Goal: Information Seeking & Learning: Learn about a topic

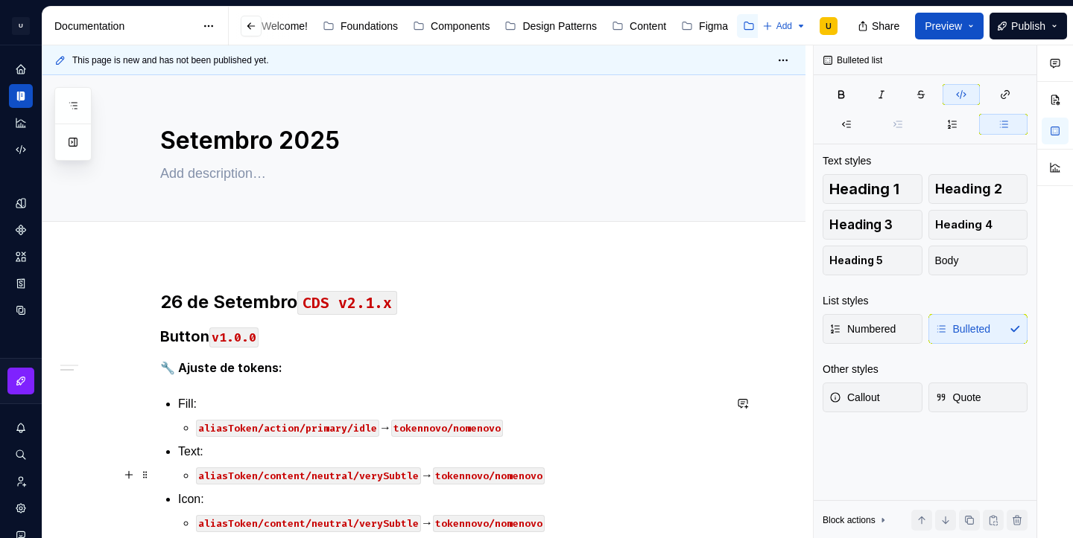
scroll to position [270, 0]
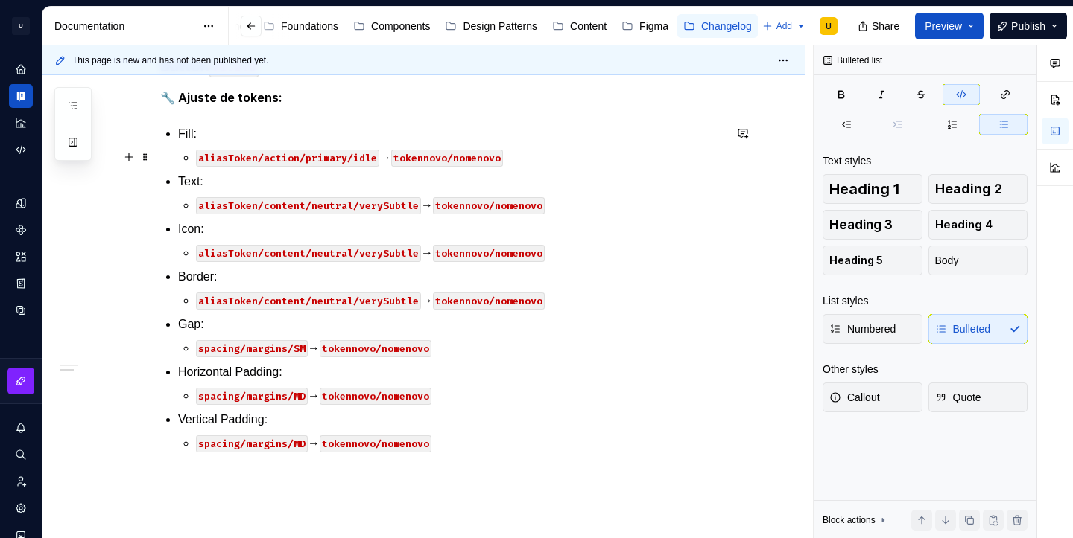
click at [341, 156] on code "aliasToken/action/primary/idle" at bounding box center [287, 158] width 183 height 17
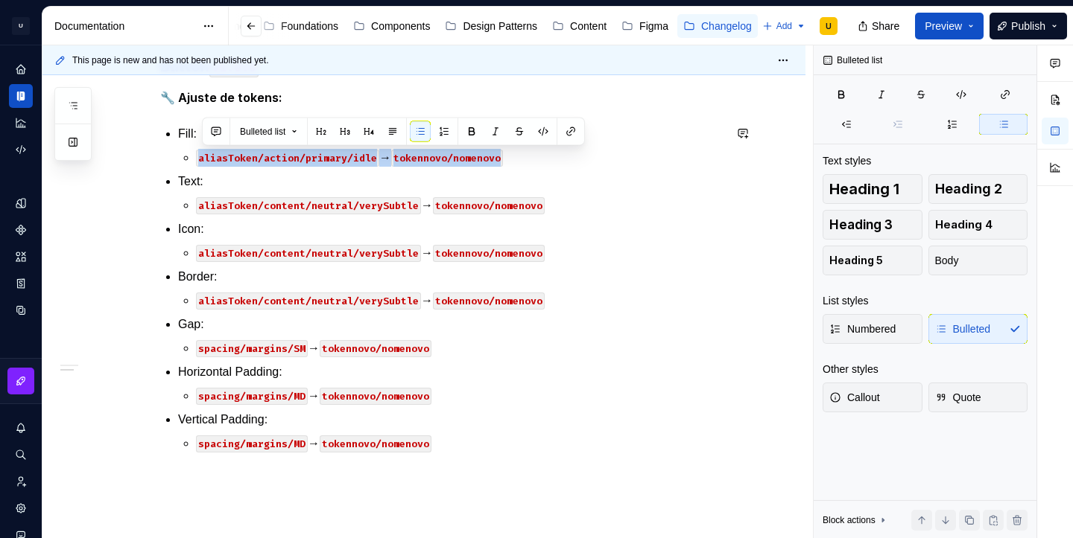
copy p "aliasToken/action/primary/idle → [GEOGRAPHIC_DATA]/nomenovo"
click at [525, 166] on ul "Fill: aliasToken/action/primary/idle → tokennovo/nomenovo Text: aliasToken/cont…" at bounding box center [450, 289] width 545 height 328
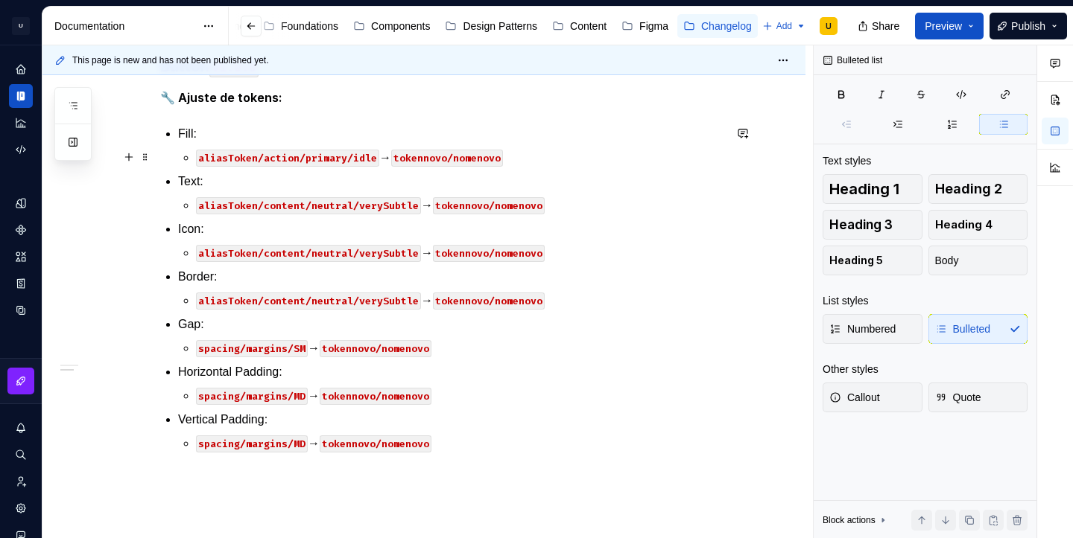
click at [522, 156] on p "aliasToken/action/primary/idle → [GEOGRAPHIC_DATA]/nomenovo" at bounding box center [459, 158] width 527 height 18
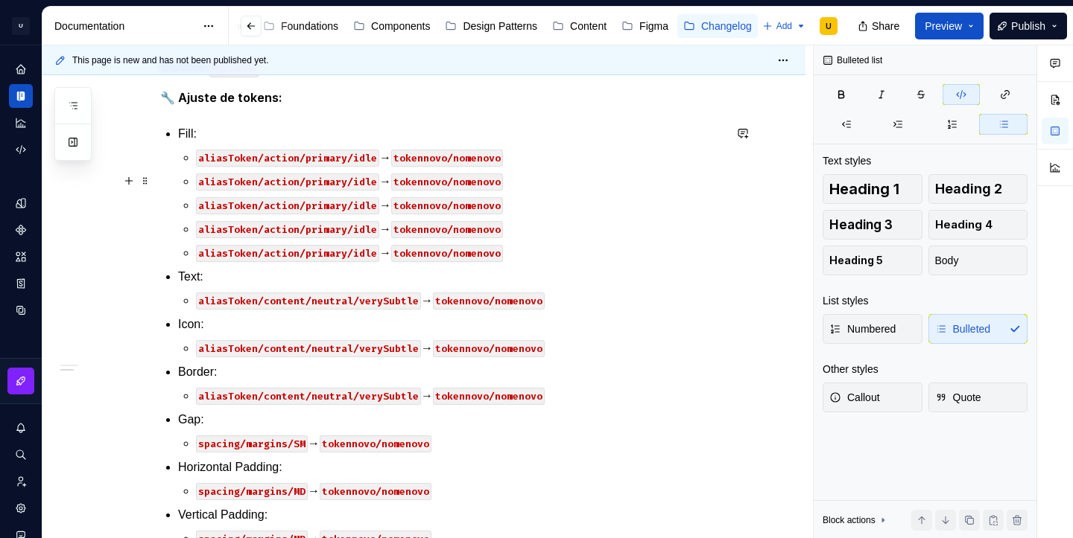
click at [355, 185] on code "aliasToken/action/primary/idle" at bounding box center [287, 182] width 183 height 17
click at [362, 206] on code "aliasToken/action/primary/idle" at bounding box center [287, 205] width 183 height 17
click at [370, 229] on code "aliasToken/action/primary/idle" at bounding box center [287, 229] width 183 height 17
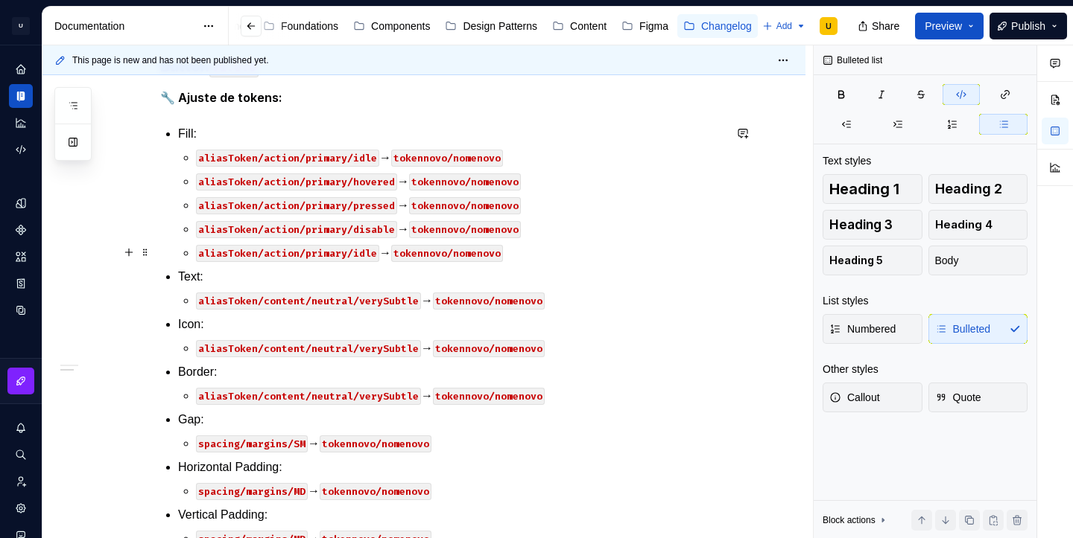
click at [369, 256] on code "aliasToken/action/primary/idle" at bounding box center [287, 253] width 183 height 17
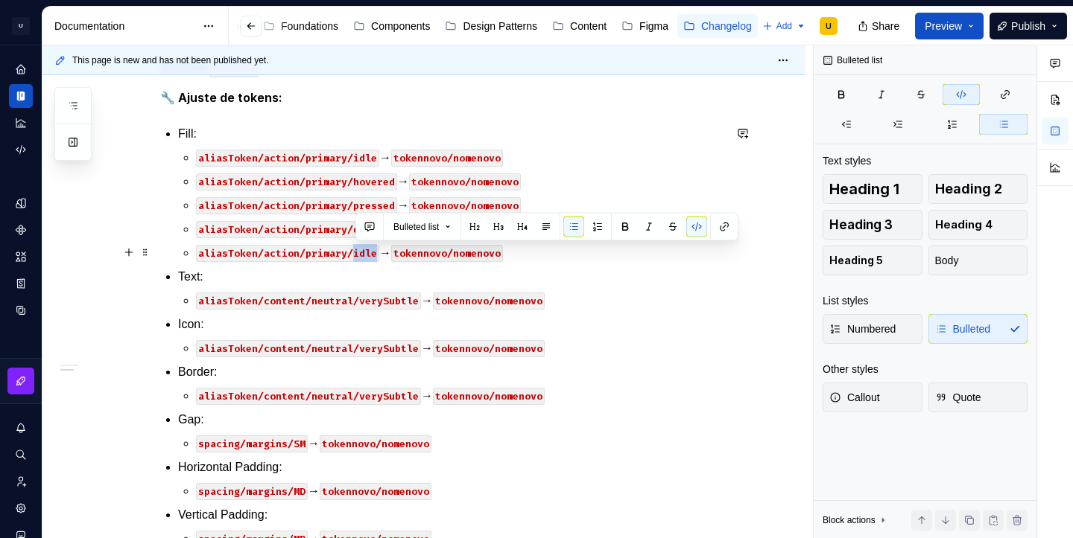
click at [369, 256] on code "aliasToken/action/primary/idle" at bounding box center [287, 253] width 183 height 17
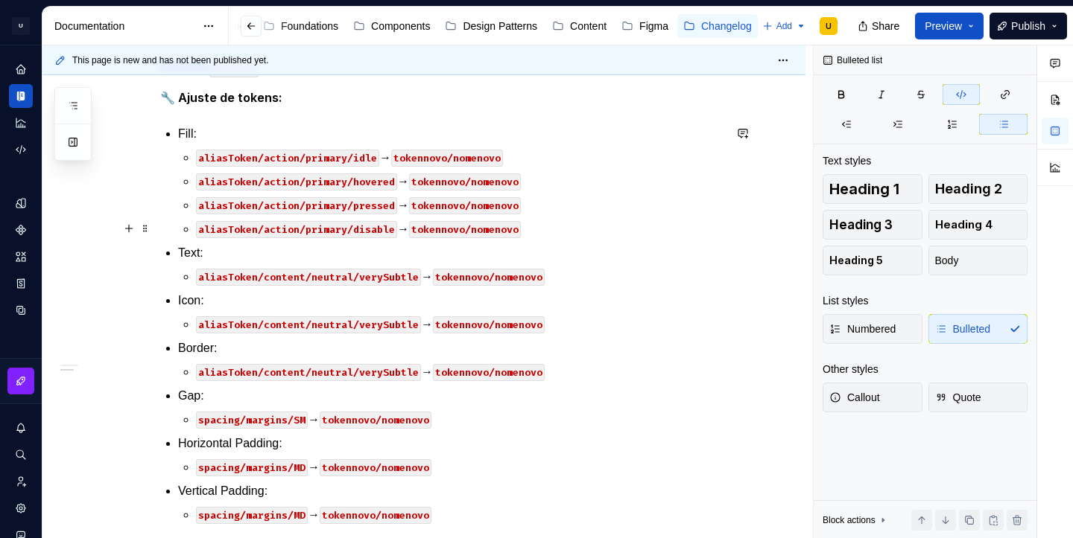
click at [378, 229] on code "aliasToken/action/primary/disable" at bounding box center [296, 229] width 201 height 17
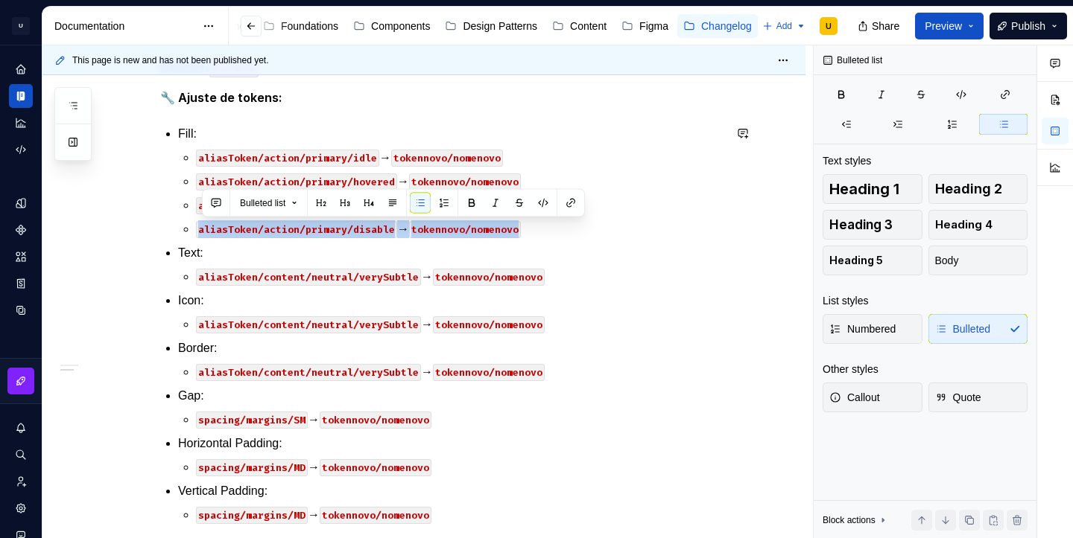
copy p "aliasToken/action/primary/disable → tokennovo/nomenovo"
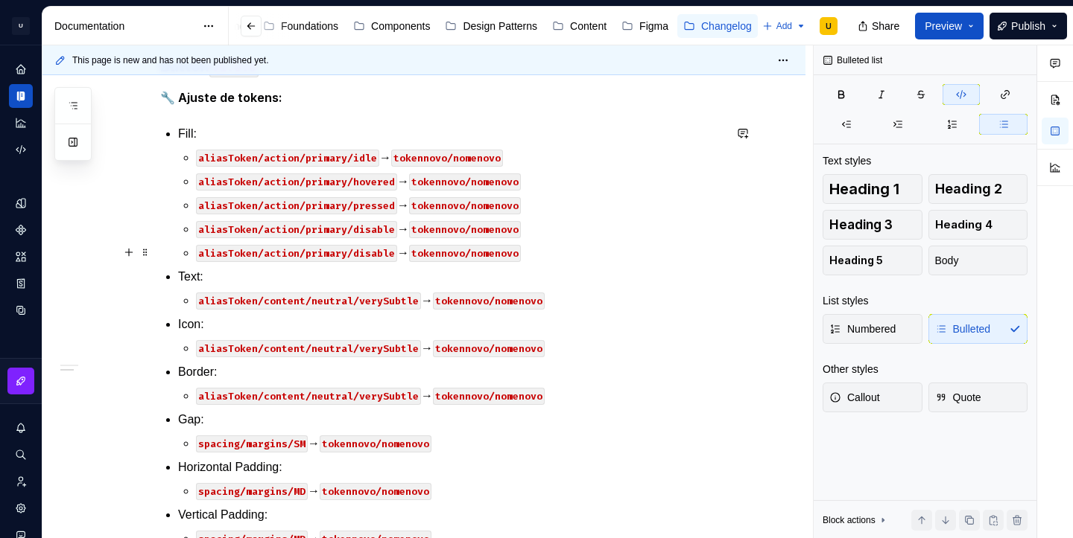
click at [314, 254] on code "aliasToken/action/primary/disable" at bounding box center [296, 253] width 201 height 17
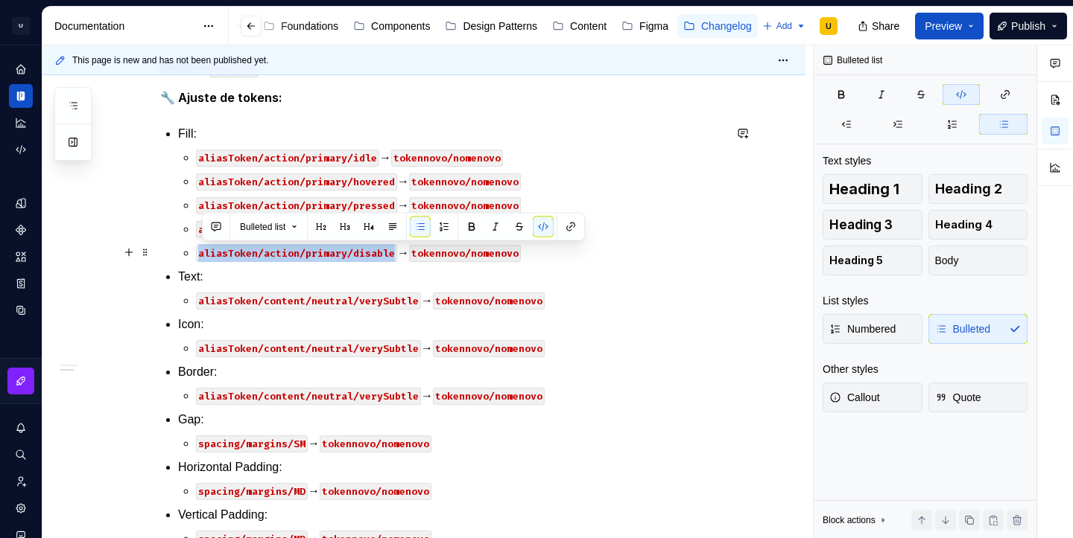
drag, startPoint x: 395, startPoint y: 252, endPoint x: 198, endPoint y: 238, distance: 197.1
click at [198, 238] on li "Fill: aliasToken/action/primary/idle → tokennovo/nomenovo aliasToken/action/pri…" at bounding box center [450, 193] width 545 height 137
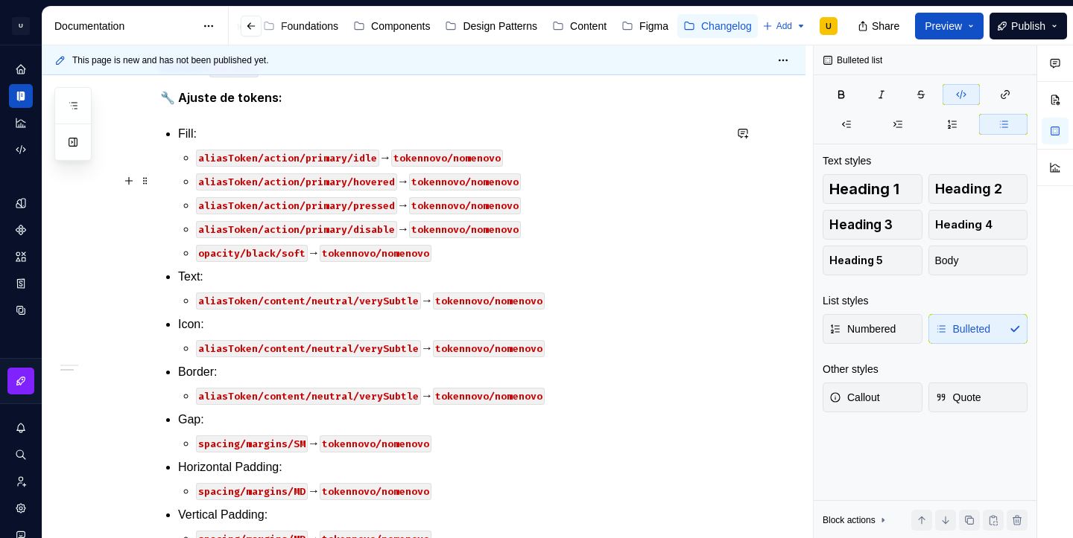
click at [378, 184] on code "aliasToken/action/primary/hovered" at bounding box center [296, 182] width 201 height 17
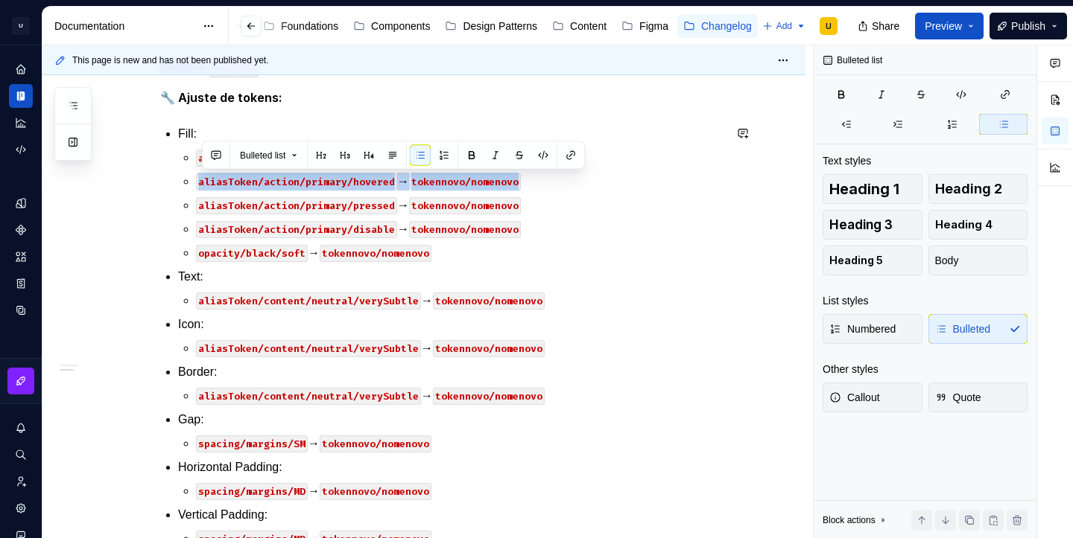
copy p "aliasToken/action/primary/hovered → tokennovo/nomenovo"
click at [448, 247] on p "opacity/black/soft → tokennovo/nomenovo" at bounding box center [459, 253] width 527 height 18
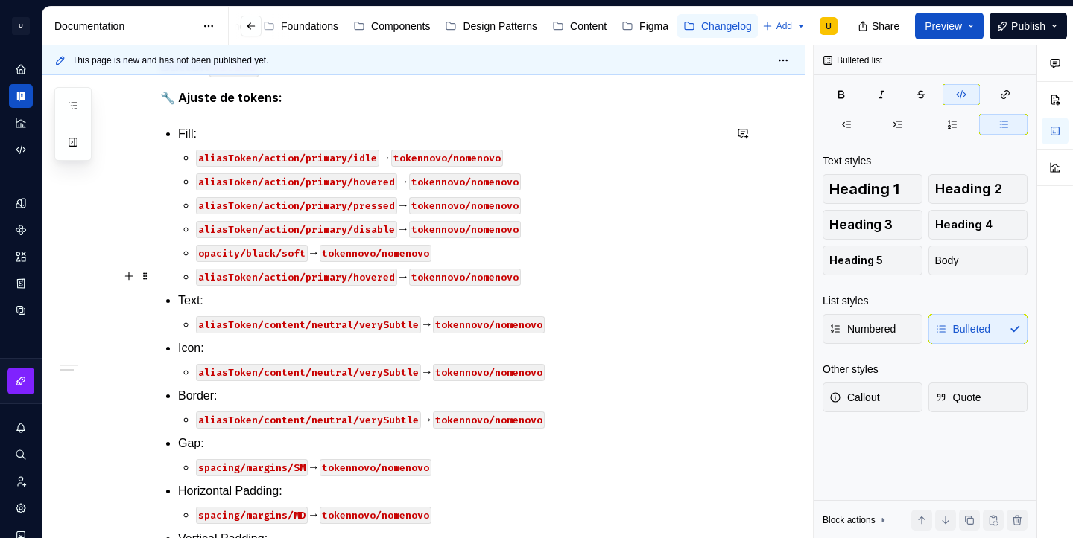
click at [330, 273] on code "aliasToken/action/primary/hovered" at bounding box center [296, 277] width 201 height 17
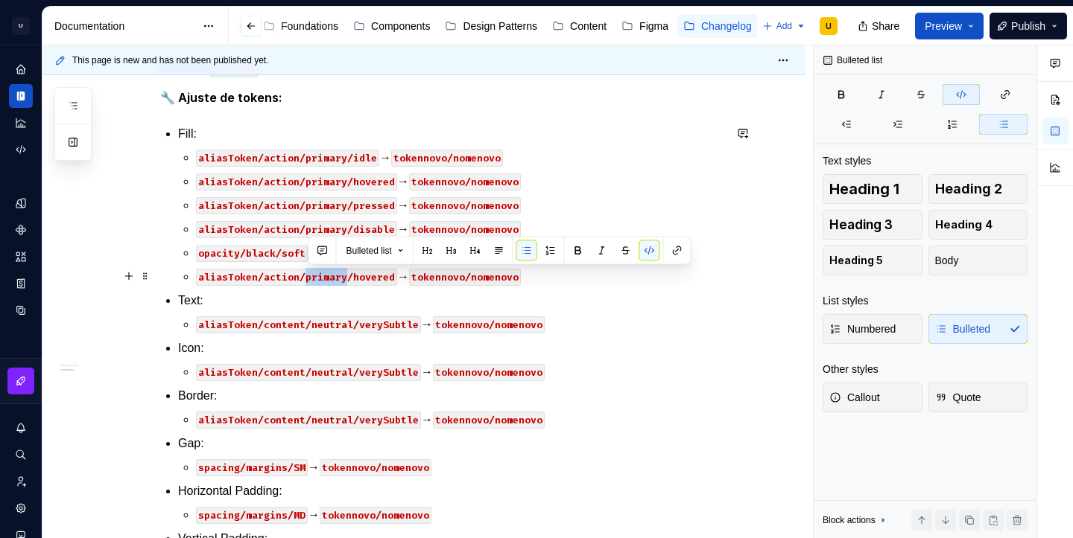
click at [371, 280] on code "aliasToken/action/primary/hovered" at bounding box center [296, 277] width 201 height 17
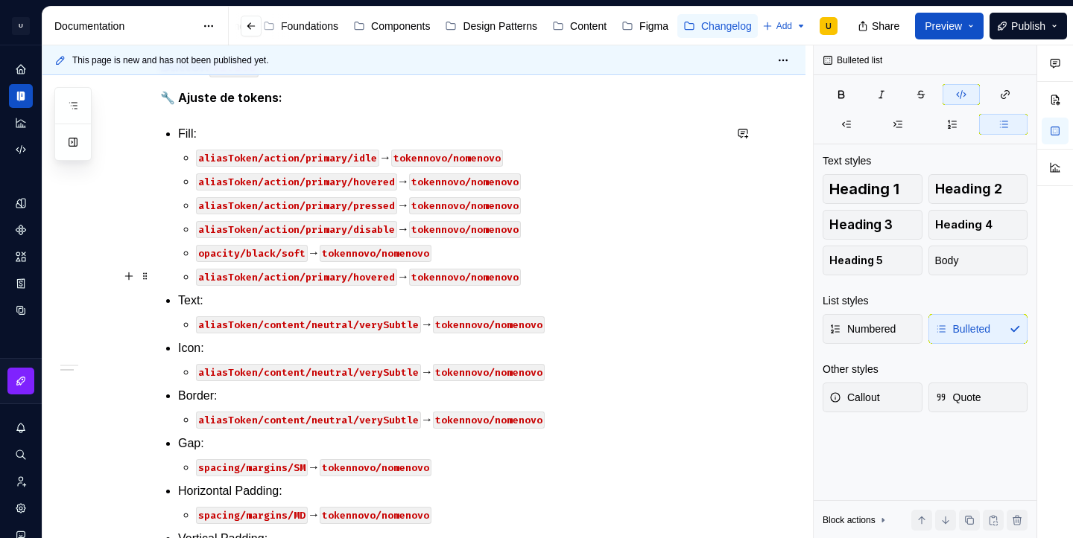
click at [371, 280] on code "aliasToken/action/primary/hovered" at bounding box center [296, 277] width 201 height 17
click at [323, 282] on code "aliasToken/action/primary/idle" at bounding box center [287, 277] width 183 height 17
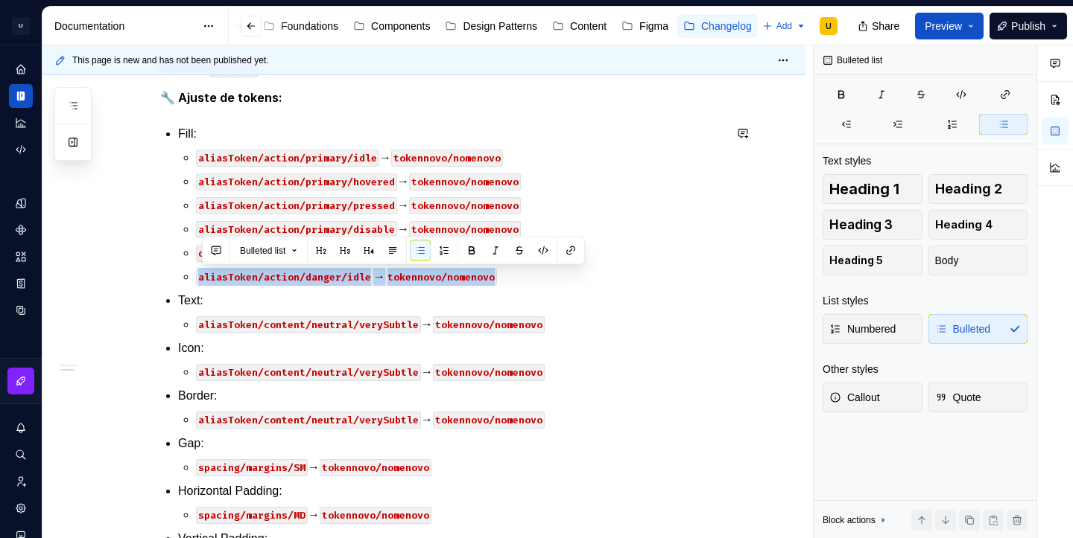
copy p "aliasToken/action/danger/idle → tokennovo/nomenovo"
click at [518, 282] on p "aliasToken/action/danger/idle → tokennovo/nomenovo" at bounding box center [459, 277] width 527 height 18
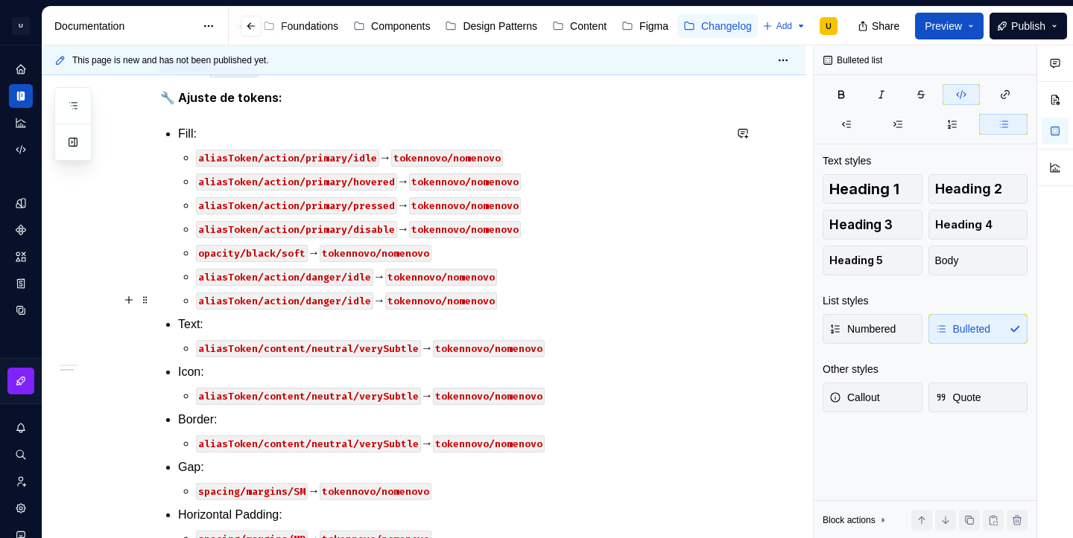
click at [364, 296] on code "aliasToken/action/danger/idle" at bounding box center [284, 301] width 177 height 17
click at [541, 307] on p "aliasToken/action/danger/hovered → tokennovo/nomenovo" at bounding box center [459, 301] width 527 height 18
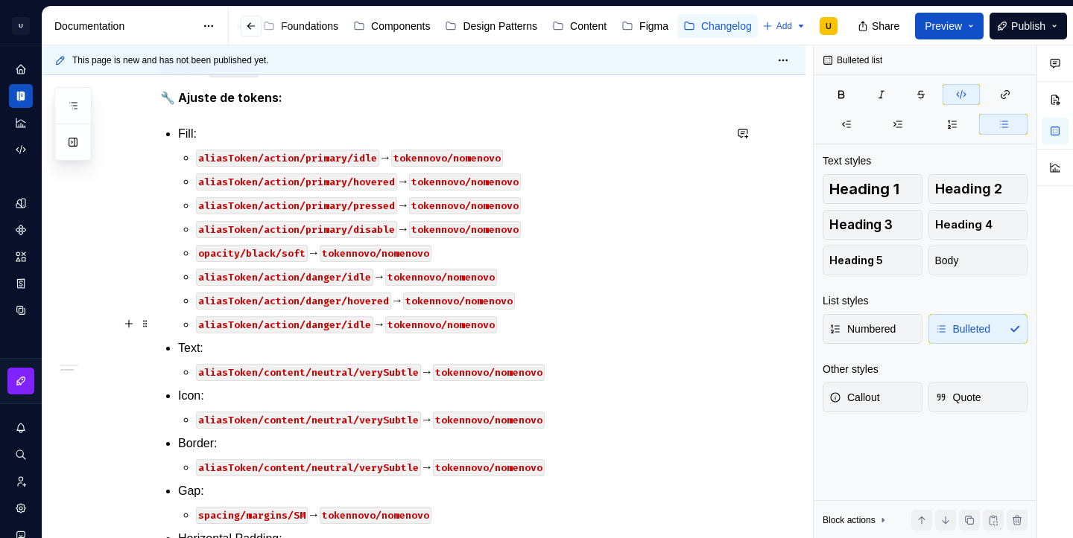
click at [320, 327] on code "aliasToken/action/danger/idle" at bounding box center [284, 325] width 177 height 17
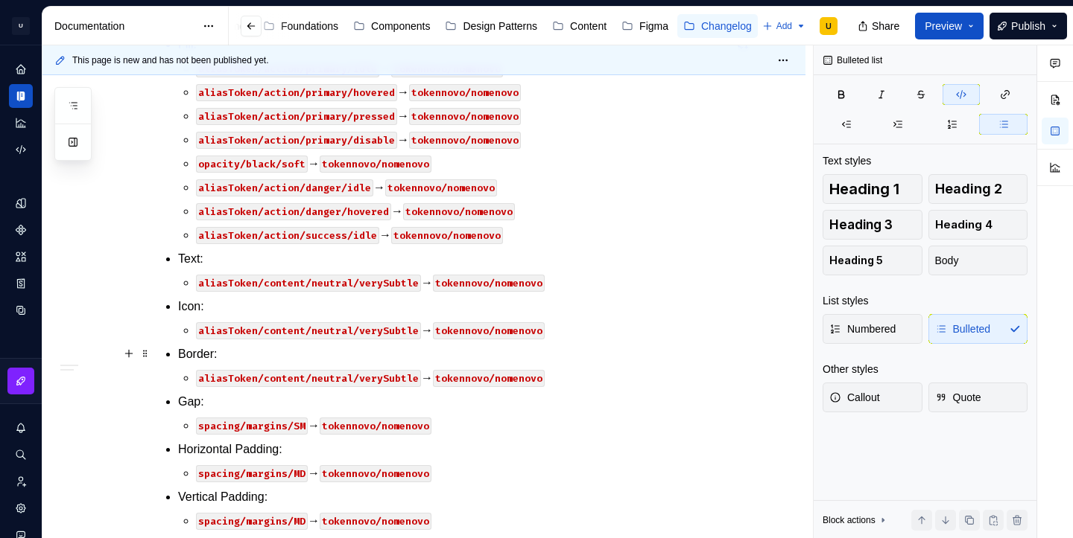
scroll to position [384, 0]
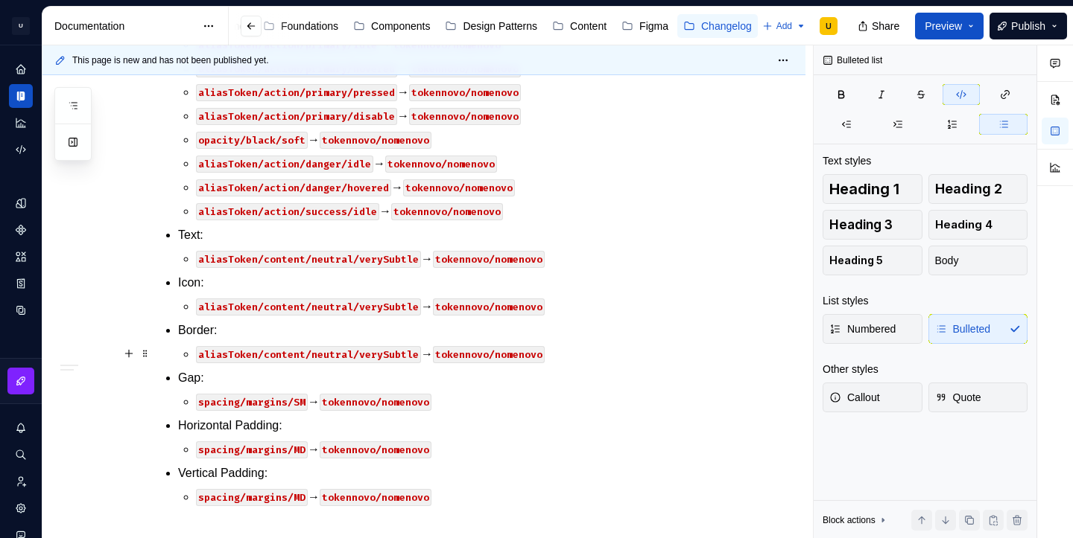
click at [286, 354] on code "aliasToken/content/neutral/verySubtle" at bounding box center [308, 354] width 225 height 17
click at [313, 352] on code "aliasToken/base/neutral/verySubtle" at bounding box center [299, 354] width 207 height 17
click at [366, 355] on code "aliasToken/base/border/verySubtle" at bounding box center [296, 354] width 201 height 17
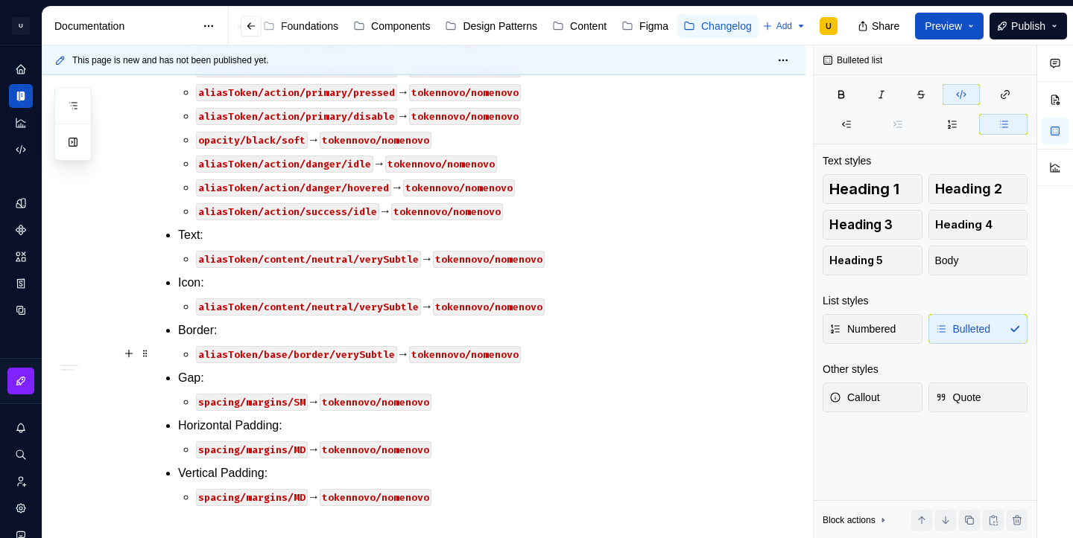
click at [366, 355] on code "aliasToken/base/border/verySubtle" at bounding box center [296, 354] width 201 height 17
click at [359, 354] on code "aliasToken/base/border/neutral/strong" at bounding box center [308, 354] width 225 height 17
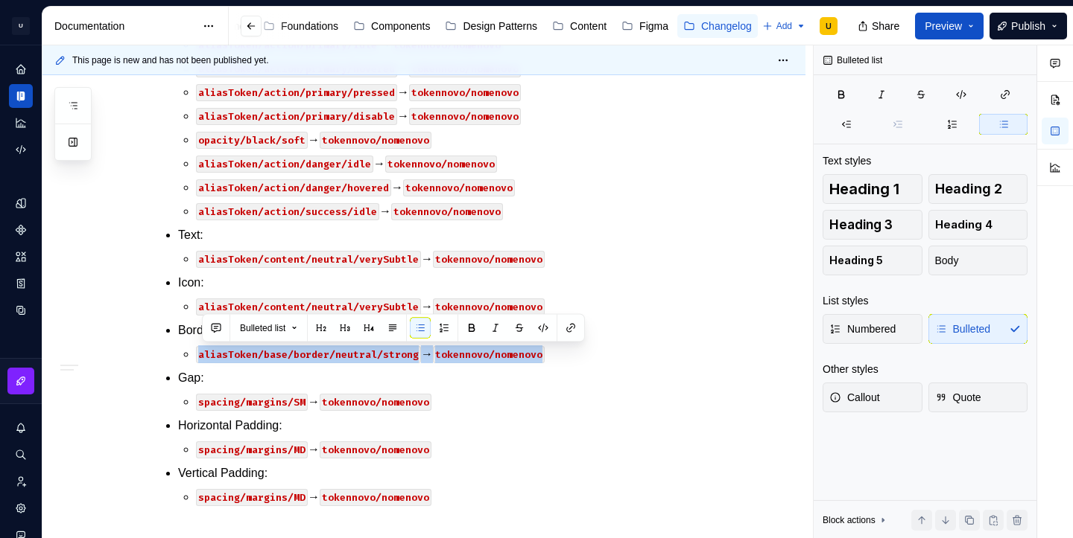
copy p "aliasToken/base/border/neutral/strong → tokennovo/nomenovo"
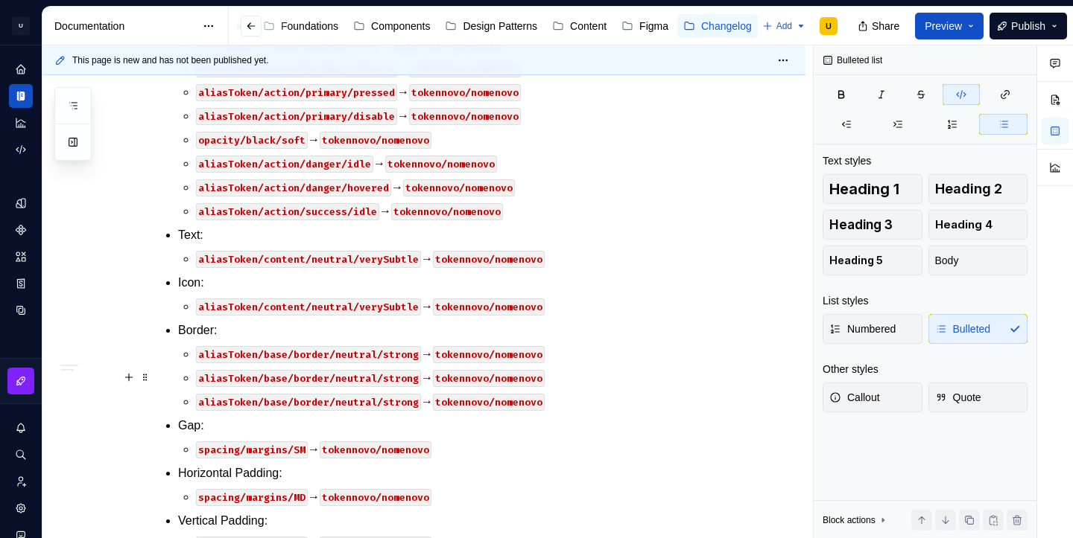
click at [356, 378] on code "aliasToken/base/border/neutral/strong" at bounding box center [308, 378] width 225 height 17
click at [353, 402] on code "aliasToken/base/border/neutral/strong" at bounding box center [308, 402] width 225 height 17
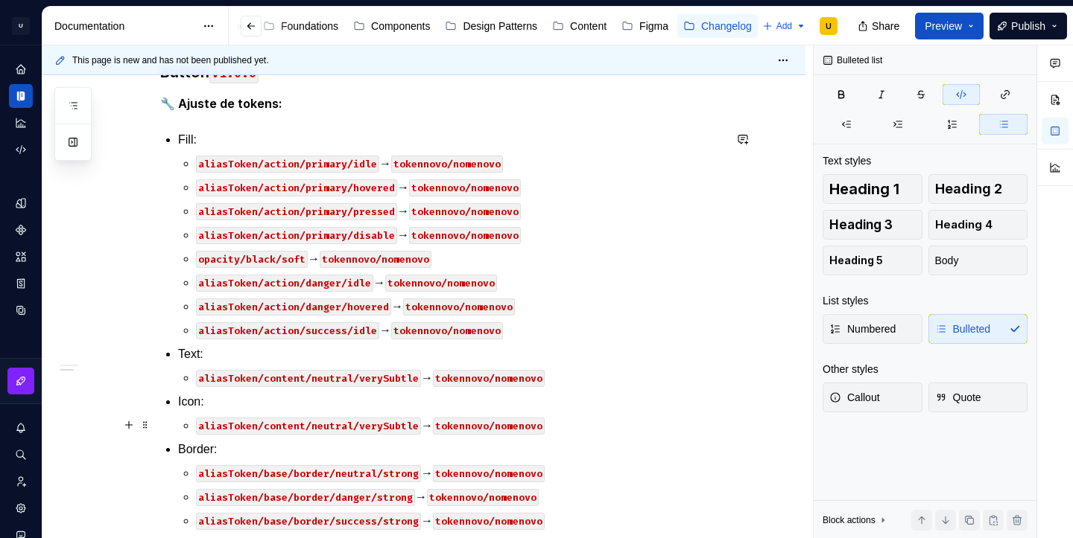
scroll to position [271, 0]
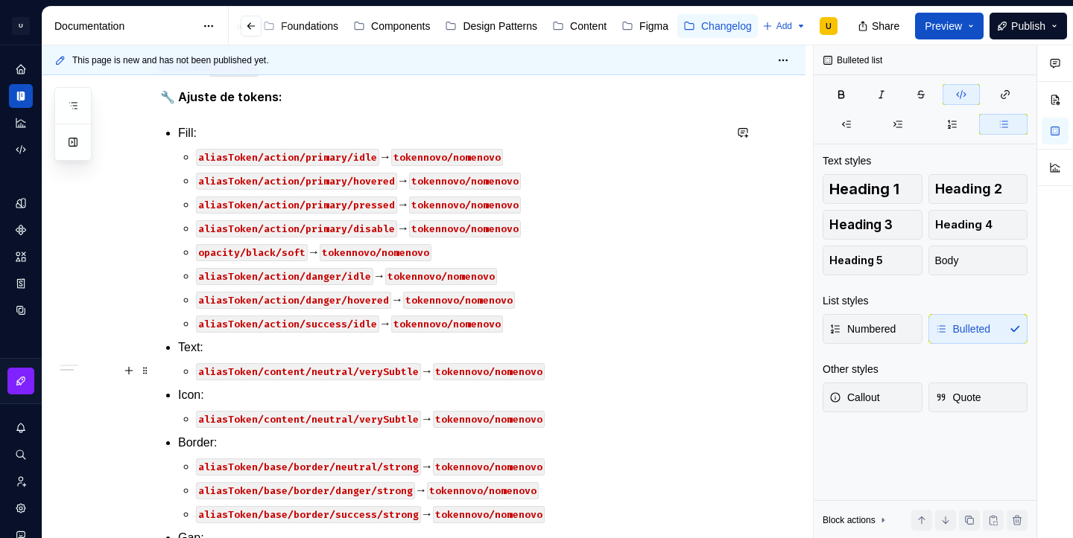
click at [385, 374] on code "aliasToken/content/neutral/verySubtle" at bounding box center [308, 371] width 225 height 17
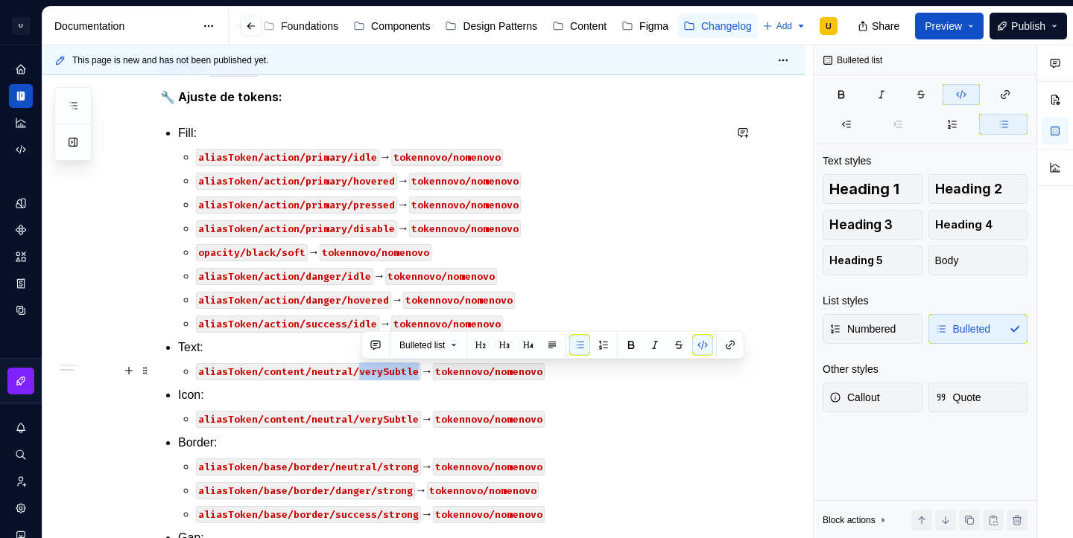
click at [385, 374] on code "aliasToken/content/neutral/verySubtle" at bounding box center [308, 371] width 225 height 17
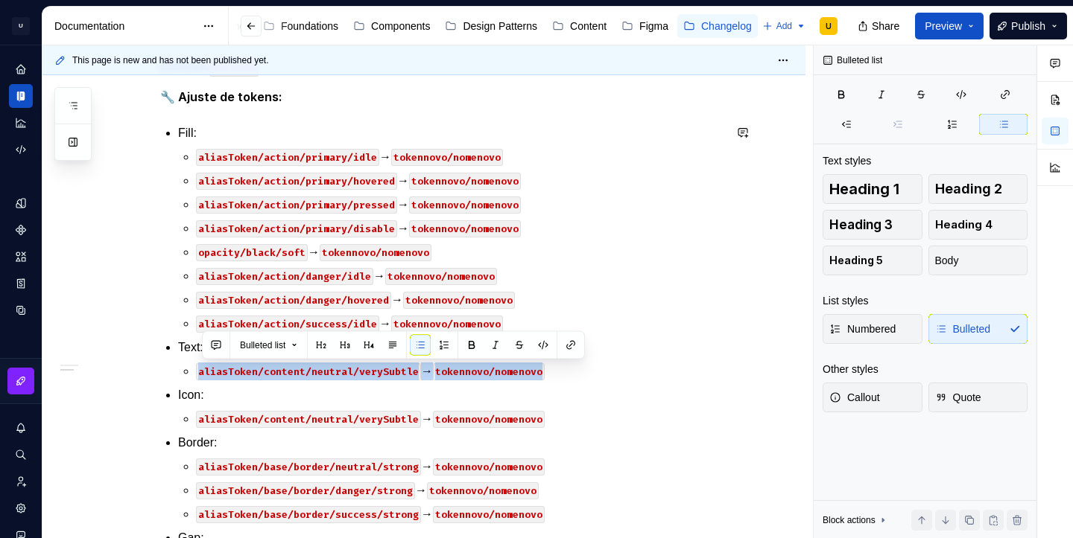
copy p "aliasToken/content/neutral/verySubtle → tokennovo/nomenovo"
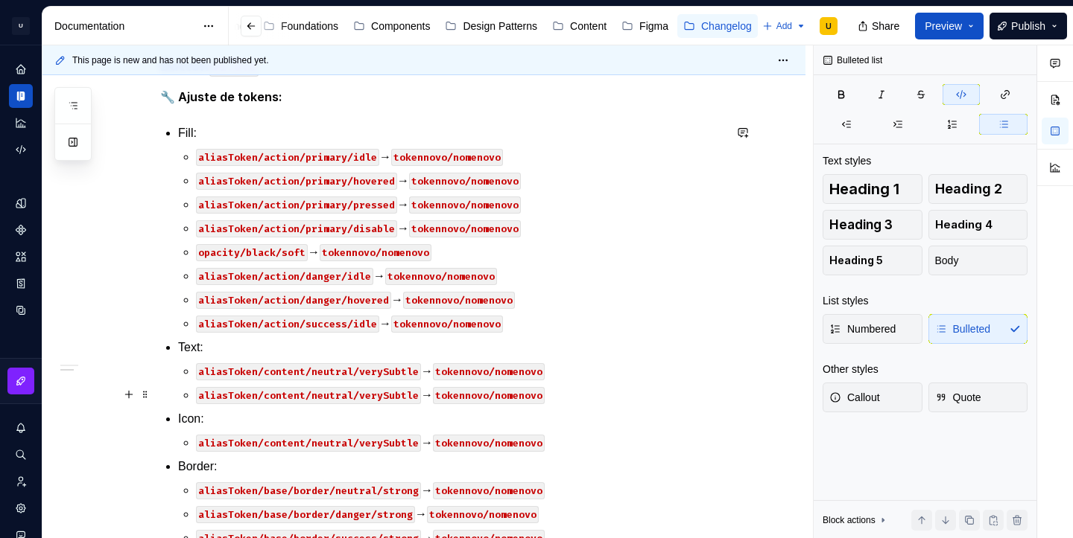
click at [391, 398] on code "aliasToken/content/neutral/verySubtle" at bounding box center [308, 395] width 225 height 17
click at [562, 401] on p "aliasToken/content/neutral/disabled → tokennovo/nomenovo" at bounding box center [459, 396] width 527 height 18
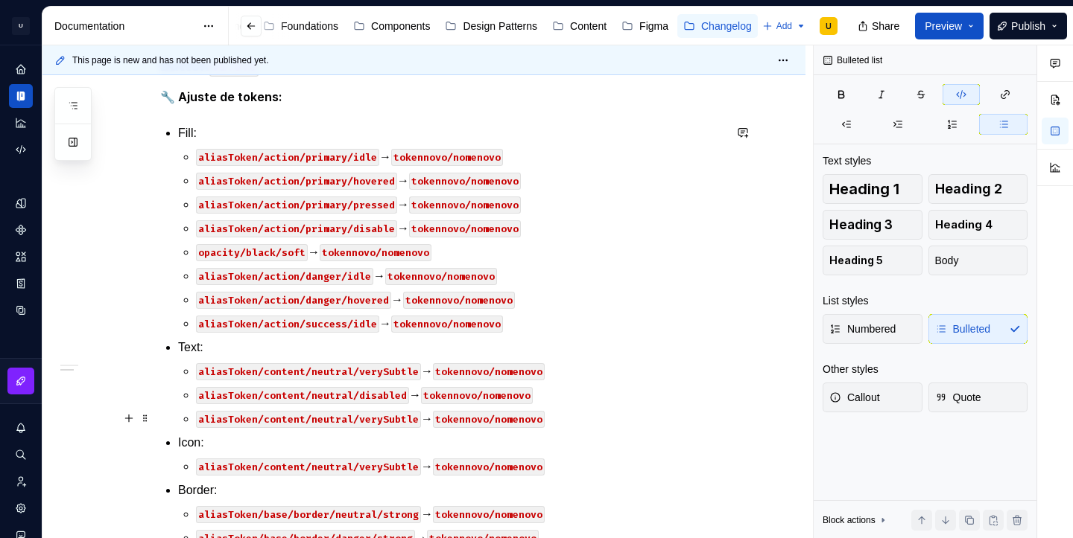
click at [381, 419] on code "aliasToken/content/neutral/verySubtle" at bounding box center [308, 419] width 225 height 17
click at [551, 411] on p "aliasToken/content/neutral/strong → tokennovo/nomenovo" at bounding box center [459, 419] width 527 height 18
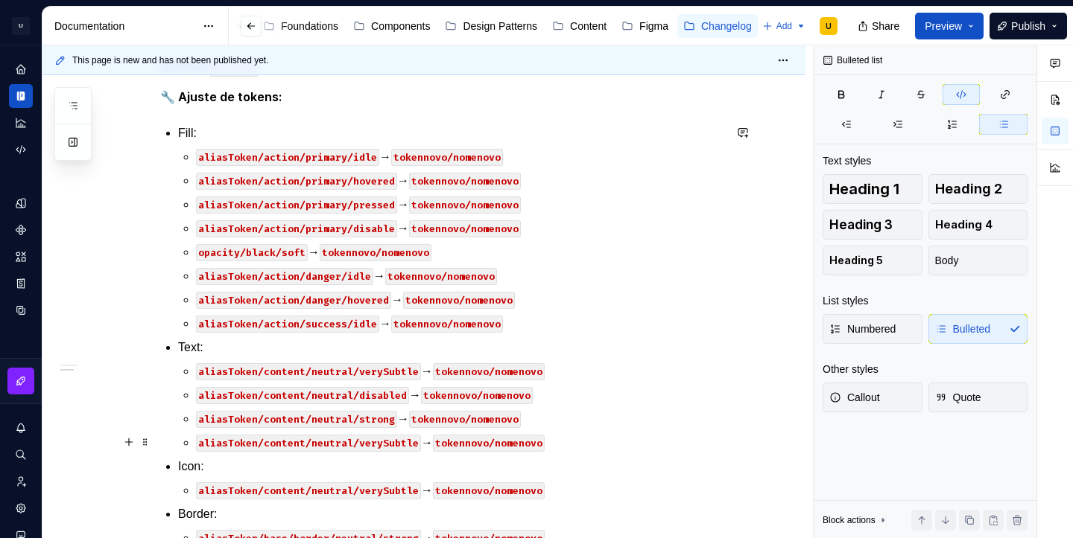
click at [331, 439] on code "aliasToken/content/neutral/verySubtle" at bounding box center [308, 443] width 225 height 17
click at [384, 448] on code "aliasToken/content/danger/verySubtle" at bounding box center [305, 443] width 219 height 17
click at [546, 445] on p "aliasToken/content/danger/strong → tokennovo/nomenovo" at bounding box center [459, 443] width 527 height 18
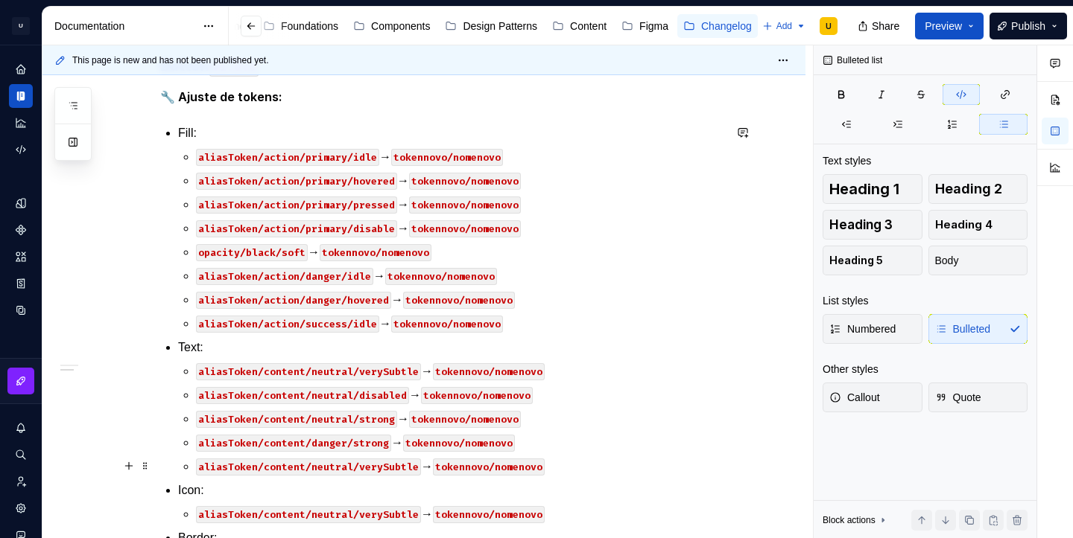
click at [337, 467] on code "aliasToken/content/neutral/verySubtle" at bounding box center [308, 467] width 225 height 17
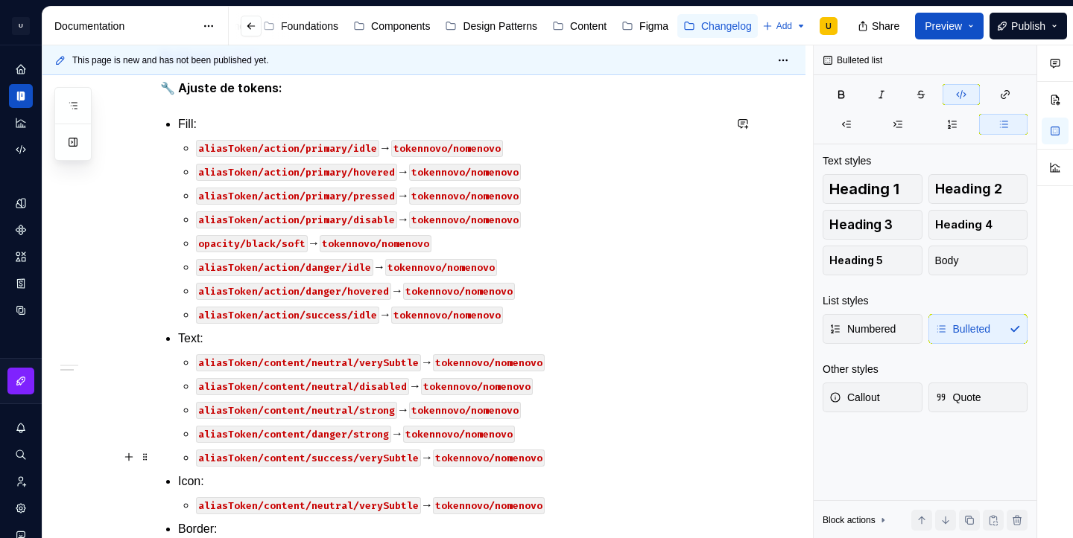
click at [395, 457] on code "aliasToken/content/success/verySubtle" at bounding box center [308, 458] width 225 height 17
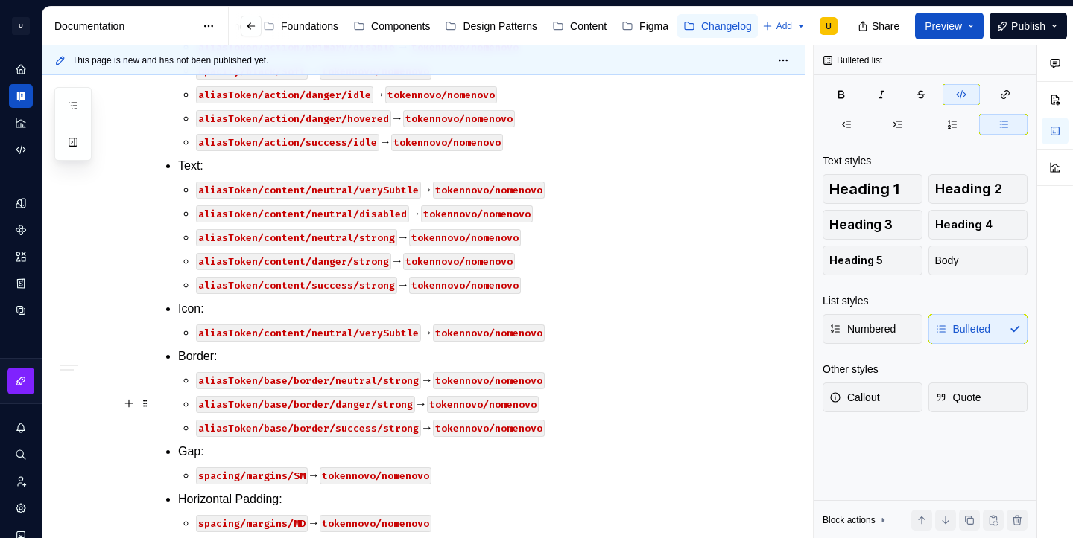
scroll to position [448, 0]
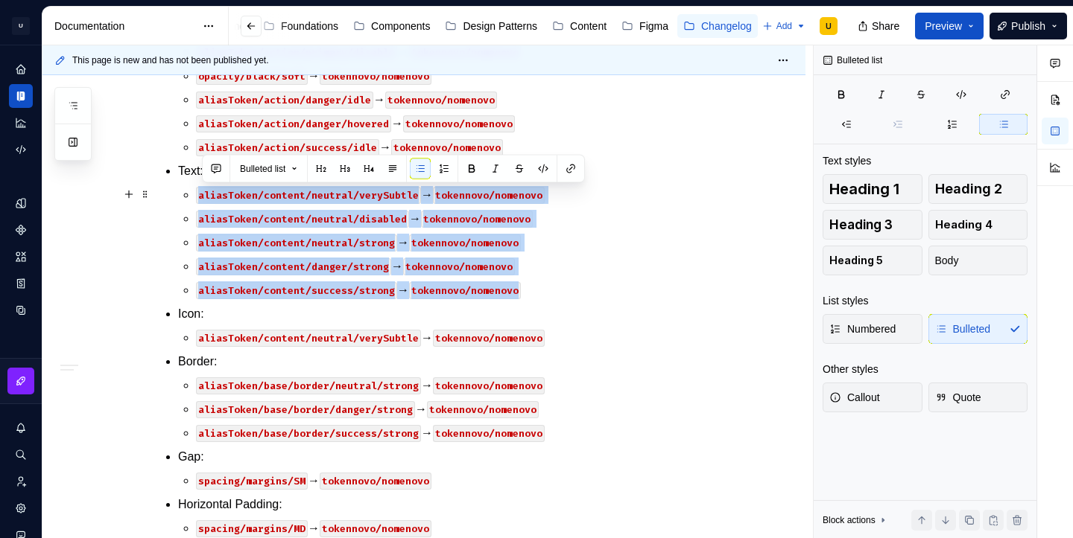
drag, startPoint x: 536, startPoint y: 290, endPoint x: 186, endPoint y: 200, distance: 361.3
click at [186, 200] on li "Text: aliasToken/content/neutral/verySubtle → tokennovo/nomenovo aliasToken/con…" at bounding box center [450, 230] width 545 height 137
copy ul "aliasToken/content/neutral/verySubtle → tokennovo/nomenovo aliasToken/content/n…"
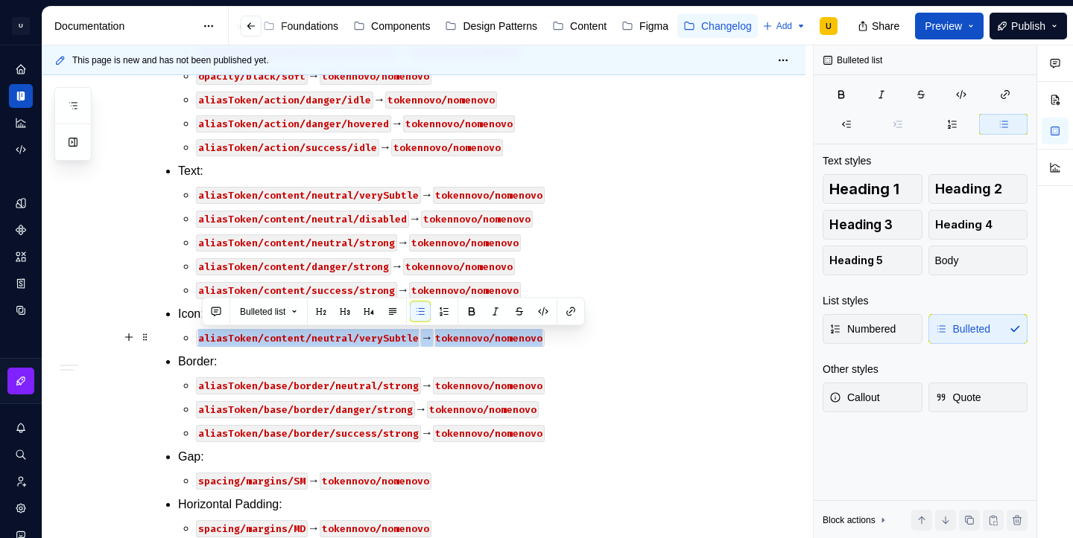
drag, startPoint x: 552, startPoint y: 342, endPoint x: 199, endPoint y: 340, distance: 353.0
click at [199, 340] on li "Icon: aliasToken/content/neutral/verySubtle → tokennovo/nomenovo" at bounding box center [450, 326] width 545 height 42
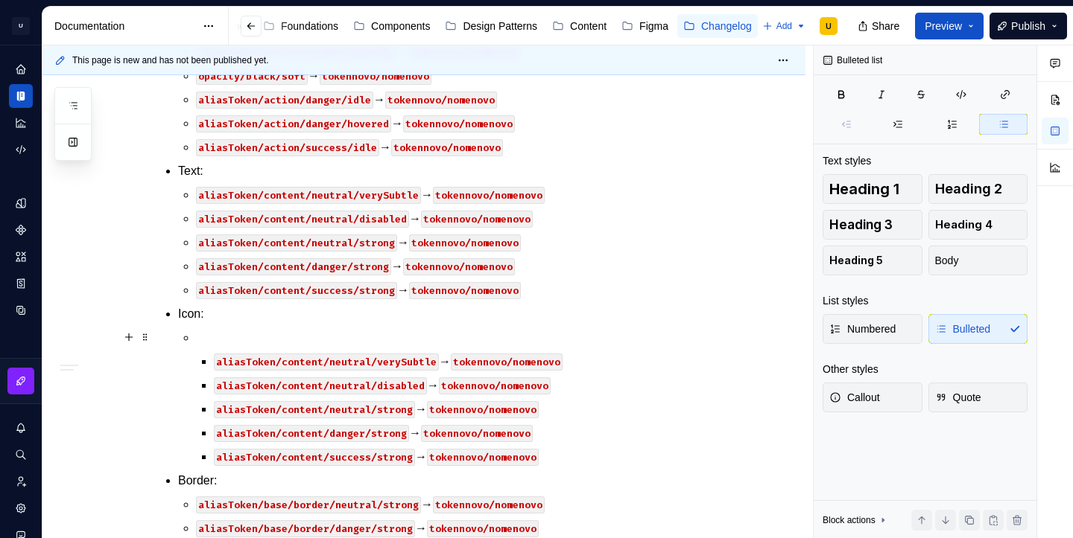
click at [207, 339] on p at bounding box center [459, 338] width 527 height 18
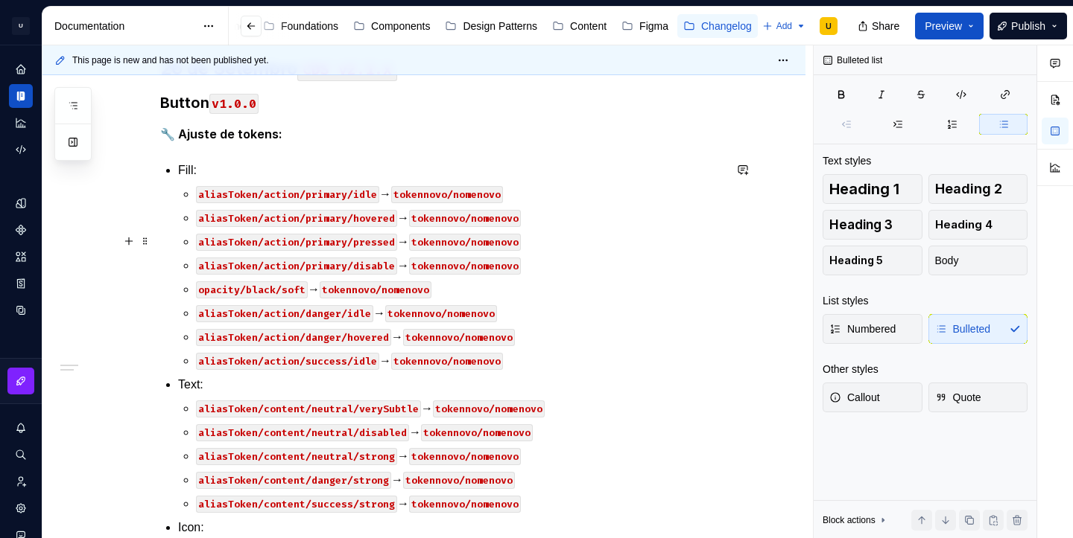
scroll to position [233, 0]
click at [405, 197] on code "tokennovo/nomenovo" at bounding box center [447, 195] width 112 height 17
click at [407, 194] on code "color/surface/brand-2/strongest" at bounding box center [485, 195] width 189 height 17
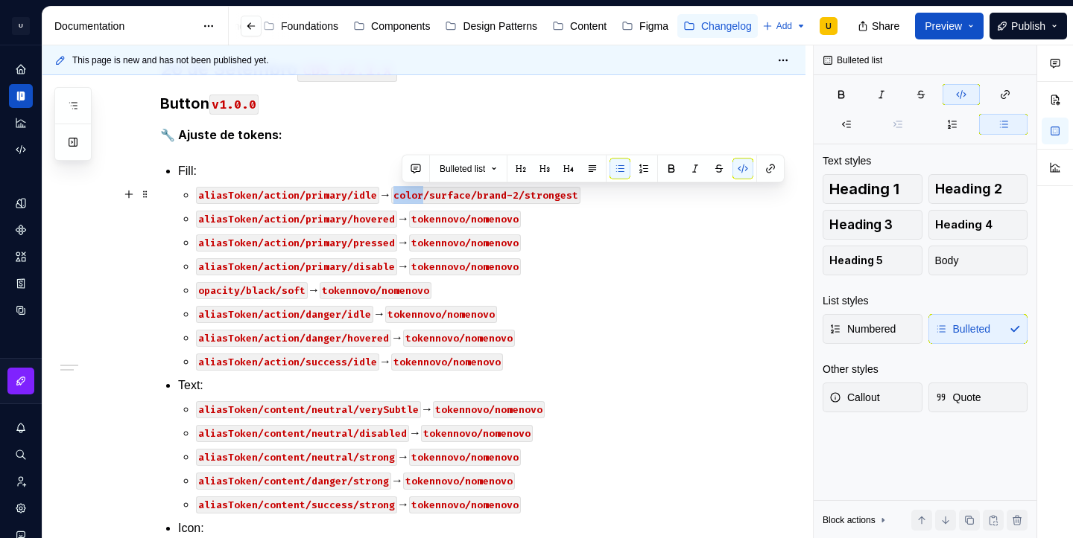
click at [407, 194] on code "color/surface/brand-2/strongest" at bounding box center [485, 195] width 189 height 17
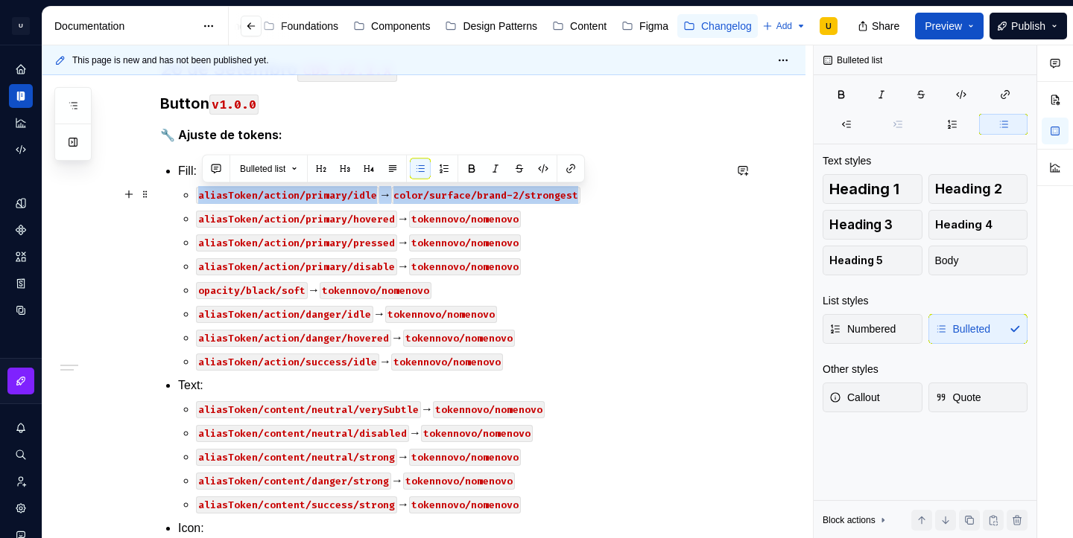
click at [407, 194] on code "color/surface/brand-2/strongest" at bounding box center [485, 195] width 189 height 17
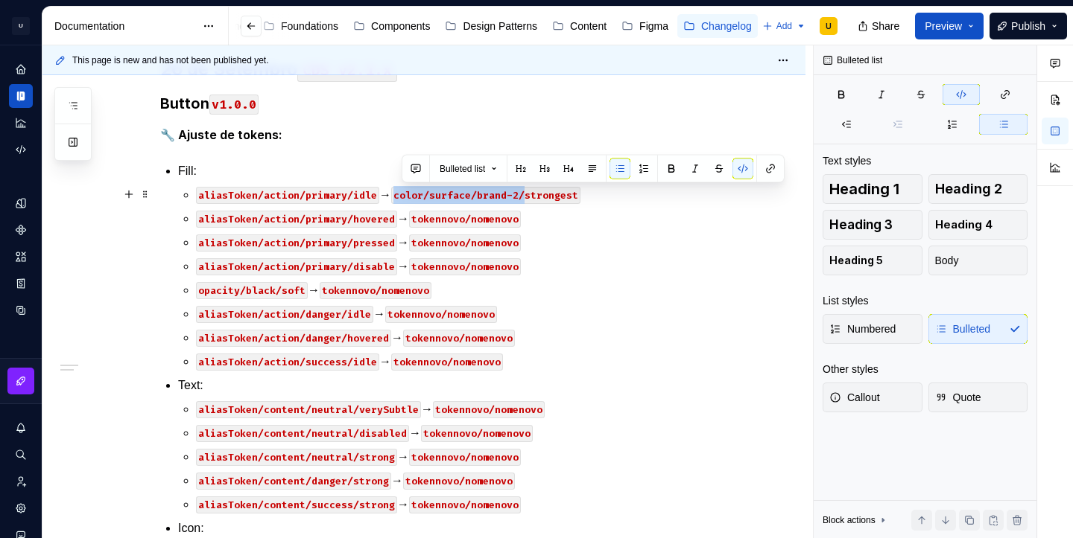
drag, startPoint x: 403, startPoint y: 195, endPoint x: 533, endPoint y: 200, distance: 129.7
click at [533, 200] on code "color/surface/brand-2/strongest" at bounding box center [485, 195] width 189 height 17
copy code "color/surface/brand-2/"
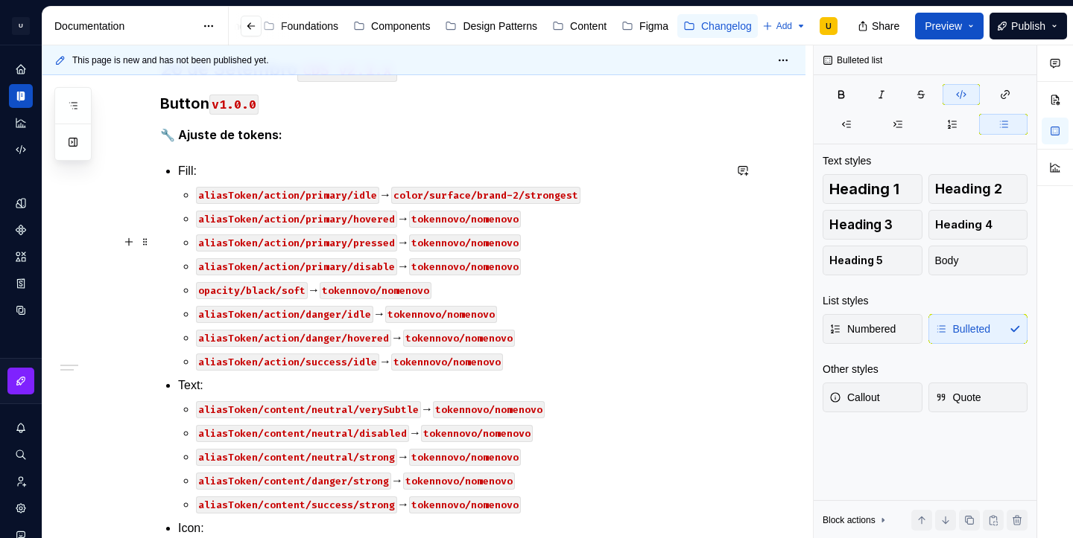
drag, startPoint x: 422, startPoint y: 219, endPoint x: 514, endPoint y: 228, distance: 92.8
click at [514, 228] on ul "aliasToken/action/primary/idle → color/surface/brand-2/strongest aliasToken/act…" at bounding box center [459, 278] width 527 height 185
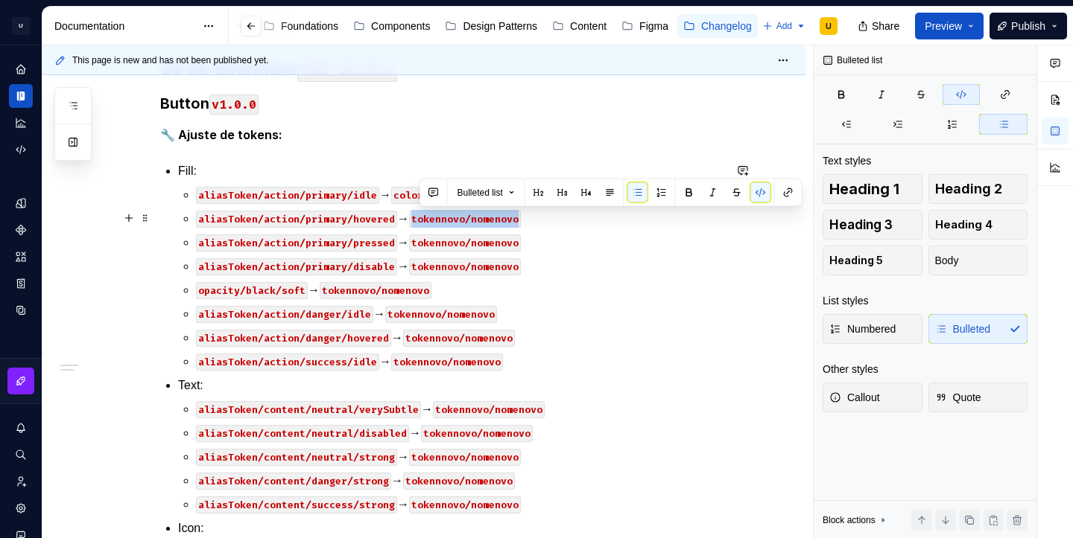
drag, startPoint x: 523, startPoint y: 221, endPoint x: 421, endPoint y: 217, distance: 102.1
click at [421, 217] on code "tokennovo/nomenovo" at bounding box center [465, 219] width 112 height 17
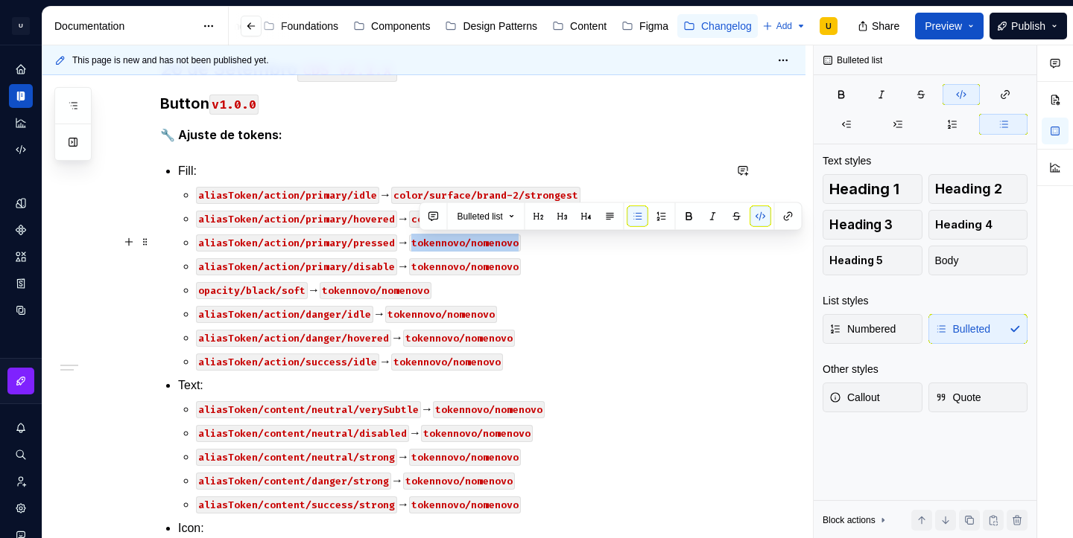
drag, startPoint x: 524, startPoint y: 244, endPoint x: 419, endPoint y: 241, distance: 105.1
click at [419, 241] on code "tokennovo/nomenovo" at bounding box center [465, 243] width 112 height 17
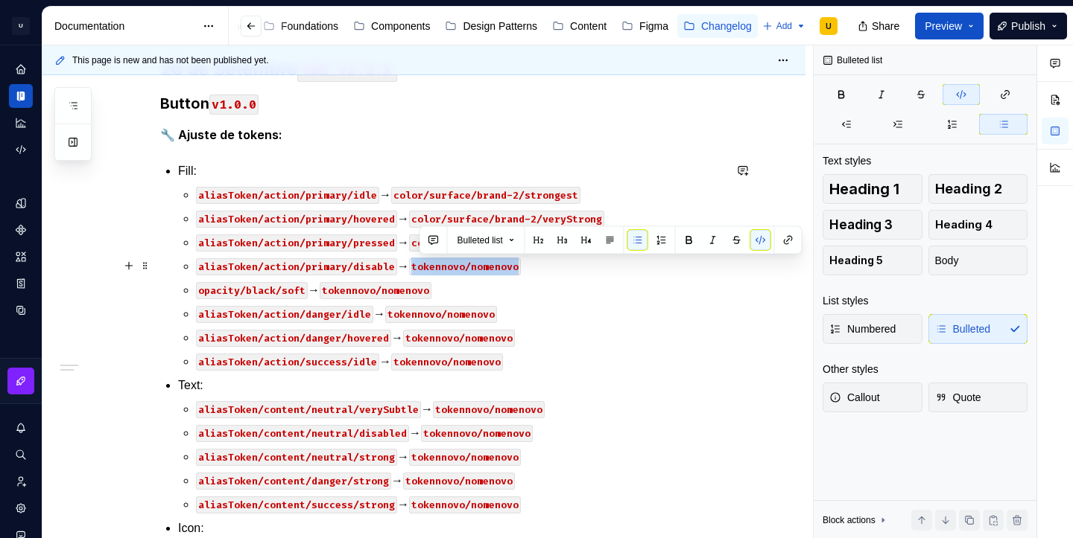
drag, startPoint x: 526, startPoint y: 270, endPoint x: 421, endPoint y: 267, distance: 105.1
click at [421, 267] on code "tokennovo/nomenovo" at bounding box center [465, 266] width 112 height 17
copy code "color/surface/brand-2/weak"
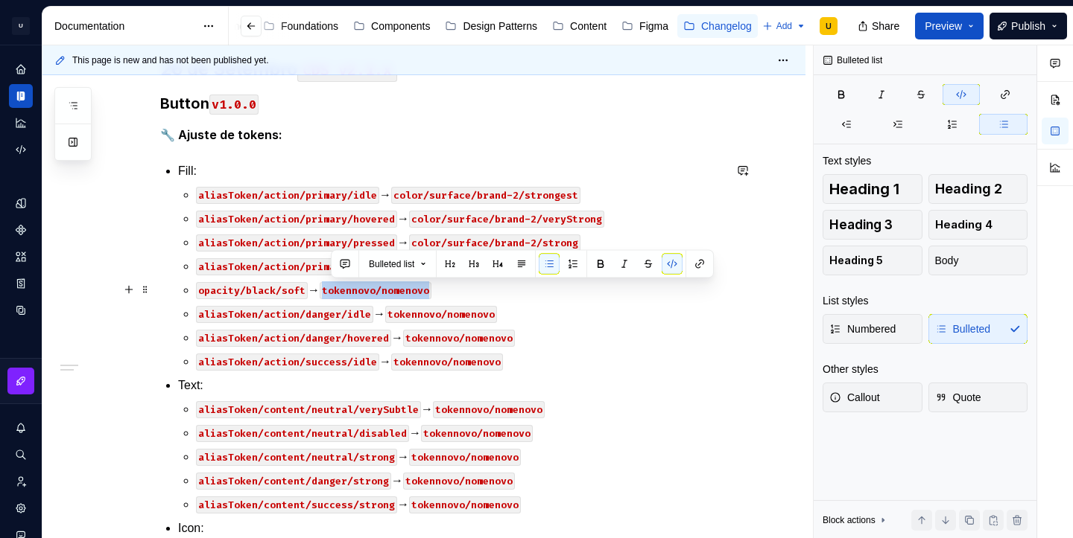
drag, startPoint x: 332, startPoint y: 289, endPoint x: 436, endPoint y: 292, distance: 103.6
click at [431, 291] on code "tokennovo/nomenovo" at bounding box center [376, 290] width 112 height 17
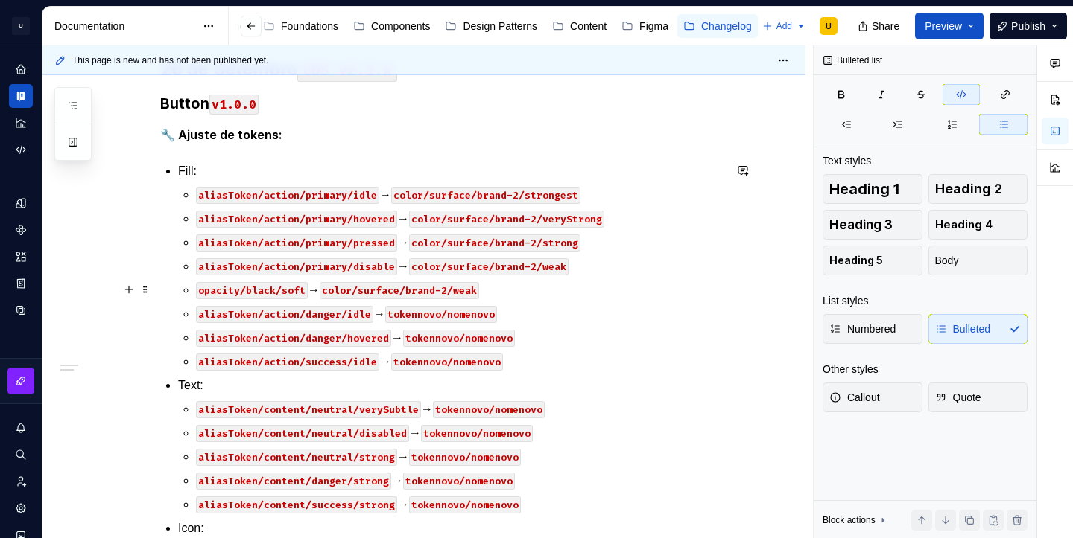
click at [463, 291] on code "color/surface/brand-2/weak" at bounding box center [399, 290] width 159 height 17
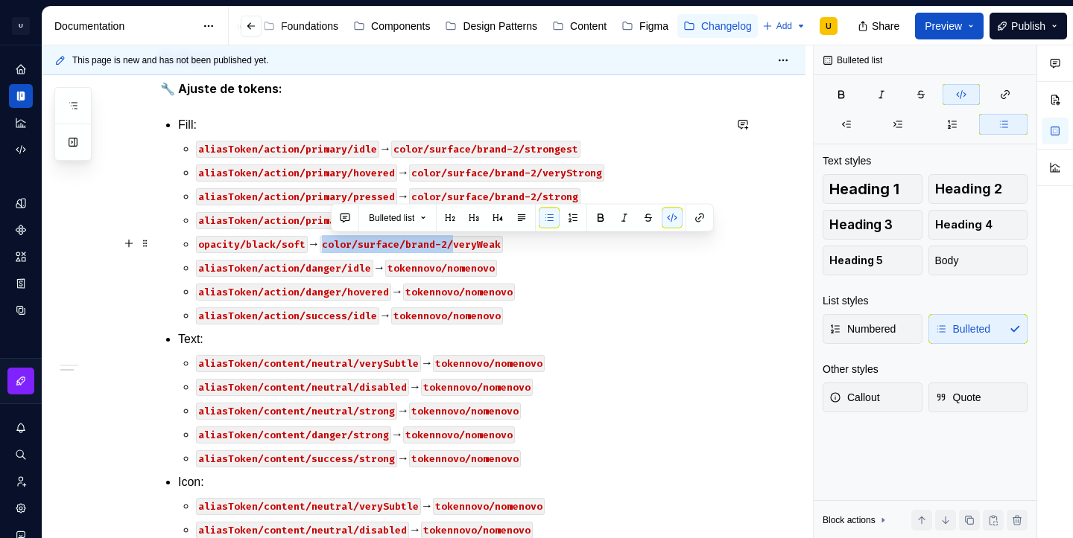
drag, startPoint x: 459, startPoint y: 242, endPoint x: 331, endPoint y: 247, distance: 127.4
click at [331, 247] on code "color/surface/brand-2/veryWeak" at bounding box center [411, 244] width 183 height 17
copy code "color/surface/brand-2/"
click at [497, 267] on code "tokennovo/nomenovo" at bounding box center [441, 268] width 112 height 17
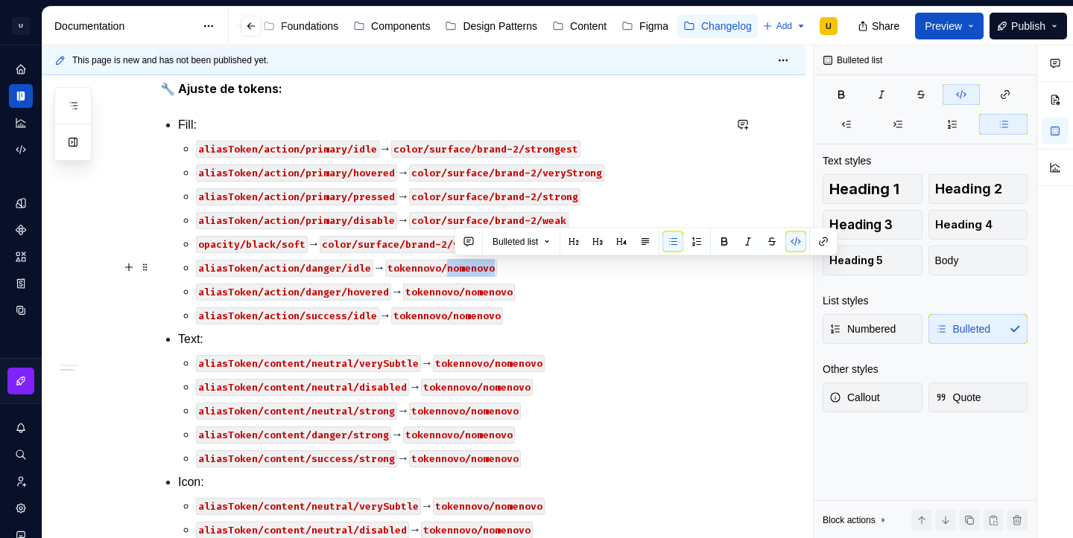
click at [497, 267] on code "tokennovo/nomenovo" at bounding box center [441, 268] width 112 height 17
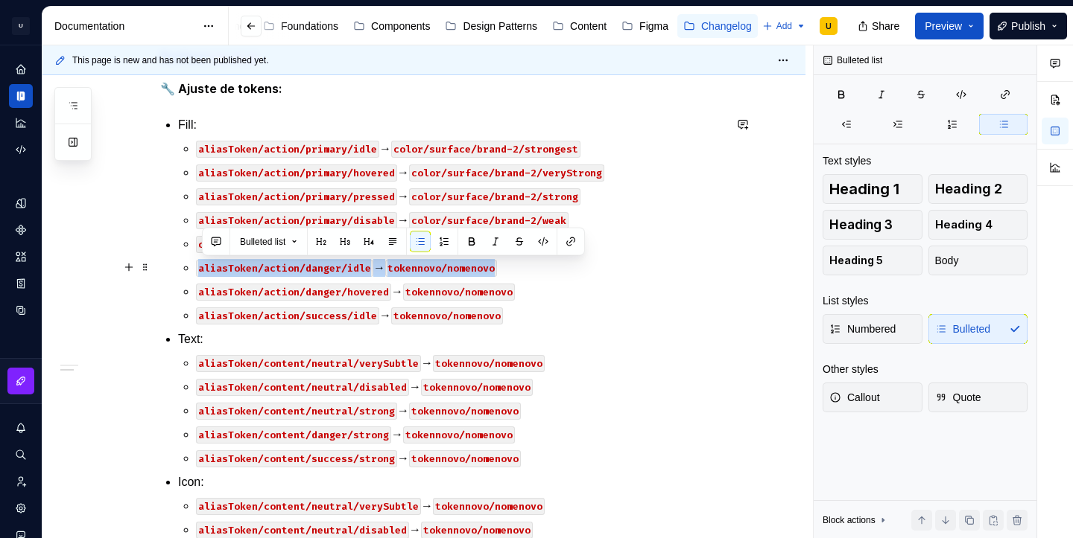
click at [497, 267] on code "tokennovo/nomenovo" at bounding box center [441, 268] width 112 height 17
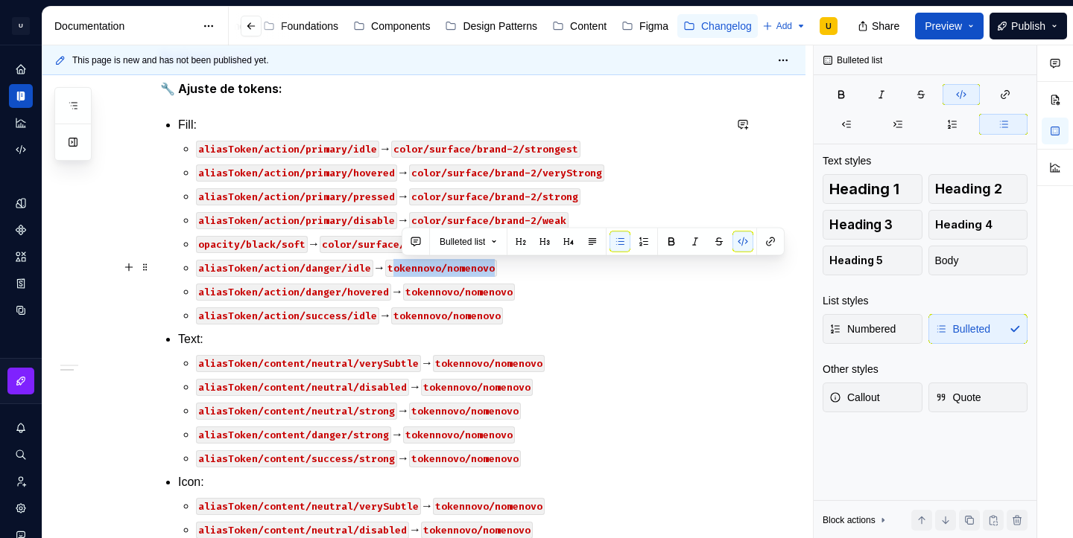
drag, startPoint x: 501, startPoint y: 267, endPoint x: 399, endPoint y: 270, distance: 102.1
click at [399, 270] on code "tokennovo/nomenovo" at bounding box center [441, 268] width 112 height 17
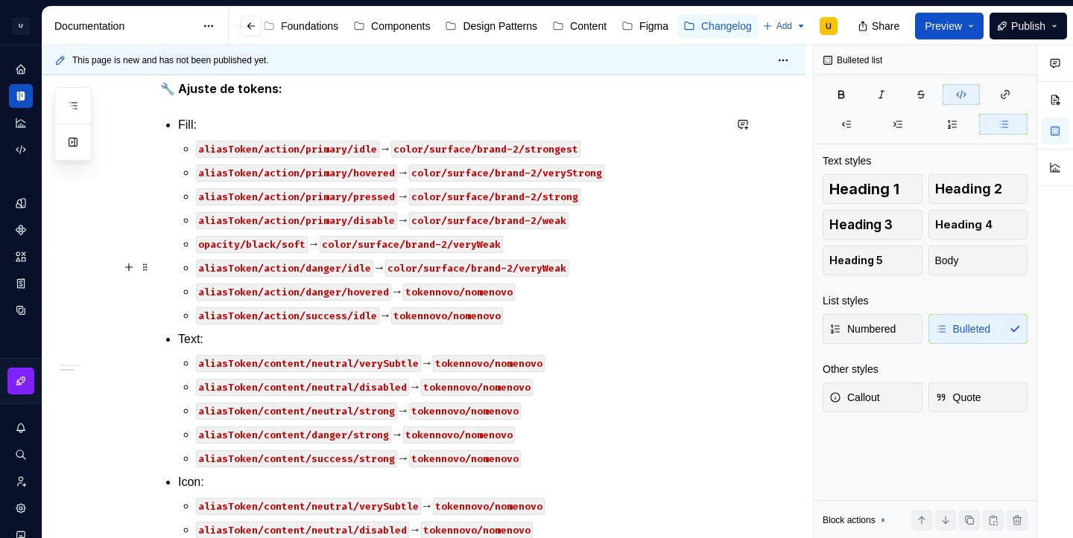
click at [503, 271] on code "color/surface/brand-2/veryWeak" at bounding box center [476, 268] width 183 height 17
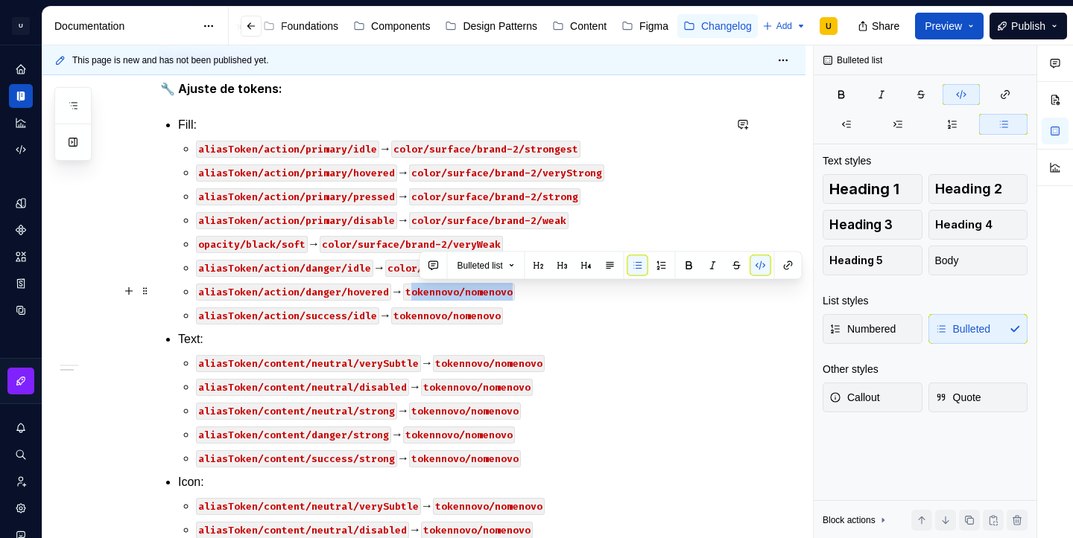
drag, startPoint x: 417, startPoint y: 291, endPoint x: 518, endPoint y: 294, distance: 100.6
click at [515, 294] on code "tokennovo/nomenovo" at bounding box center [459, 292] width 112 height 17
drag, startPoint x: 560, startPoint y: 296, endPoint x: 414, endPoint y: 293, distance: 146.0
click at [414, 293] on code "color/surface/danger/weak" at bounding box center [479, 292] width 153 height 17
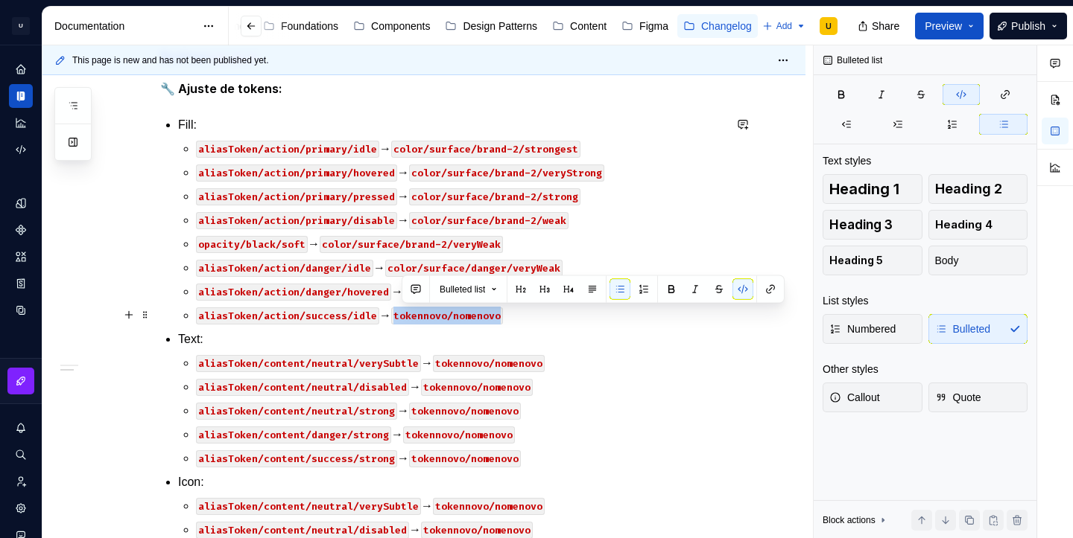
drag, startPoint x: 402, startPoint y: 317, endPoint x: 506, endPoint y: 323, distance: 104.4
click at [503, 323] on code "tokennovo/nomenovo" at bounding box center [447, 316] width 112 height 17
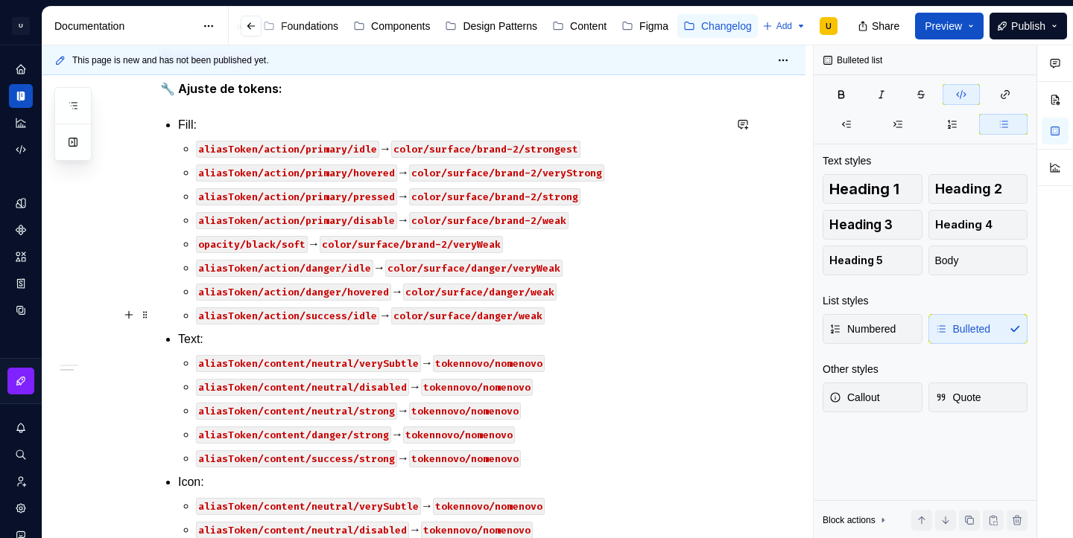
click at [500, 315] on code "color/surface/danger/weak" at bounding box center [467, 316] width 153 height 17
click at [533, 316] on code "color/surface/success/weak" at bounding box center [470, 316] width 159 height 17
click at [517, 315] on code "color/surface/success/veryWeak" at bounding box center [482, 316] width 183 height 17
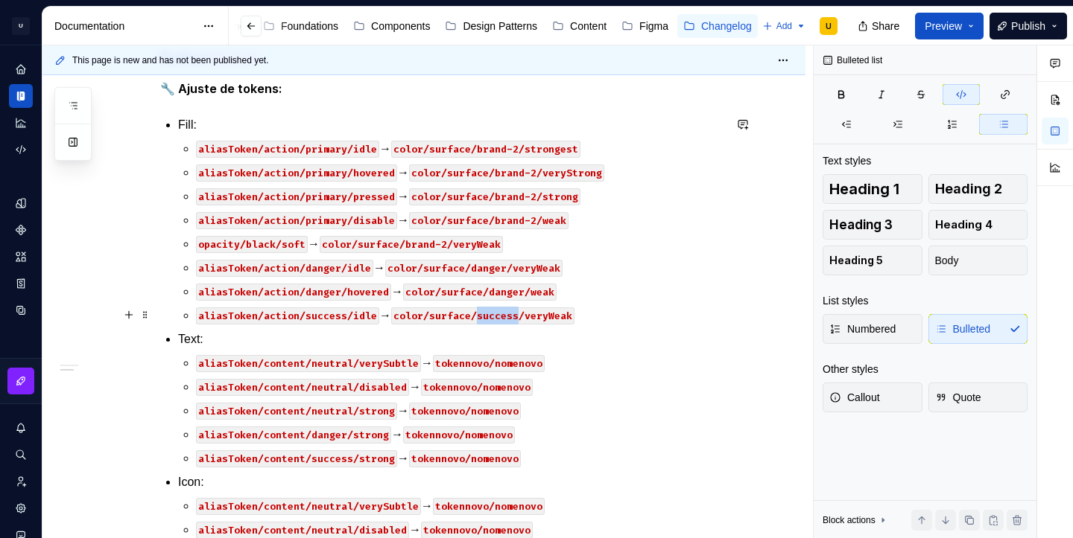
click at [517, 315] on code "color/surface/success/veryWeak" at bounding box center [482, 316] width 183 height 17
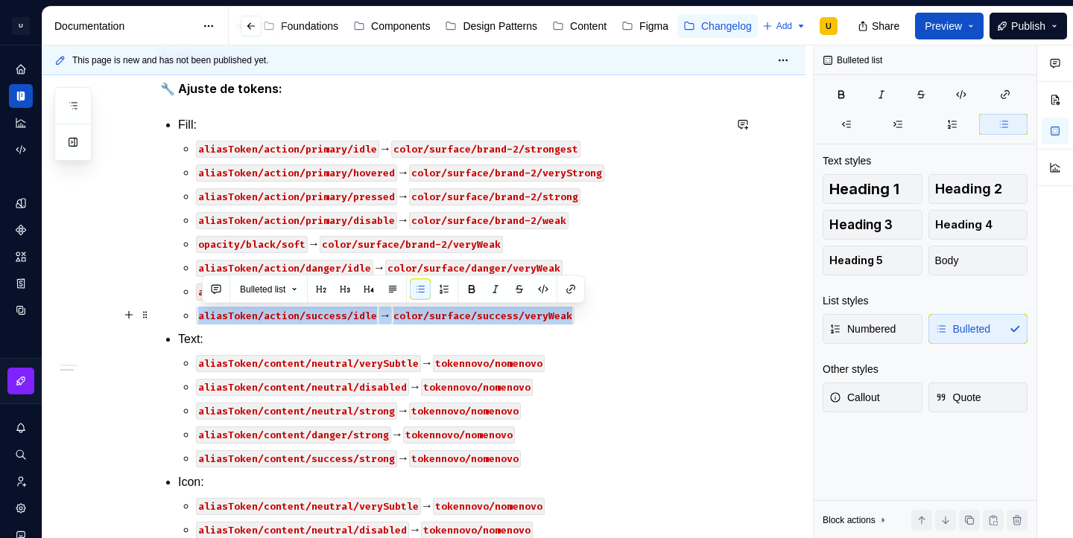
click at [588, 319] on p "aliasToken/action/success/idle → color/surface/success/veryWeak" at bounding box center [459, 316] width 527 height 18
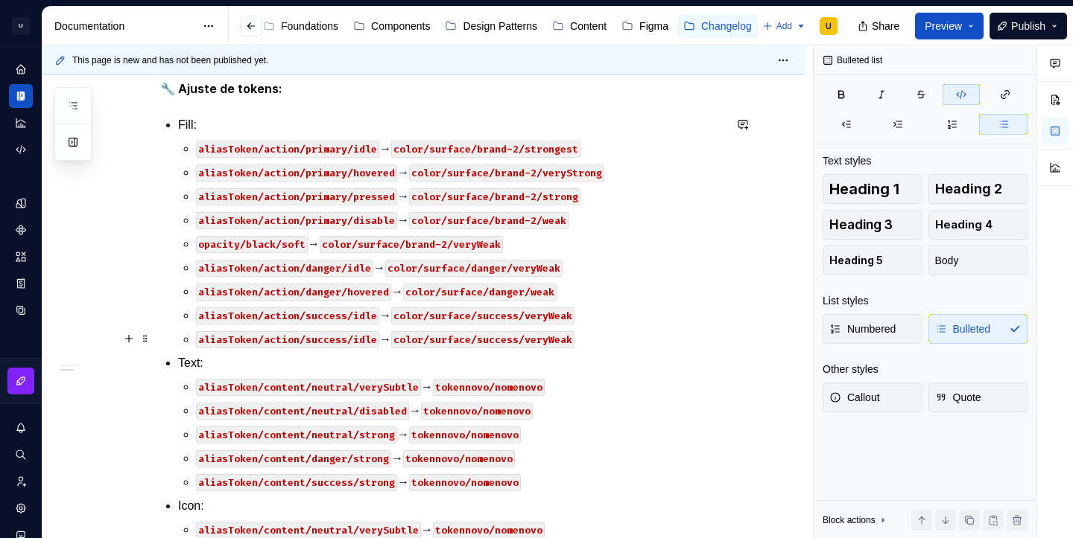
click at [367, 346] on code "aliasToken/action/success/idle" at bounding box center [287, 339] width 183 height 17
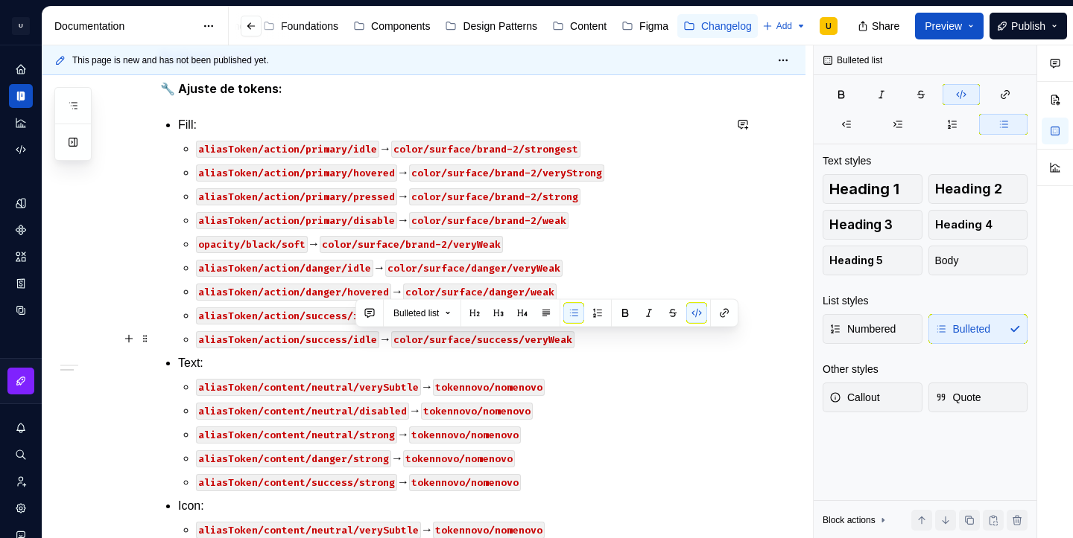
click at [367, 346] on code "aliasToken/action/success/idle" at bounding box center [287, 339] width 183 height 17
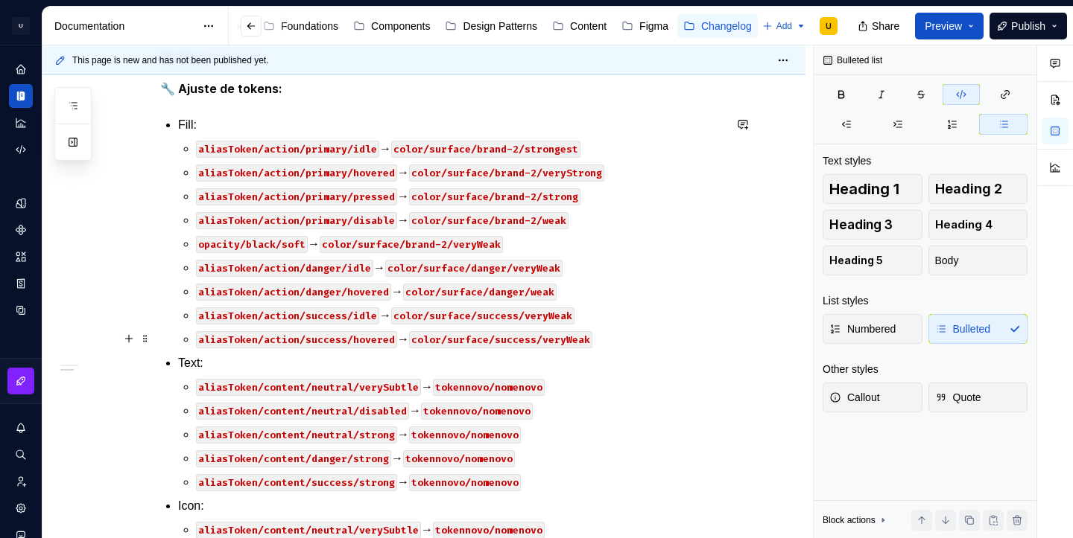
click at [569, 335] on code "color/surface/success/veryWeak" at bounding box center [500, 339] width 183 height 17
click at [559, 314] on code "color/surface/success/veryWeak" at bounding box center [482, 316] width 183 height 17
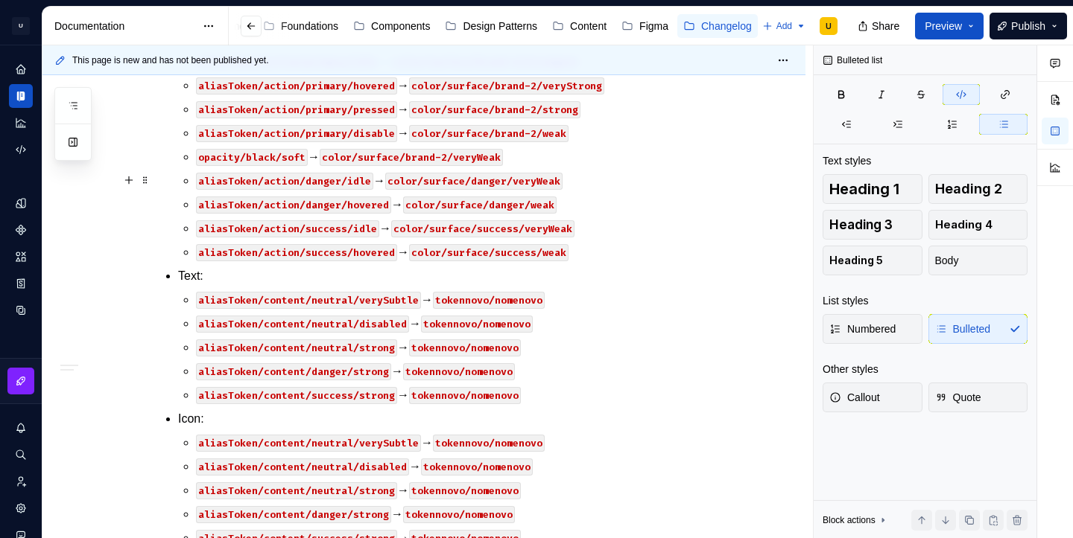
scroll to position [367, 0]
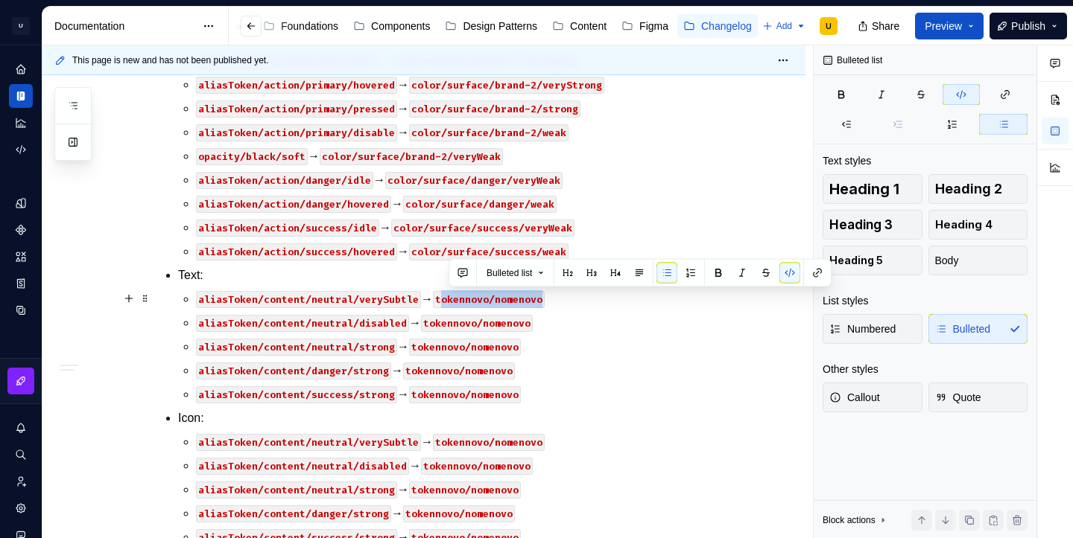
drag, startPoint x: 446, startPoint y: 298, endPoint x: 546, endPoint y: 302, distance: 99.9
click at [544, 302] on code "tokennovo/nomenovo" at bounding box center [489, 299] width 112 height 17
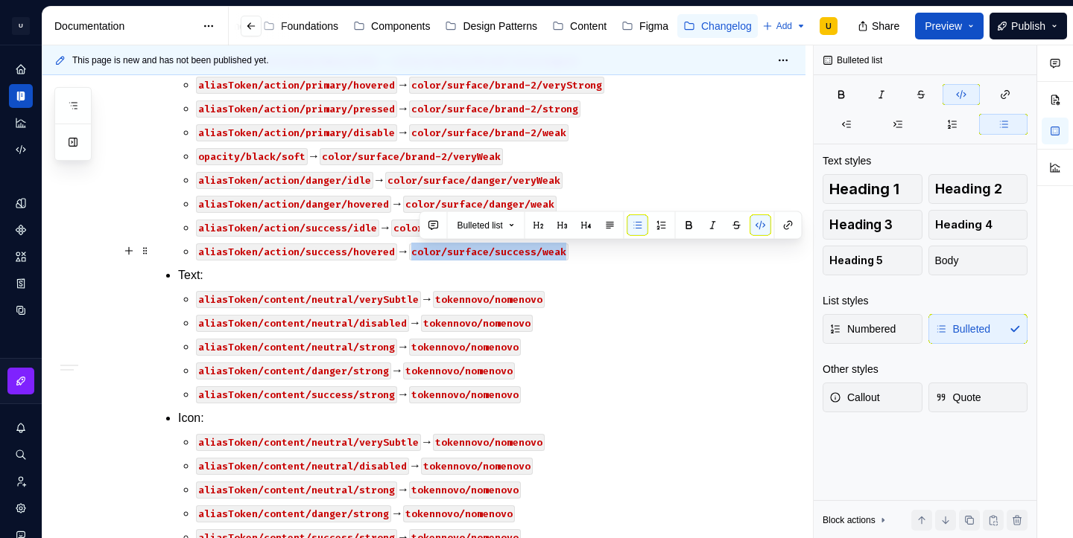
drag, startPoint x: 422, startPoint y: 252, endPoint x: 576, endPoint y: 255, distance: 154.2
click at [576, 255] on p "aliasToken/action/success/hovered → color/surface/success/weak" at bounding box center [459, 252] width 527 height 18
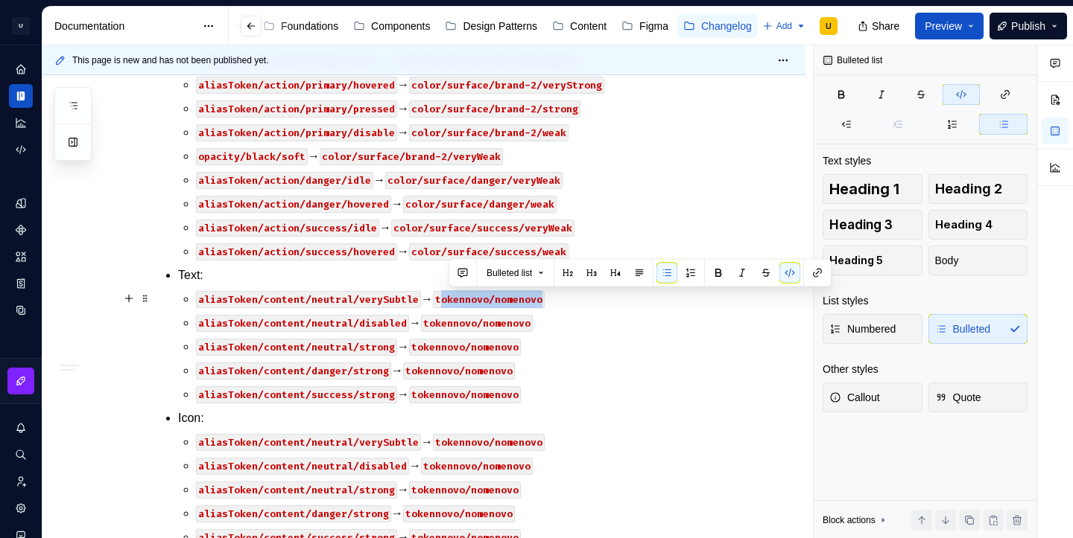
drag, startPoint x: 445, startPoint y: 301, endPoint x: 547, endPoint y: 303, distance: 101.3
click at [544, 303] on code "tokennovo/nomenovo" at bounding box center [489, 299] width 112 height 17
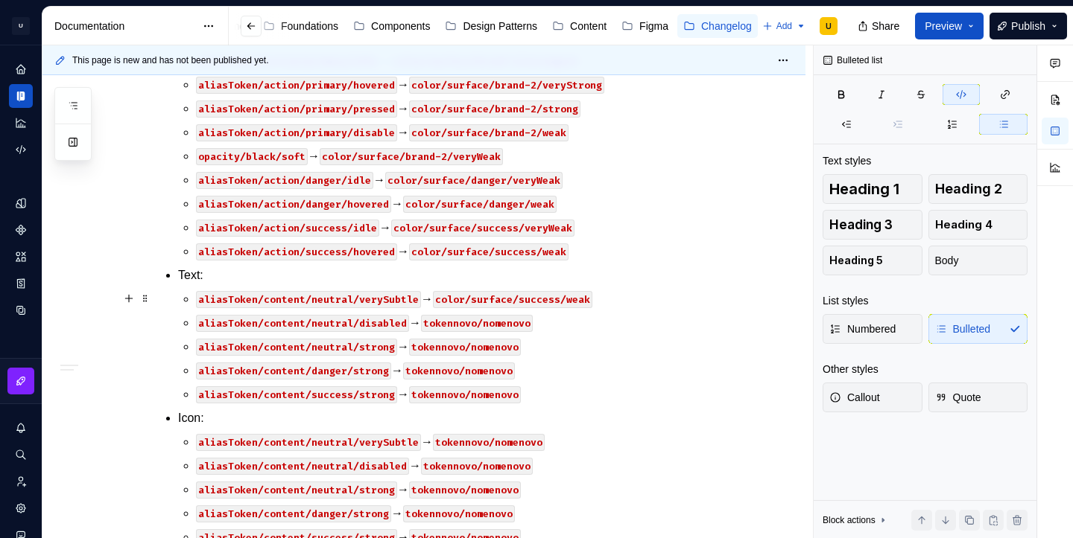
click at [495, 296] on code "color/surface/success/weak" at bounding box center [512, 299] width 159 height 17
click at [538, 300] on code "color/text/success/weak" at bounding box center [504, 299] width 142 height 17
click at [556, 301] on code "color/text/brand-2/weak" at bounding box center [504, 299] width 142 height 17
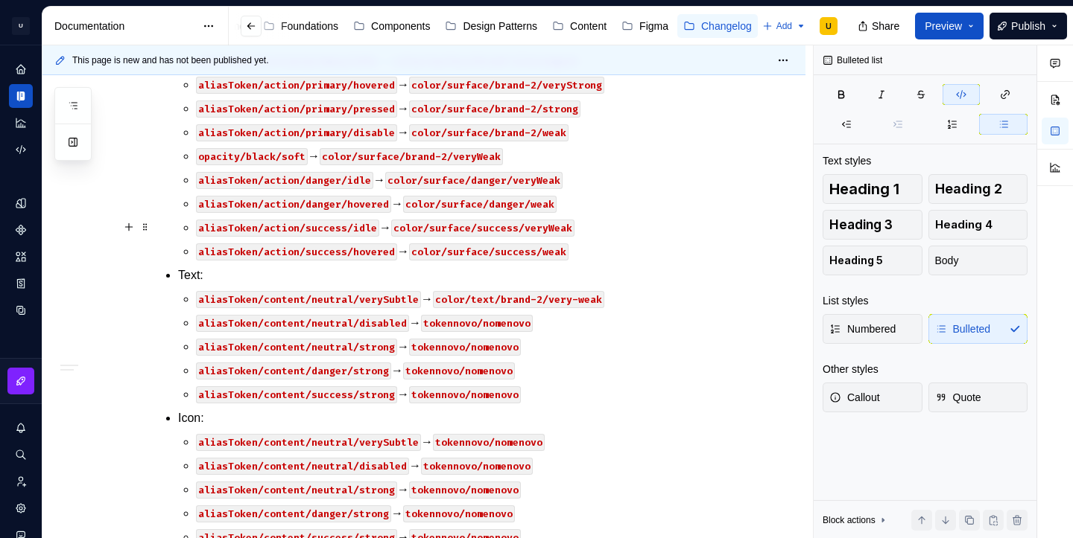
click at [557, 226] on code "color/surface/success/veryWeak" at bounding box center [482, 228] width 183 height 17
click at [547, 182] on code "color/surface/danger/veryWeak" at bounding box center [473, 180] width 177 height 17
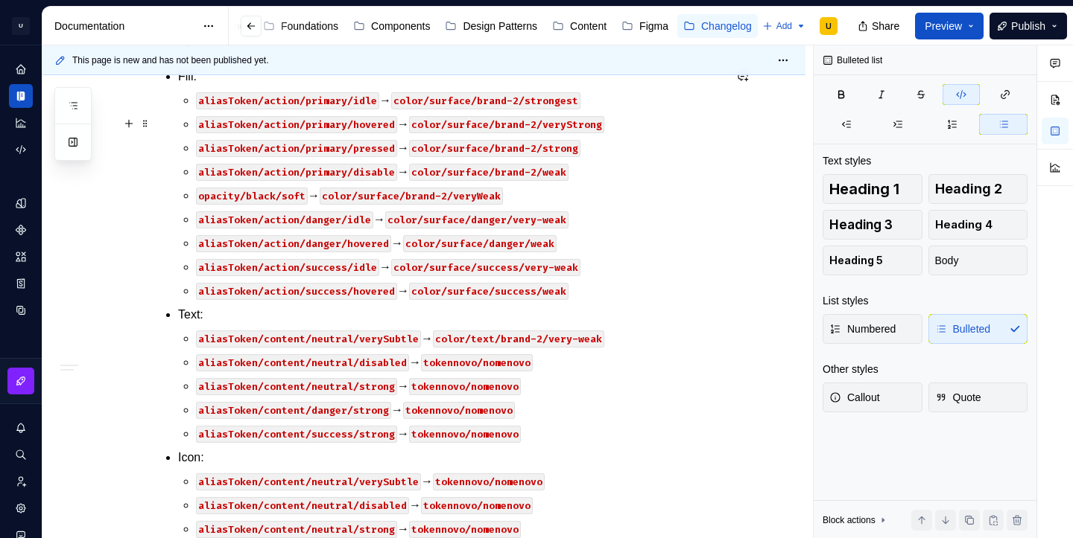
click at [577, 122] on code "color/surface/brand-2/veryStrong" at bounding box center [506, 124] width 195 height 17
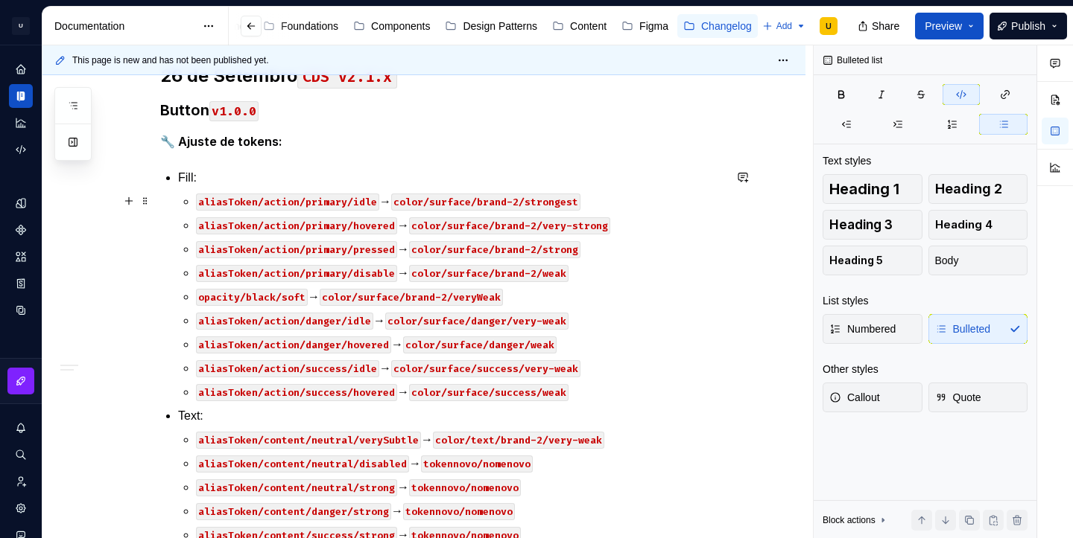
scroll to position [337, 0]
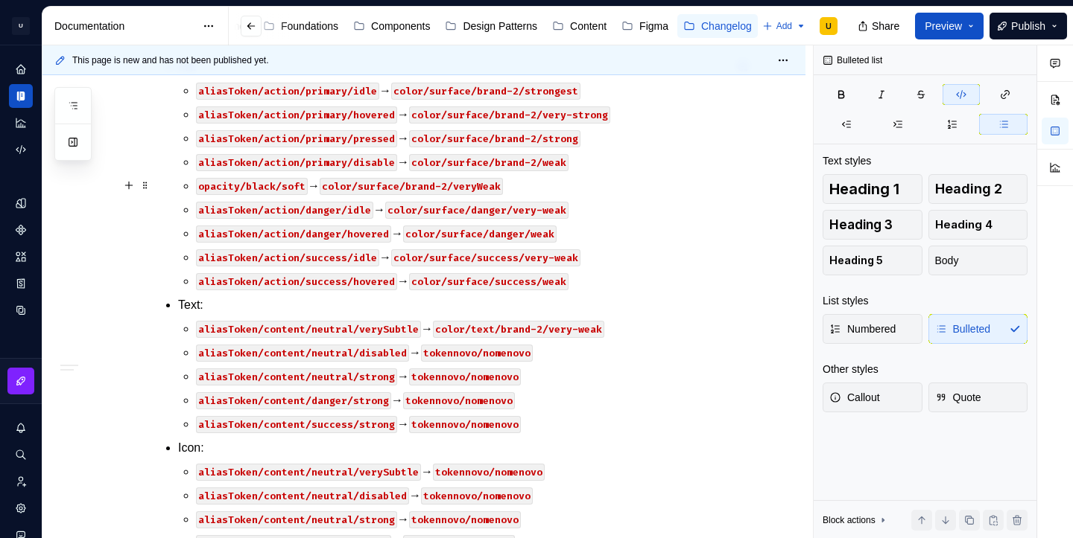
click at [489, 187] on code "color/surface/brand-2/veryWeak" at bounding box center [411, 186] width 183 height 17
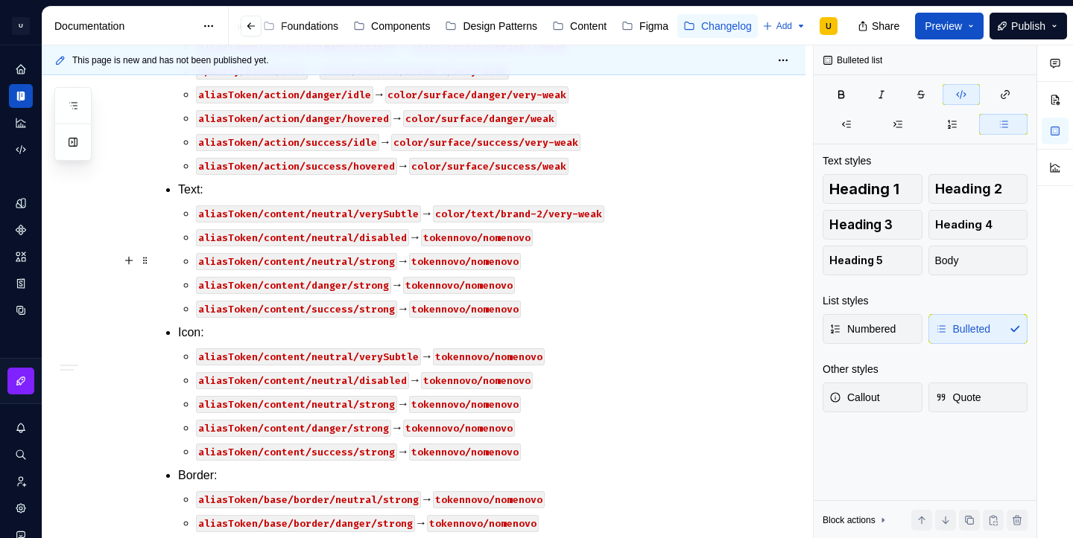
scroll to position [456, 0]
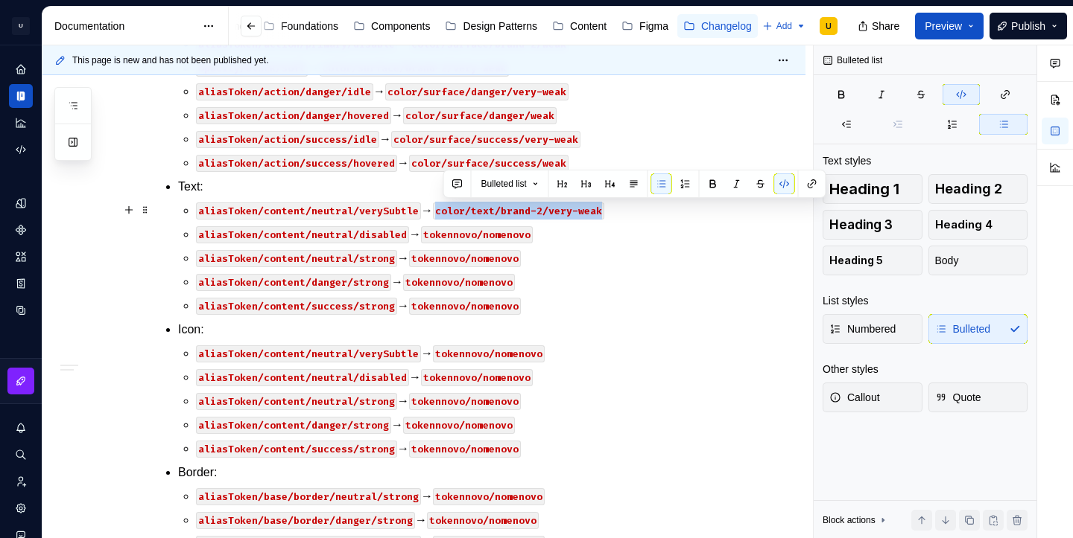
drag, startPoint x: 445, startPoint y: 209, endPoint x: 606, endPoint y: 212, distance: 160.9
click at [604, 212] on code "color/text/brand-2/very-weak" at bounding box center [518, 211] width 171 height 17
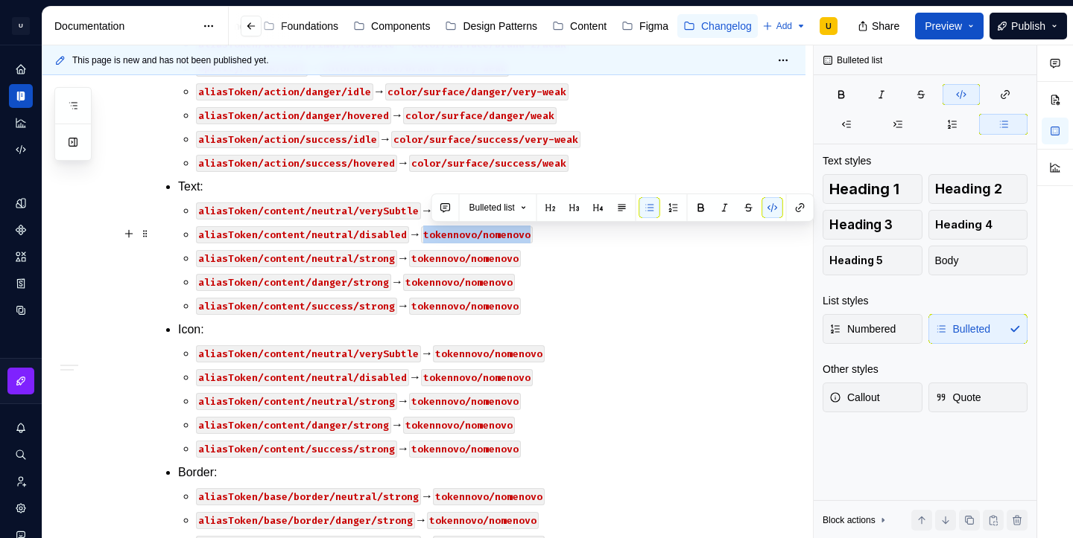
drag, startPoint x: 433, startPoint y: 235, endPoint x: 535, endPoint y: 237, distance: 102.0
click at [533, 237] on code "tokennovo/nomenovo" at bounding box center [477, 234] width 112 height 17
drag, startPoint x: 432, startPoint y: 235, endPoint x: 576, endPoint y: 234, distance: 144.5
click at [574, 234] on code "color/text/brand-2/medium" at bounding box center [497, 234] width 153 height 17
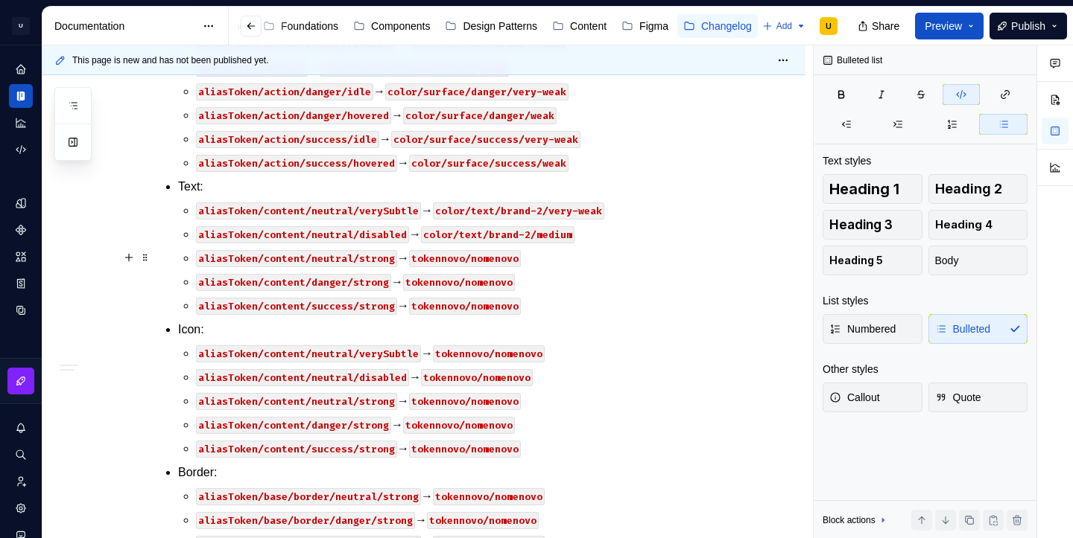
drag, startPoint x: 422, startPoint y: 262, endPoint x: 506, endPoint y: 265, distance: 84.2
click at [506, 265] on code "tokennovo/nomenovo" at bounding box center [465, 258] width 112 height 17
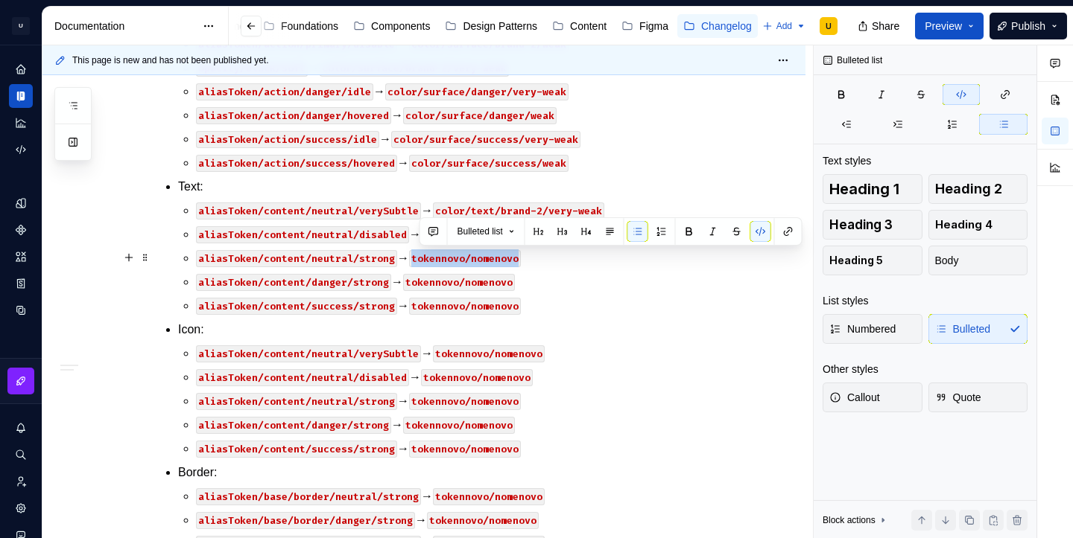
drag, startPoint x: 523, startPoint y: 258, endPoint x: 421, endPoint y: 263, distance: 102.1
click at [421, 263] on code "tokennovo/nomenovo" at bounding box center [465, 258] width 112 height 17
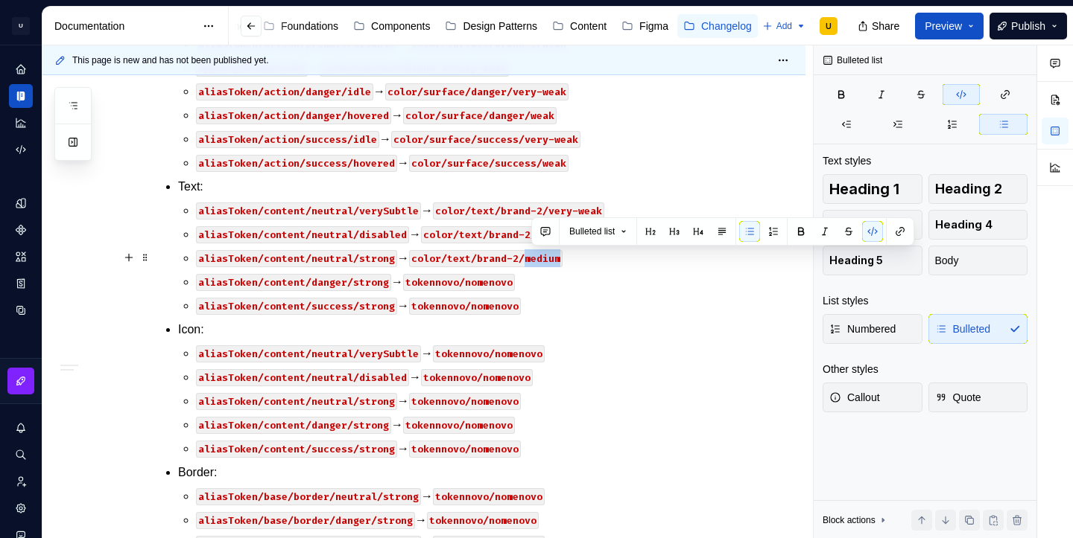
drag, startPoint x: 533, startPoint y: 260, endPoint x: 578, endPoint y: 262, distance: 45.5
click at [578, 262] on p "aliasToken/content/neutral/strong → color/text/brand-2/medium" at bounding box center [459, 259] width 527 height 18
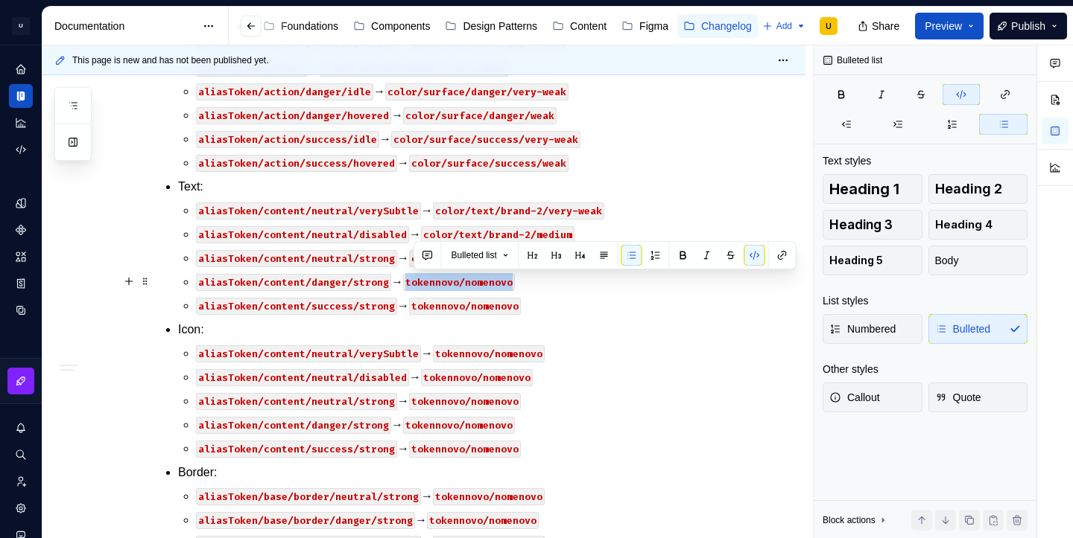
drag, startPoint x: 519, startPoint y: 281, endPoint x: 416, endPoint y: 286, distance: 103.7
click at [416, 286] on code "tokennovo/nomenovo" at bounding box center [459, 282] width 112 height 17
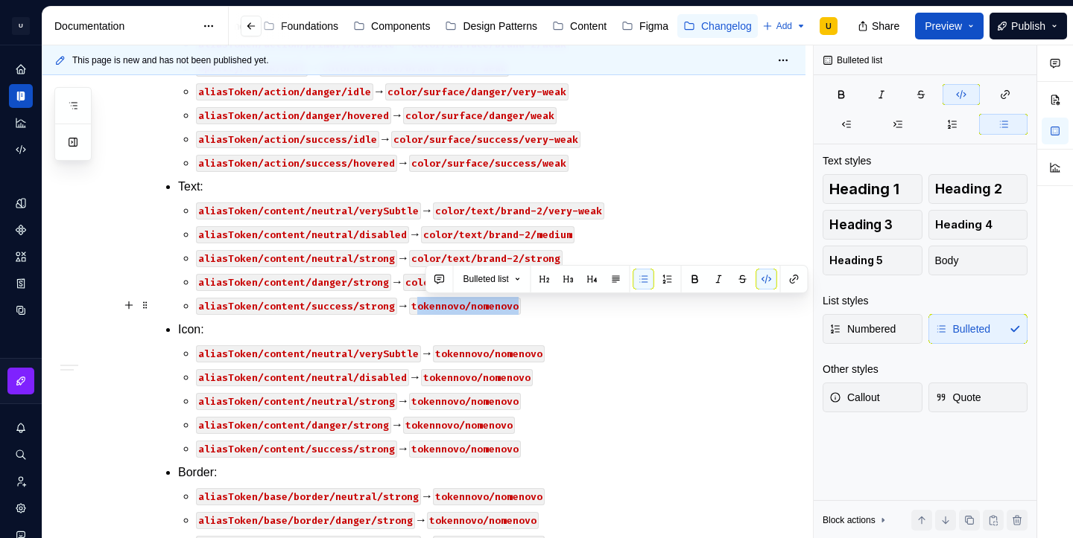
drag, startPoint x: 422, startPoint y: 308, endPoint x: 533, endPoint y: 311, distance: 111.0
click at [533, 311] on p "aliasToken/content/success/strong → tokennovo/nomenovo" at bounding box center [459, 306] width 527 height 18
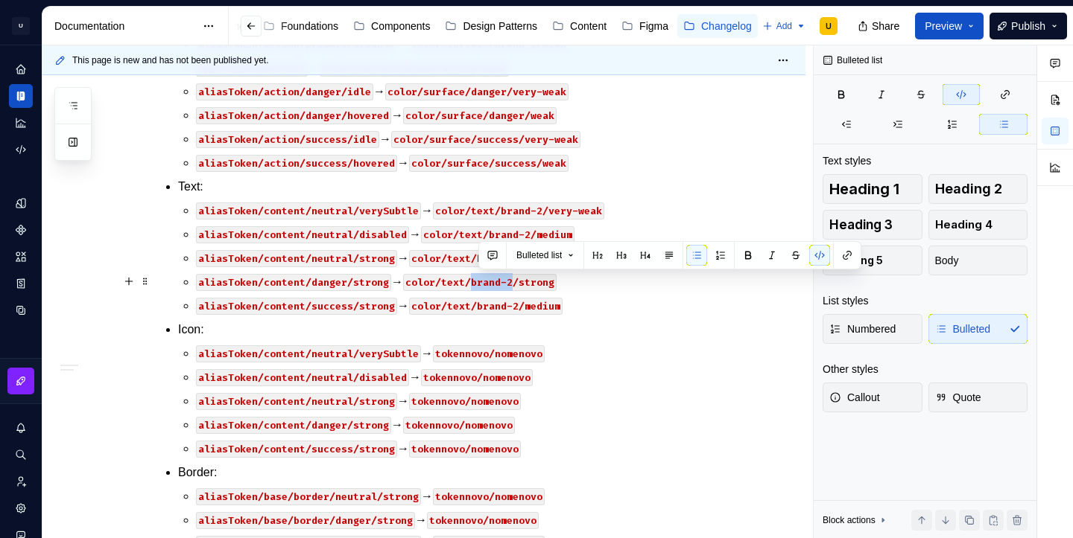
drag, startPoint x: 519, startPoint y: 280, endPoint x: 479, endPoint y: 282, distance: 40.2
click at [479, 282] on code "color/text/brand-2/strong" at bounding box center [479, 282] width 153 height 17
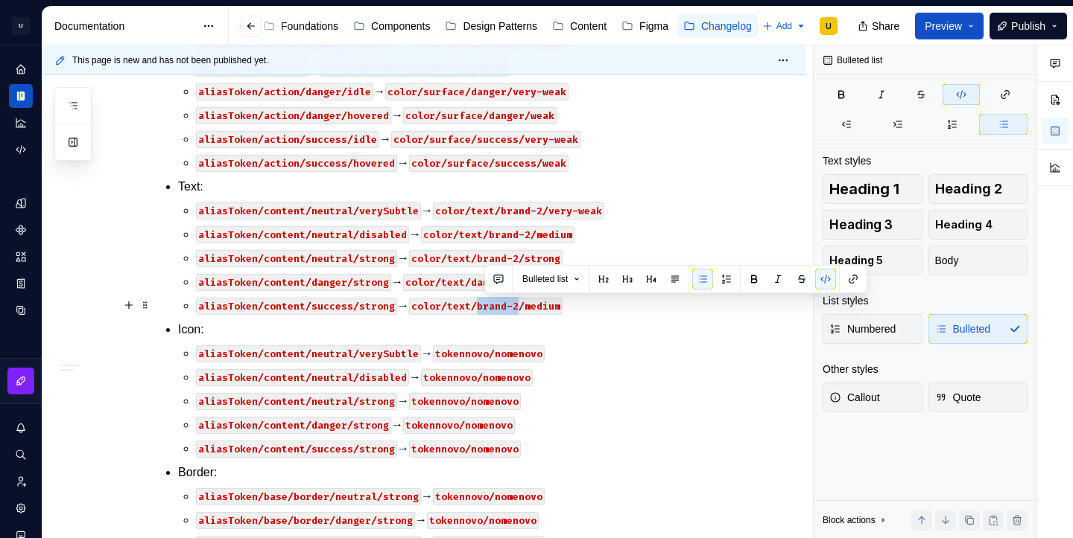
drag, startPoint x: 524, startPoint y: 305, endPoint x: 486, endPoint y: 308, distance: 38.1
click at [486, 308] on code "color/text/brand-2/medium" at bounding box center [485, 306] width 153 height 17
drag, startPoint x: 533, startPoint y: 308, endPoint x: 561, endPoint y: 310, distance: 27.6
click at [561, 310] on code "color/text/success/medium" at bounding box center [485, 306] width 153 height 17
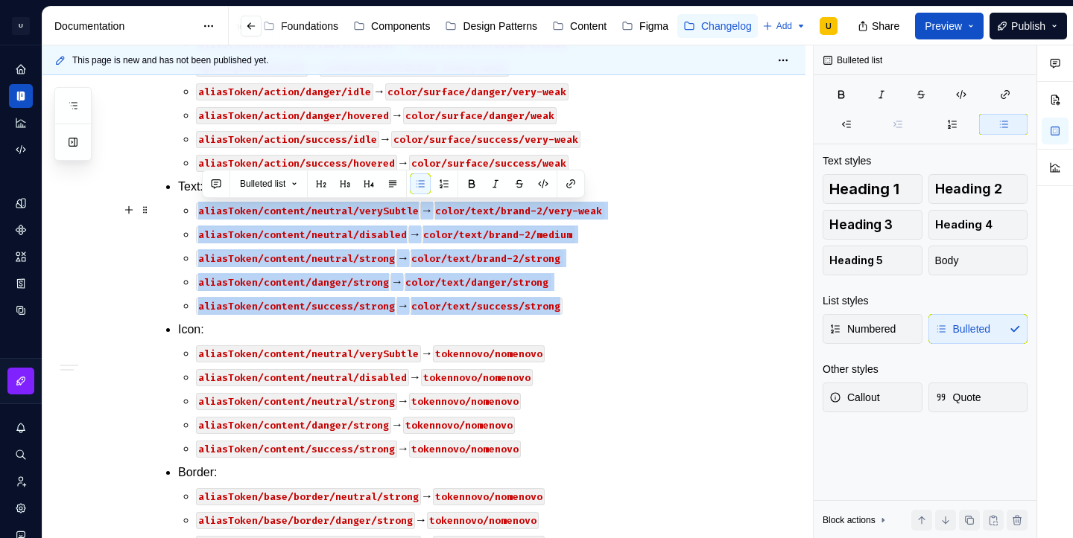
drag, startPoint x: 574, startPoint y: 304, endPoint x: 196, endPoint y: 213, distance: 389.1
click at [196, 213] on li "Text: aliasToken/content/neutral/verySubtle → color/text/brand-2/very-weak alia…" at bounding box center [450, 246] width 545 height 137
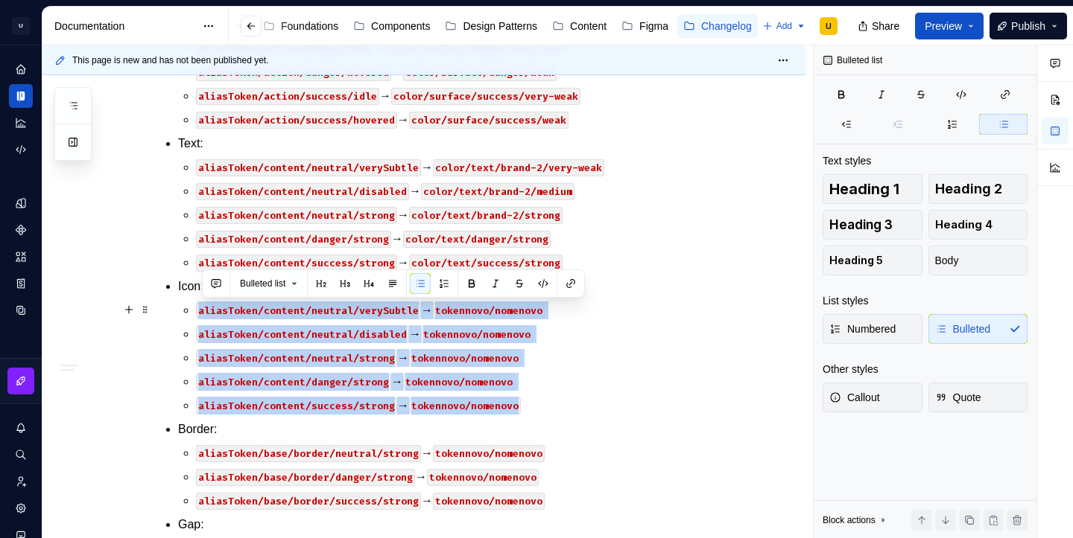
drag, startPoint x: 533, startPoint y: 404, endPoint x: 188, endPoint y: 308, distance: 358.0
click at [196, 308] on ul "aliasToken/content/neutral/verySubtle → tokennovo/nomenovo aliasToken/content/n…" at bounding box center [459, 358] width 527 height 113
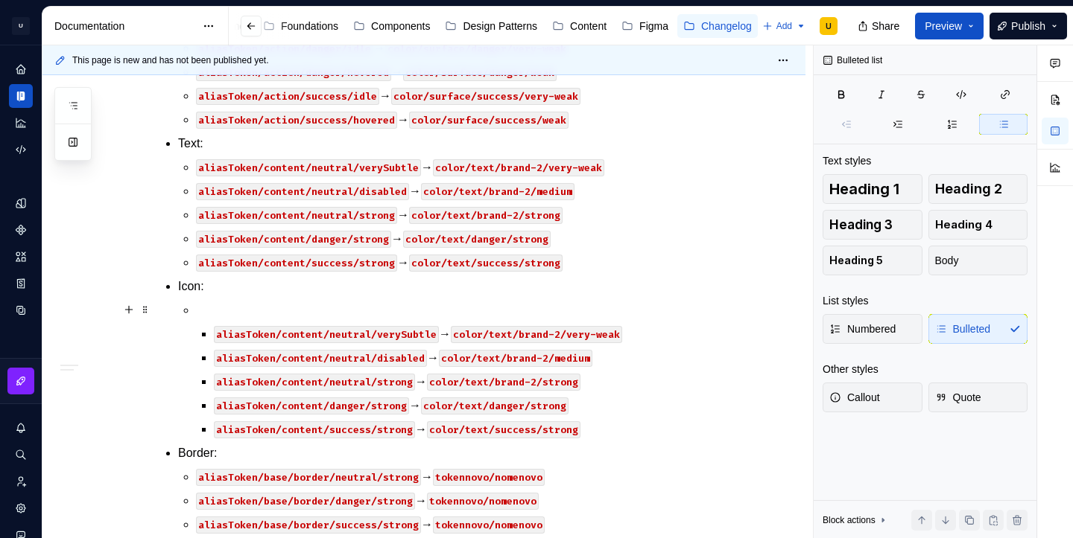
click at [219, 308] on p at bounding box center [459, 311] width 527 height 18
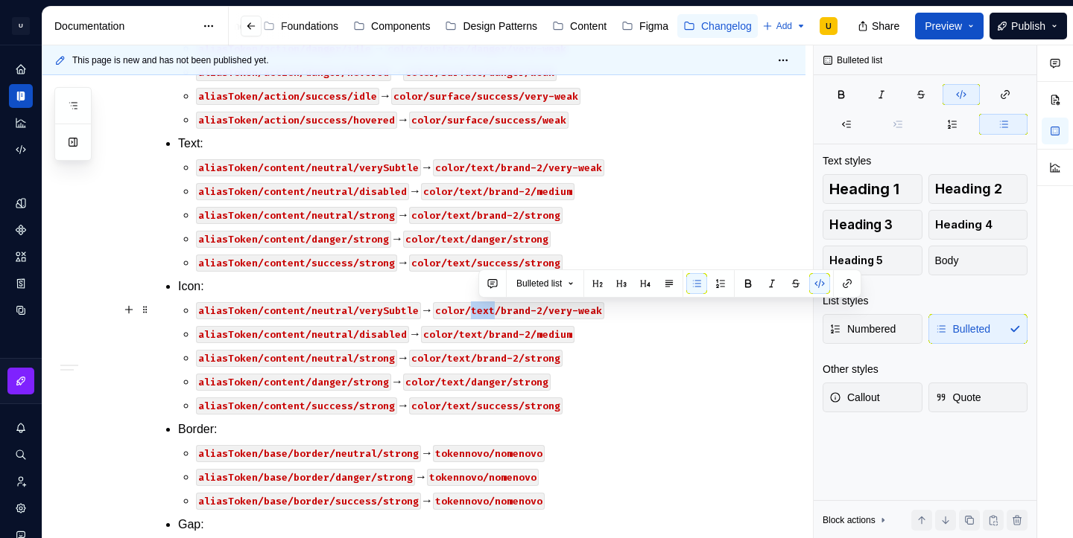
drag, startPoint x: 503, startPoint y: 310, endPoint x: 478, endPoint y: 310, distance: 24.6
click at [478, 310] on code "color/text/brand-2/very-weak" at bounding box center [518, 310] width 171 height 17
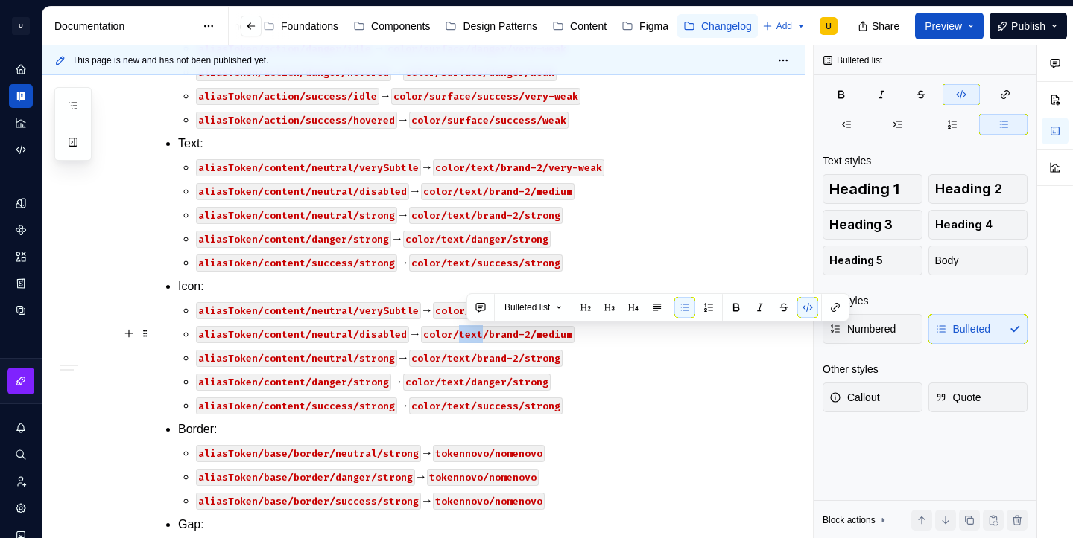
drag, startPoint x: 489, startPoint y: 333, endPoint x: 464, endPoint y: 333, distance: 24.6
click at [464, 333] on code "color/text/brand-2/medium" at bounding box center [497, 334] width 153 height 17
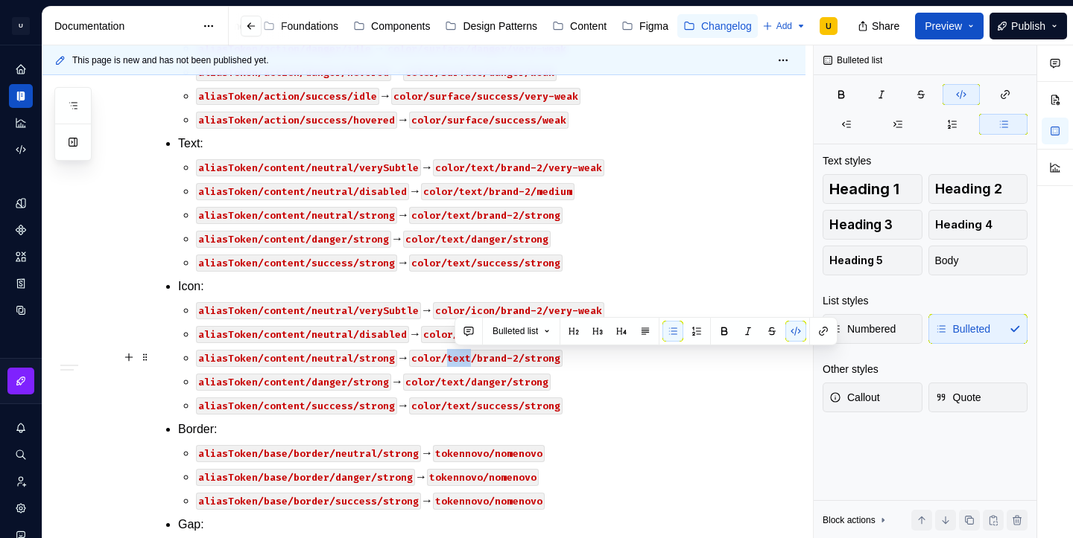
drag, startPoint x: 477, startPoint y: 359, endPoint x: 455, endPoint y: 359, distance: 21.6
click at [455, 359] on code "color/text/brand-2/strong" at bounding box center [485, 358] width 153 height 17
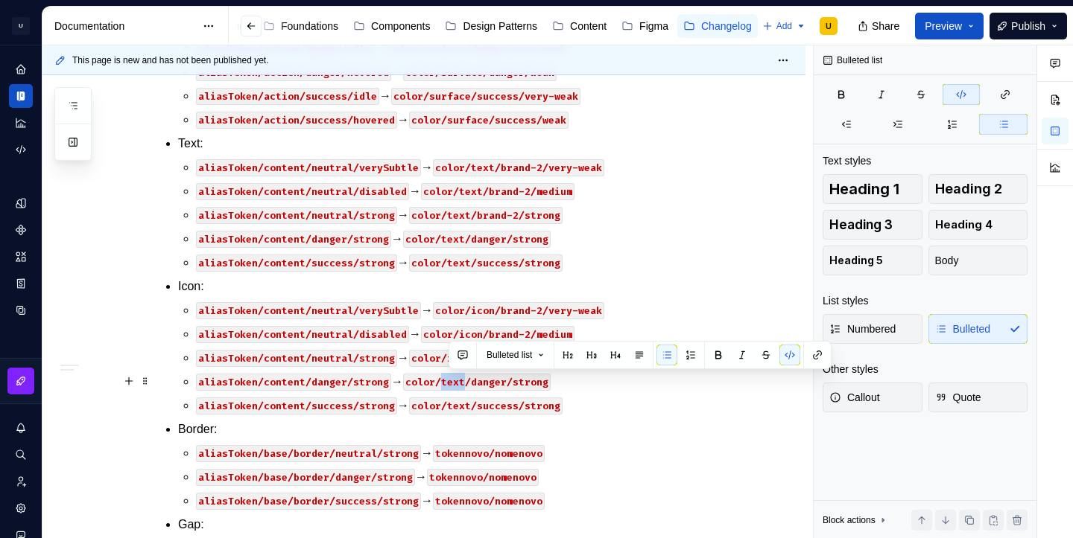
drag, startPoint x: 471, startPoint y: 381, endPoint x: 451, endPoint y: 383, distance: 20.2
click at [451, 383] on code "color/text/danger/strong" at bounding box center [476, 382] width 147 height 17
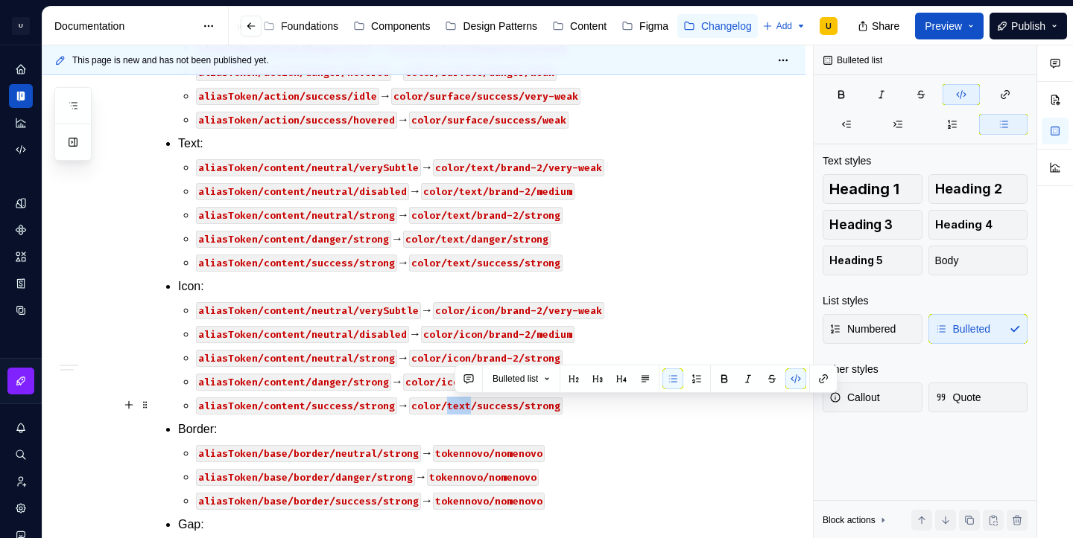
drag, startPoint x: 478, startPoint y: 401, endPoint x: 455, endPoint y: 404, distance: 23.2
click at [454, 404] on code "color/text/success/strong" at bounding box center [485, 406] width 153 height 17
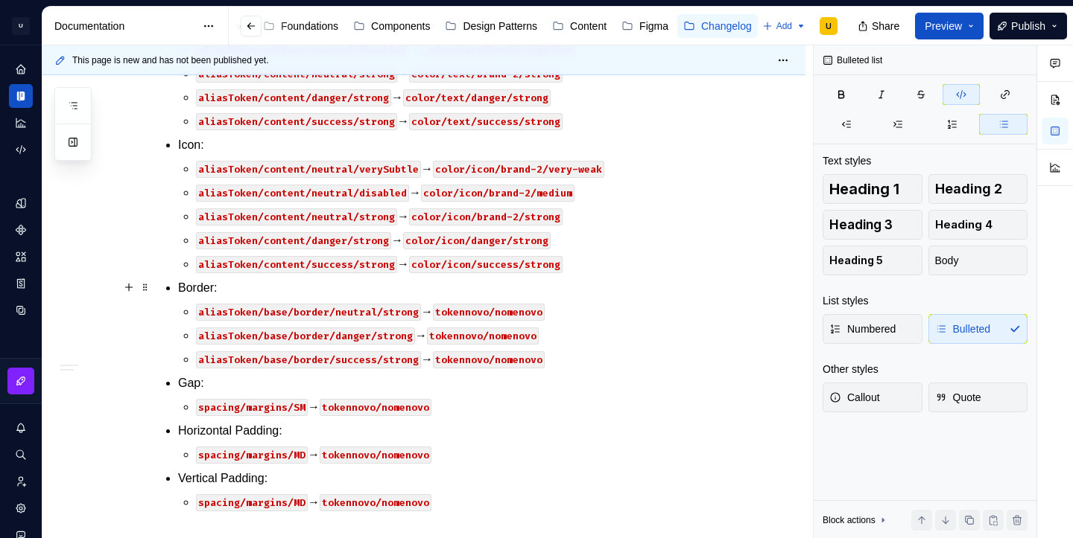
scroll to position [658, 0]
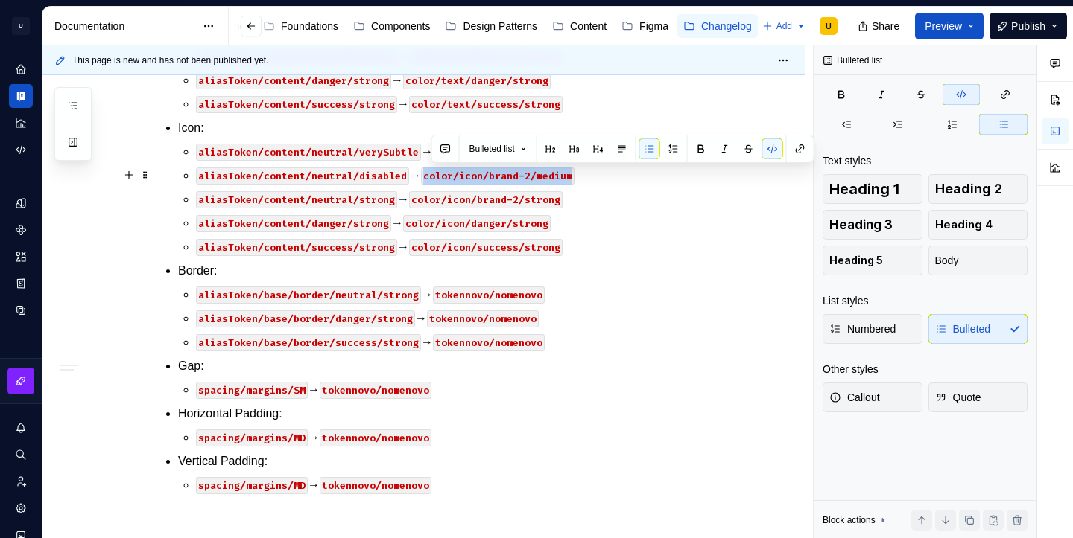
drag, startPoint x: 584, startPoint y: 179, endPoint x: 432, endPoint y: 177, distance: 151.9
click at [432, 177] on p "aliasToken/content/neutral/disabled → color/icon/brand-2/medium" at bounding box center [459, 176] width 527 height 18
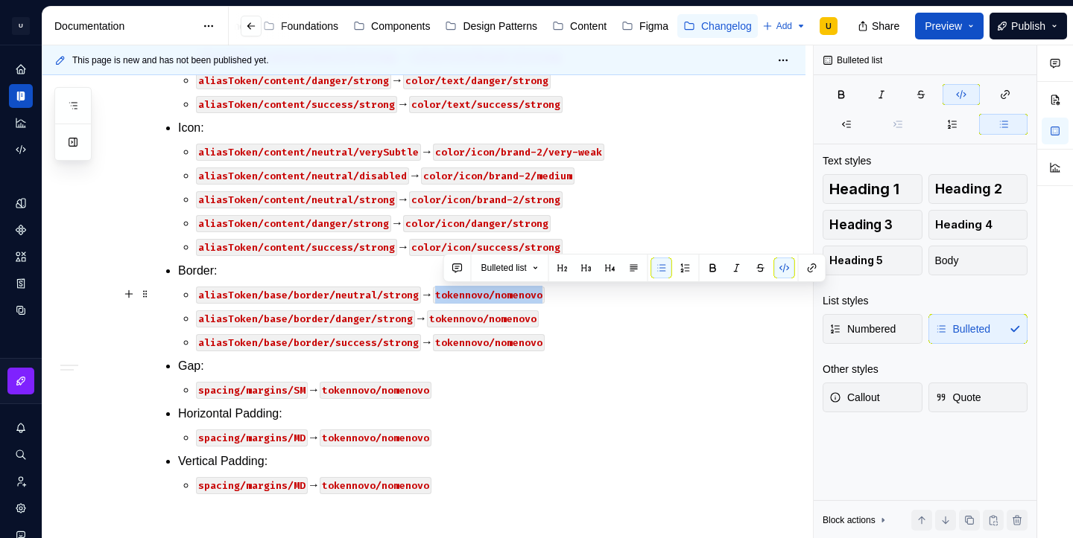
drag, startPoint x: 445, startPoint y: 293, endPoint x: 547, endPoint y: 301, distance: 102.3
click at [544, 301] on code "tokennovo/nomenovo" at bounding box center [489, 295] width 112 height 17
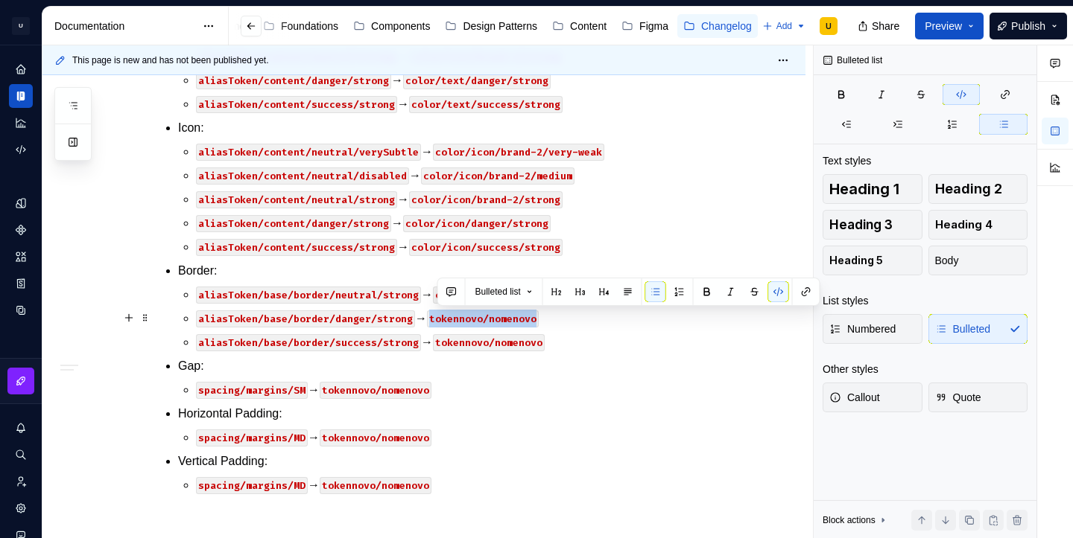
drag, startPoint x: 436, startPoint y: 318, endPoint x: 541, endPoint y: 326, distance: 104.6
click at [538, 326] on code "tokennovo/nomenovo" at bounding box center [483, 319] width 112 height 17
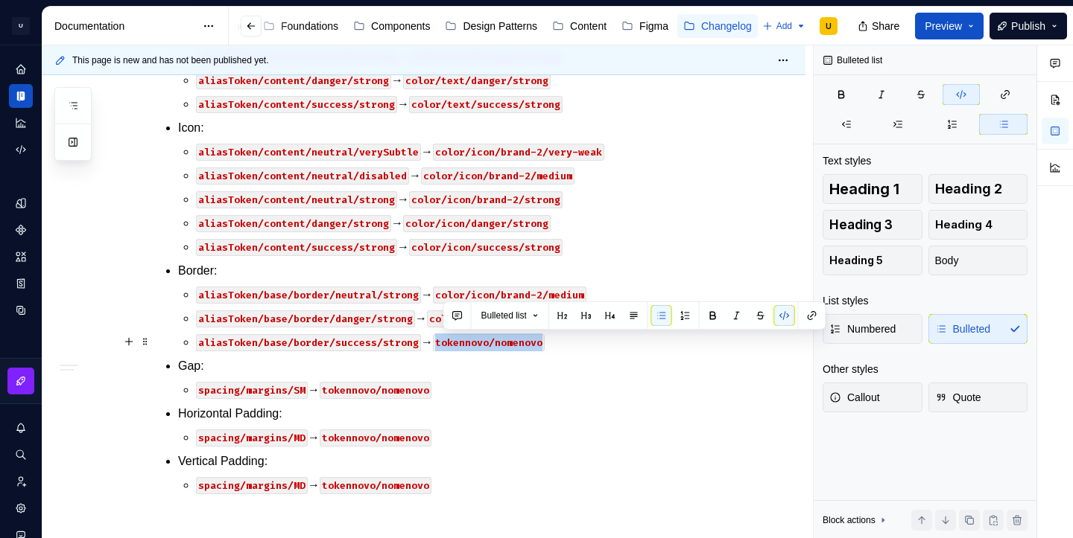
drag, startPoint x: 442, startPoint y: 342, endPoint x: 547, endPoint y: 346, distance: 104.4
click at [544, 346] on code "tokennovo/nomenovo" at bounding box center [489, 342] width 112 height 17
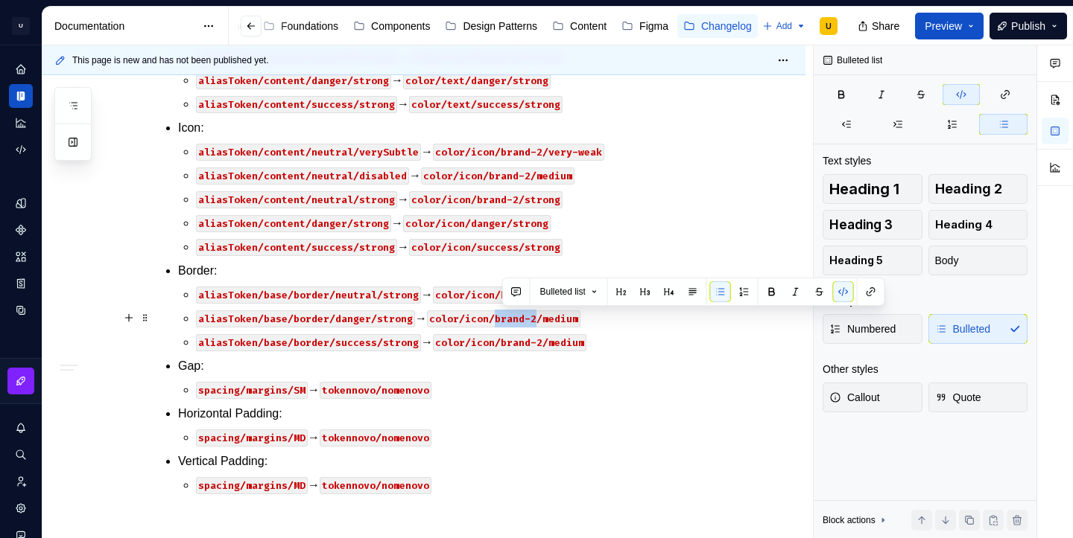
drag, startPoint x: 544, startPoint y: 317, endPoint x: 503, endPoint y: 317, distance: 40.2
click at [503, 317] on code "color/icon/brand-2/medium" at bounding box center [503, 319] width 153 height 17
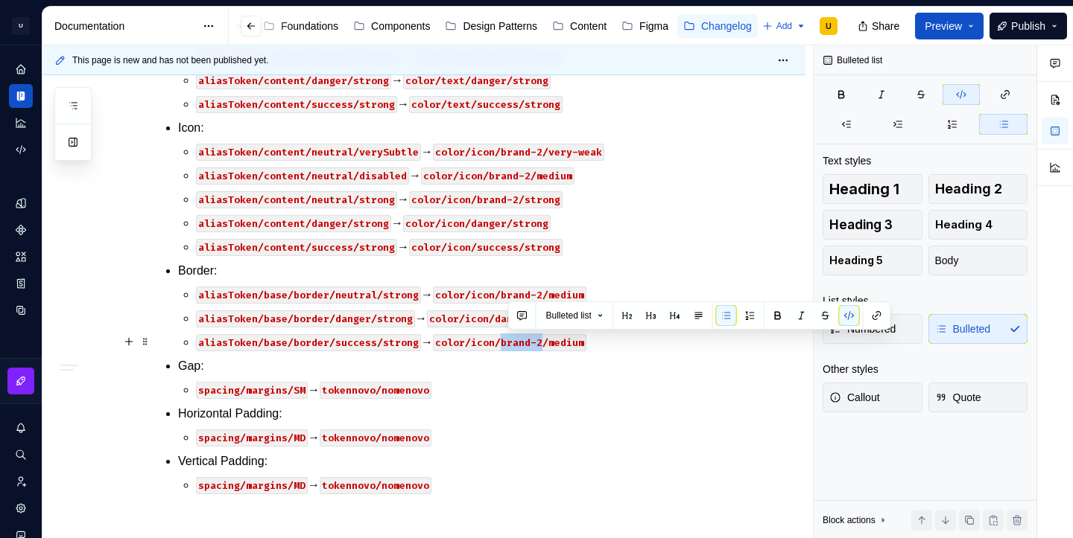
drag, startPoint x: 548, startPoint y: 342, endPoint x: 509, endPoint y: 345, distance: 39.6
click at [509, 345] on code "color/icon/brand-2/medium" at bounding box center [509, 342] width 153 height 17
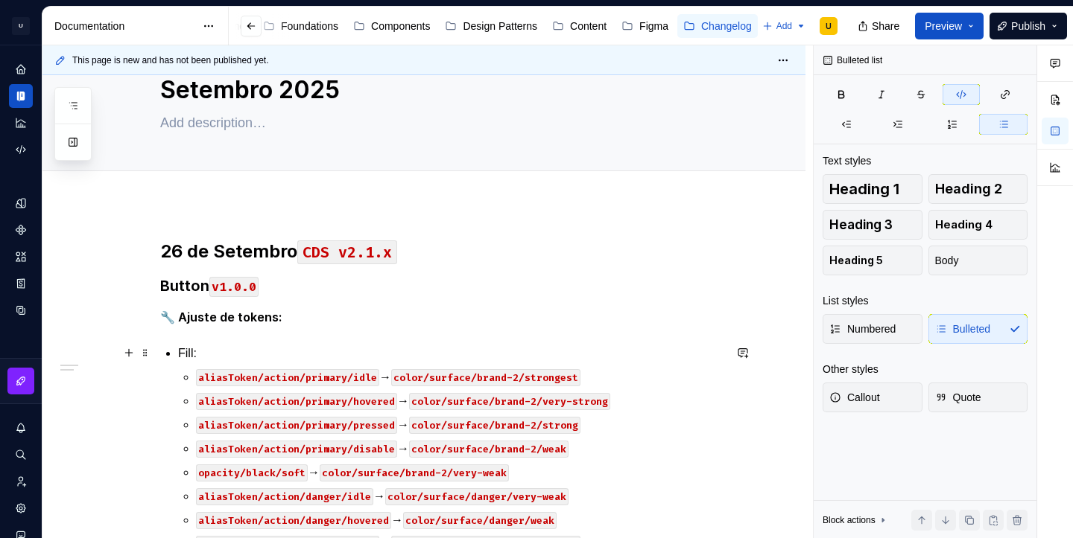
scroll to position [34, 0]
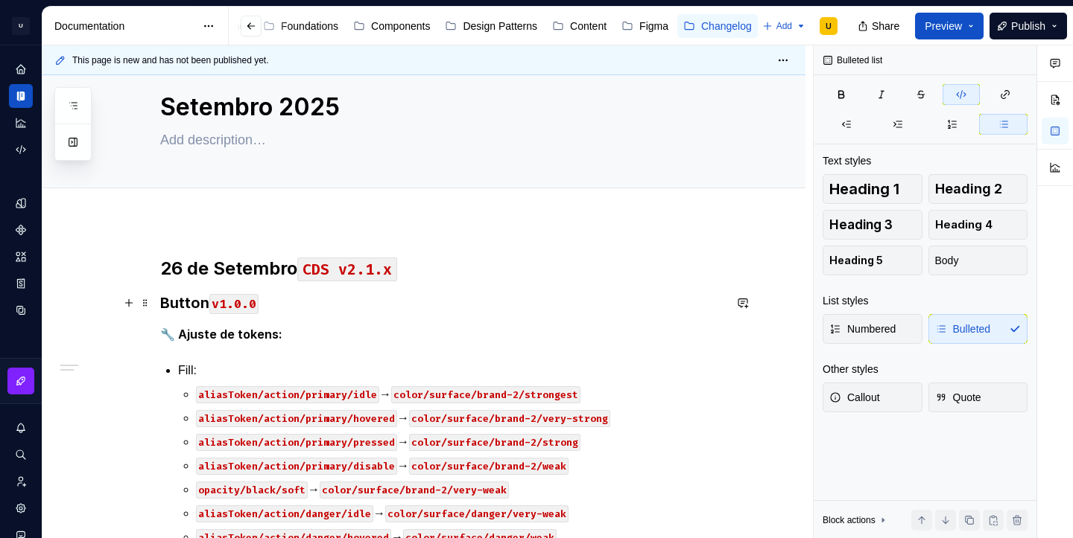
click at [246, 308] on code "v1.0.0" at bounding box center [233, 304] width 49 height 20
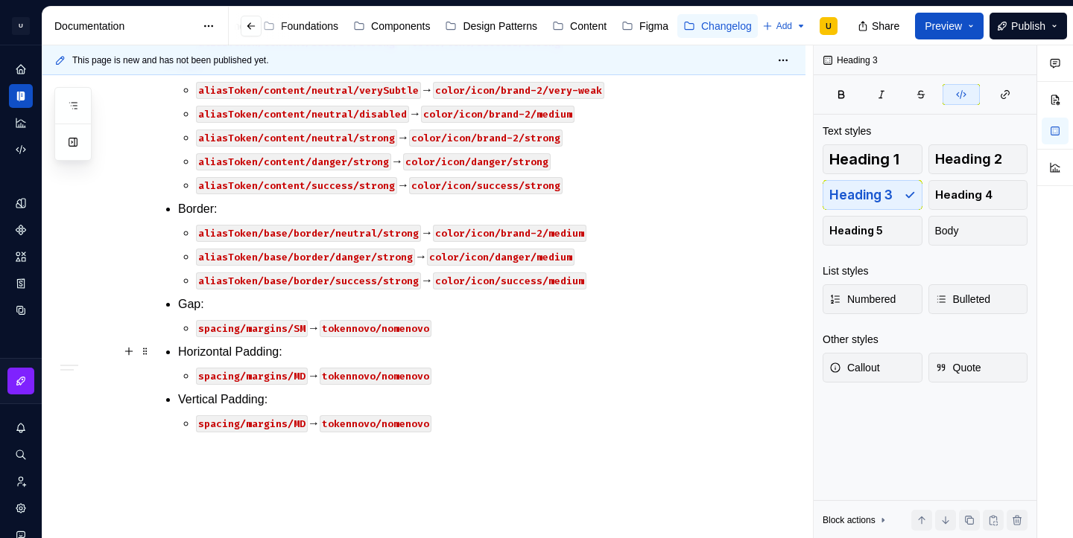
scroll to position [725, 0]
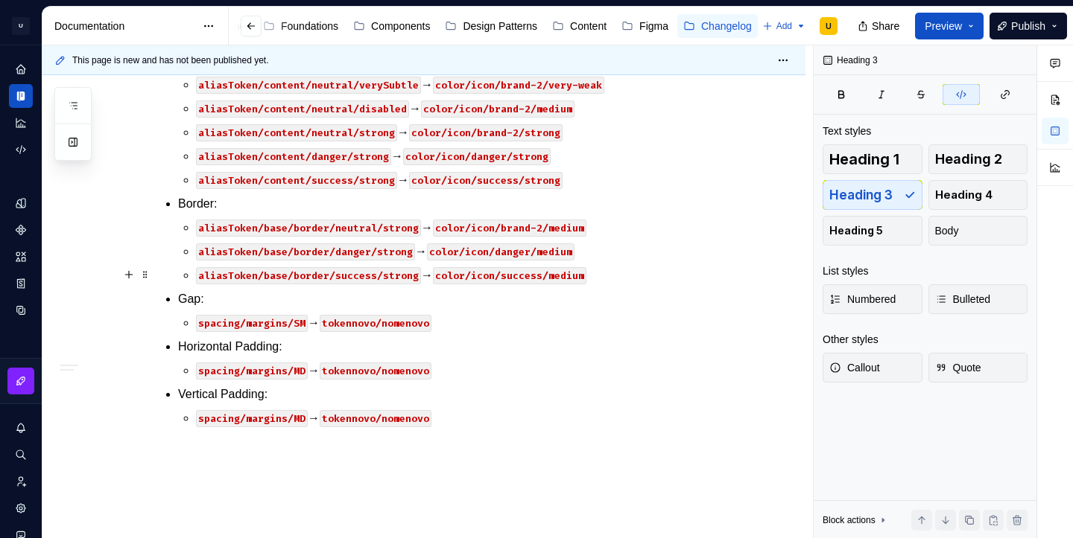
click at [609, 277] on p "aliasToken/base/border/success/strong → color/icon/success/medium" at bounding box center [459, 276] width 527 height 18
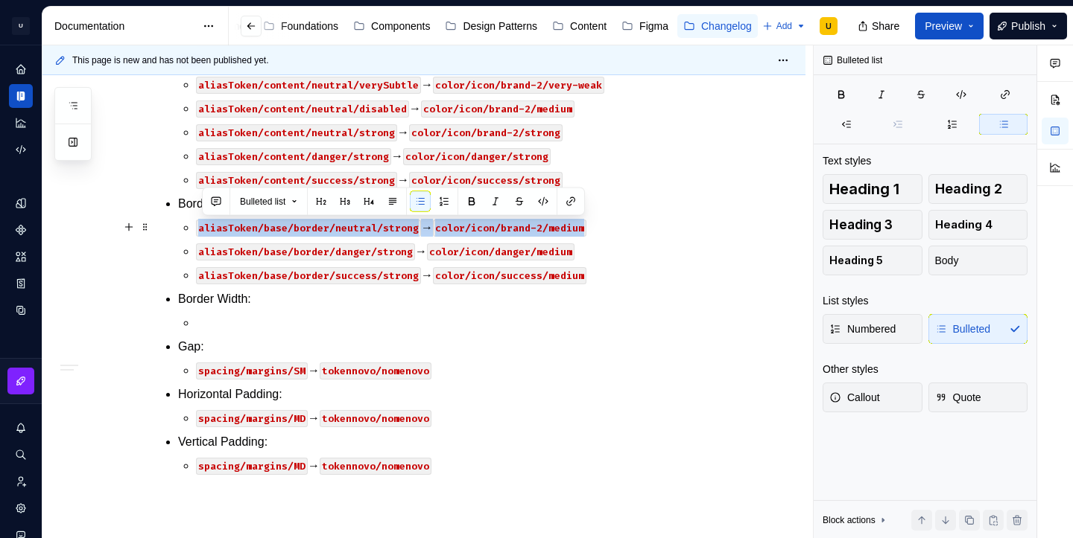
drag, startPoint x: 598, startPoint y: 225, endPoint x: 197, endPoint y: 231, distance: 400.8
click at [197, 231] on li "Border: aliasToken/base/border/neutral/strong → color/icon/brand-2/medium alias…" at bounding box center [450, 239] width 545 height 89
click at [222, 323] on p at bounding box center [459, 323] width 527 height 18
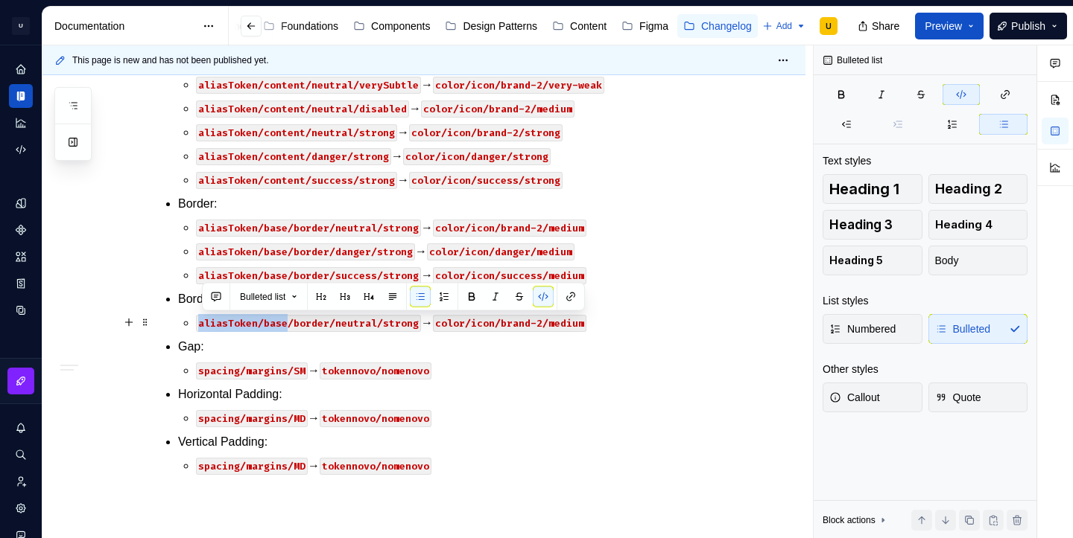
drag, startPoint x: 291, startPoint y: 320, endPoint x: 203, endPoint y: 322, distance: 88.7
click at [203, 322] on code "aliasToken/base/border/neutral/strong" at bounding box center [308, 323] width 225 height 17
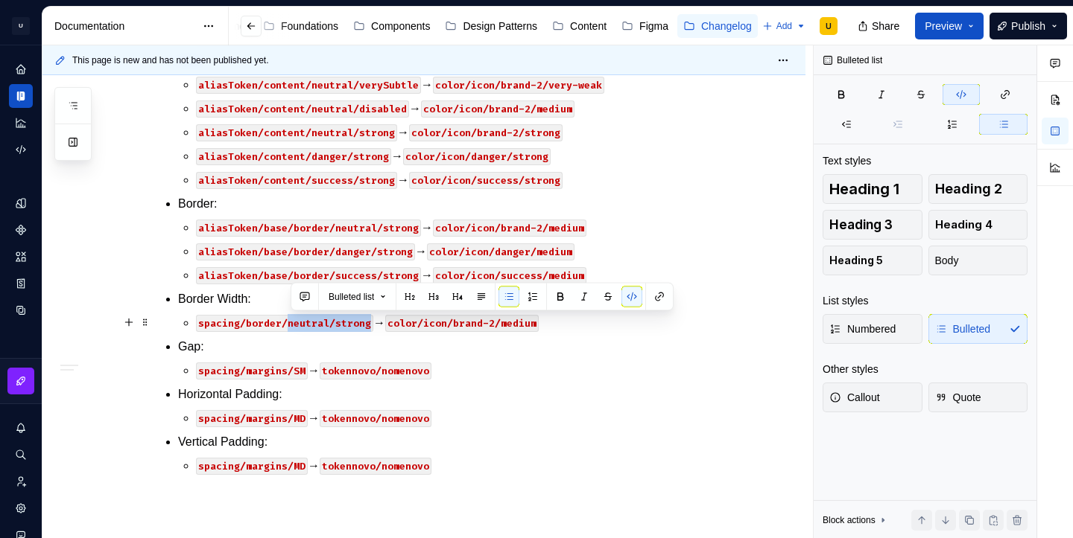
drag, startPoint x: 290, startPoint y: 323, endPoint x: 371, endPoint y: 325, distance: 80.5
click at [371, 325] on code "spacing/border/neutral/strong" at bounding box center [284, 323] width 177 height 17
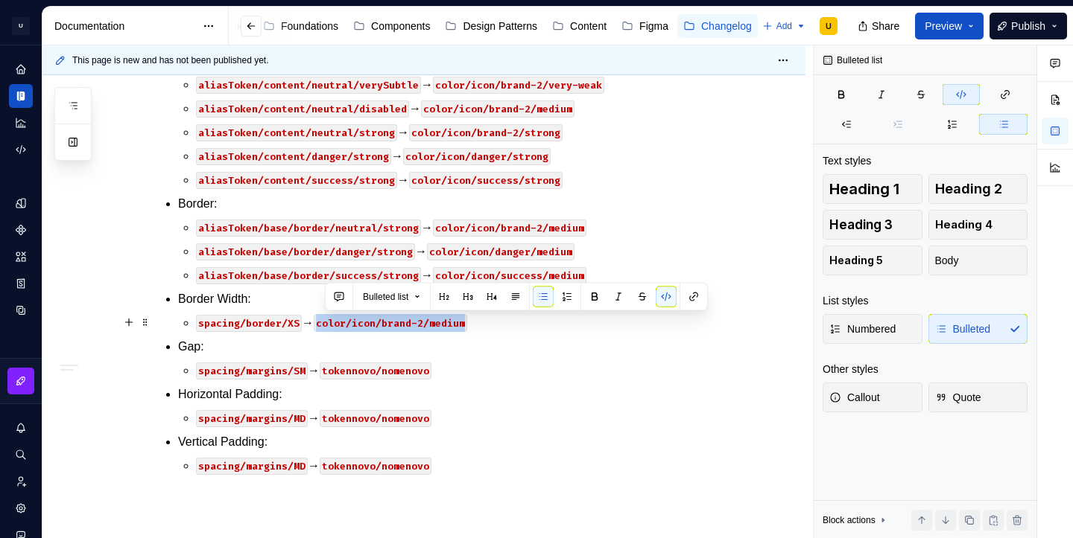
drag, startPoint x: 325, startPoint y: 325, endPoint x: 472, endPoint y: 325, distance: 146.7
click at [467, 325] on code "color/icon/brand-2/medium" at bounding box center [390, 323] width 153 height 17
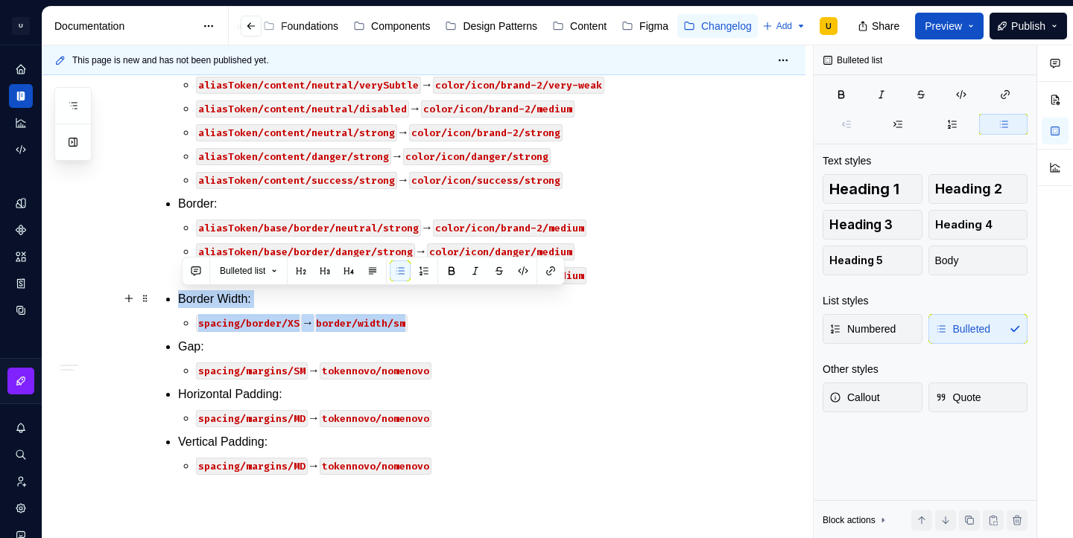
drag, startPoint x: 429, startPoint y: 328, endPoint x: 170, endPoint y: 304, distance: 260.3
click at [170, 304] on div "26 de Setembro CDS v2.1.x Button v1.2.0 🔧 Ajuste de tokens: Fill: aliasToken/ac…" at bounding box center [441, 38] width 563 height 945
click at [430, 321] on p "spacing/border/XS → border/width/sm" at bounding box center [459, 323] width 527 height 18
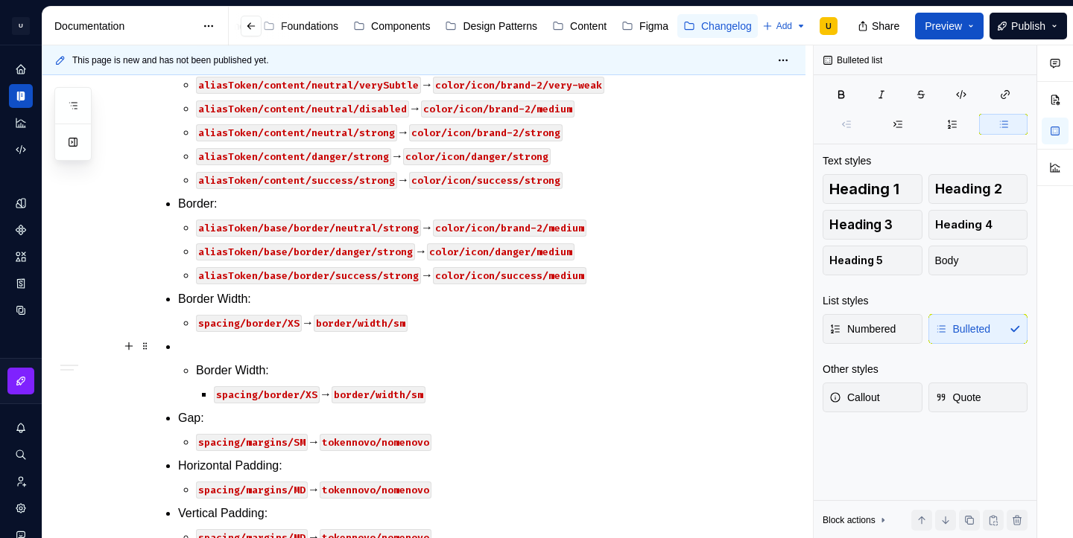
click at [241, 348] on p at bounding box center [450, 347] width 545 height 18
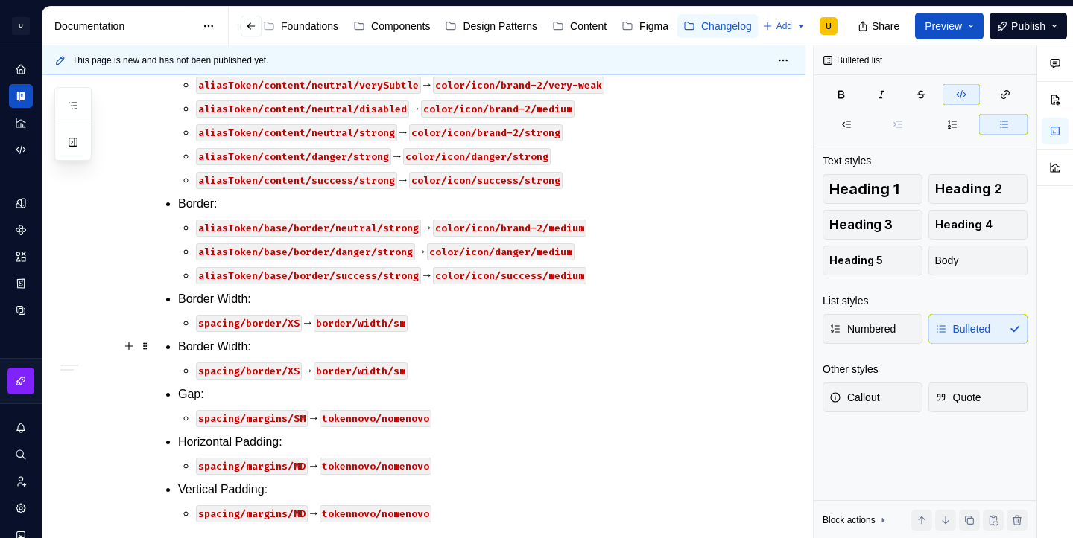
click at [240, 346] on p "Border Width:" at bounding box center [450, 347] width 545 height 18
click at [285, 373] on code "spacing/border/XS" at bounding box center [249, 371] width 106 height 17
click at [420, 372] on code "border/width/sm" at bounding box center [414, 371] width 94 height 17
click at [331, 422] on code "tokennovo/nomenovo" at bounding box center [376, 418] width 112 height 17
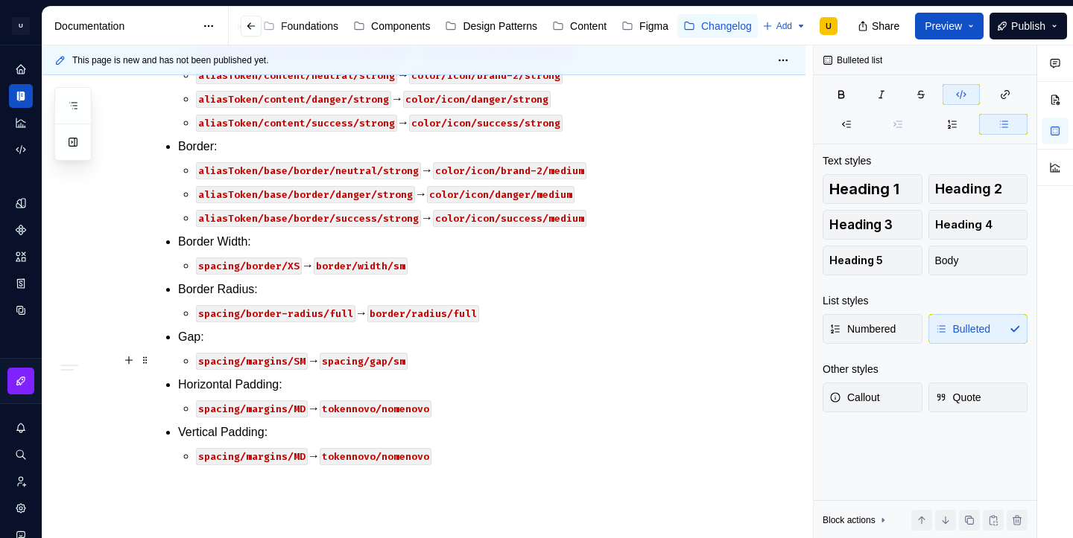
scroll to position [787, 0]
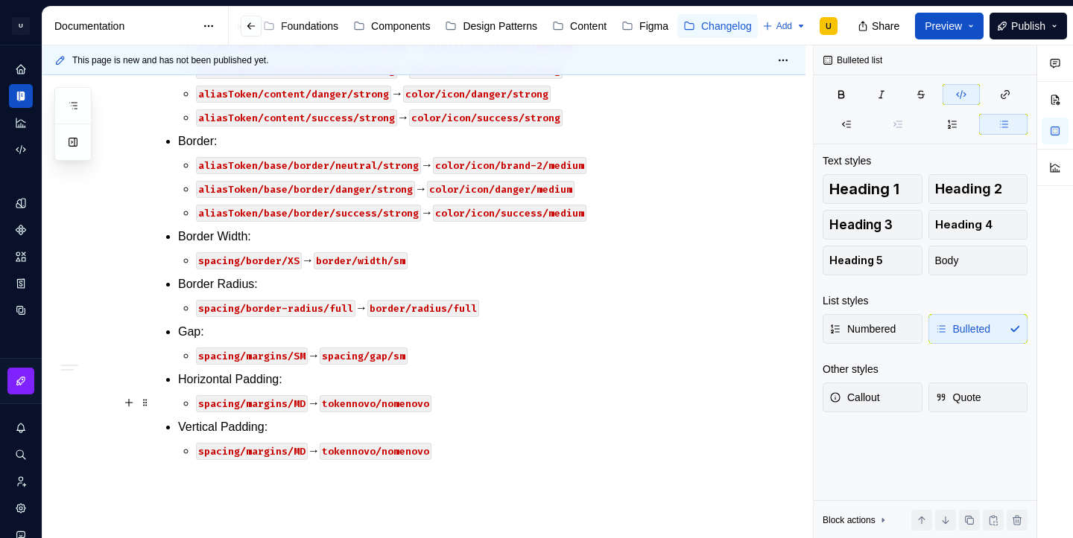
click at [331, 404] on code "tokennovo/nomenovo" at bounding box center [376, 403] width 112 height 17
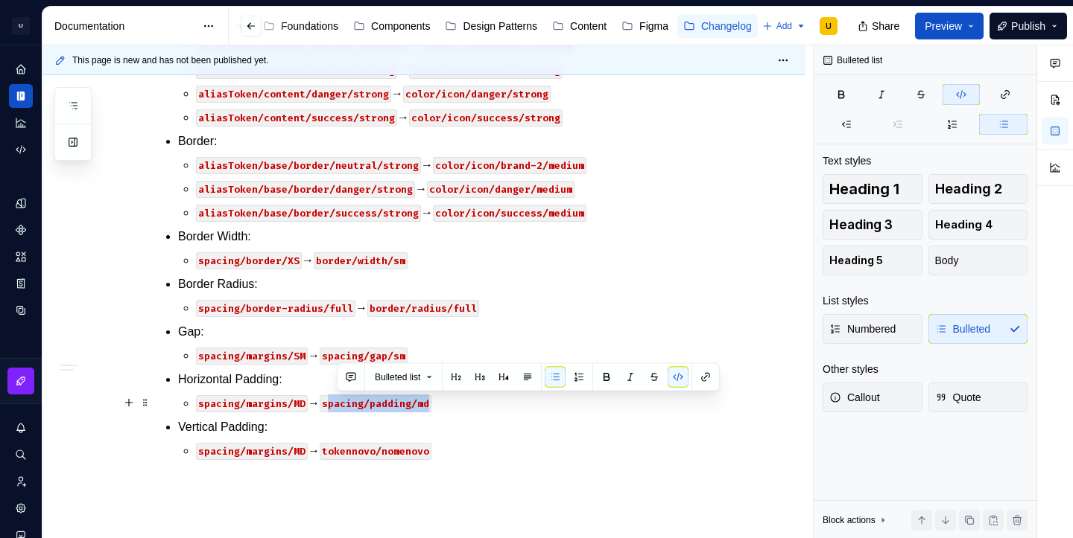
drag, startPoint x: 335, startPoint y: 407, endPoint x: 436, endPoint y: 407, distance: 100.5
click at [431, 407] on code "spacing/padding/md" at bounding box center [376, 403] width 112 height 17
click at [332, 451] on code "tokennovo/nomenovo" at bounding box center [376, 451] width 112 height 17
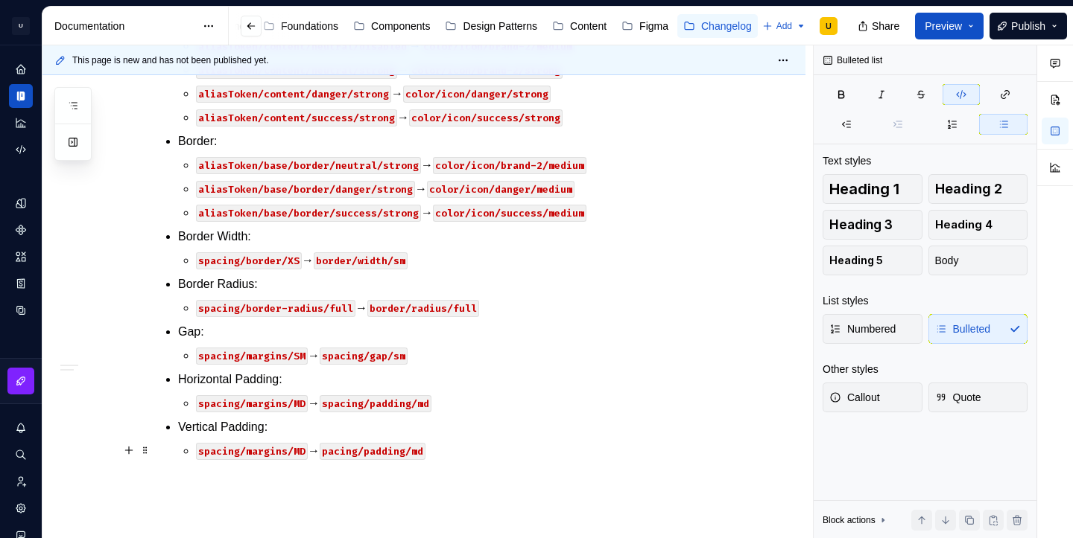
click at [333, 456] on code "pacing/padding/md" at bounding box center [373, 451] width 106 height 17
click at [431, 452] on code "spacing/padding/md" at bounding box center [376, 451] width 112 height 17
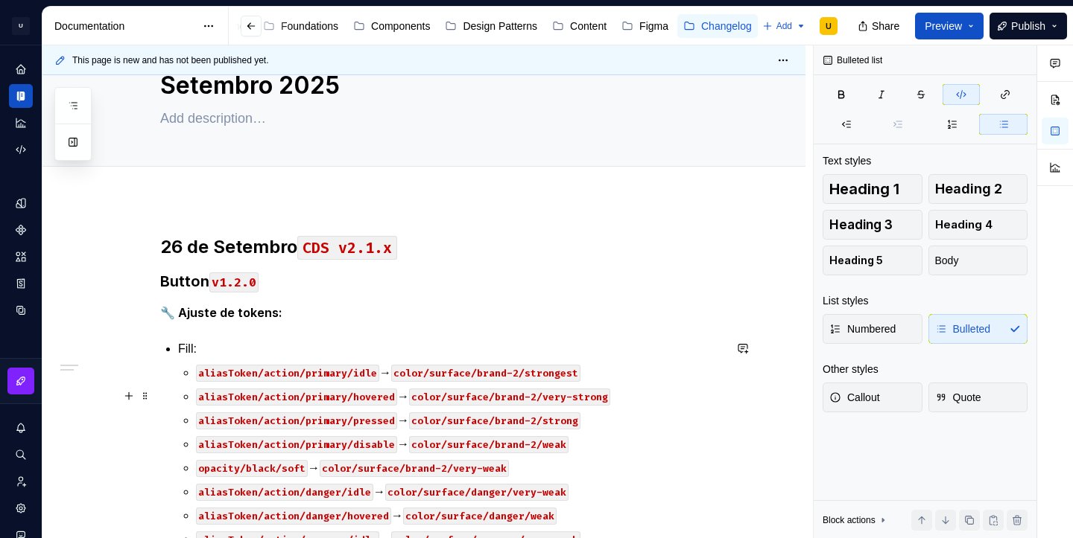
scroll to position [58, 0]
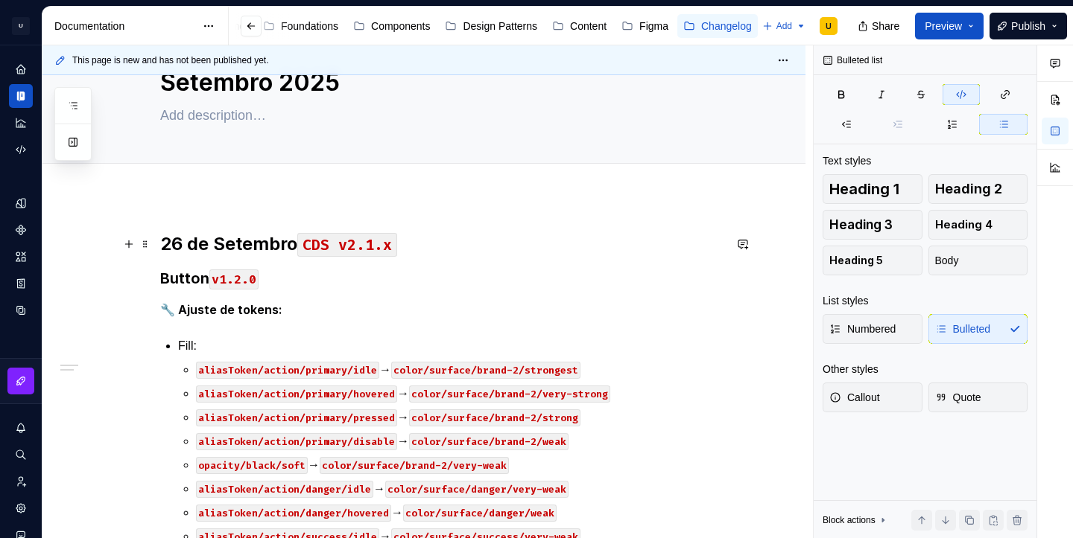
click at [177, 243] on strong "26 de Setembro" at bounding box center [228, 244] width 137 height 22
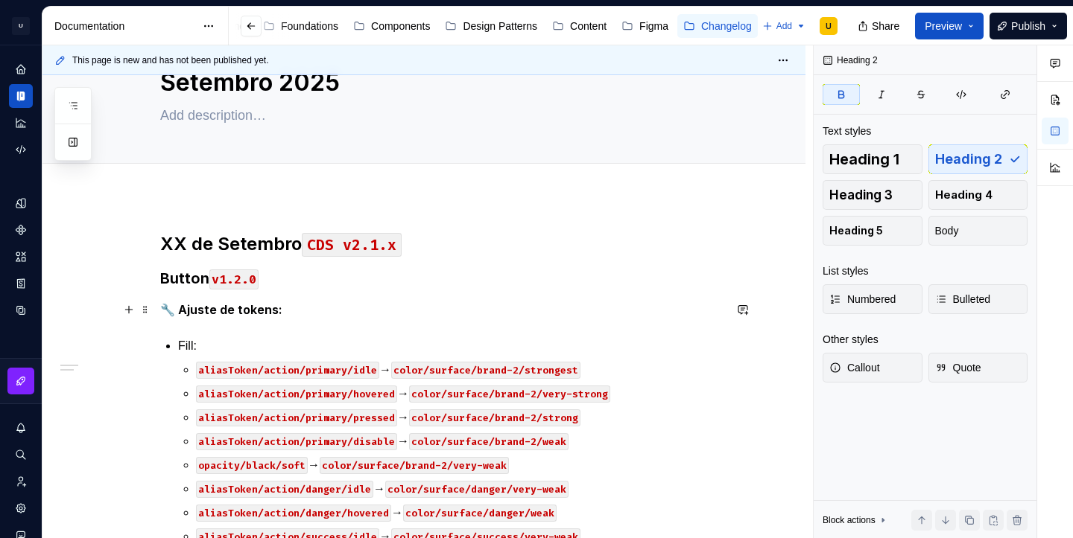
click at [372, 303] on p "🔧 Ajuste de tokens:" at bounding box center [441, 310] width 563 height 19
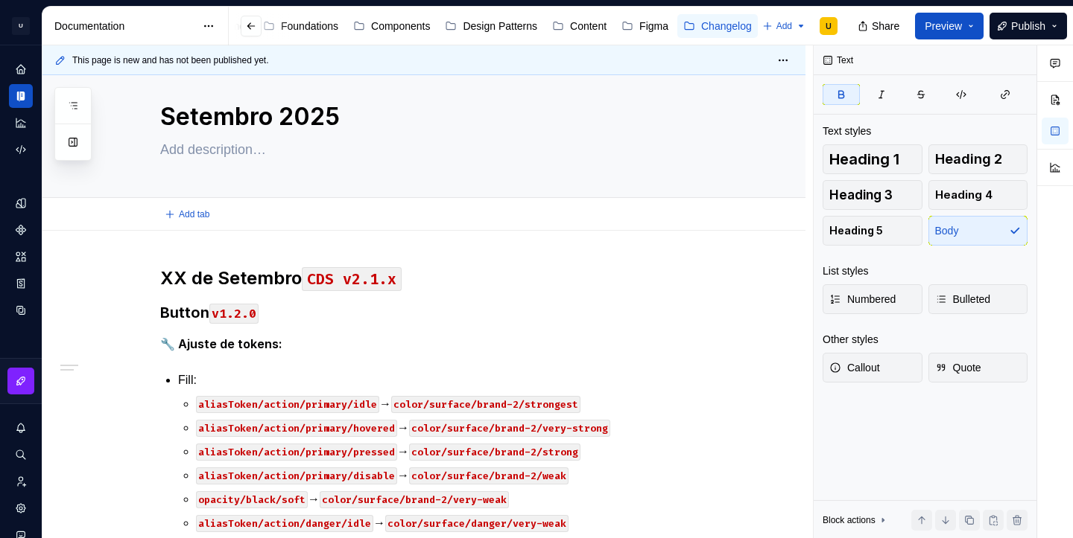
scroll to position [0, 0]
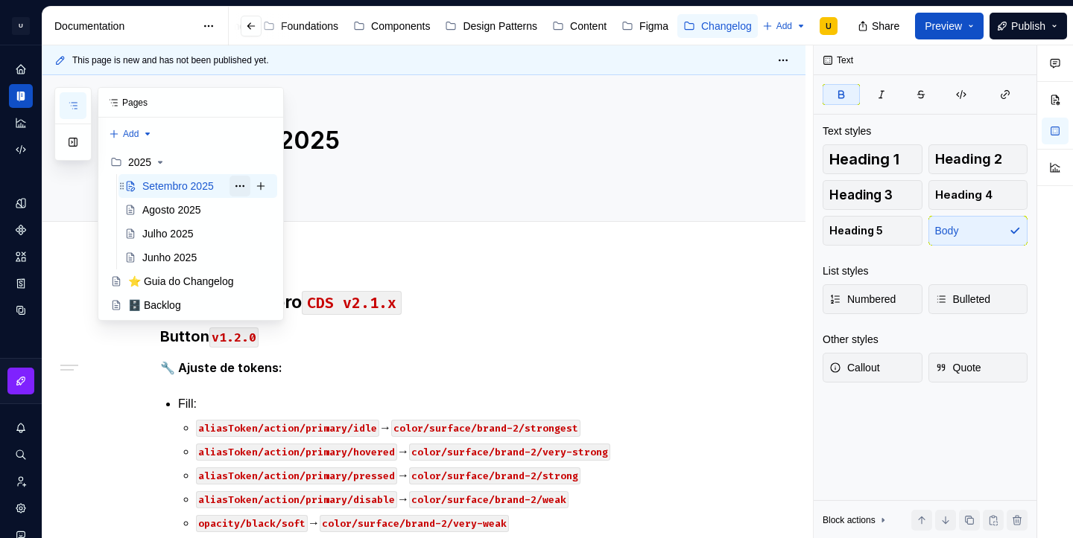
click at [245, 184] on button "Page tree" at bounding box center [239, 186] width 21 height 21
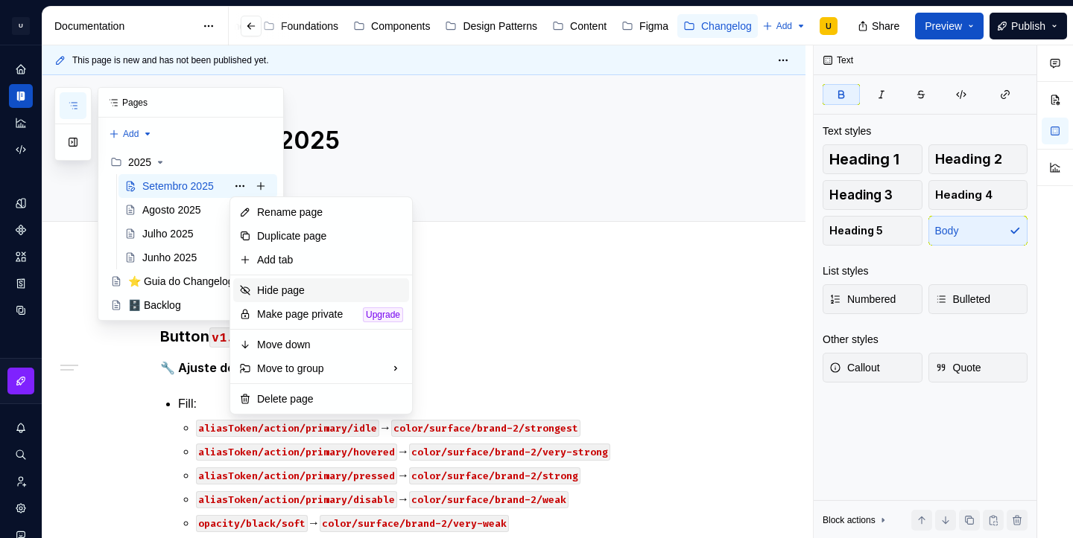
click at [288, 293] on div "Hide page" at bounding box center [330, 290] width 146 height 15
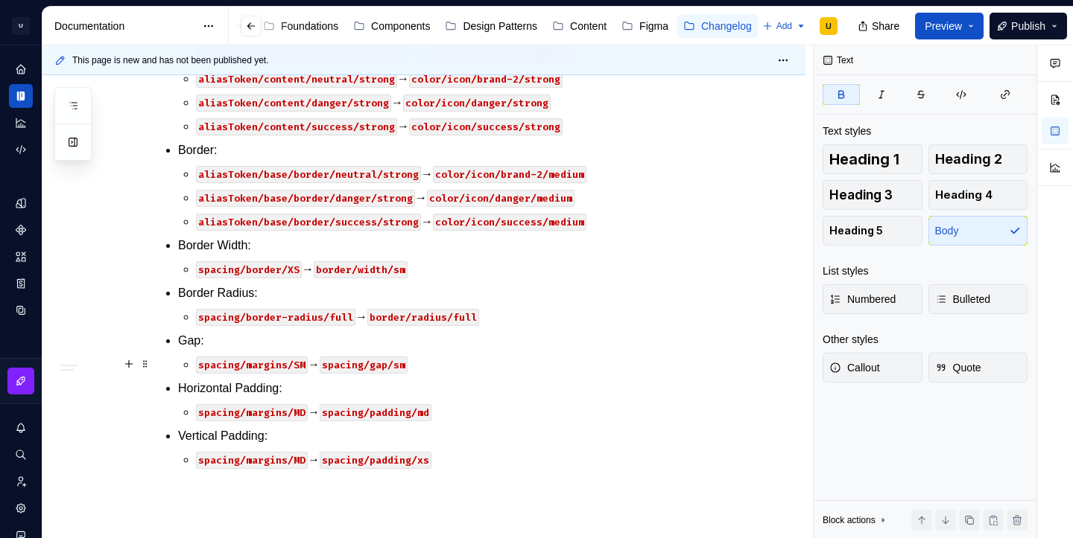
scroll to position [923, 0]
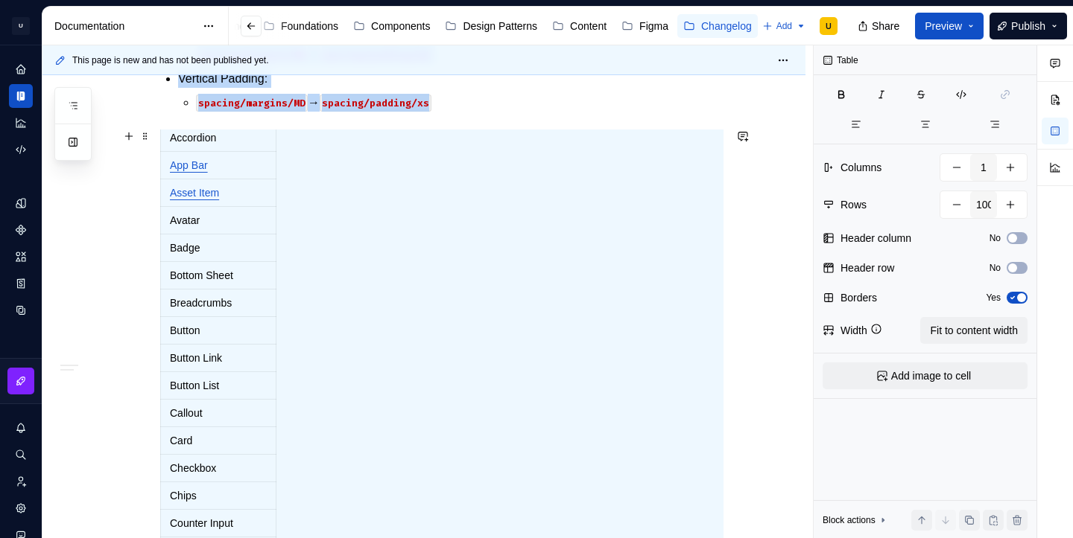
scroll to position [0, 0]
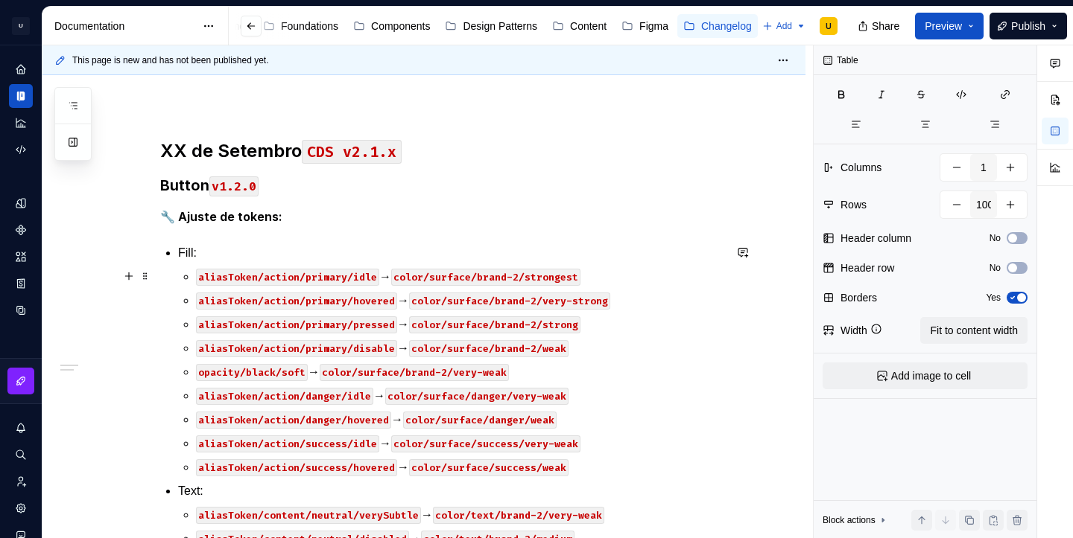
scroll to position [147, 0]
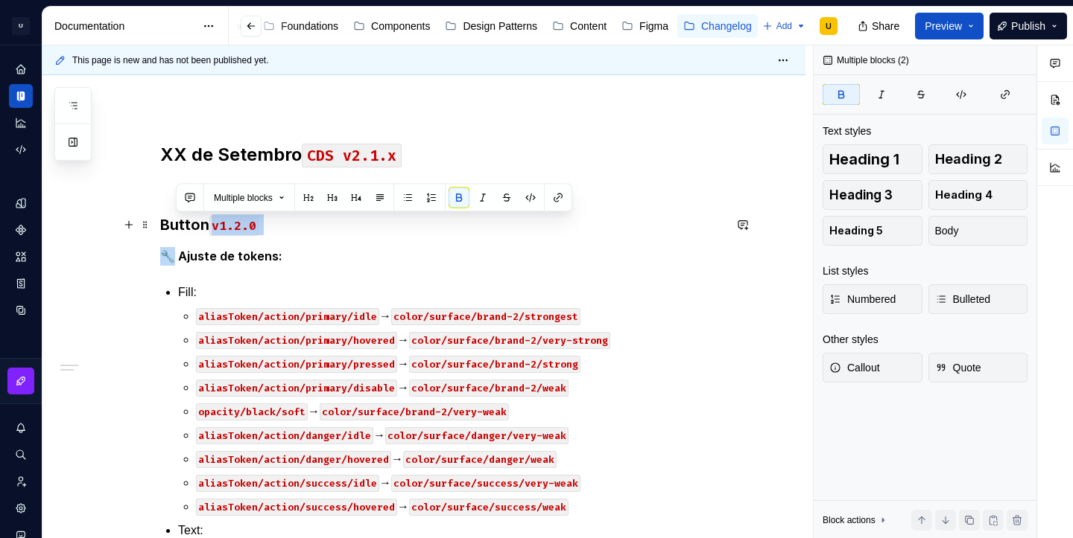
click at [187, 225] on h3 "Button v1.2.0" at bounding box center [441, 225] width 563 height 21
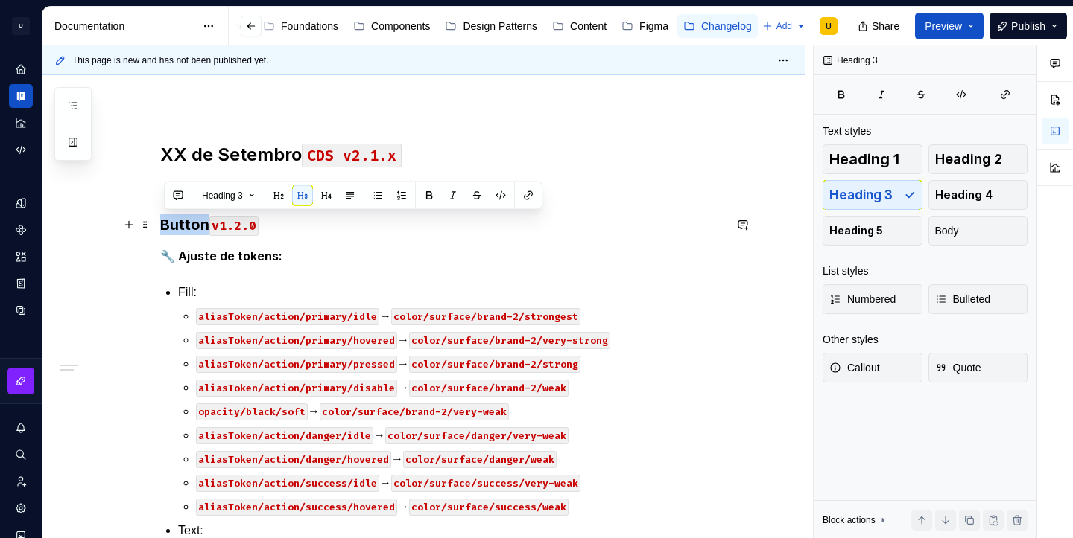
click at [187, 225] on h3 "Button v1.2.0" at bounding box center [441, 225] width 563 height 21
click at [217, 229] on code "v1.2.0" at bounding box center [233, 226] width 49 height 20
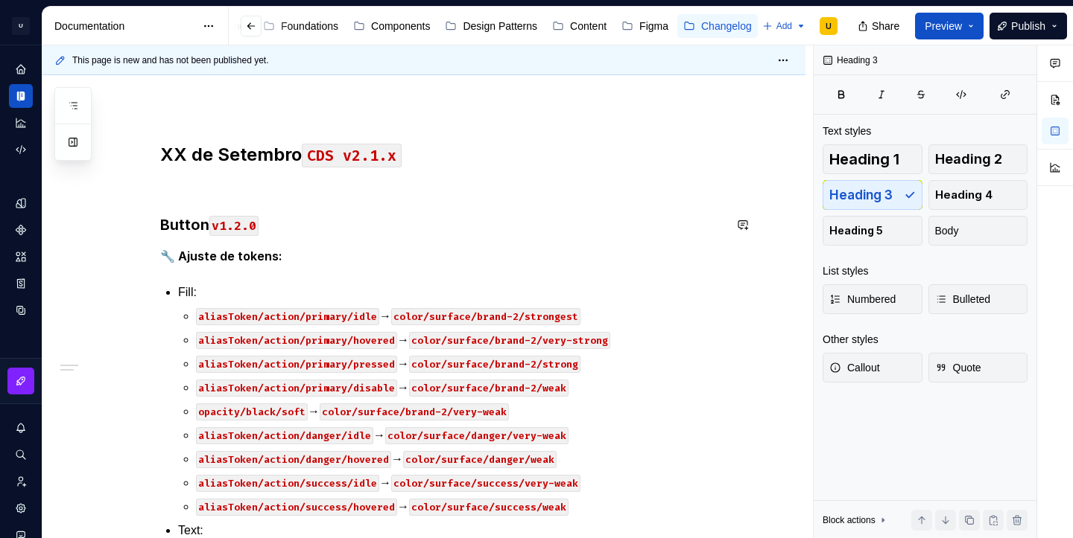
click at [172, 191] on p at bounding box center [441, 188] width 563 height 18
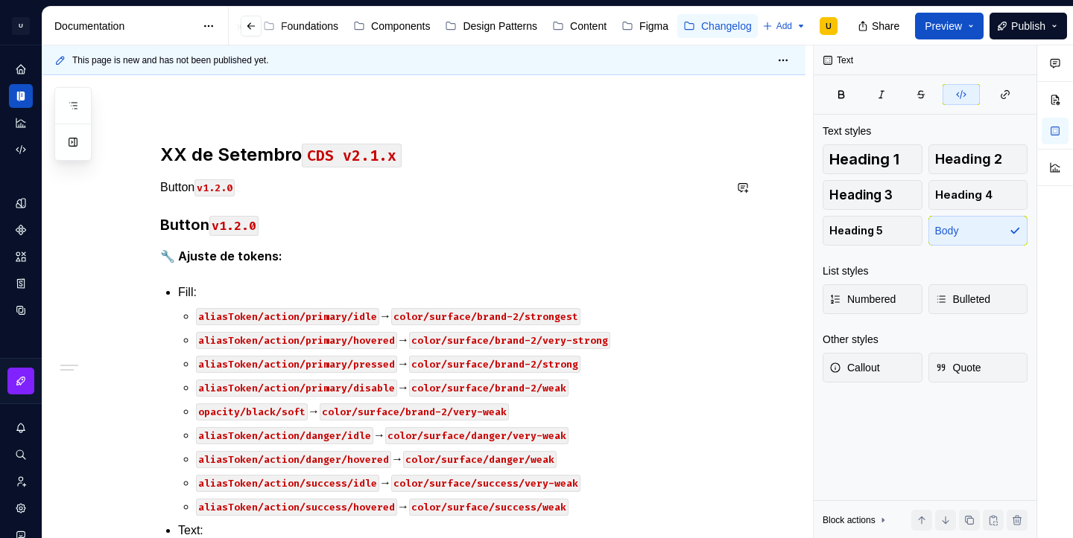
click at [172, 191] on p "Button v1.2.0" at bounding box center [441, 188] width 563 height 18
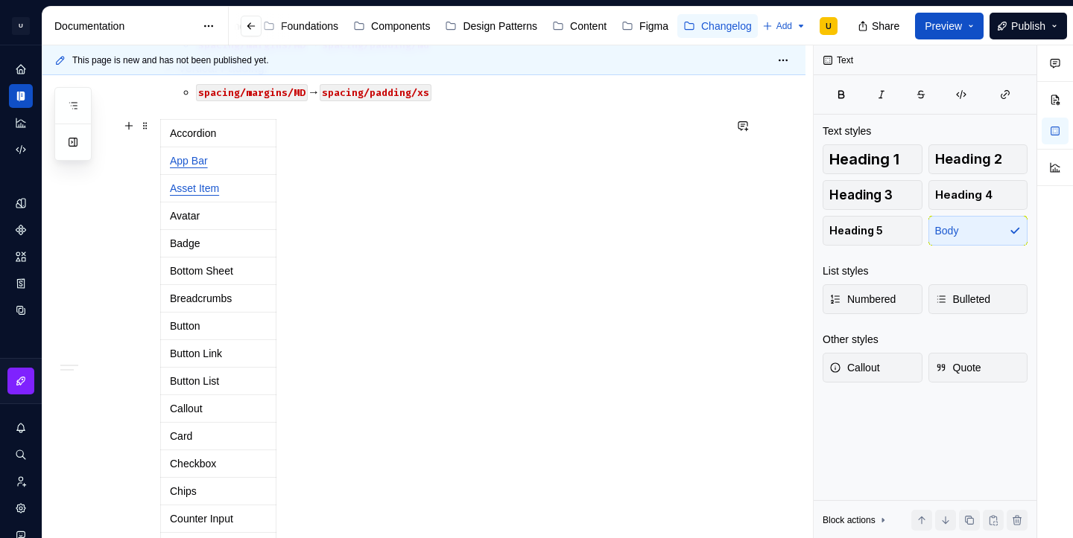
scroll to position [1172, 0]
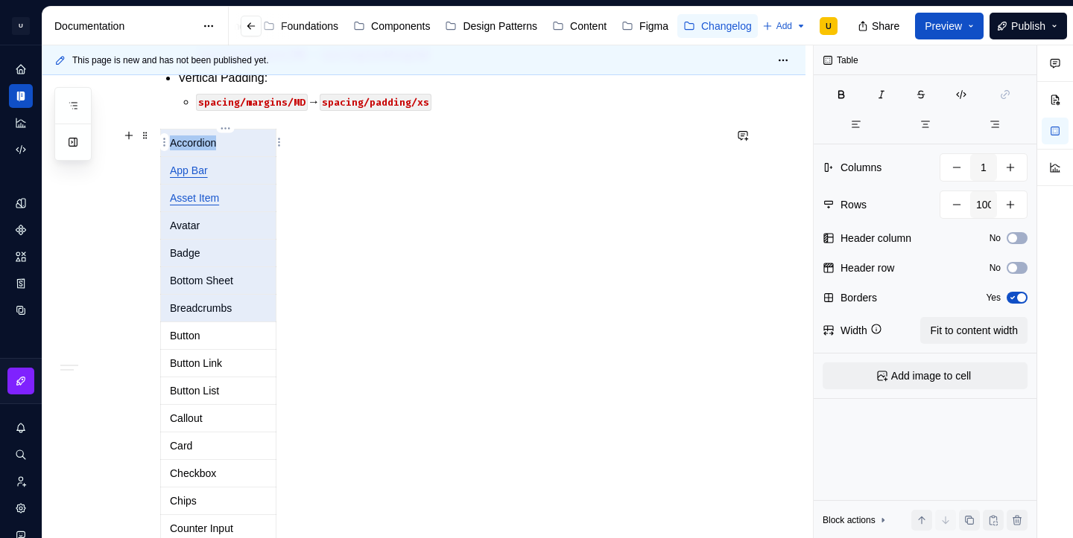
drag, startPoint x: 250, startPoint y: 304, endPoint x: 182, endPoint y: 151, distance: 167.4
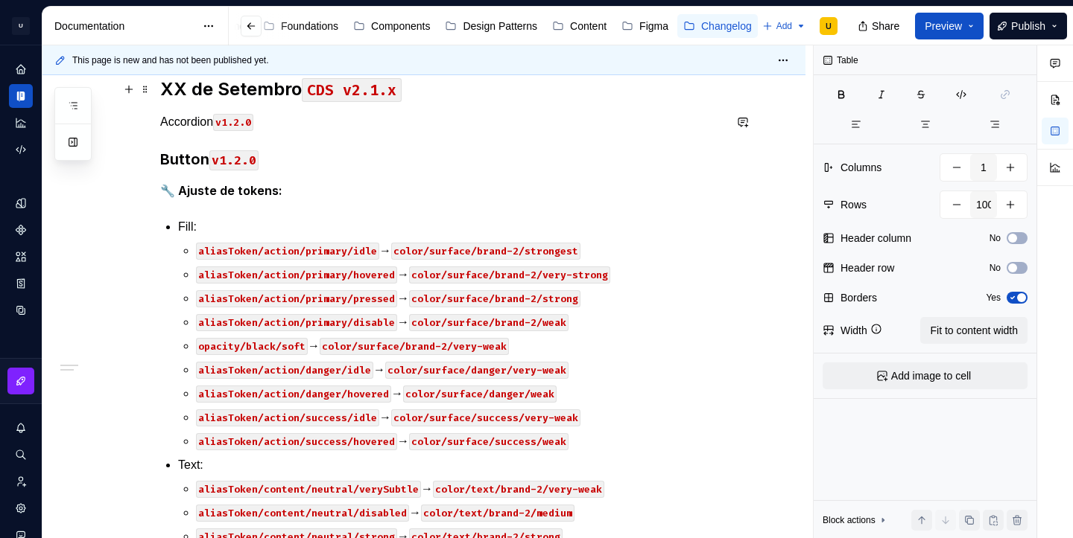
scroll to position [145, 0]
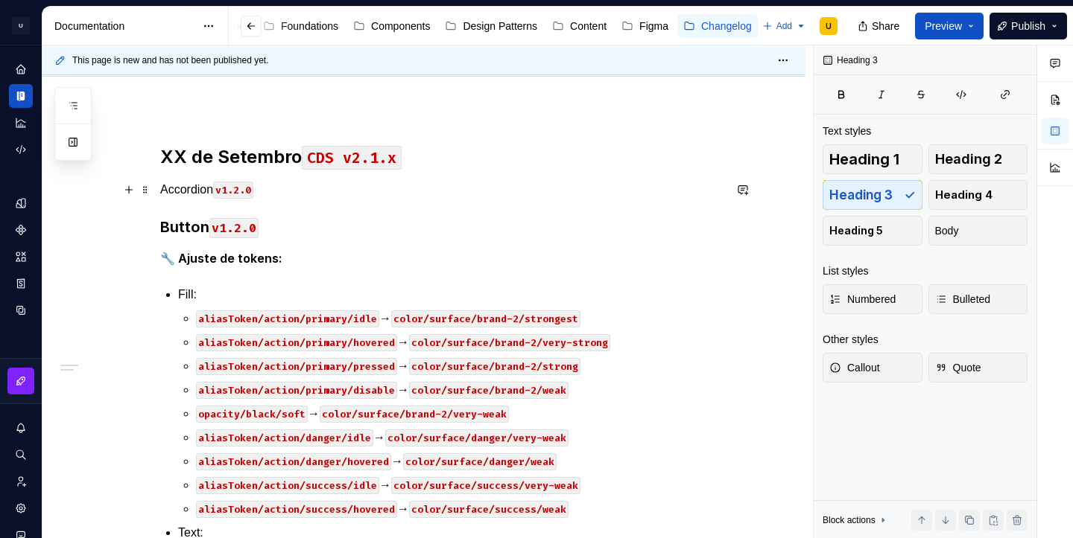
click at [282, 192] on p "Accordion v1.2.0" at bounding box center [441, 190] width 563 height 18
click at [283, 190] on p "Accordion v1.2.0" at bounding box center [441, 190] width 563 height 18
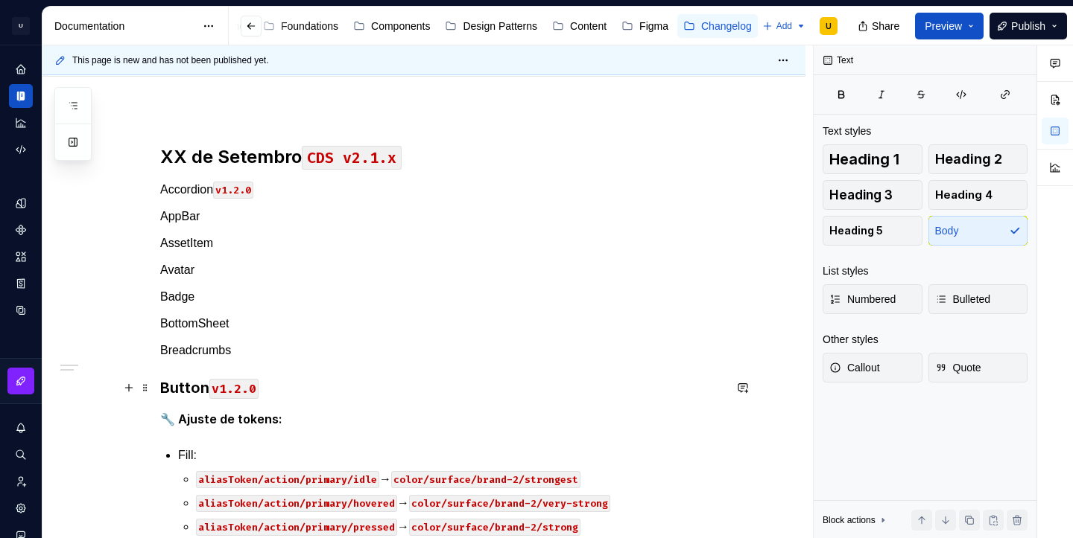
click at [177, 390] on h3 "Button v1.2.0" at bounding box center [441, 388] width 563 height 21
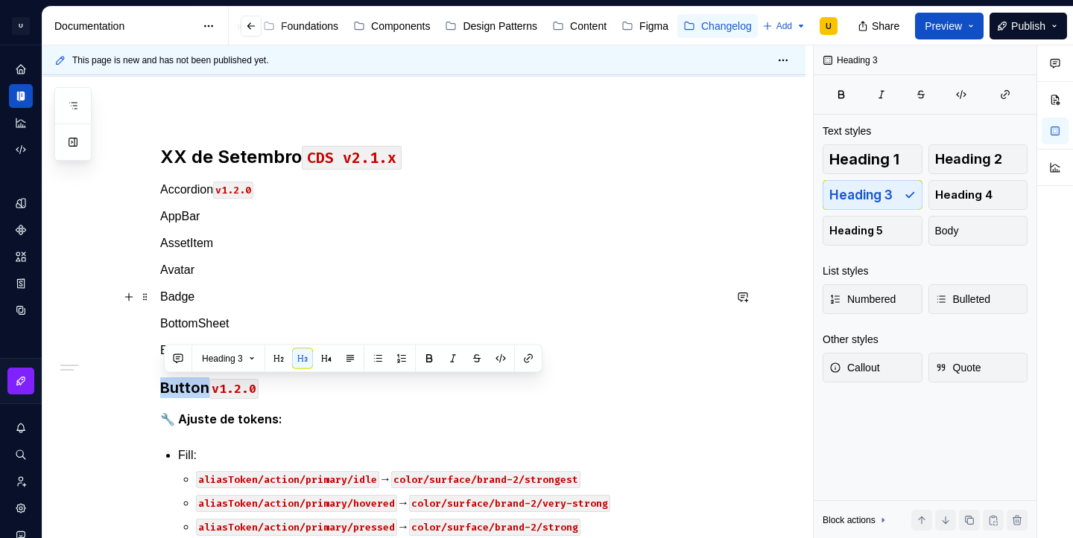
click at [199, 300] on p "Badge" at bounding box center [441, 297] width 563 height 18
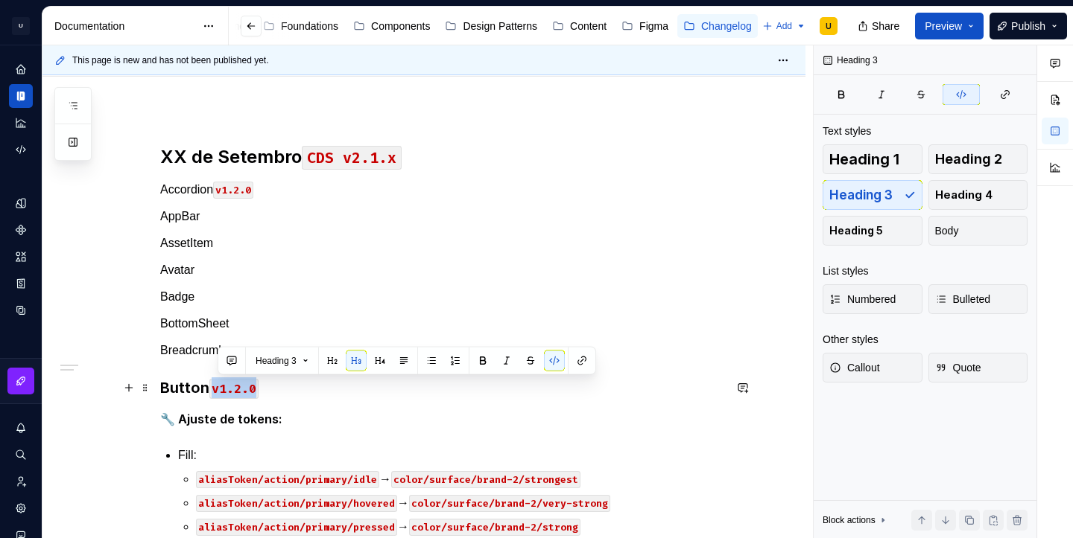
drag, startPoint x: 264, startPoint y: 383, endPoint x: 220, endPoint y: 385, distance: 44.7
click at [220, 385] on h3 "Button v1.2.0" at bounding box center [441, 388] width 563 height 21
click at [249, 188] on code "v1.2.0" at bounding box center [233, 190] width 40 height 17
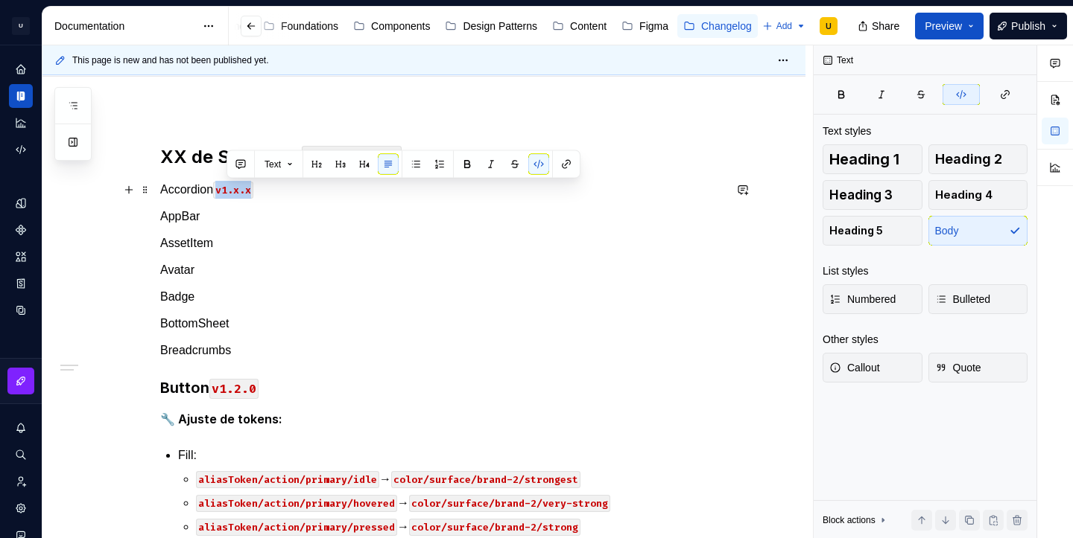
drag, startPoint x: 284, startPoint y: 197, endPoint x: 224, endPoint y: 189, distance: 60.0
click at [224, 189] on p "Accordion v1.x.x" at bounding box center [441, 190] width 563 height 18
click at [215, 210] on p "AppBar" at bounding box center [441, 217] width 563 height 18
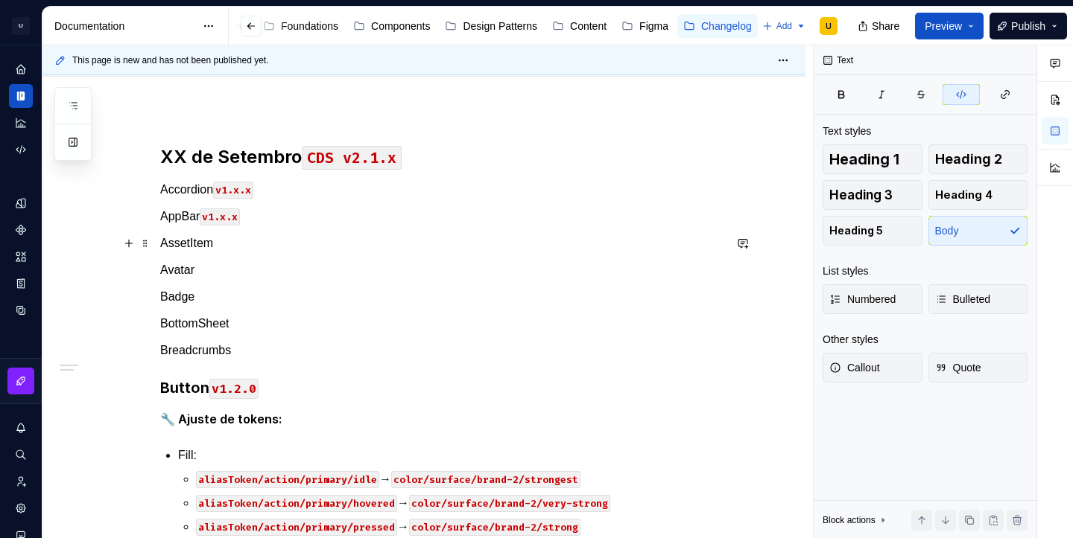
click at [232, 242] on p "AssetItem" at bounding box center [441, 244] width 563 height 18
click at [227, 267] on p "Avatar" at bounding box center [441, 270] width 563 height 18
click at [227, 292] on p "Badge" at bounding box center [441, 297] width 563 height 18
click at [244, 331] on p "BottomSheet" at bounding box center [441, 324] width 563 height 18
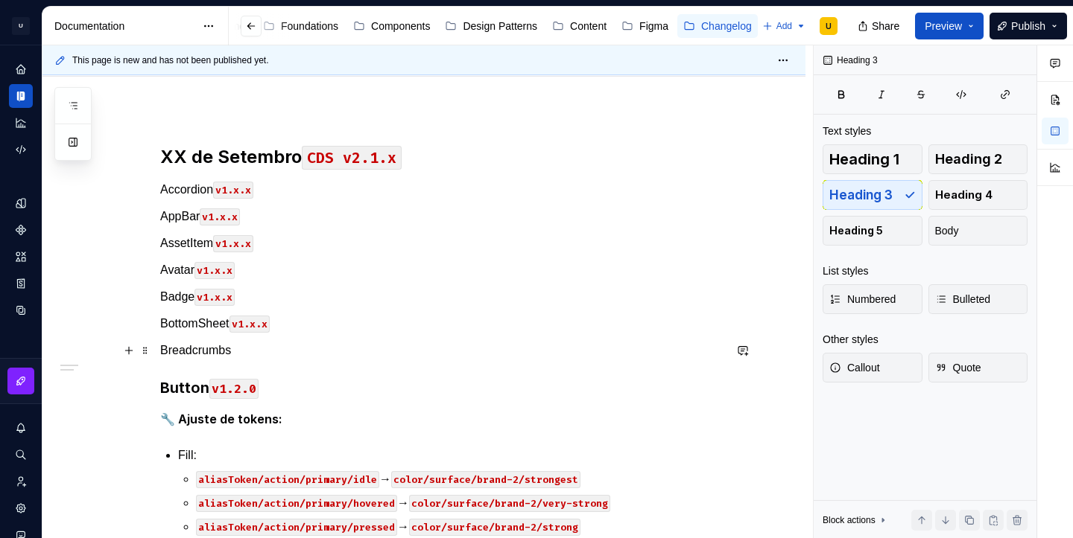
click at [251, 353] on p "Breadcrumbs" at bounding box center [441, 351] width 563 height 18
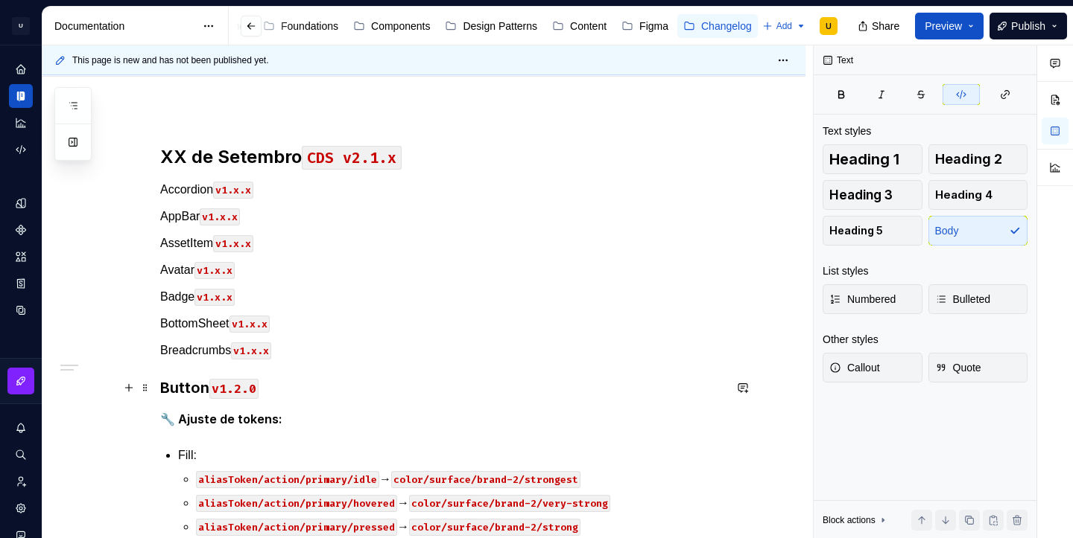
click at [192, 381] on h3 "Button v1.2.0" at bounding box center [441, 388] width 563 height 21
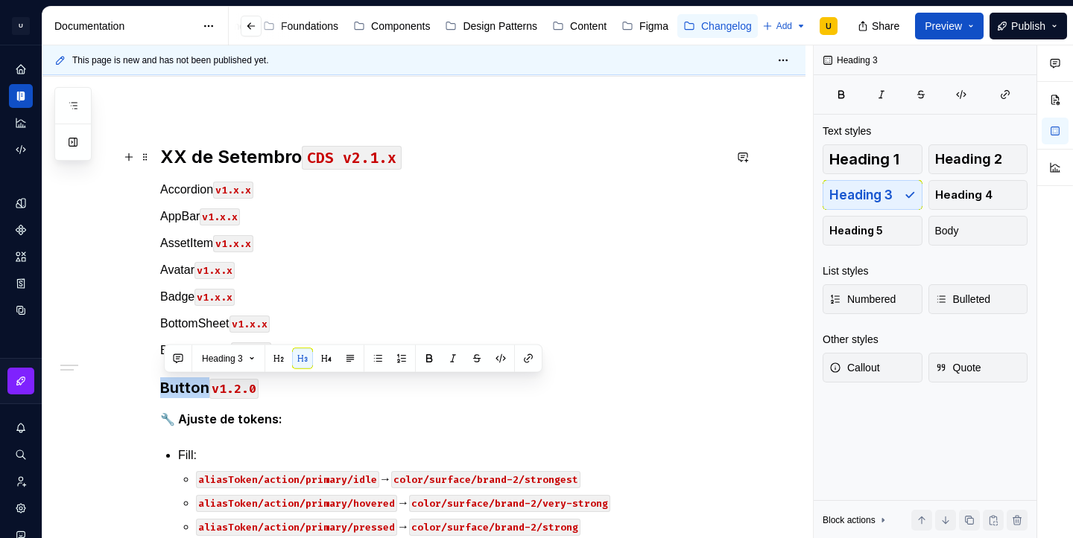
click at [250, 151] on strong "XX de Setembro" at bounding box center [231, 157] width 142 height 22
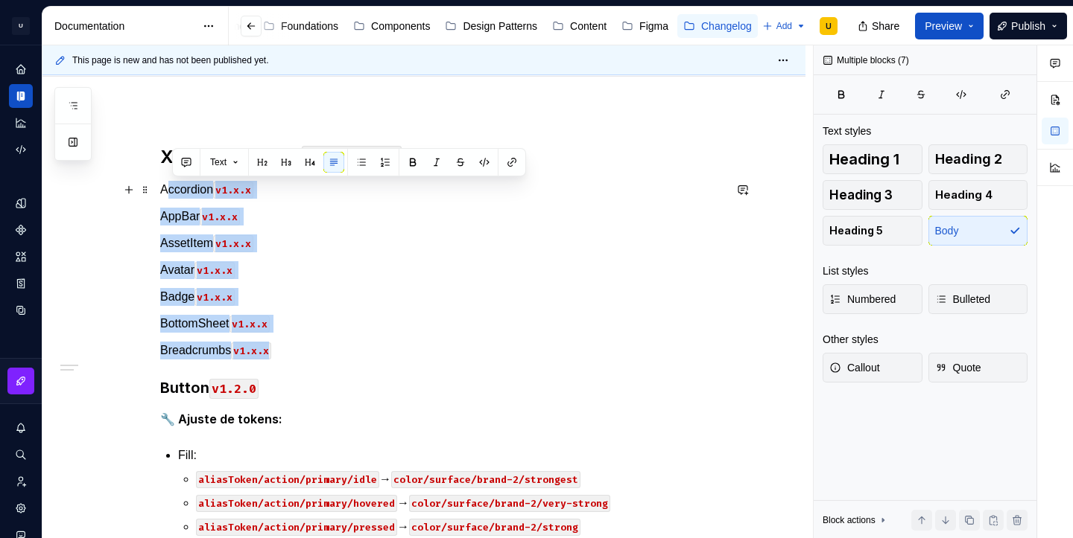
drag, startPoint x: 286, startPoint y: 351, endPoint x: 169, endPoint y: 193, distance: 196.5
click at [288, 168] on button "button" at bounding box center [286, 162] width 21 height 21
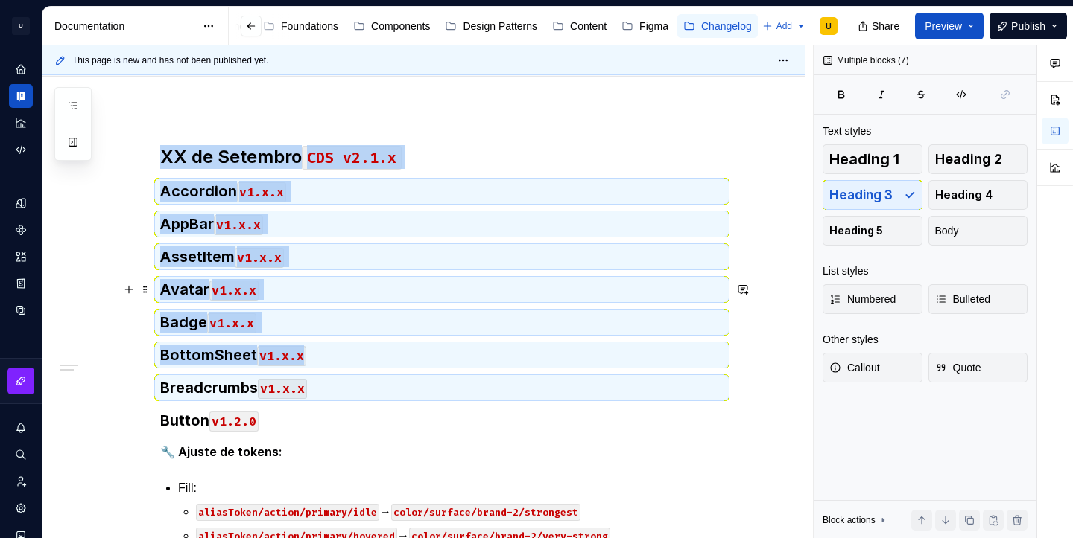
click at [345, 279] on h3 "Avatar v1.x.x" at bounding box center [441, 289] width 563 height 21
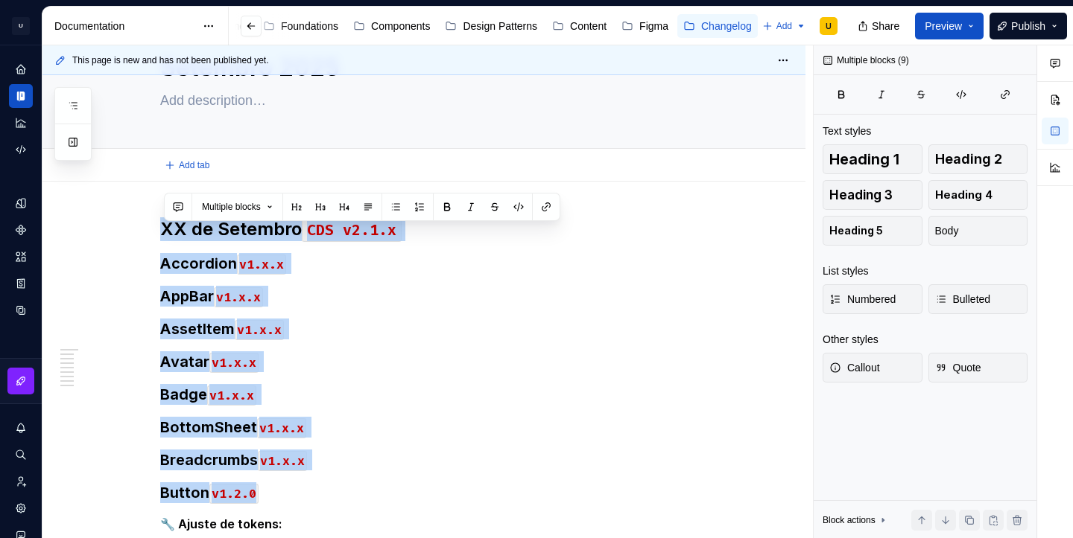
scroll to position [48, 0]
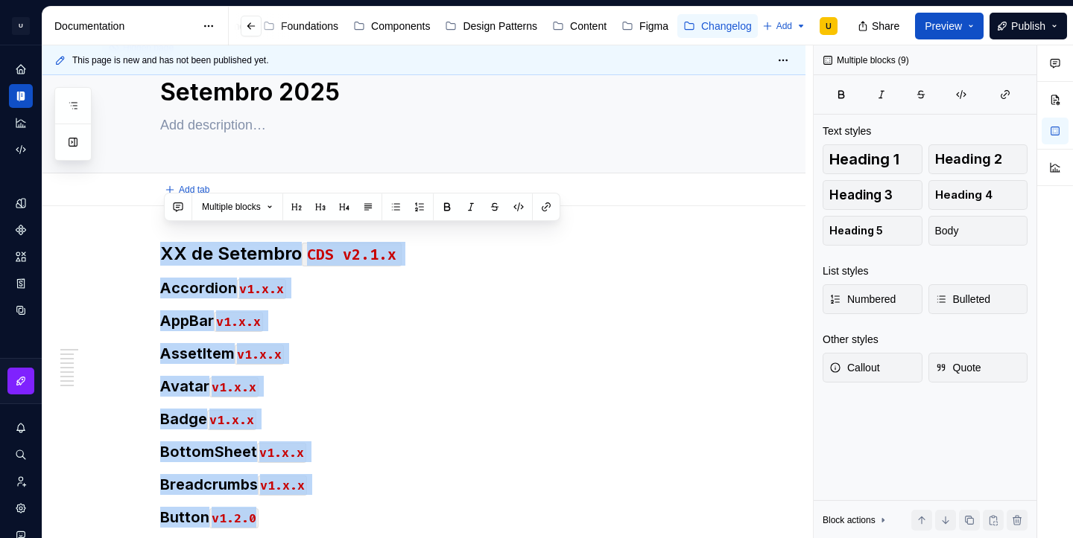
type textarea "*"
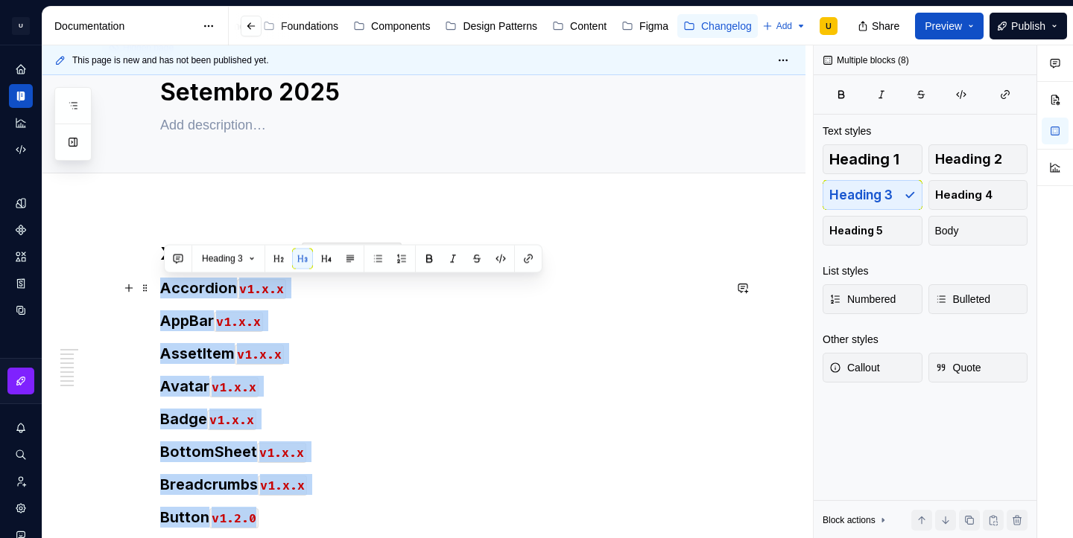
drag, startPoint x: 275, startPoint y: 329, endPoint x: 161, endPoint y: 292, distance: 119.9
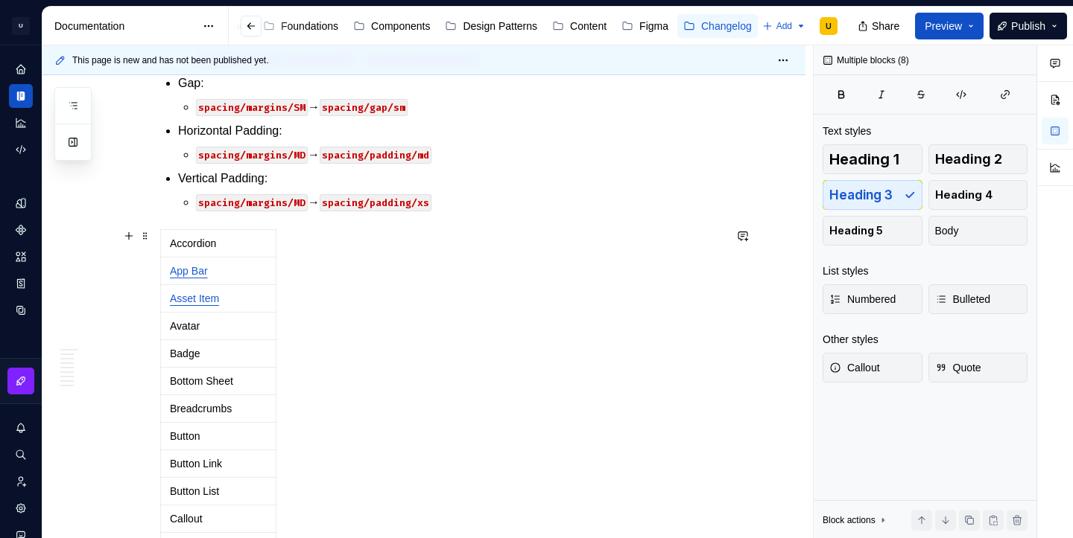
scroll to position [1238, 0]
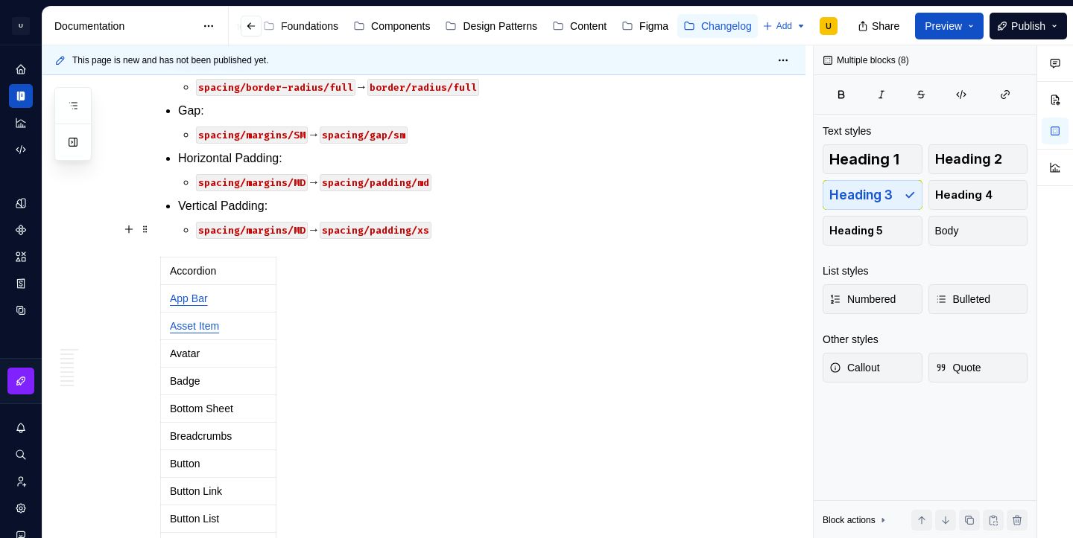
click at [458, 234] on p "spacing/margins/MD → spacing/padding/xs" at bounding box center [459, 230] width 527 height 18
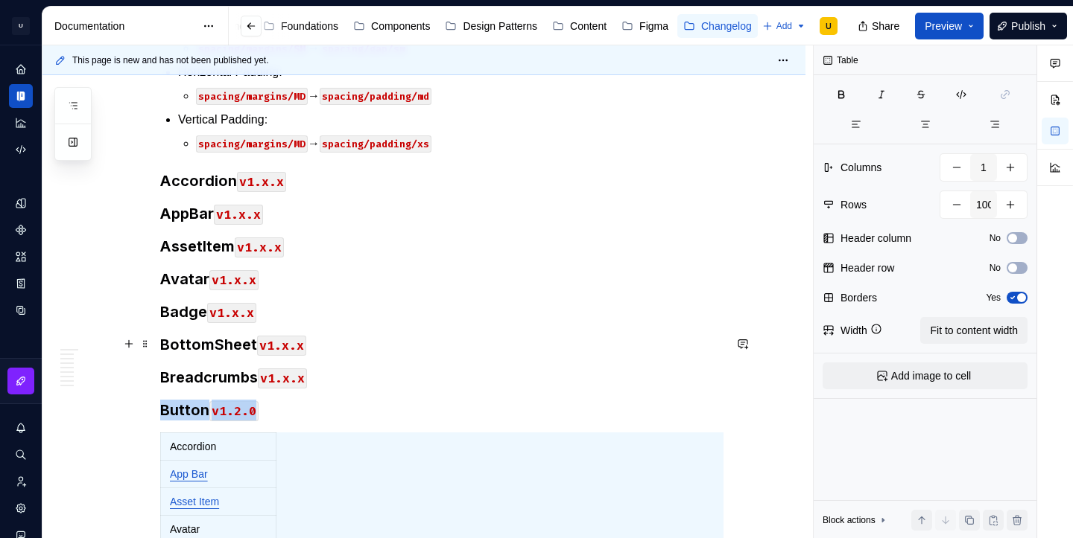
scroll to position [1320, 0]
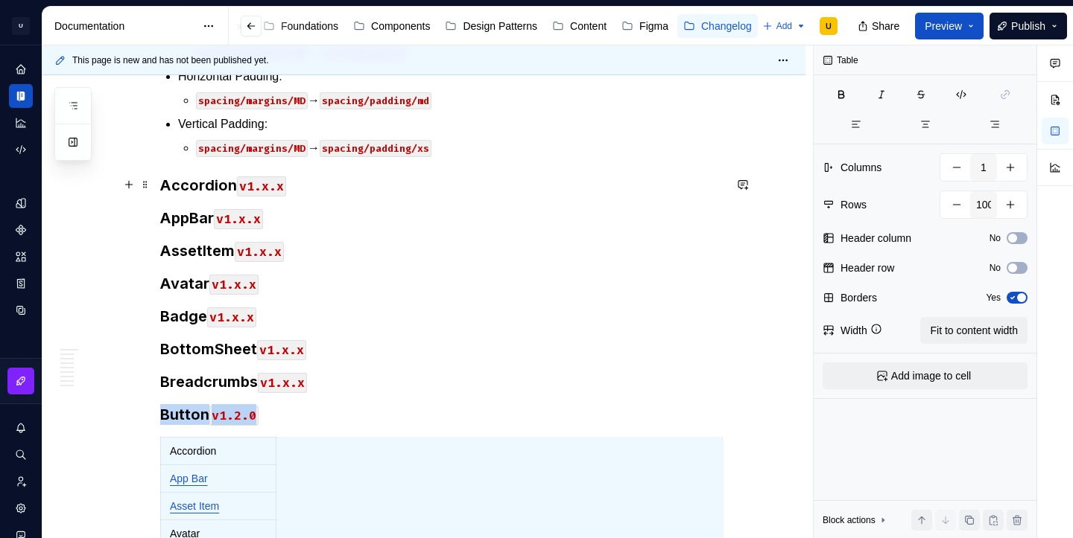
click at [207, 188] on h3 "Accordion v1.x.x" at bounding box center [441, 185] width 563 height 21
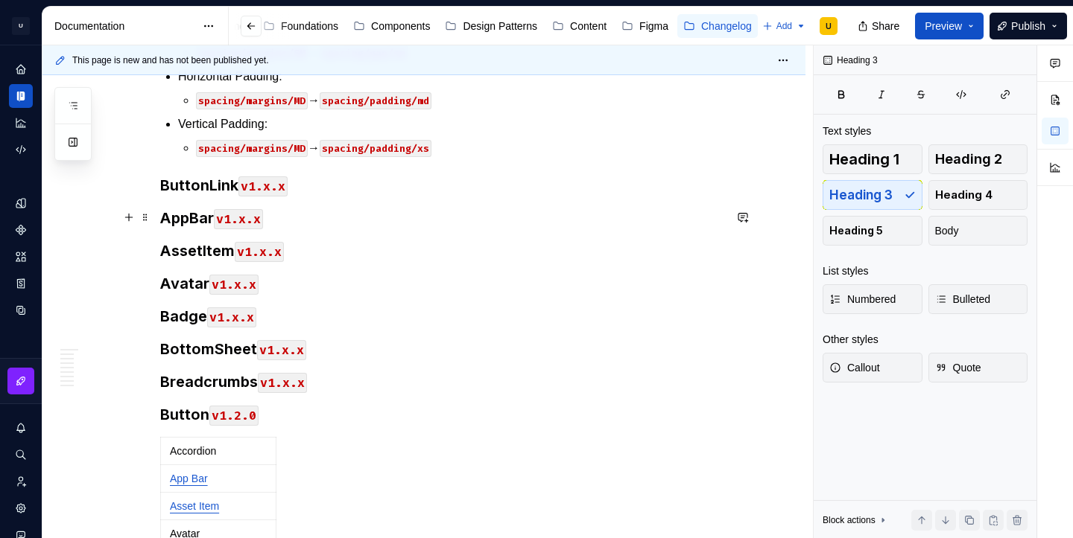
click at [189, 217] on h3 "AppBar v1.x.x" at bounding box center [441, 218] width 563 height 21
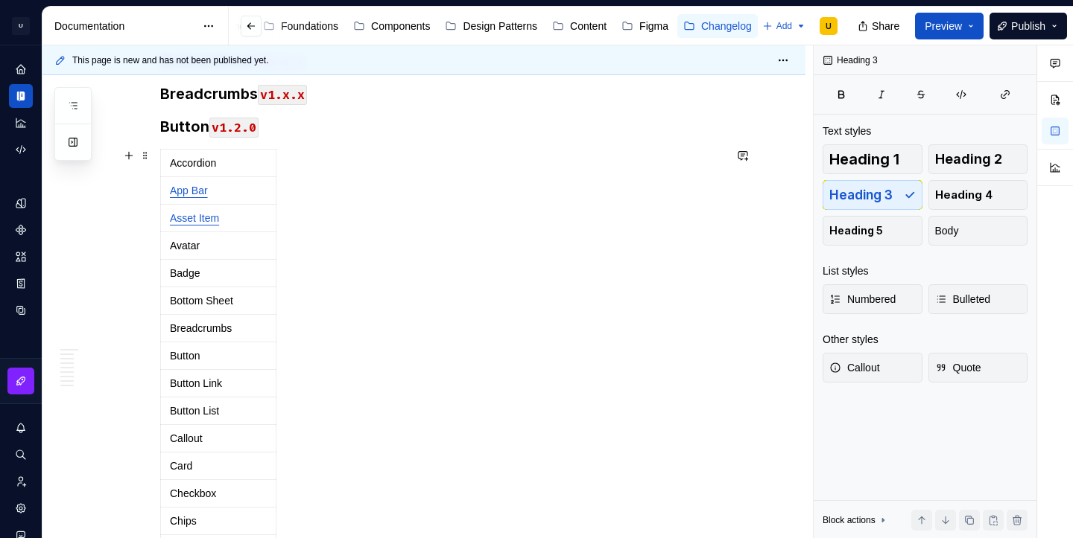
scroll to position [1295, 0]
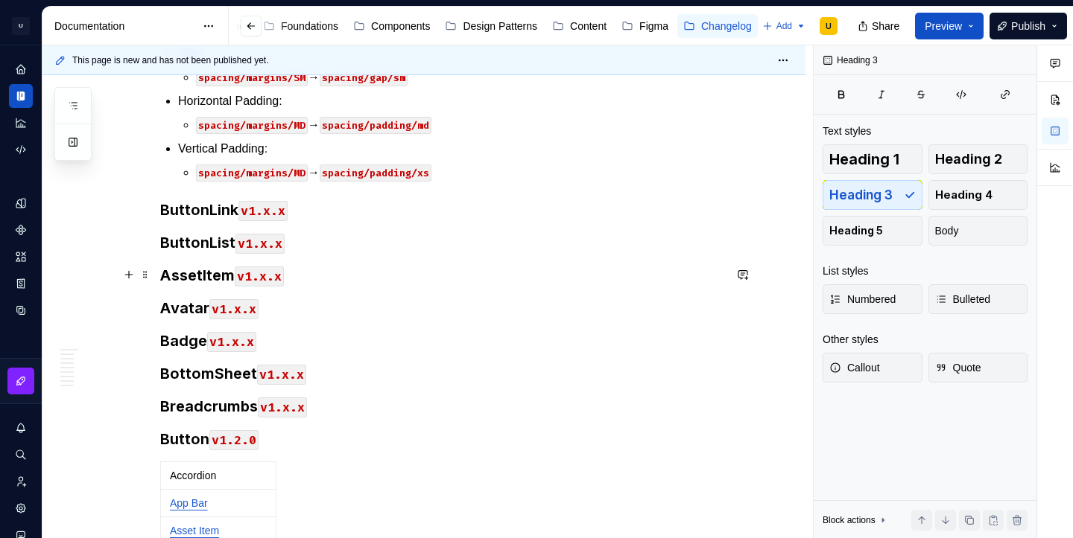
click at [190, 271] on h3 "AssetItem v1.x.x" at bounding box center [441, 275] width 563 height 21
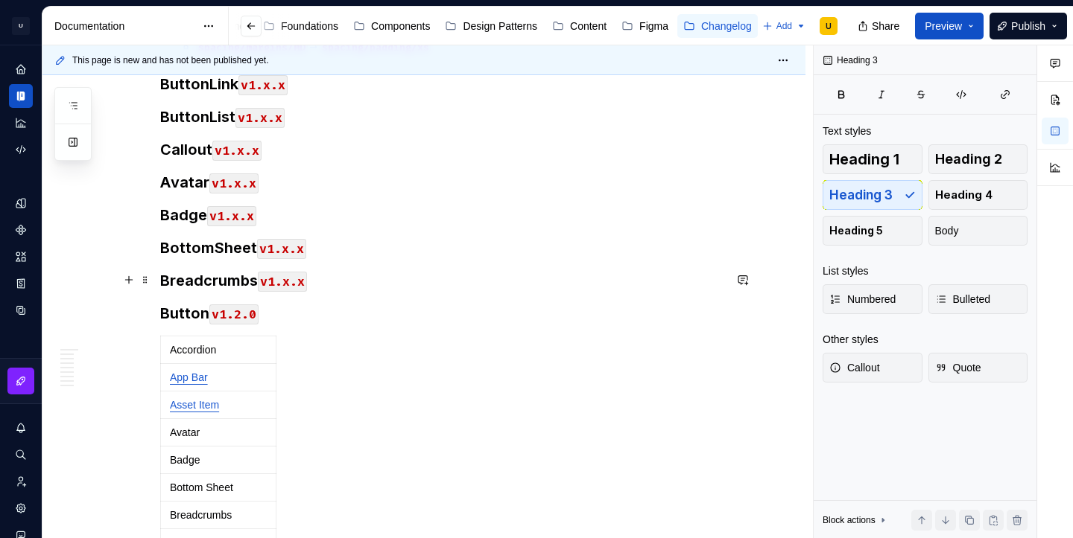
scroll to position [1407, 0]
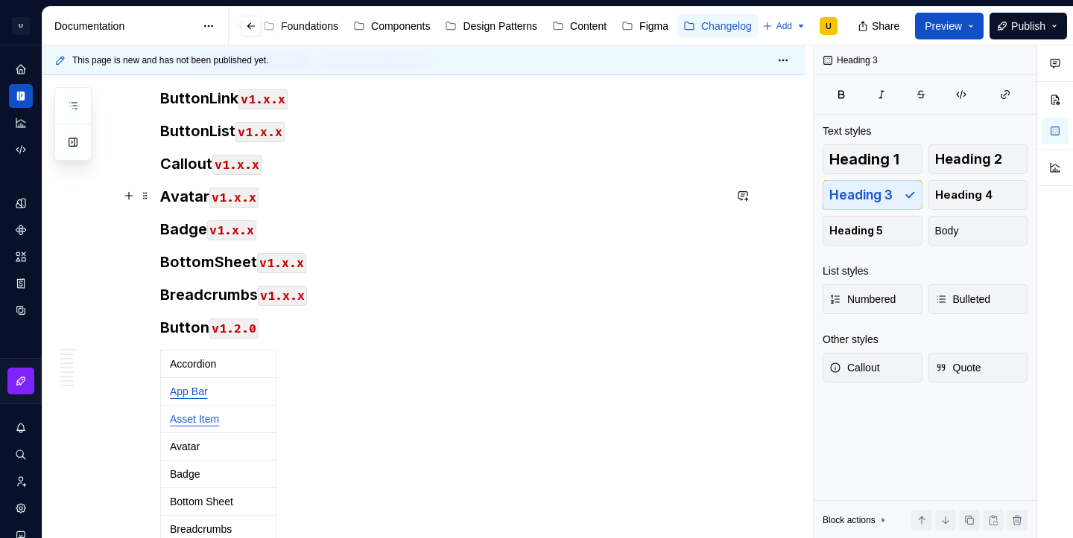
click at [187, 200] on h3 "Avatar v1.x.x" at bounding box center [441, 196] width 563 height 21
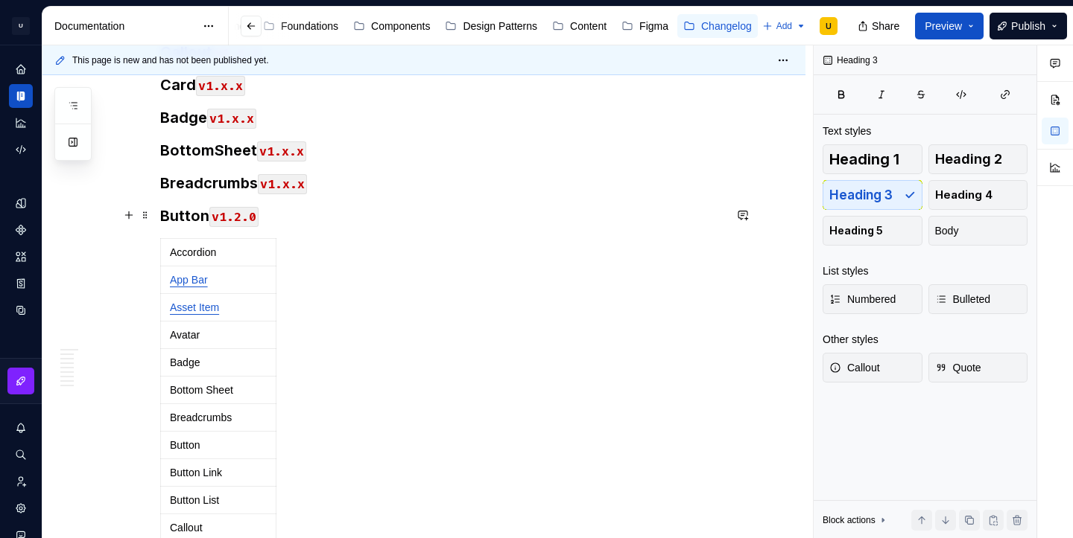
scroll to position [1502, 0]
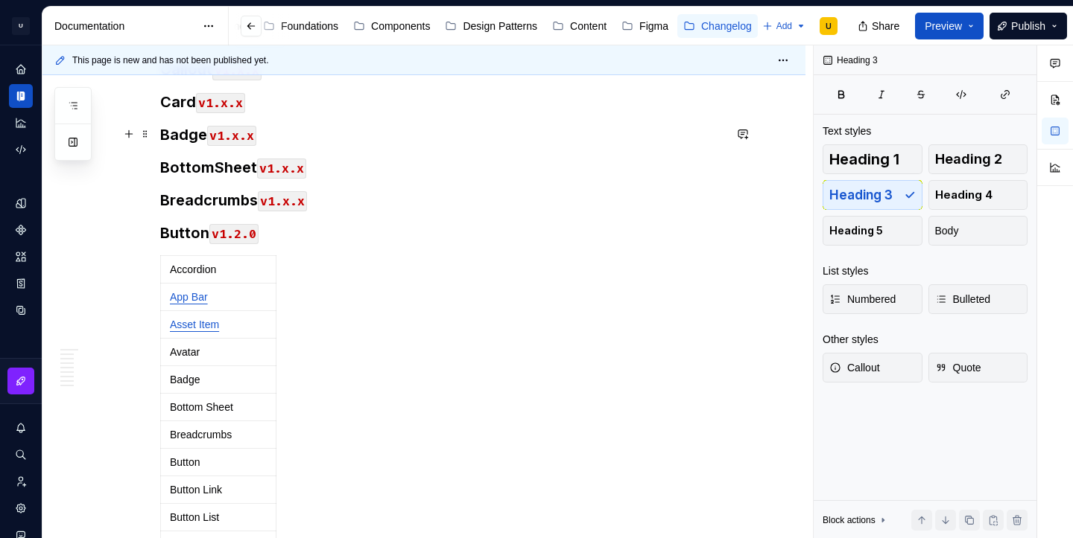
click at [188, 131] on h3 "Badge v1.x.x" at bounding box center [441, 134] width 563 height 21
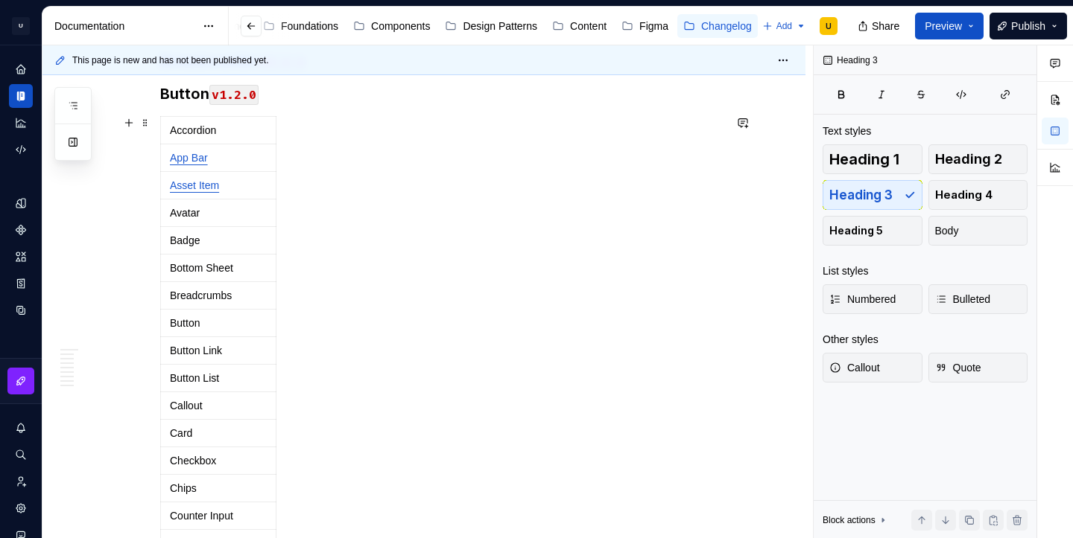
scroll to position [1505, 0]
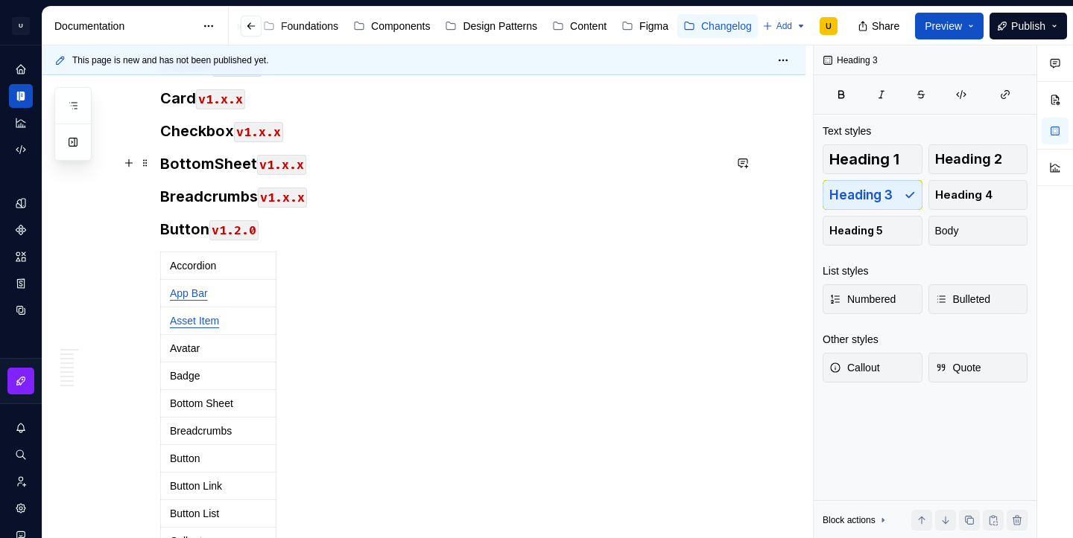
click at [204, 166] on h3 "BottomSheet v1.x.x" at bounding box center [441, 163] width 563 height 21
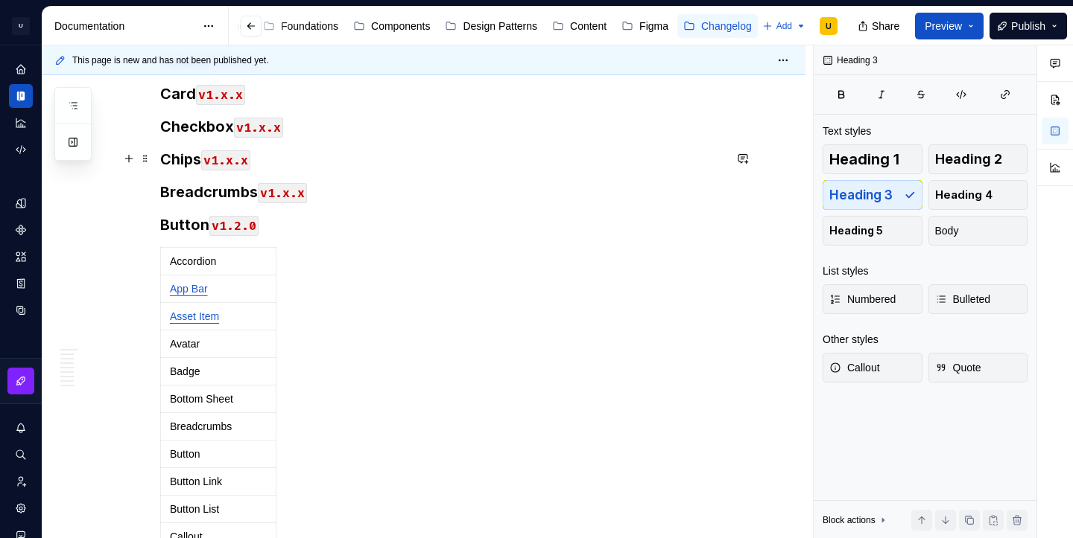
scroll to position [1507, 0]
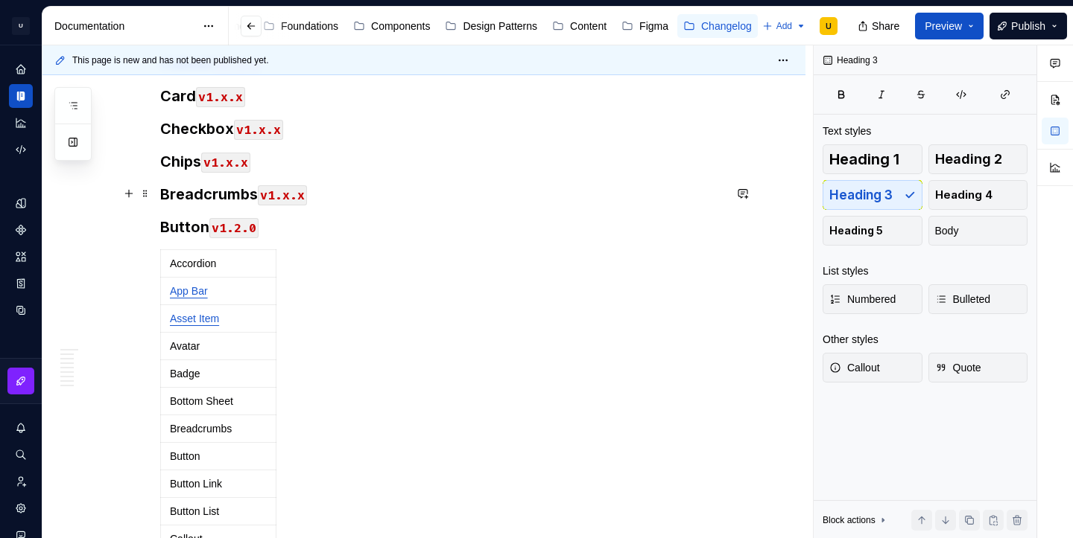
click at [209, 197] on h3 "Breadcrumbs v1.x.x" at bounding box center [441, 194] width 563 height 21
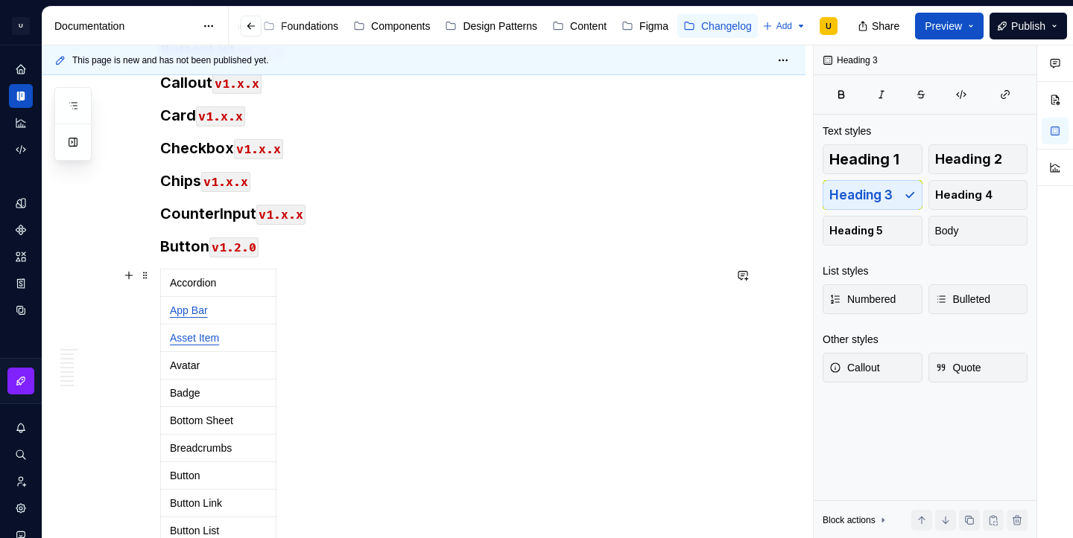
scroll to position [1487, 0]
click at [173, 249] on h3 "Button v1.2.0" at bounding box center [441, 247] width 563 height 21
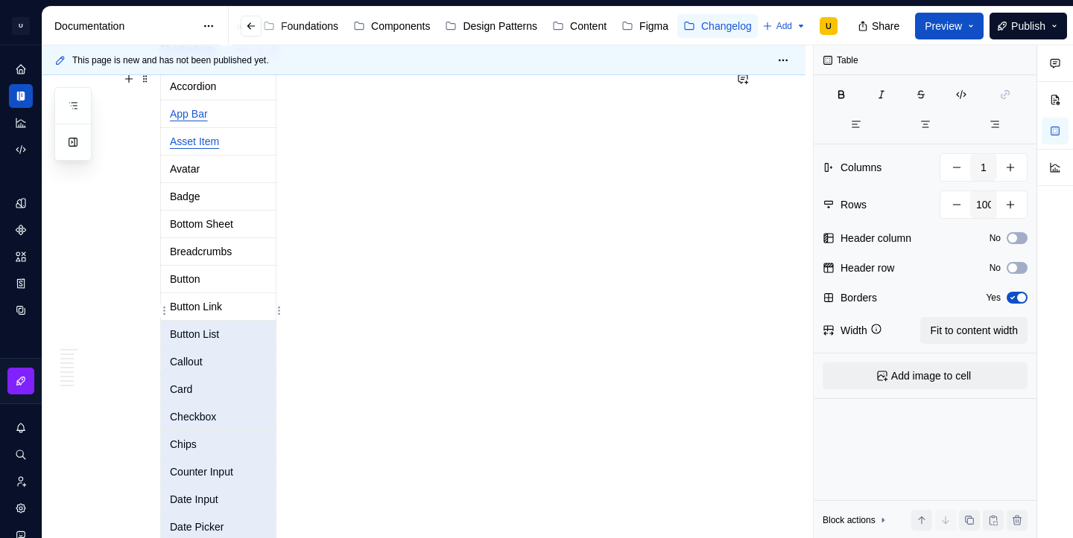
scroll to position [1707, 0]
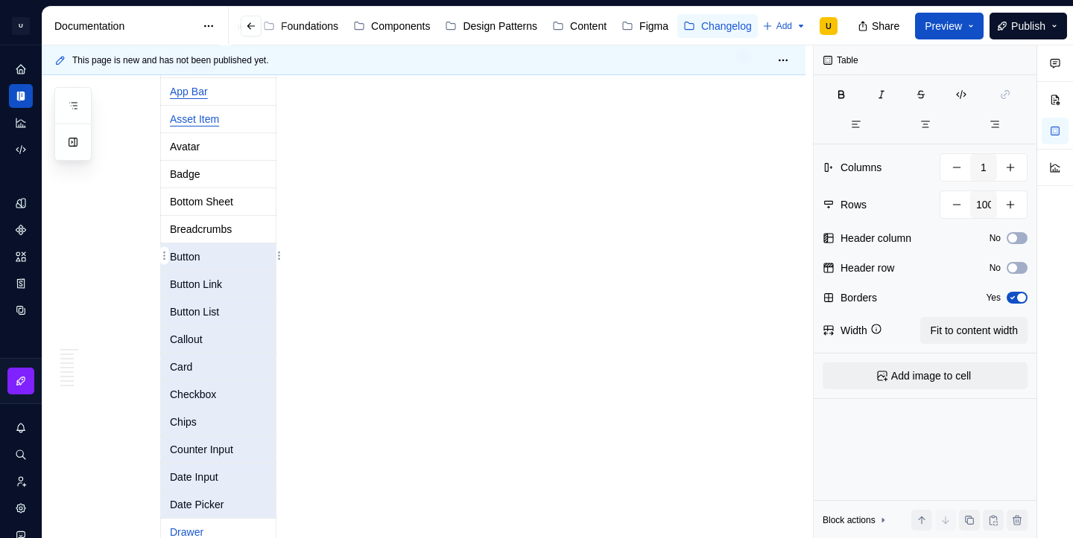
drag, startPoint x: 234, startPoint y: 492, endPoint x: 207, endPoint y: 251, distance: 242.8
click at [206, 439] on td "Counter Input" at bounding box center [218, 450] width 115 height 28
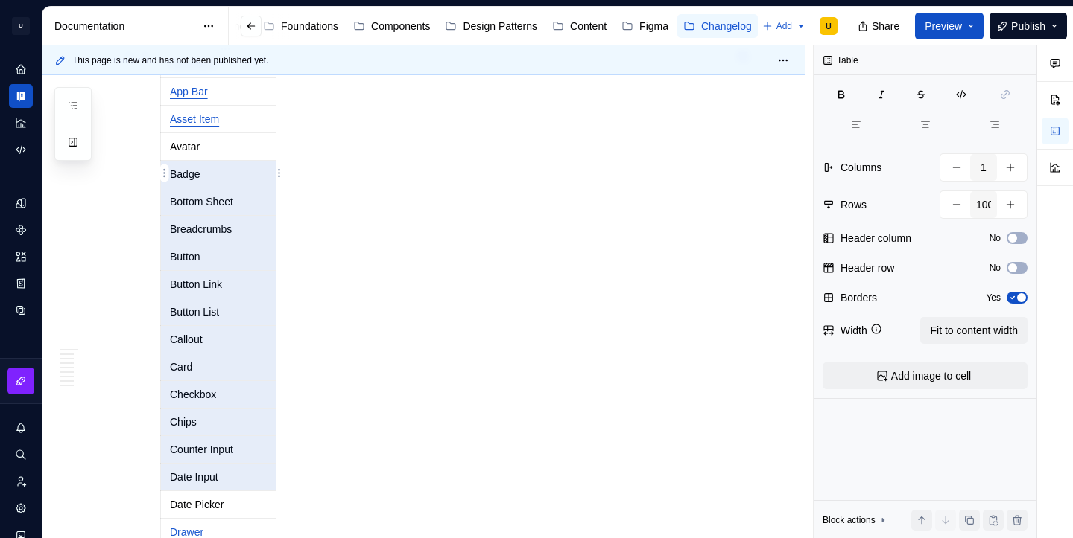
drag, startPoint x: 223, startPoint y: 472, endPoint x: 194, endPoint y: 162, distance: 311.9
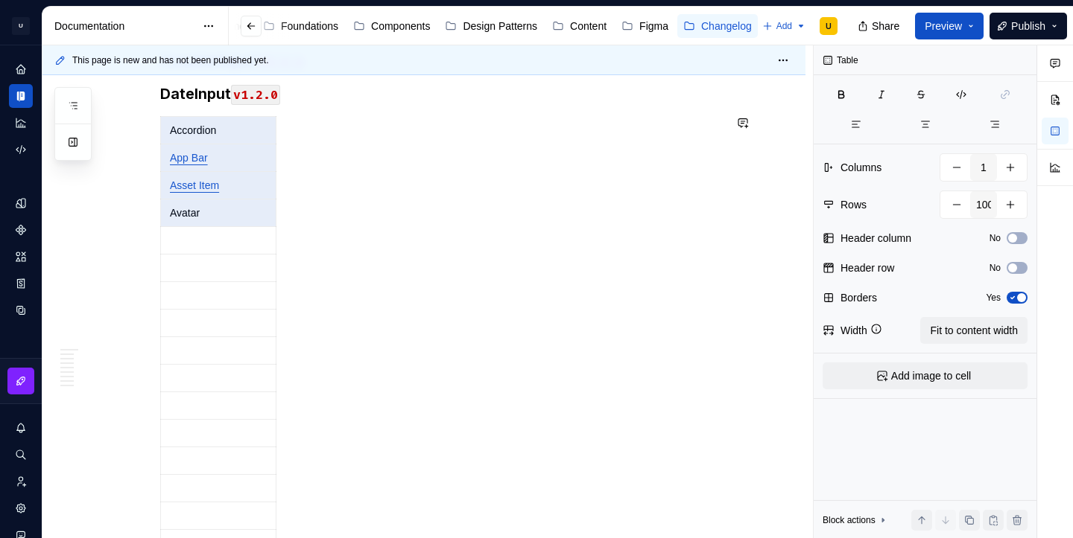
scroll to position [1615, 0]
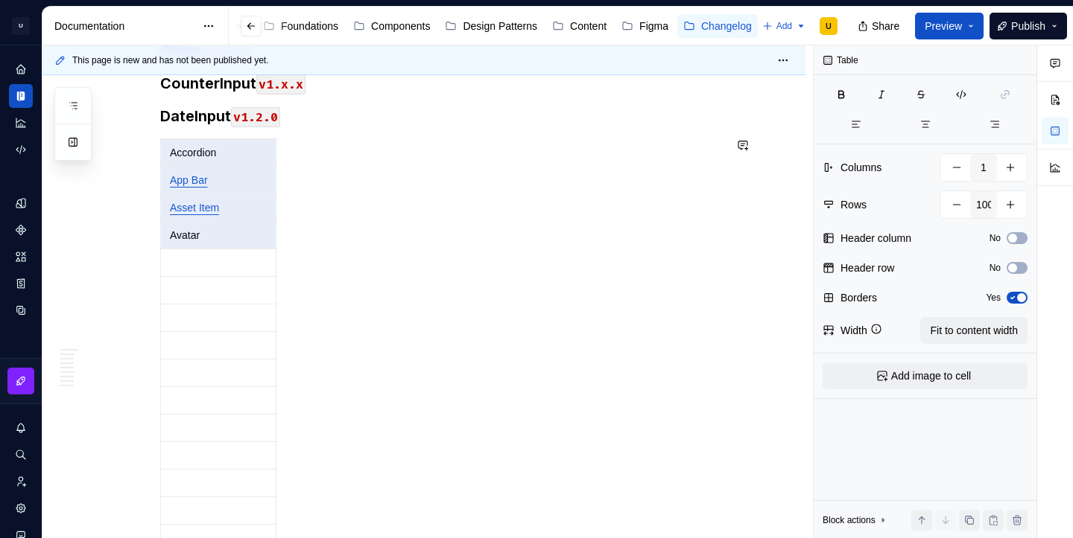
drag, startPoint x: 217, startPoint y: 200, endPoint x: 182, endPoint y: 117, distance: 90.2
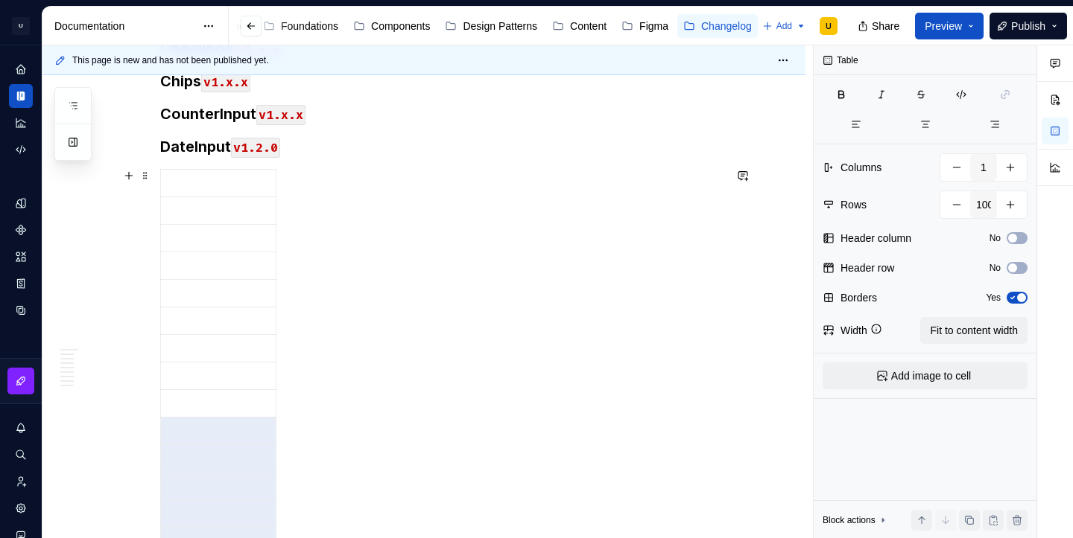
scroll to position [1585, 0]
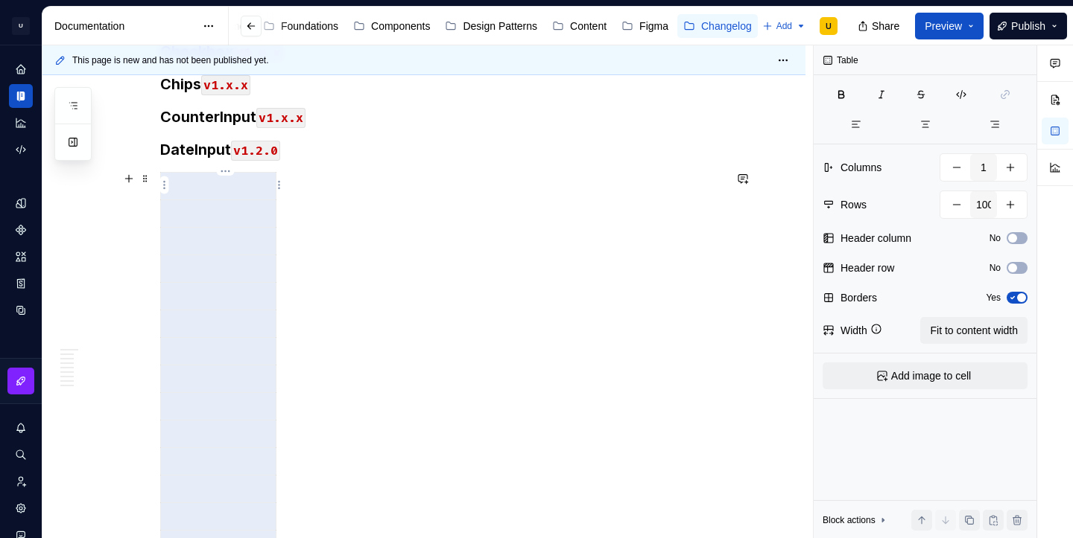
drag, startPoint x: 179, startPoint y: 451, endPoint x: 195, endPoint y: 178, distance: 273.8
click at [165, 182] on html "U [PERSON_NAME].DS U Design system data Documentation Accessibility guide for t…" at bounding box center [536, 269] width 1073 height 538
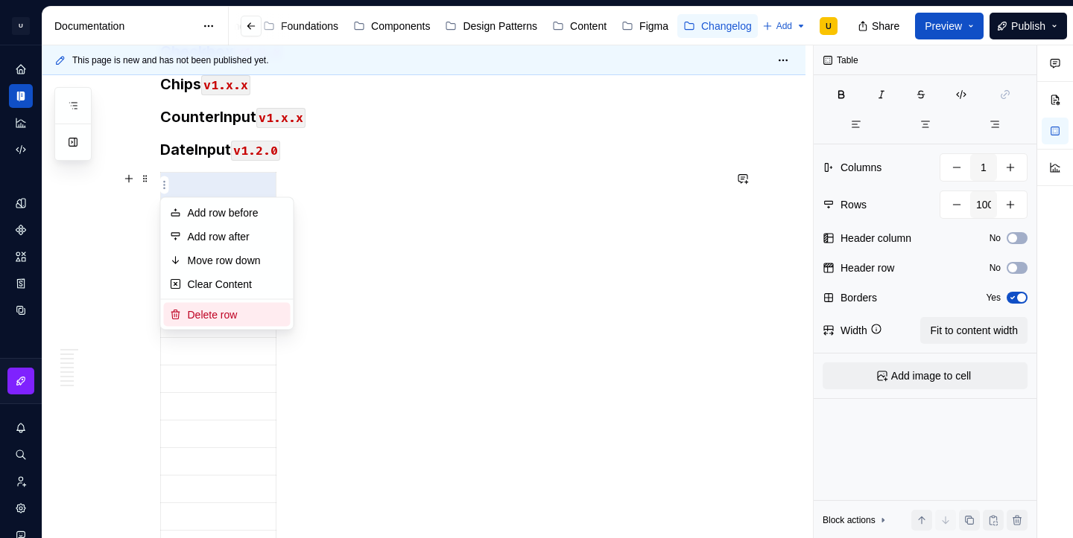
click at [213, 310] on div "Delete row" at bounding box center [236, 315] width 97 height 15
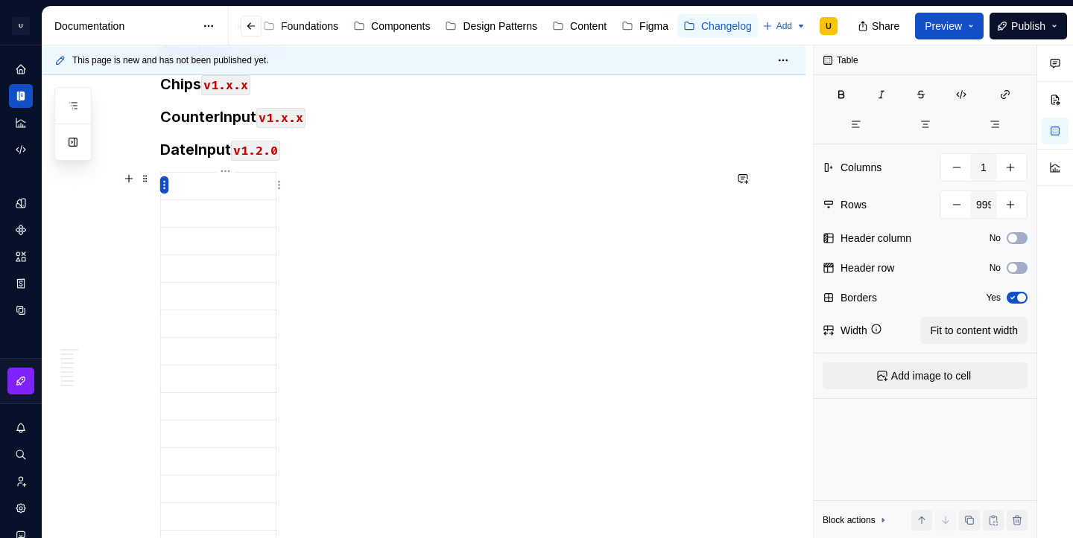
click at [168, 185] on html "U [PERSON_NAME].DS U Design system data Documentation Accessibility guide for t…" at bounding box center [536, 269] width 1073 height 538
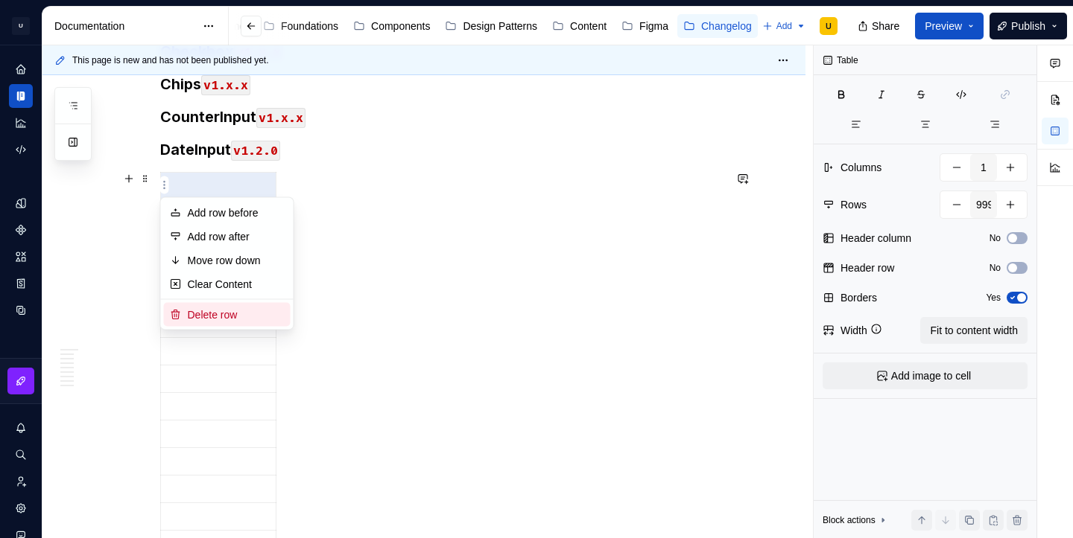
click at [212, 313] on div "Delete row" at bounding box center [236, 315] width 97 height 15
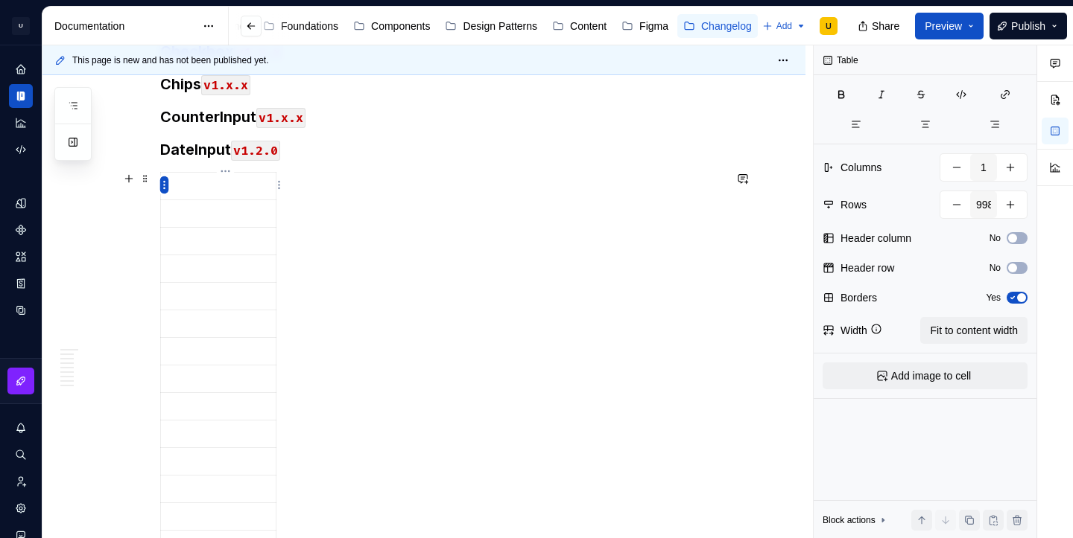
click at [165, 185] on html "U [PERSON_NAME].DS U Design system data Documentation Accessibility guide for t…" at bounding box center [536, 269] width 1073 height 538
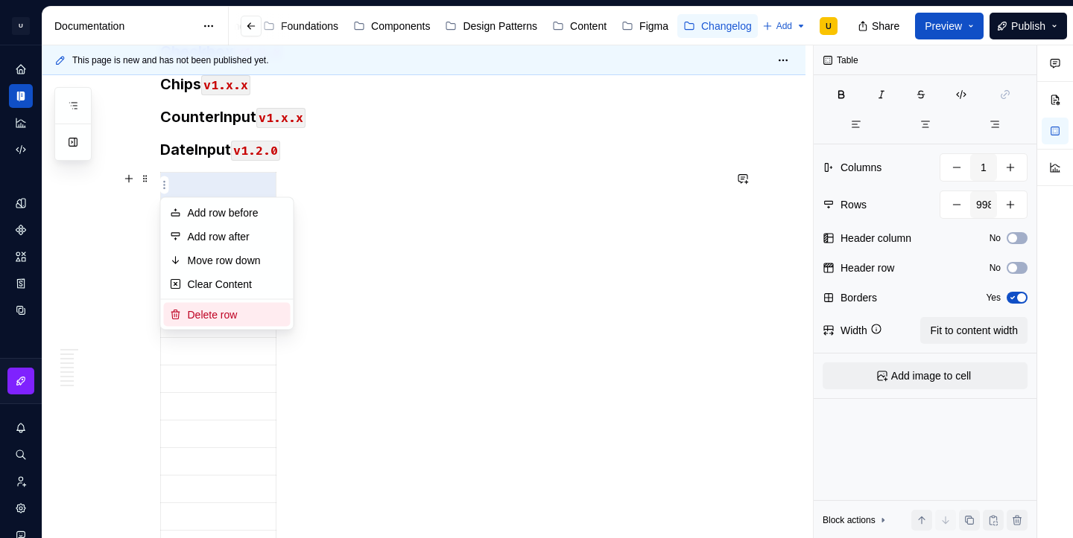
click at [205, 320] on div "Delete row" at bounding box center [236, 315] width 97 height 15
type input "997"
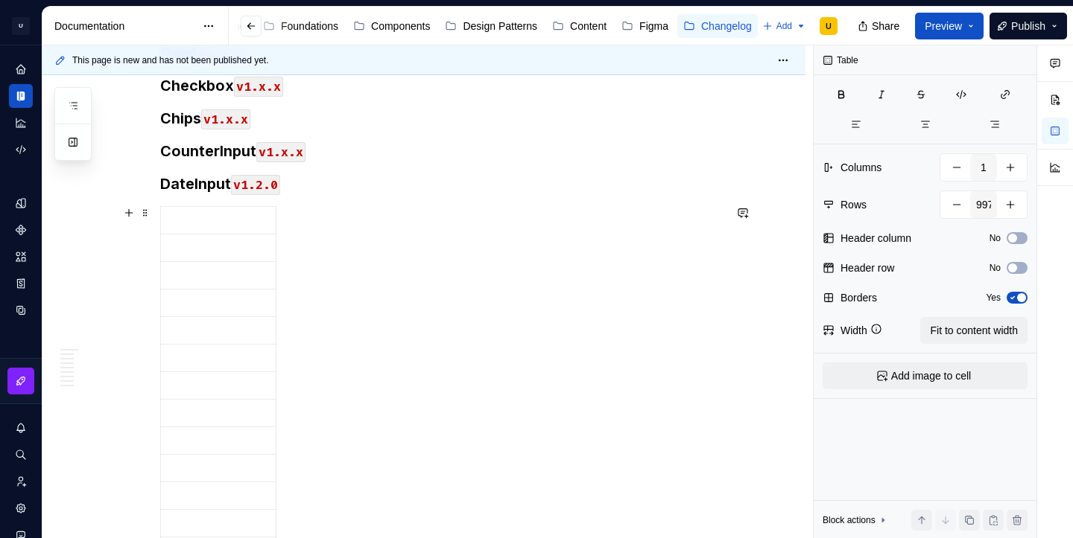
scroll to position [1543, 0]
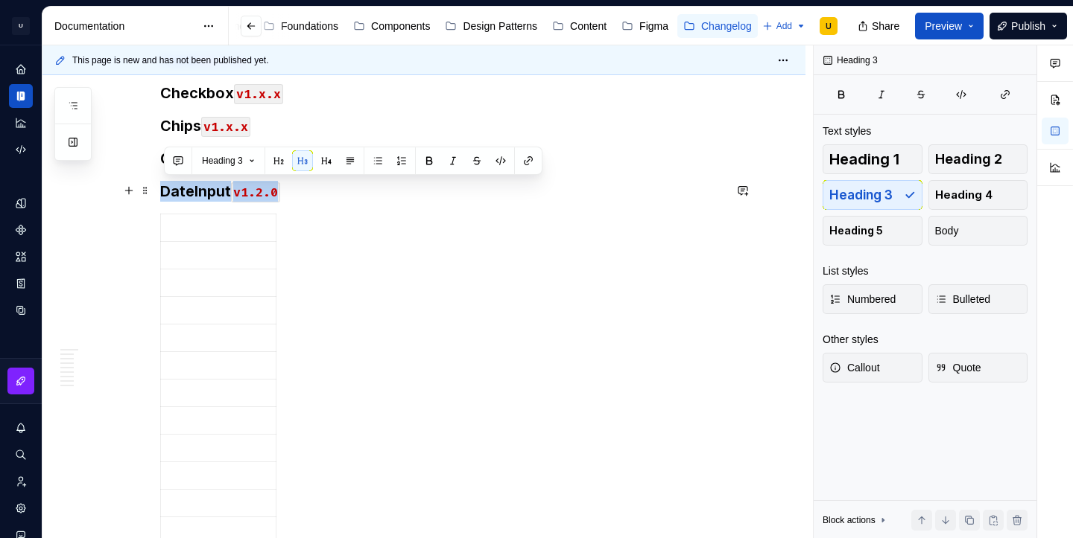
drag, startPoint x: 302, startPoint y: 196, endPoint x: 165, endPoint y: 194, distance: 136.3
click at [165, 194] on h3 "DateInput v1.2.0" at bounding box center [441, 191] width 563 height 21
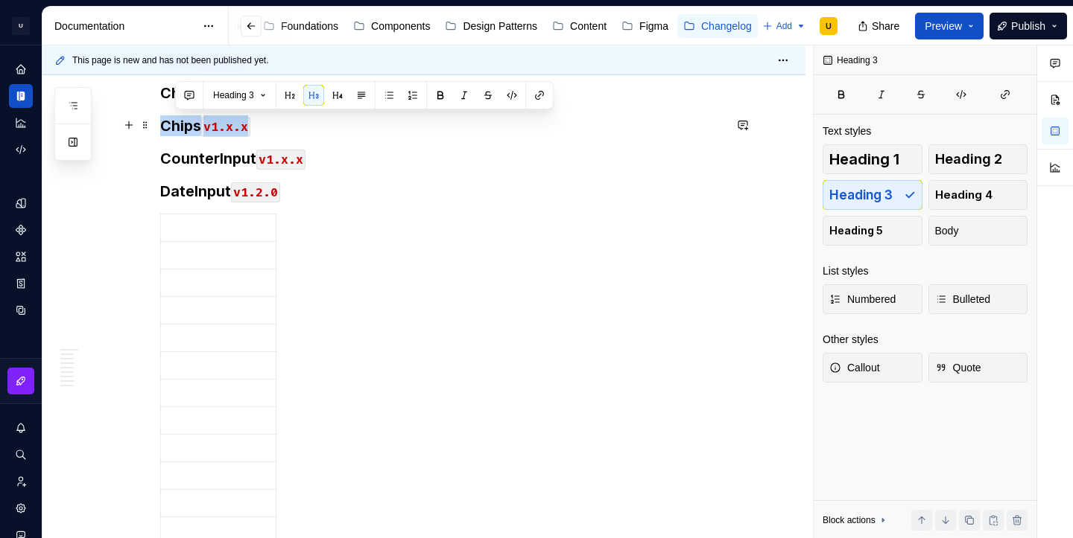
drag, startPoint x: 275, startPoint y: 128, endPoint x: 168, endPoint y: 125, distance: 107.3
click at [168, 125] on h3 "Chips v1.x.x" at bounding box center [441, 125] width 563 height 21
click at [299, 191] on h3 "DateInput v1.2.0" at bounding box center [441, 191] width 563 height 21
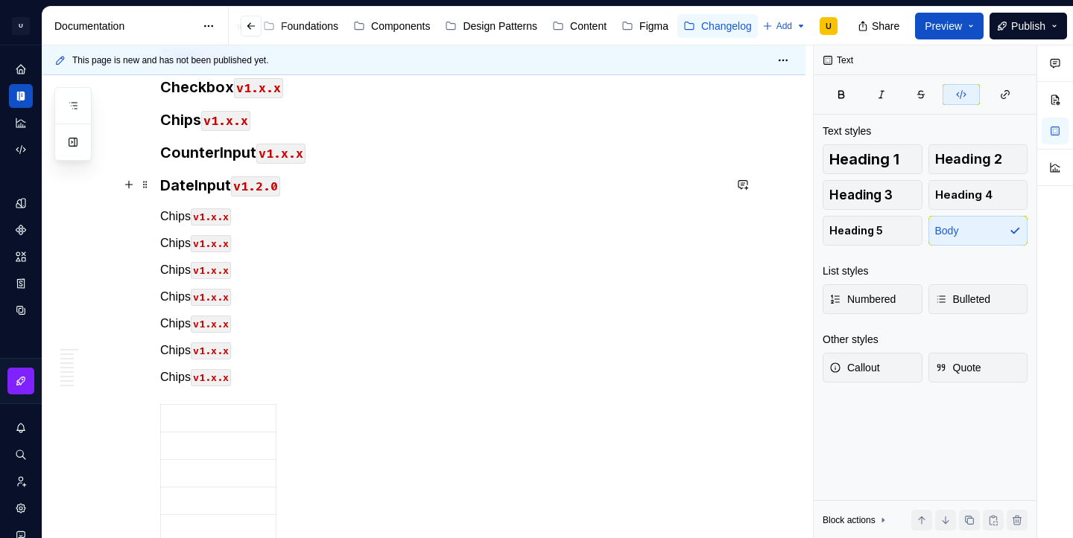
scroll to position [1538, 0]
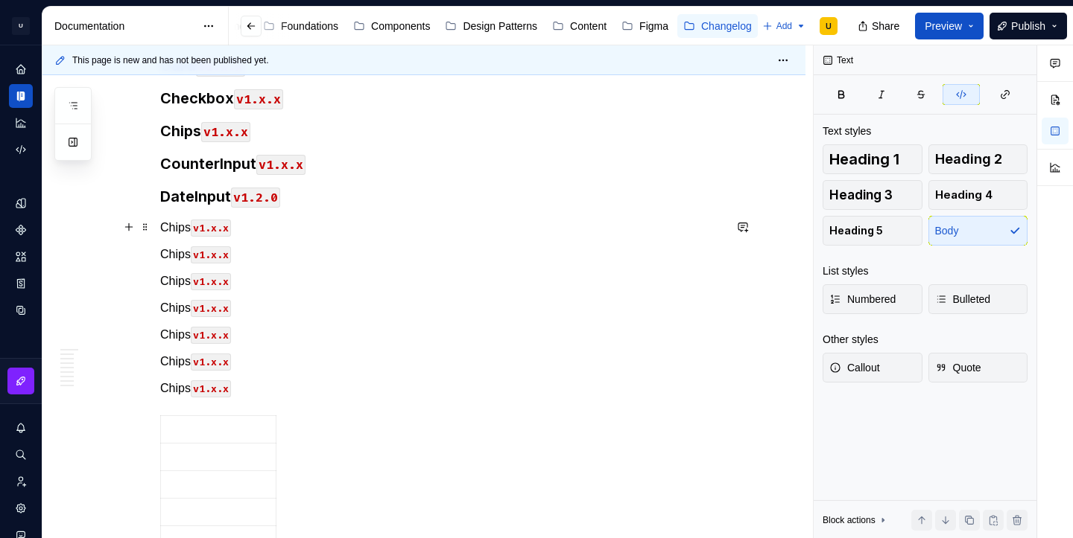
click at [181, 229] on p "Chips v1.x.x" at bounding box center [441, 228] width 563 height 18
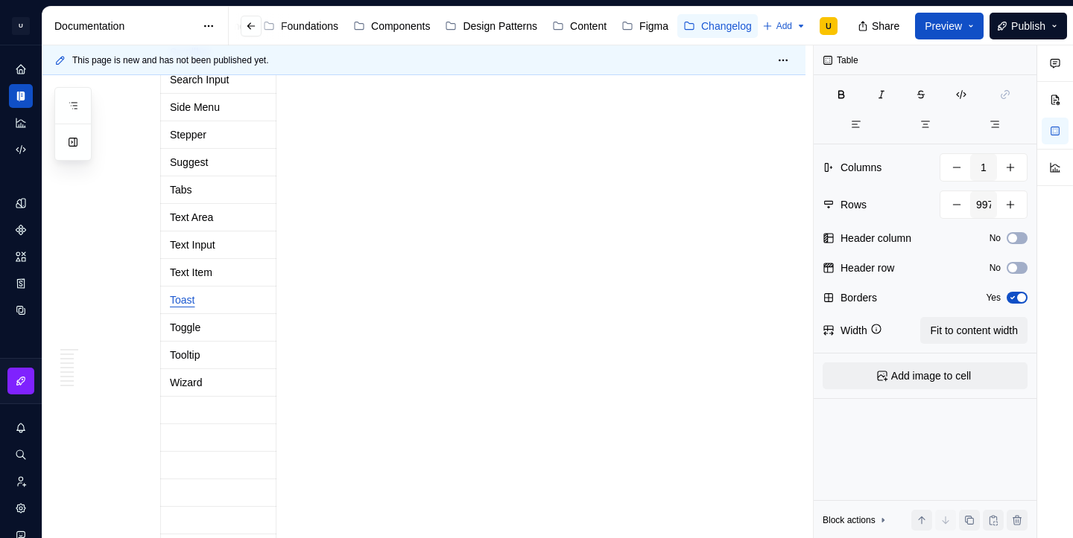
scroll to position [2713, 0]
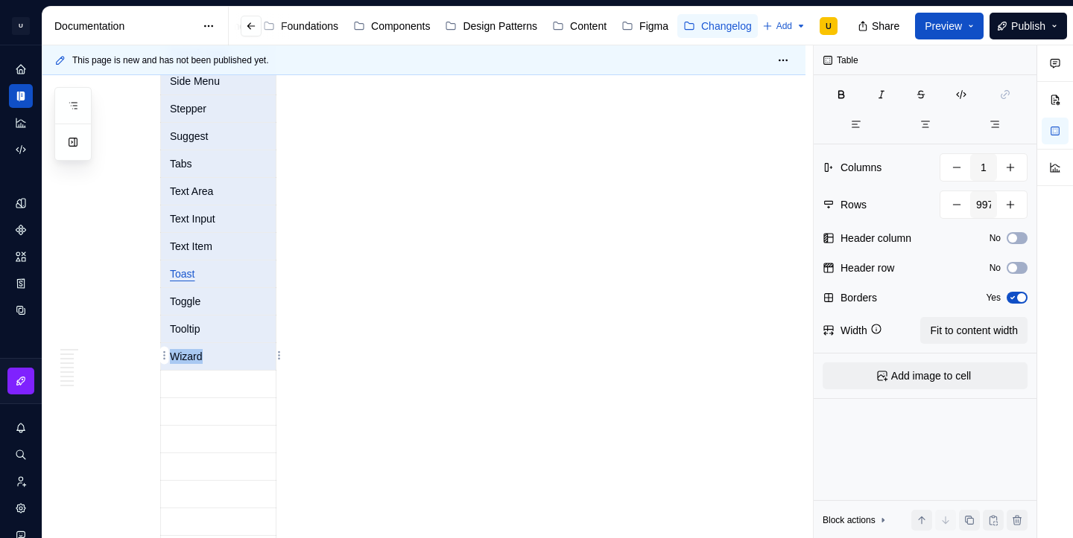
drag, startPoint x: 176, startPoint y: 118, endPoint x: 237, endPoint y: 362, distance: 251.1
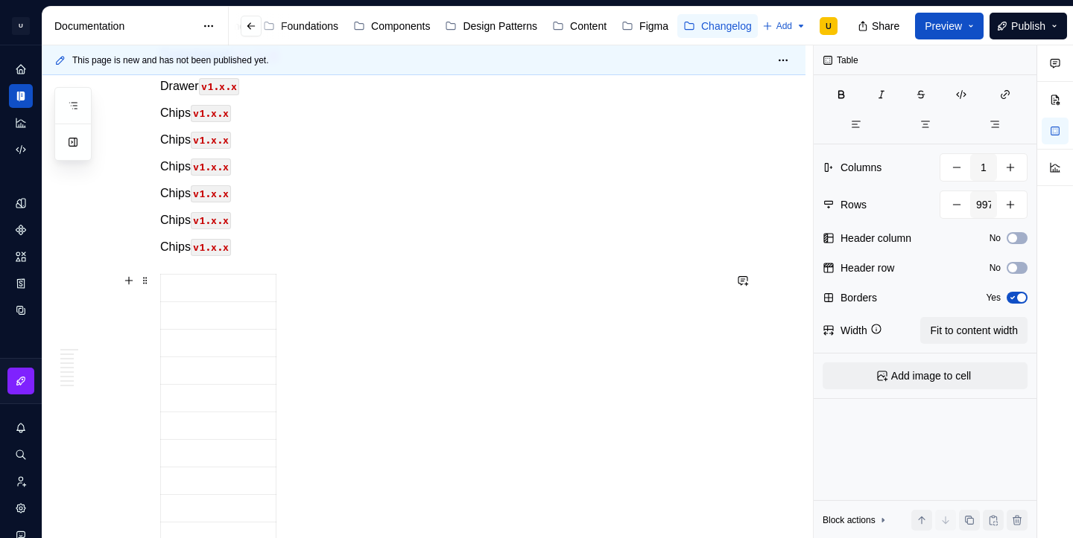
scroll to position [1664, 0]
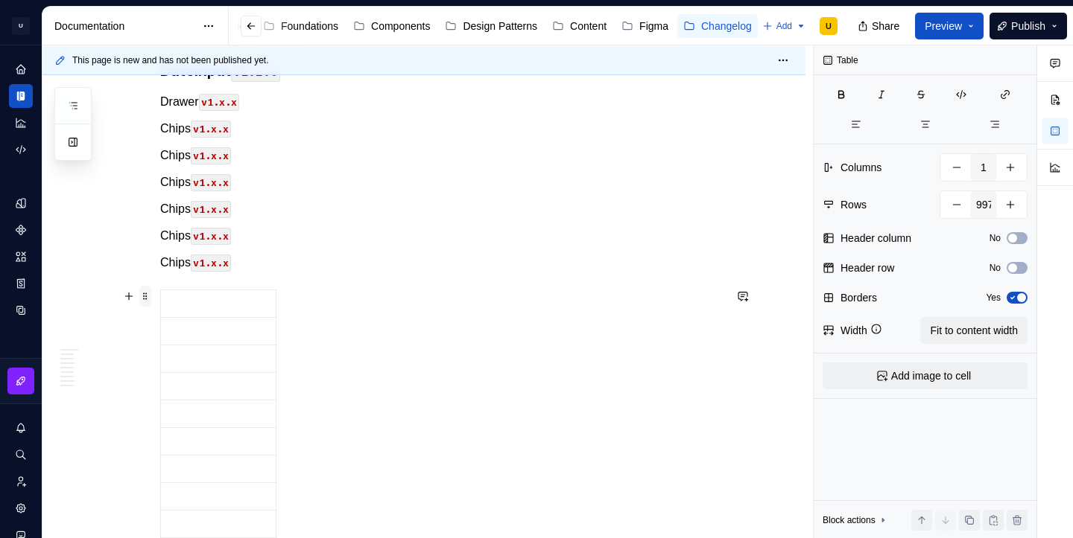
click at [147, 291] on span at bounding box center [145, 296] width 12 height 21
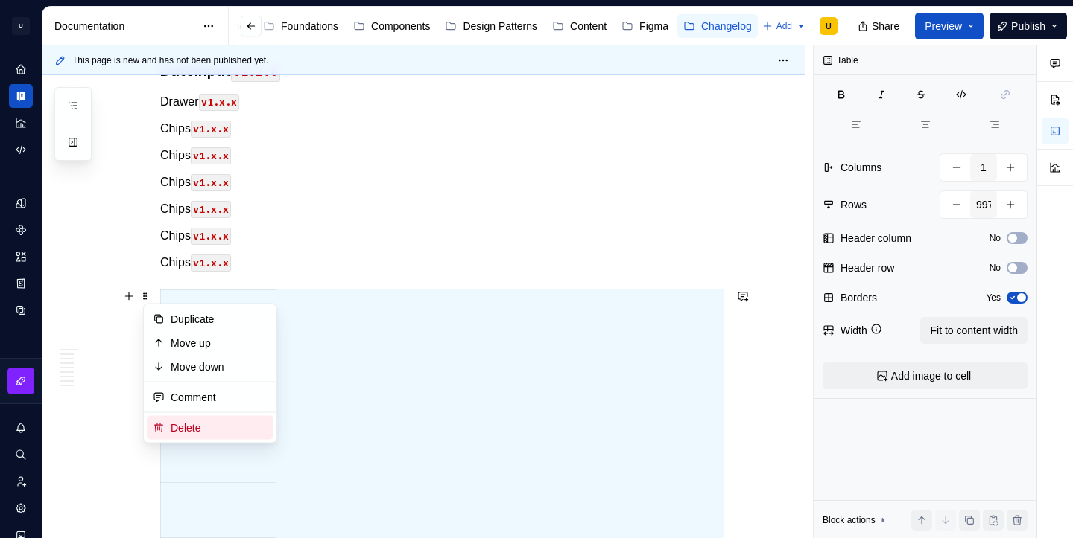
click at [194, 430] on div "Delete" at bounding box center [219, 428] width 97 height 15
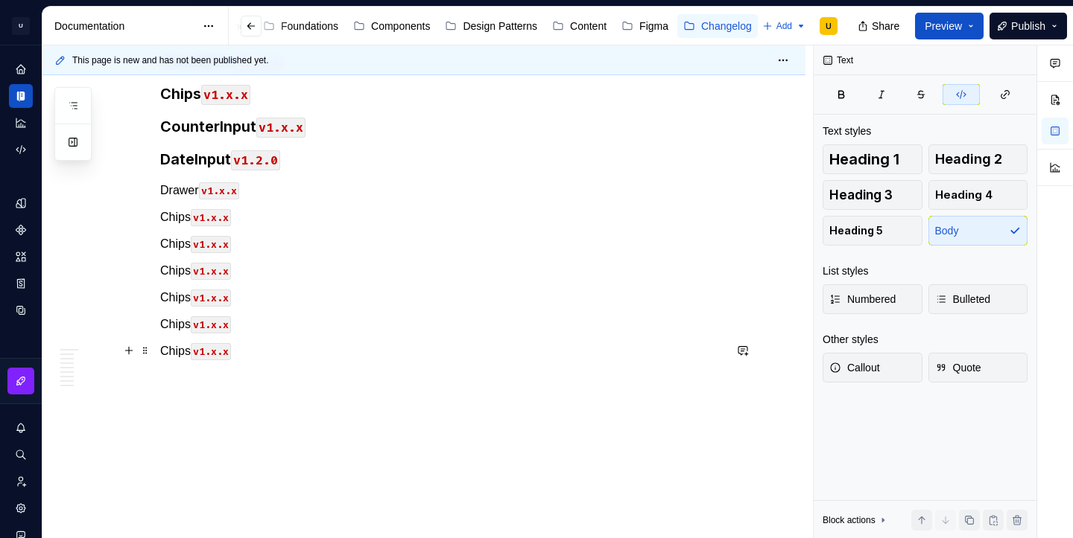
click at [259, 358] on p "Chips v1.x.x" at bounding box center [441, 352] width 563 height 18
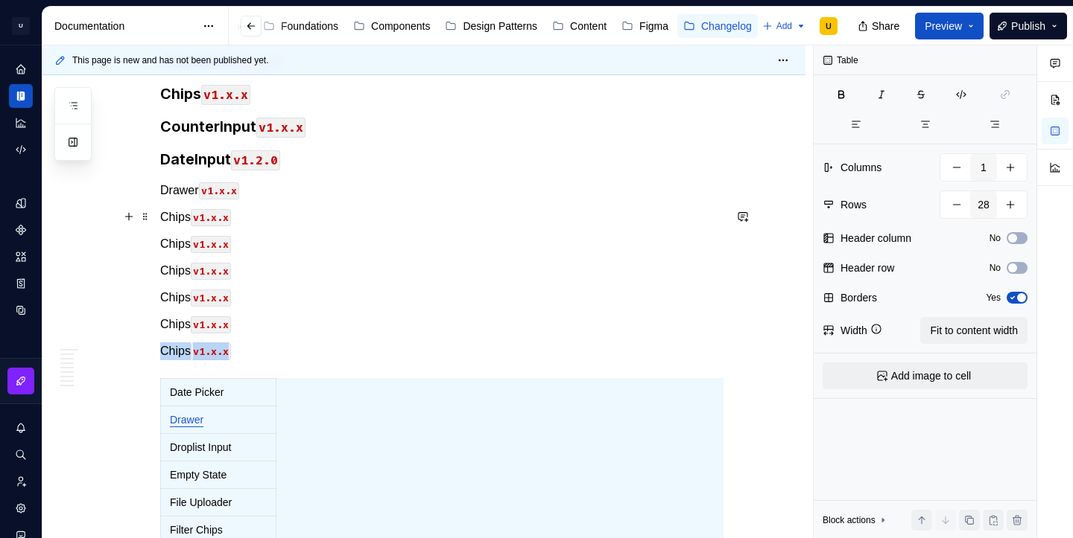
click at [180, 214] on p "Chips v1.x.x" at bounding box center [441, 218] width 563 height 18
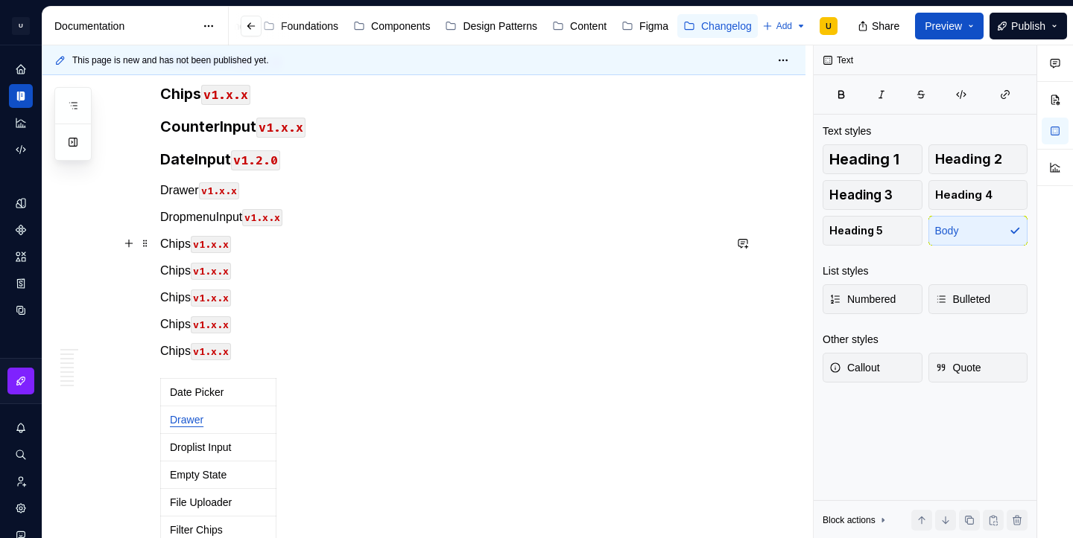
click at [177, 248] on p "Chips v1.x.x" at bounding box center [441, 244] width 563 height 18
click at [174, 264] on p "Chips v1.x.x" at bounding box center [441, 271] width 563 height 18
click at [181, 297] on p "Chips v1.x.x" at bounding box center [441, 298] width 563 height 18
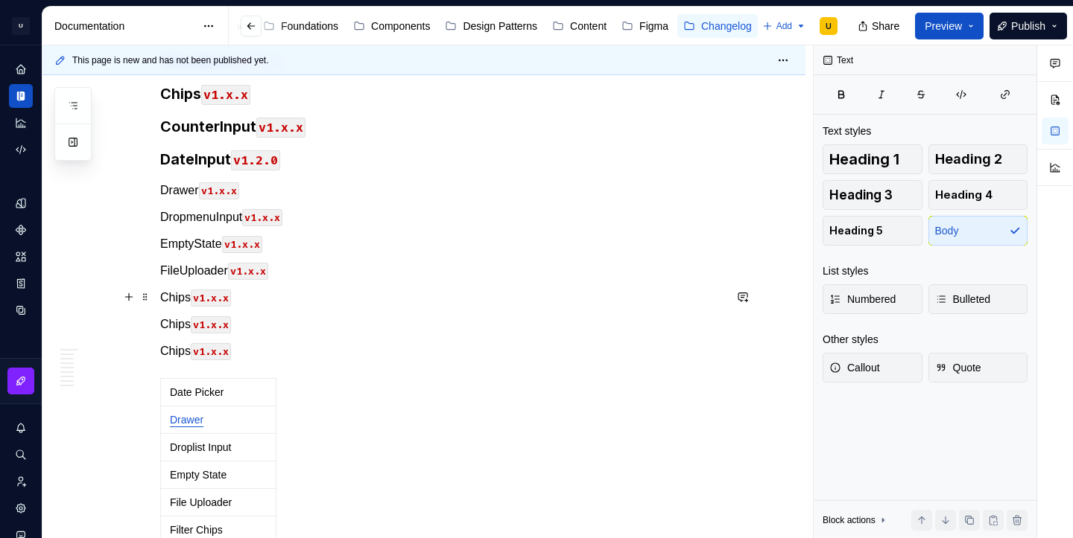
click at [181, 297] on p "Chips v1.x.x" at bounding box center [441, 298] width 563 height 18
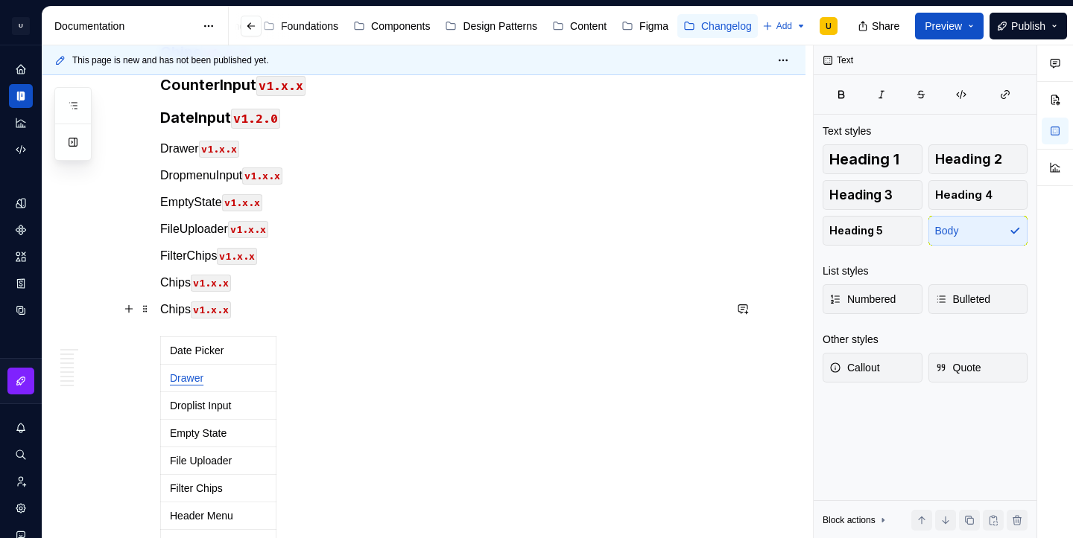
scroll to position [1638, 0]
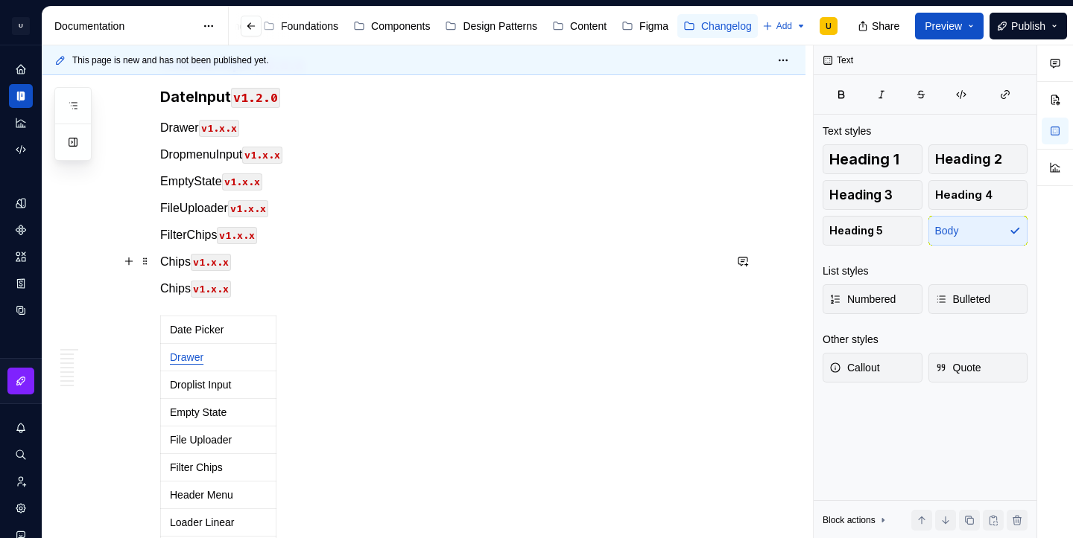
click at [178, 264] on p "Chips v1.x.x" at bounding box center [441, 262] width 563 height 18
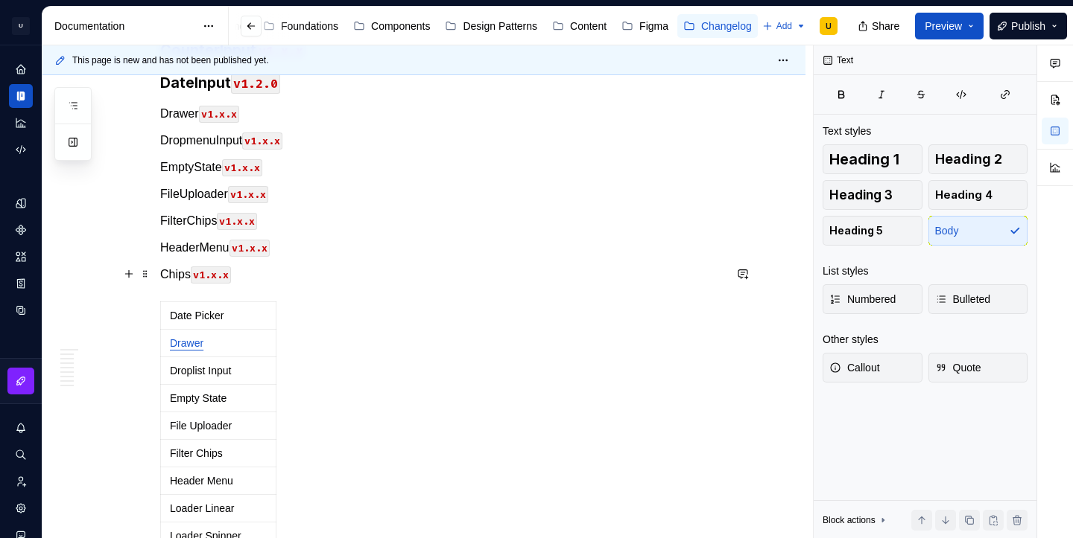
click at [178, 277] on p "Chips v1.x.x" at bounding box center [441, 275] width 563 height 18
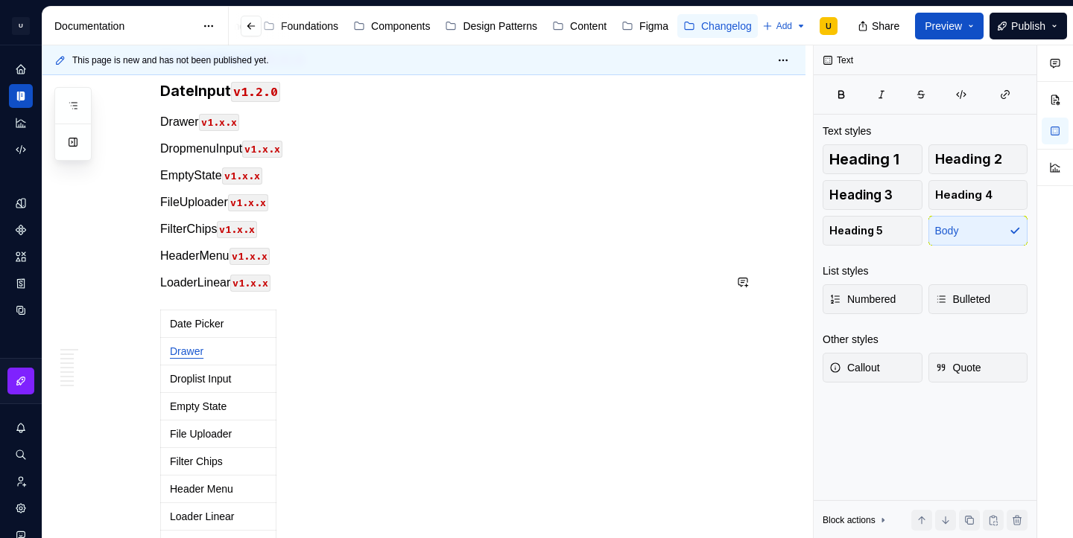
scroll to position [1622, 0]
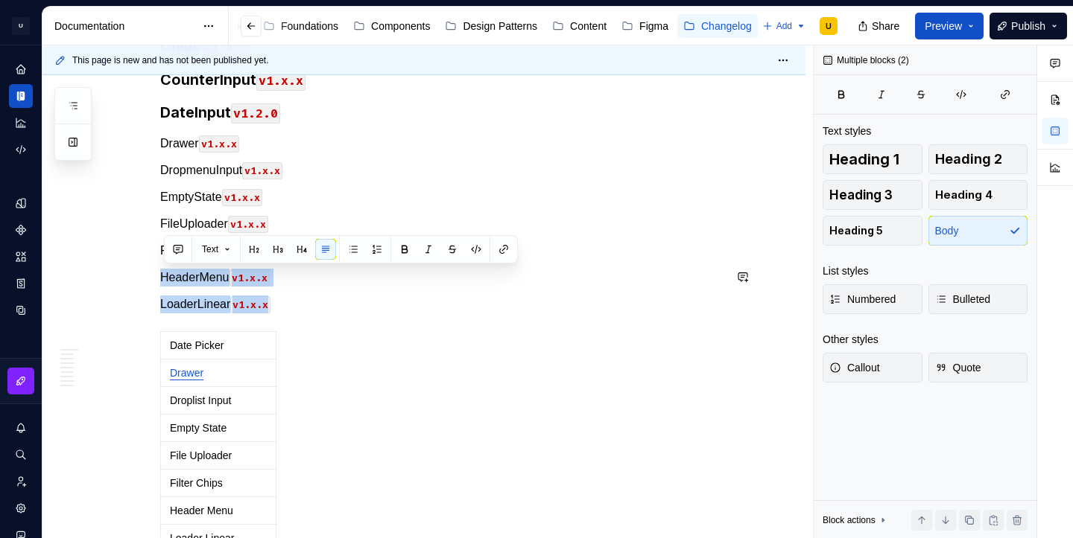
drag, startPoint x: 287, startPoint y: 302, endPoint x: 256, endPoint y: 260, distance: 52.7
click at [290, 299] on p "LoaderLinear v1.x.x" at bounding box center [441, 305] width 563 height 18
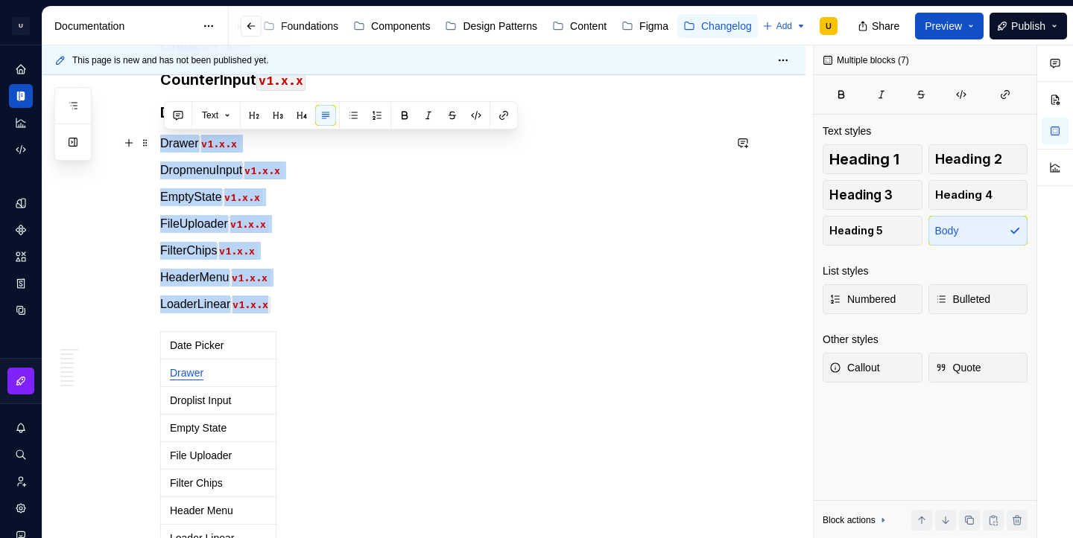
drag, startPoint x: 290, startPoint y: 299, endPoint x: 164, endPoint y: 141, distance: 203.0
click at [281, 120] on button "button" at bounding box center [277, 115] width 21 height 21
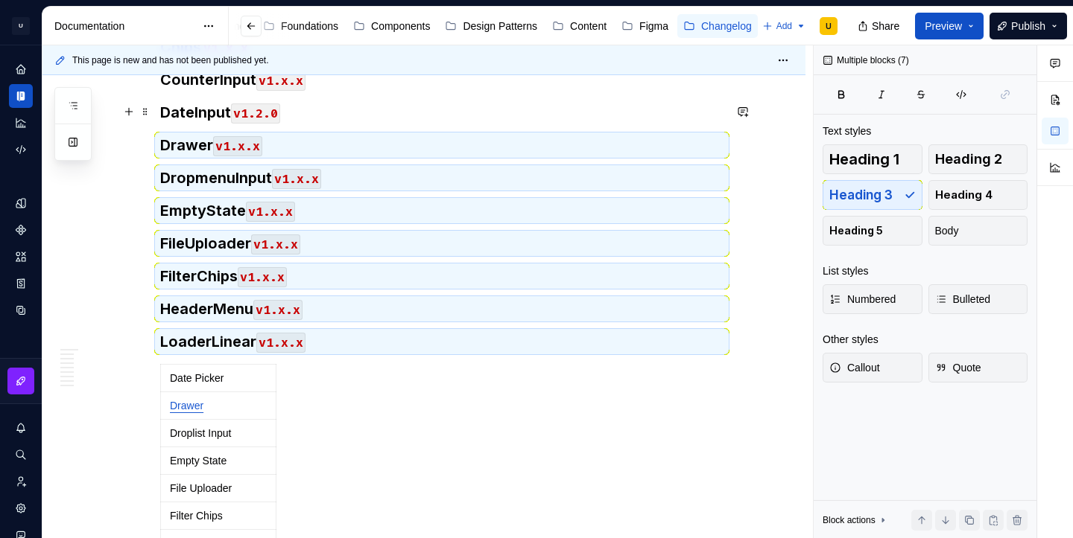
click at [299, 112] on h3 "DateInput v1.2.0" at bounding box center [441, 112] width 563 height 21
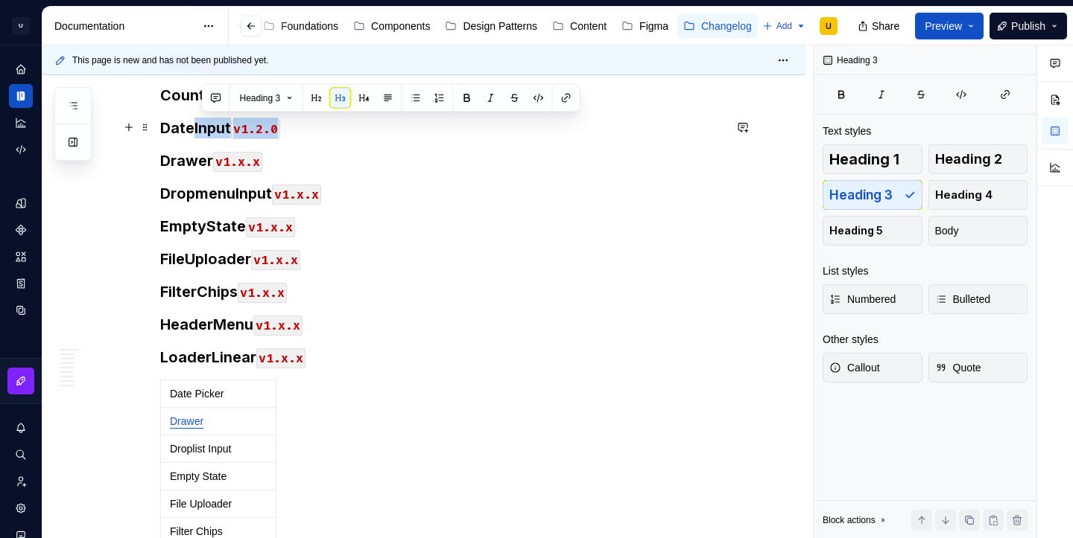
scroll to position [1605, 0]
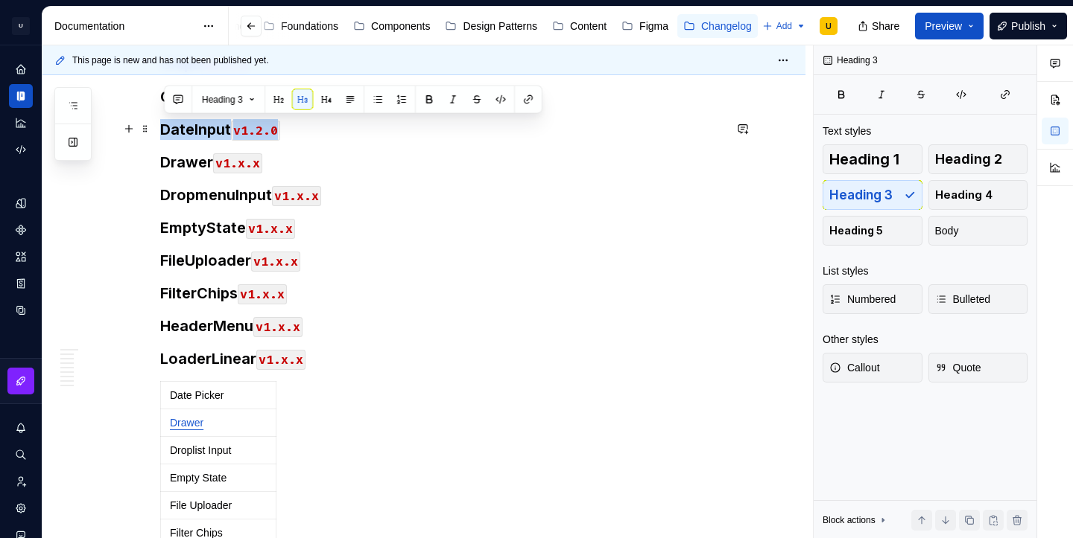
drag, startPoint x: 299, startPoint y: 112, endPoint x: 167, endPoint y: 134, distance: 134.3
click at [167, 134] on h3 "DateInput v1.2.0" at bounding box center [441, 129] width 563 height 21
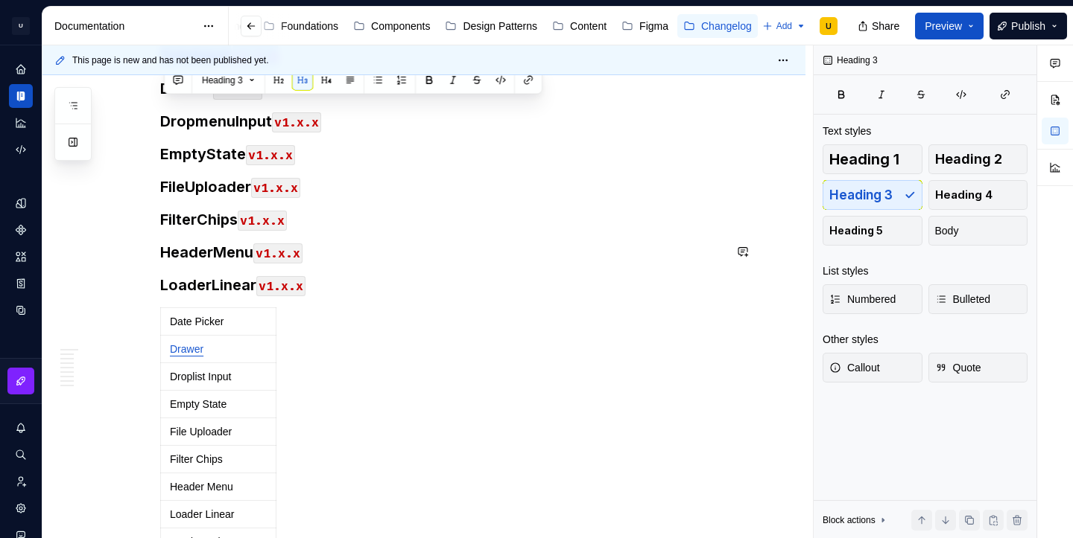
scroll to position [1683, 0]
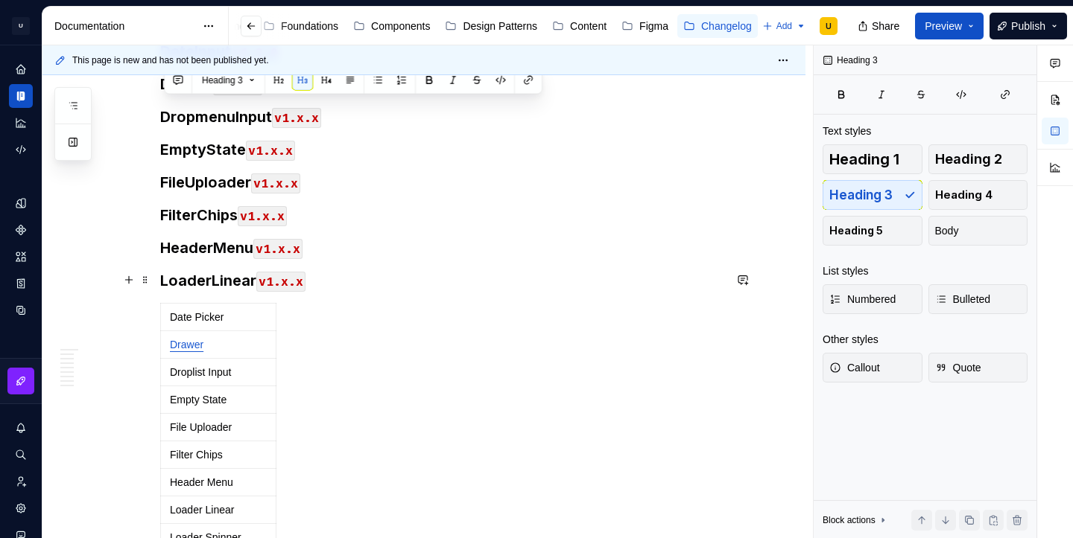
click at [329, 284] on h3 "LoaderLinear v1.x.x" at bounding box center [441, 280] width 563 height 21
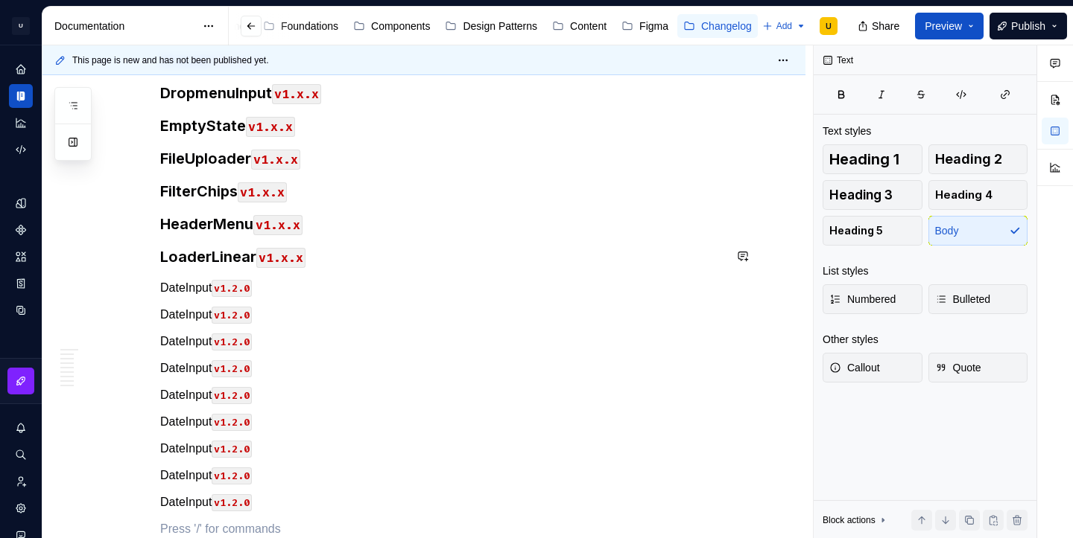
scroll to position [1734, 0]
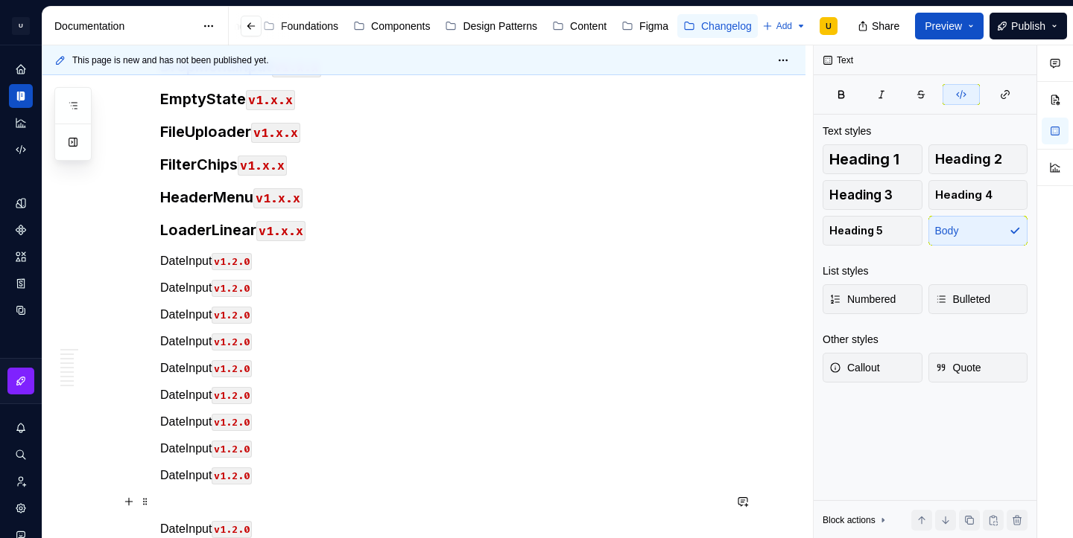
click at [188, 507] on p at bounding box center [441, 503] width 563 height 18
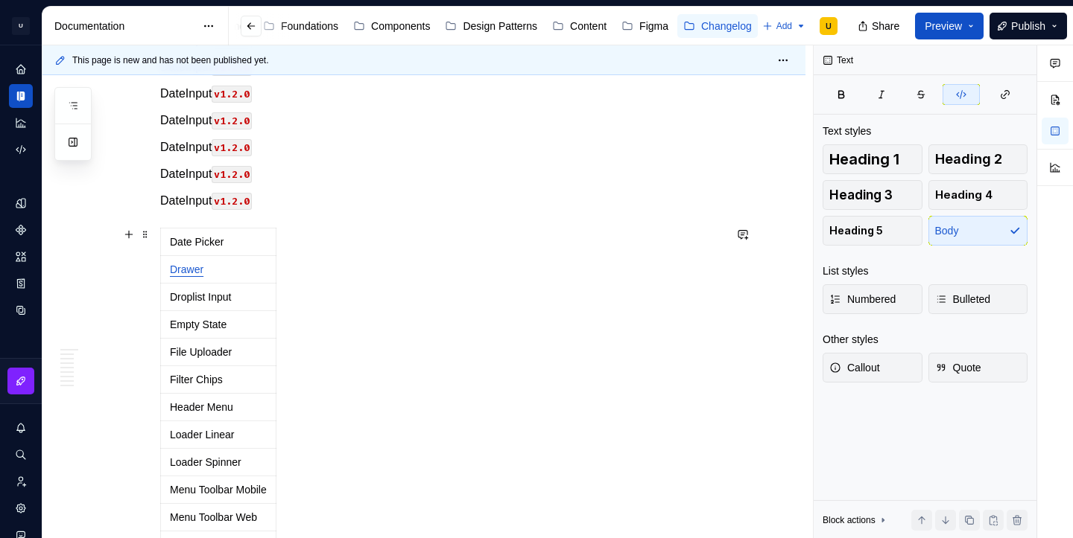
scroll to position [2132, 0]
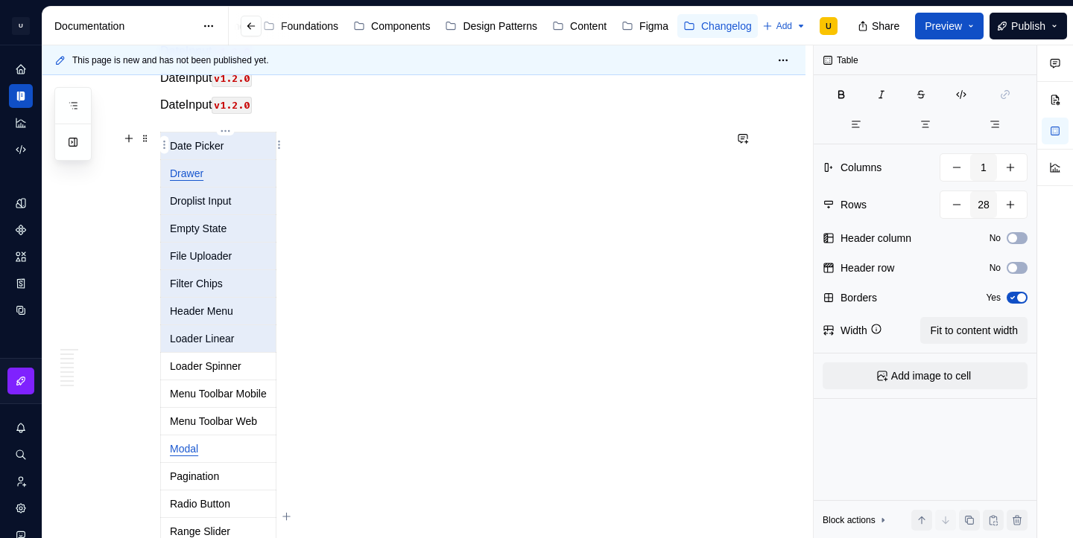
drag, startPoint x: 246, startPoint y: 337, endPoint x: 187, endPoint y: 151, distance: 194.6
click at [187, 151] on tbody "Date Picker Drawer Droplist Input Empty State File Uploader Filter Chips Header…" at bounding box center [218, 519] width 115 height 772
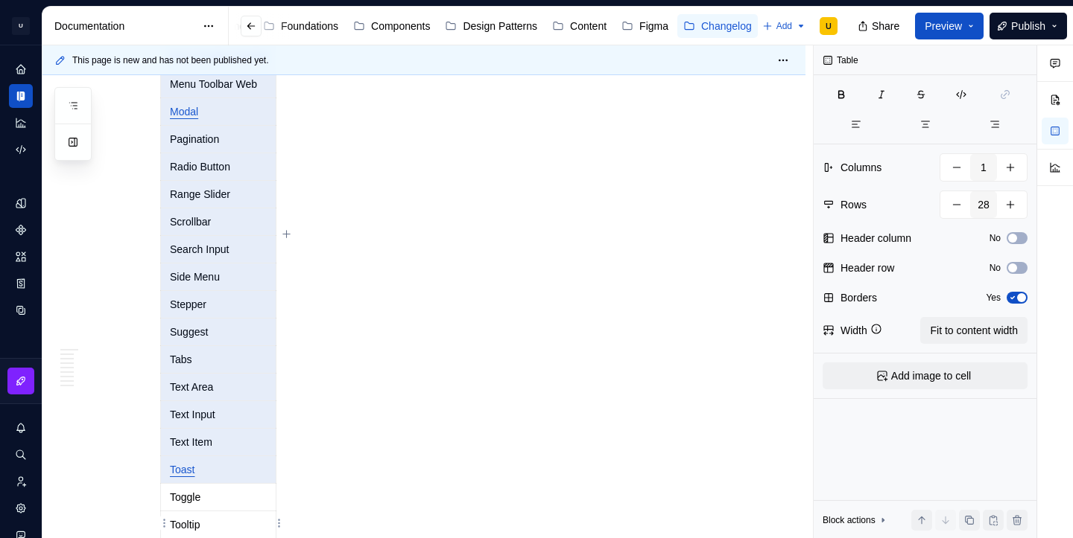
scroll to position [2681, 0]
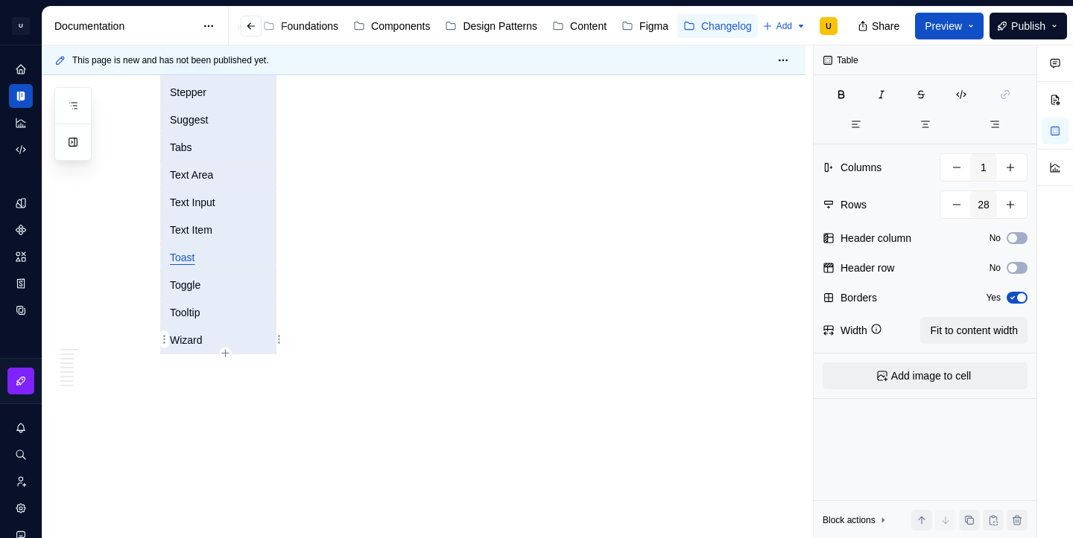
drag, startPoint x: 174, startPoint y: 162, endPoint x: 231, endPoint y: 334, distance: 181.4
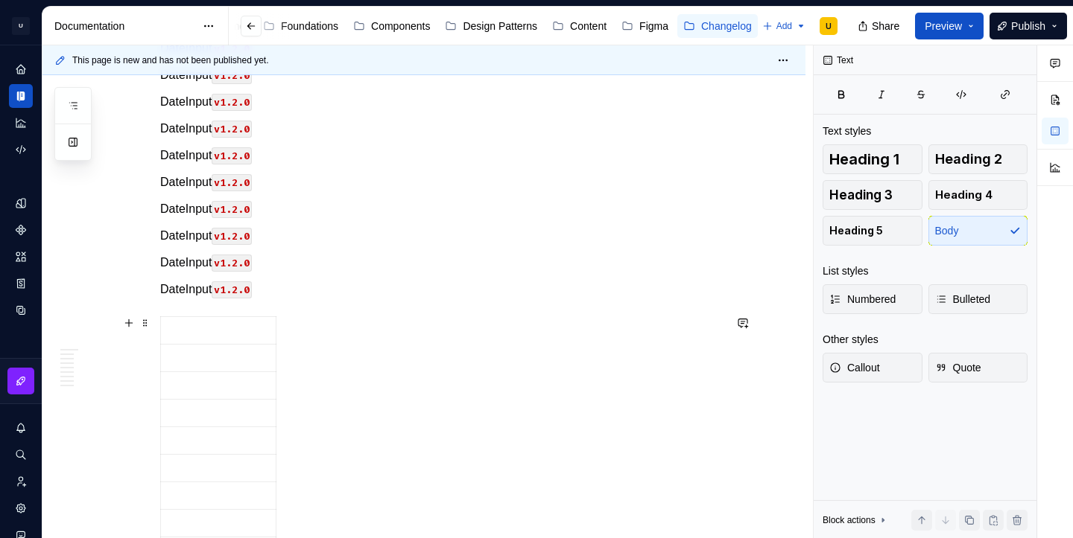
scroll to position [1937, 0]
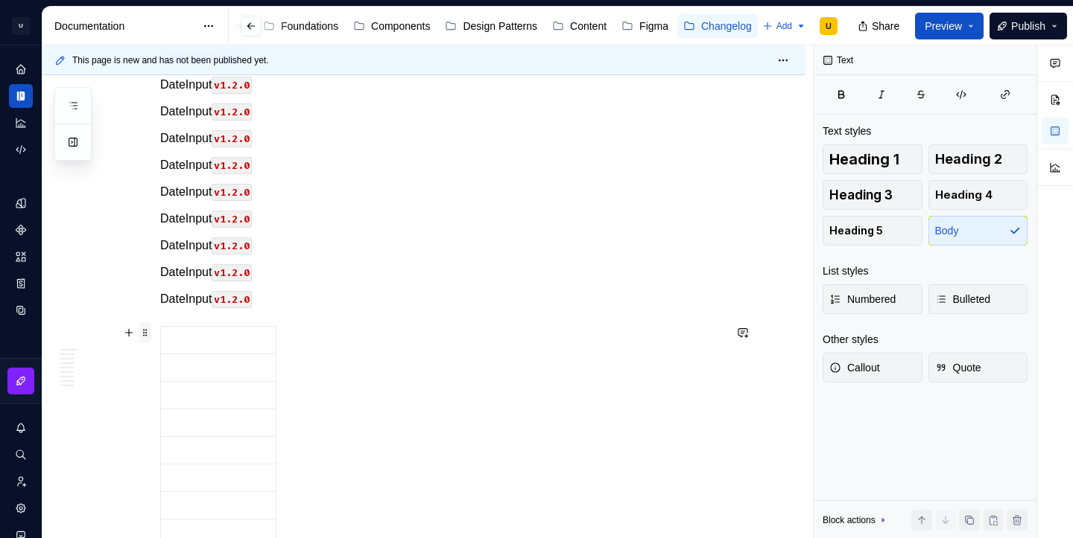
click at [150, 331] on span at bounding box center [145, 333] width 12 height 21
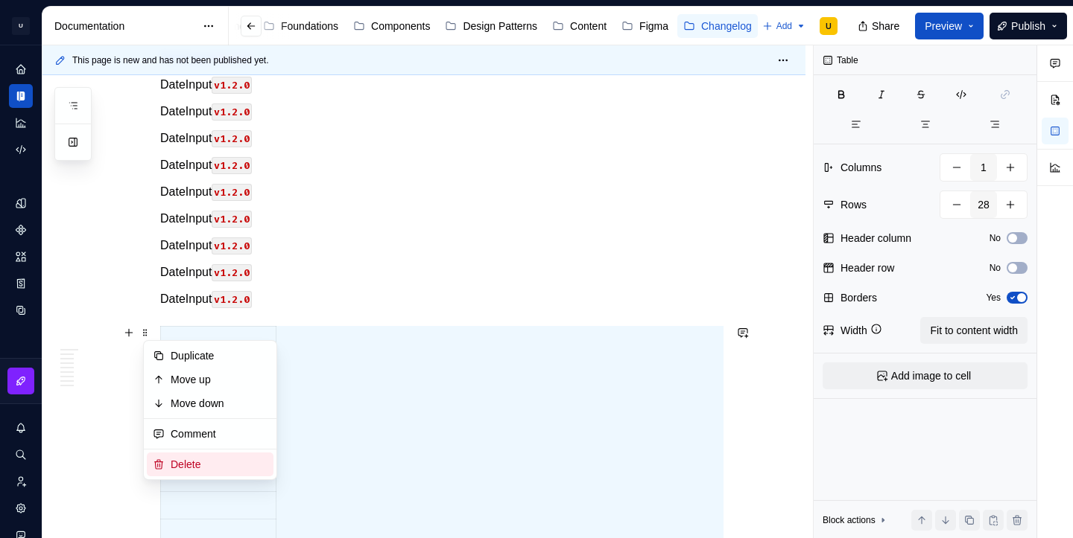
click at [191, 458] on div "Delete" at bounding box center [219, 464] width 97 height 15
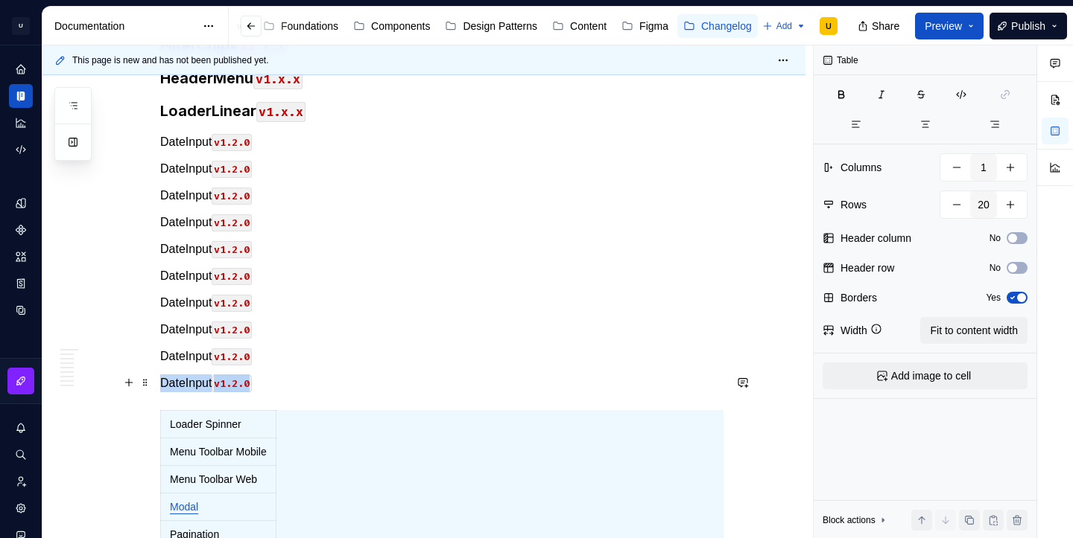
scroll to position [1852, 0]
click at [185, 147] on p "DateInput v1.2.0" at bounding box center [441, 143] width 563 height 18
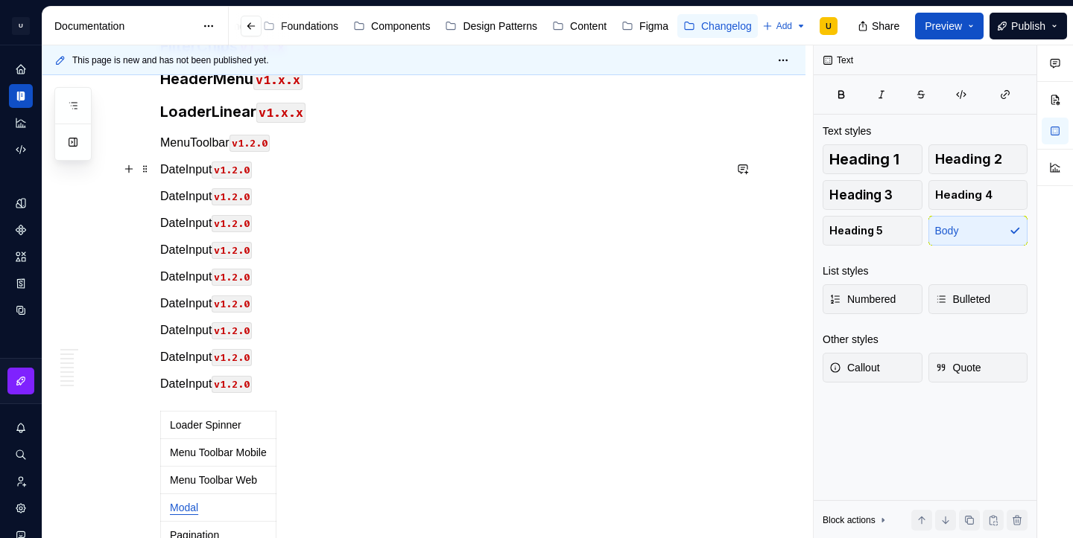
click at [191, 171] on p "DateInput v1.2.0" at bounding box center [441, 170] width 563 height 18
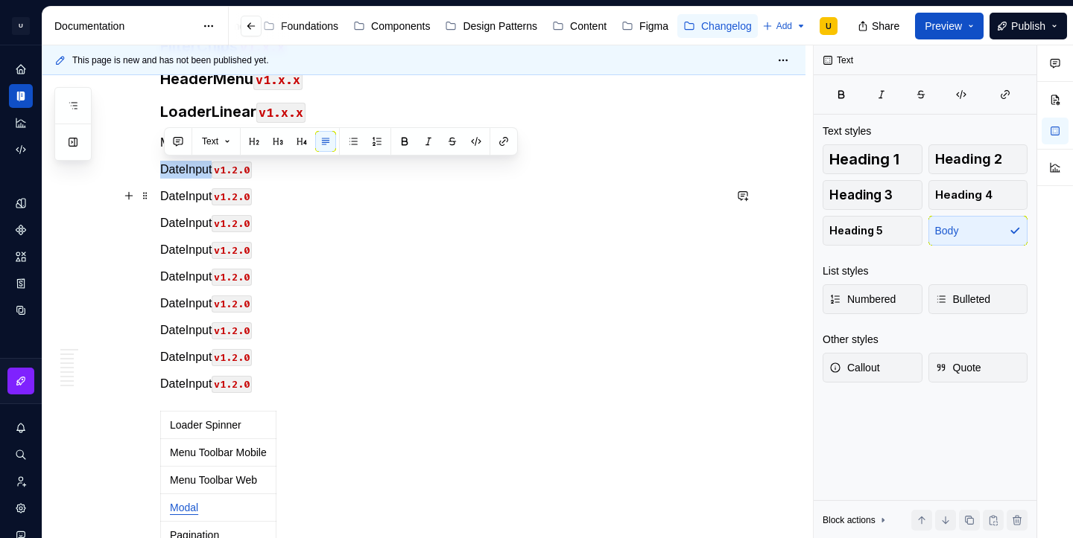
click at [191, 202] on p "DateInput v1.2.0" at bounding box center [441, 197] width 563 height 18
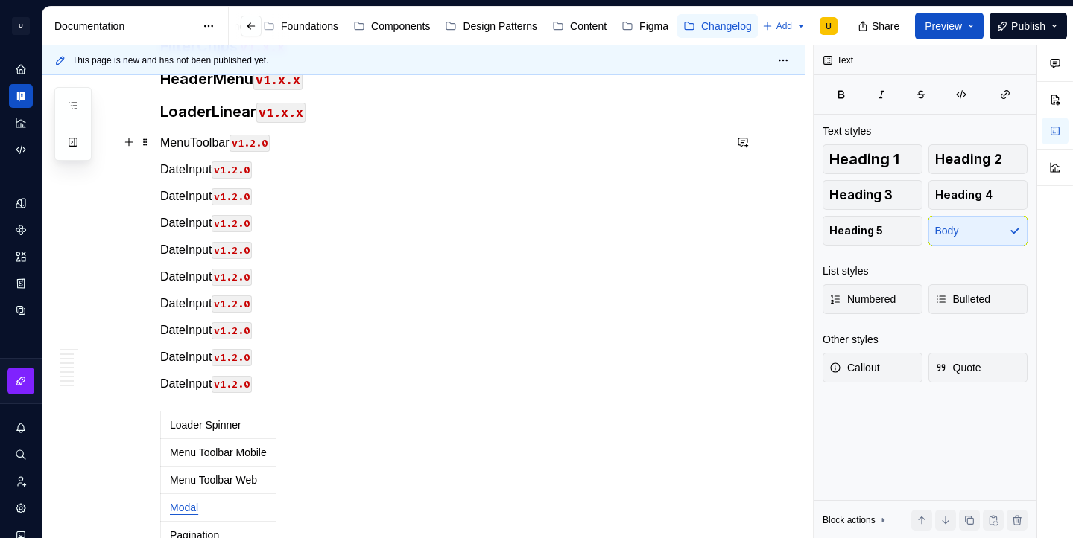
click at [237, 139] on p "MenuToolbar v1.2.0" at bounding box center [441, 143] width 563 height 18
click at [195, 168] on p "DateInput v1.2.0" at bounding box center [441, 170] width 563 height 18
click at [187, 194] on p "DateInput v1.2.0" at bounding box center [441, 197] width 563 height 18
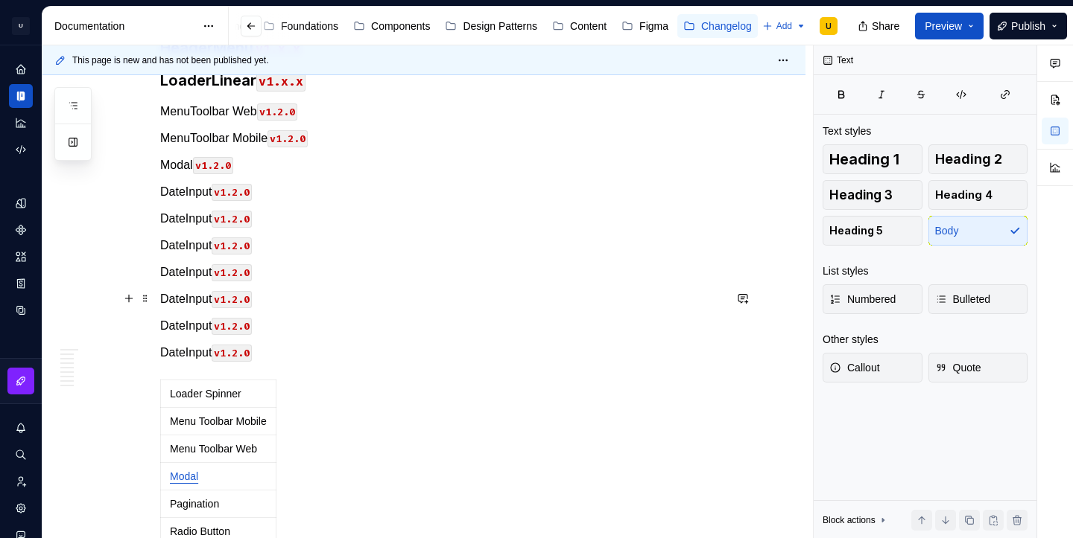
scroll to position [1884, 0]
click at [185, 185] on p "DateInput v1.2.0" at bounding box center [441, 191] width 563 height 18
click at [185, 194] on p "Pagination v1.2.0" at bounding box center [441, 191] width 563 height 18
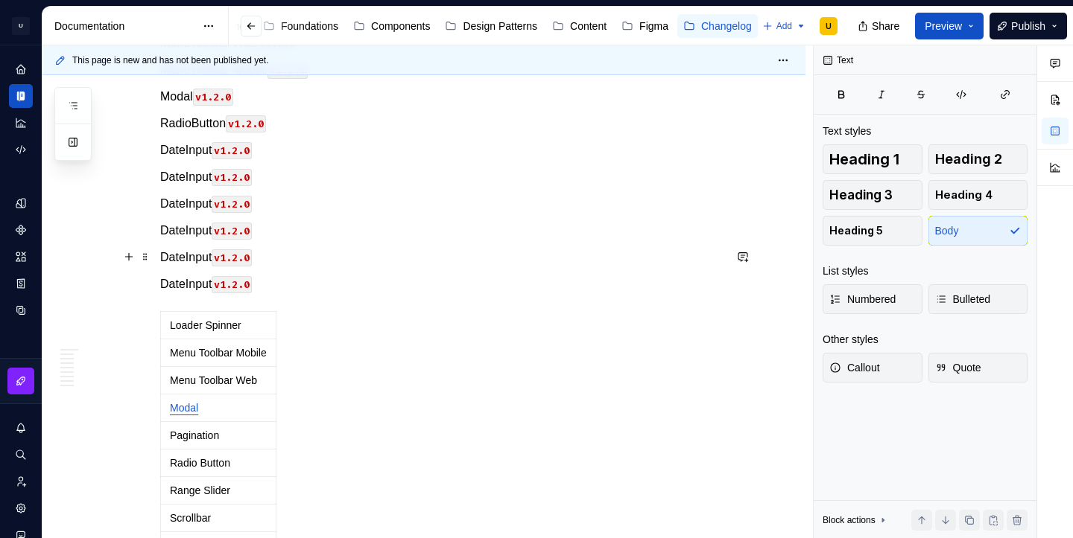
scroll to position [1953, 0]
click at [191, 147] on p "DateInput v1.2.0" at bounding box center [441, 150] width 563 height 18
click at [187, 179] on p "DateInput v1.2.0" at bounding box center [441, 177] width 563 height 18
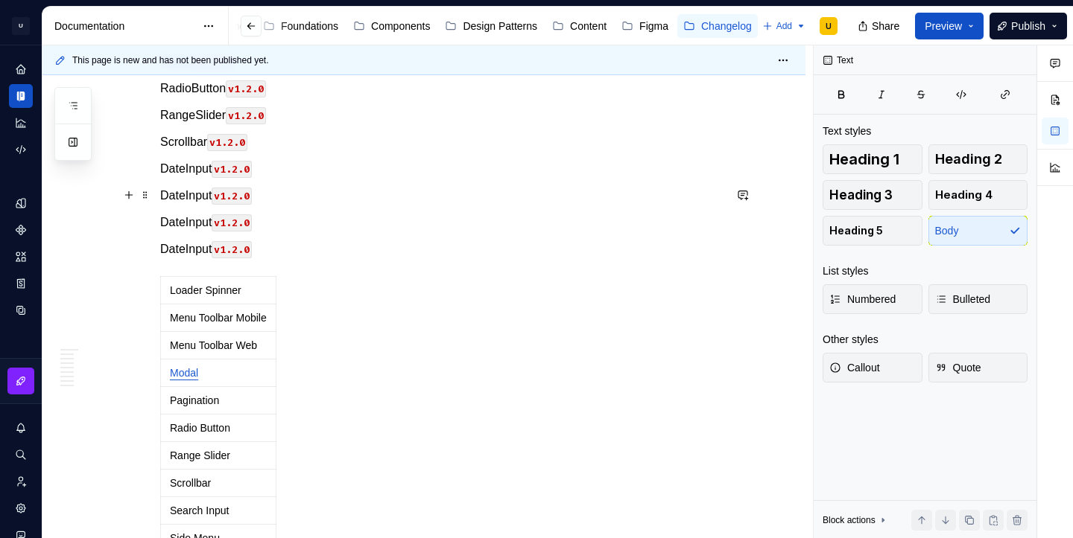
scroll to position [2010, 0]
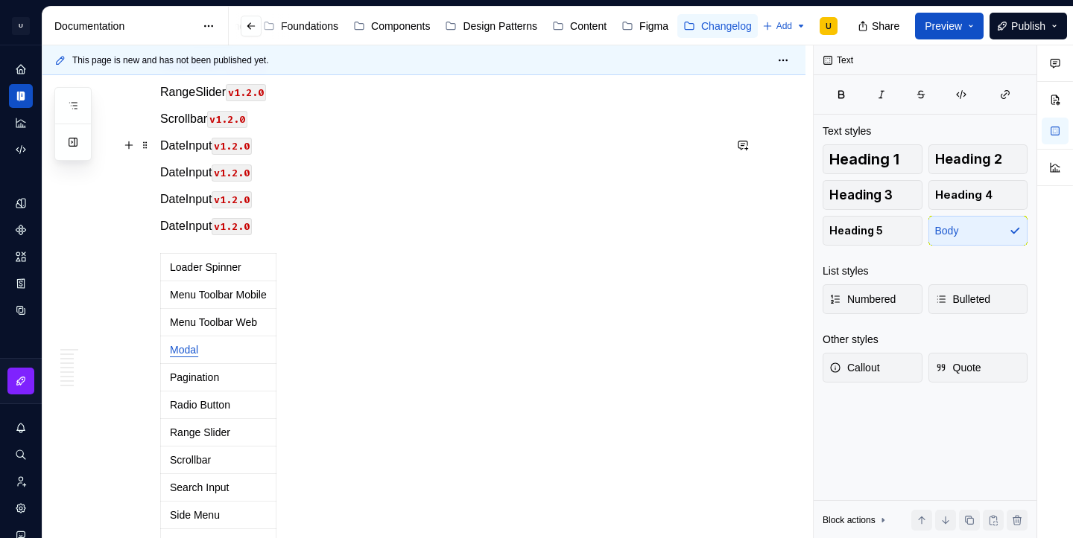
click at [181, 151] on p "DateInput v1.2.0" at bounding box center [441, 146] width 563 height 18
click at [182, 171] on p "DateInput v1.2.0" at bounding box center [441, 173] width 563 height 18
click at [186, 200] on p "DateInput v1.2.0" at bounding box center [441, 200] width 563 height 18
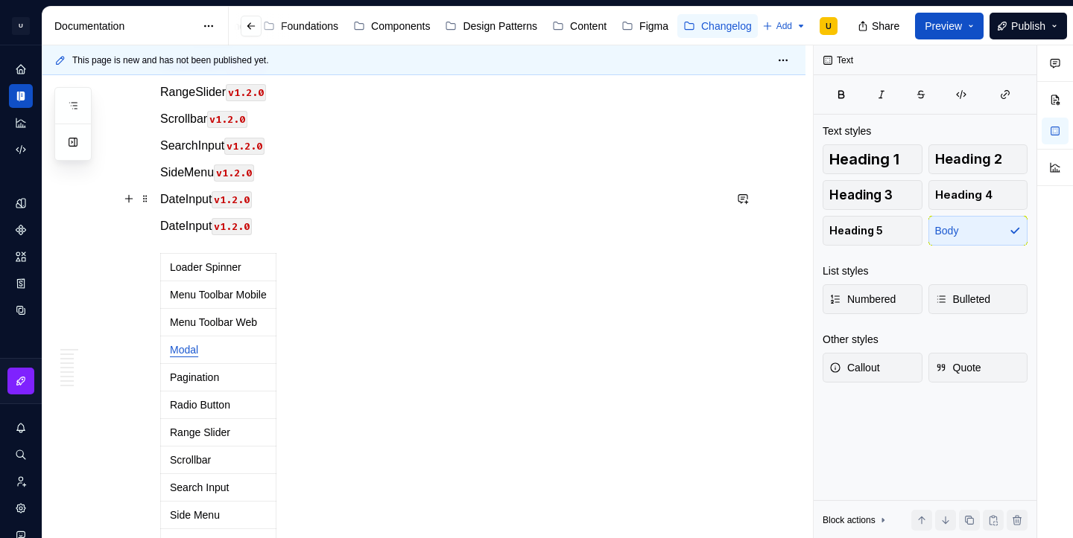
click at [186, 200] on p "DateInput v1.2.0" at bounding box center [441, 200] width 563 height 18
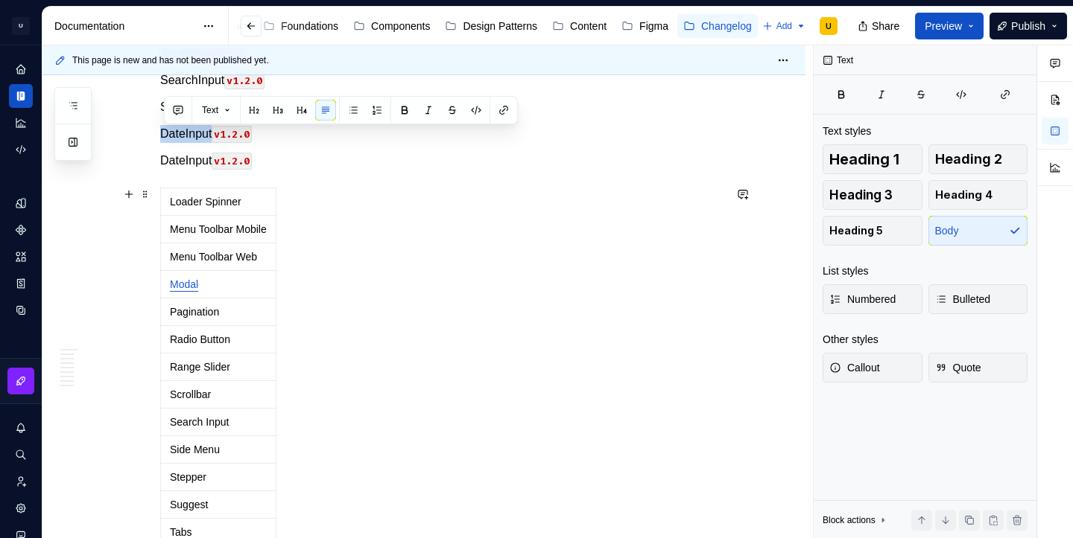
scroll to position [2080, 0]
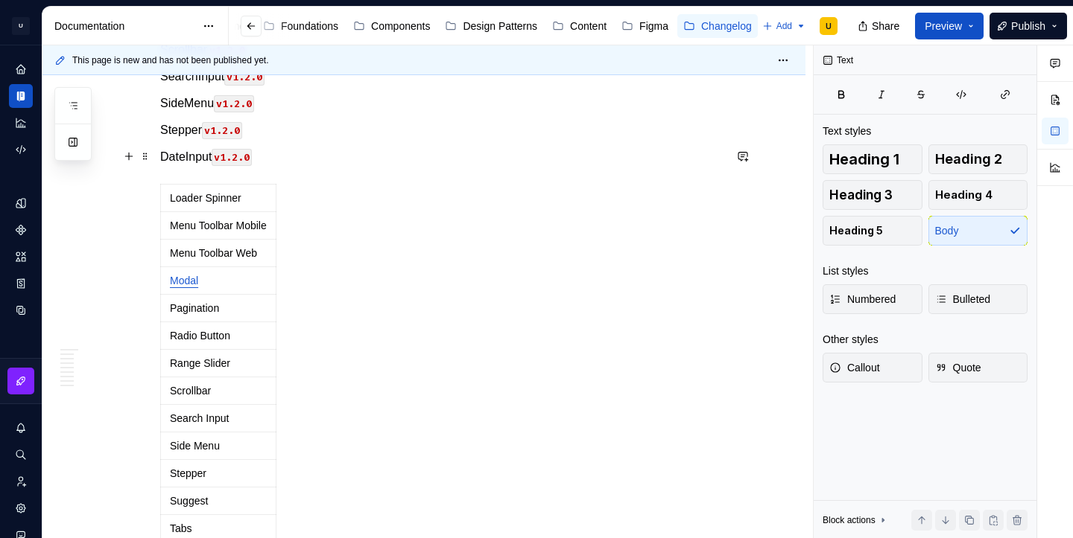
click at [178, 163] on p "DateInput v1.2.0" at bounding box center [441, 157] width 563 height 18
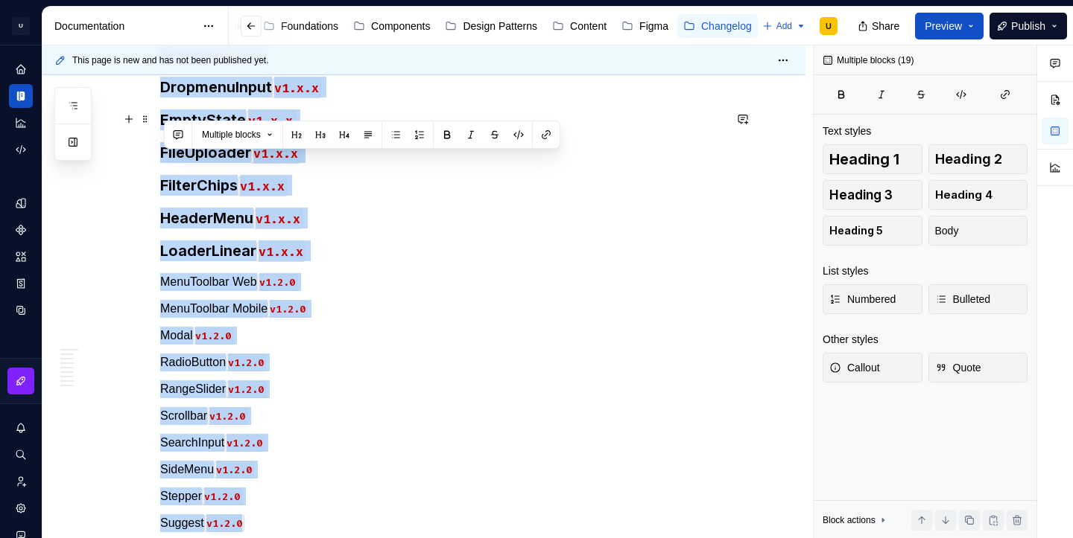
scroll to position [1355, 0]
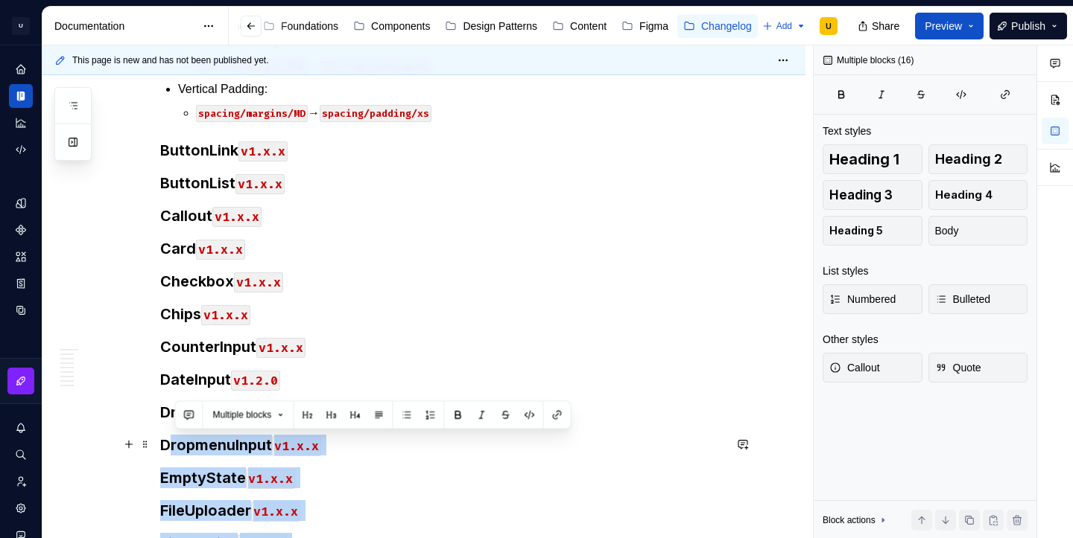
drag, startPoint x: 275, startPoint y: 326, endPoint x: 173, endPoint y: 439, distance: 151.9
click at [173, 439] on div "XX de Setembro CDS v2.1.x Accordion v1.x.x AppBar v1.x.x AssetItem v1.x.x Avata…" at bounding box center [441, 201] width 563 height 2531
click at [333, 423] on button "button" at bounding box center [330, 415] width 21 height 21
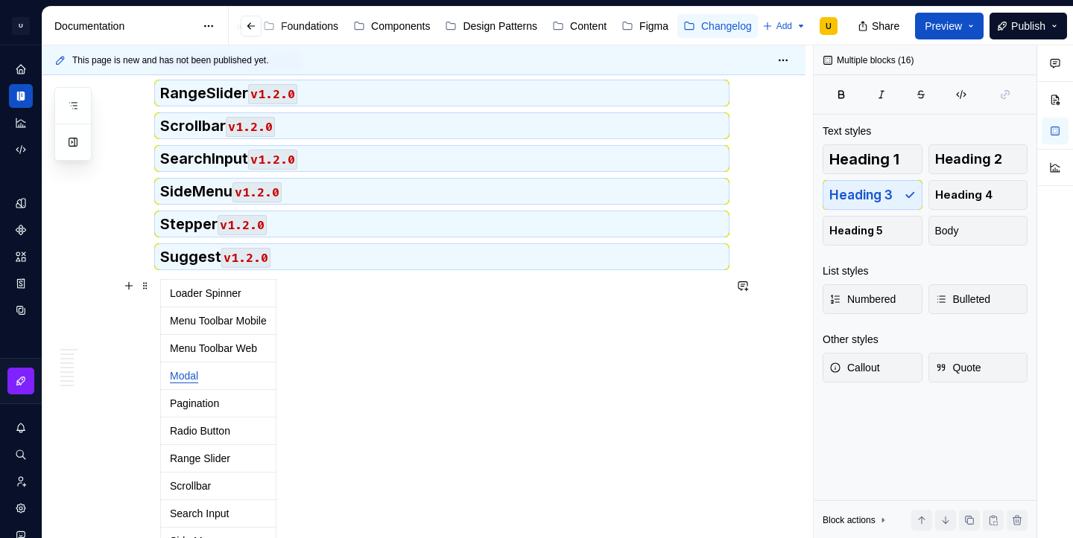
scroll to position [2063, 0]
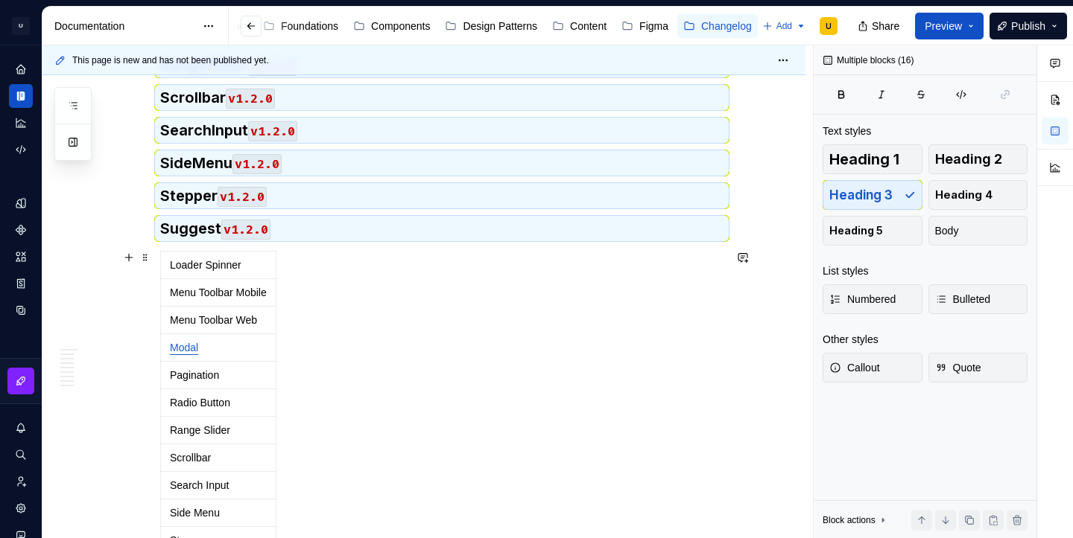
click at [333, 423] on div "Loader Spinner Menu Toolbar Mobile Menu Toolbar Web Modal Pagination Radio Butt…" at bounding box center [441, 530] width 563 height 558
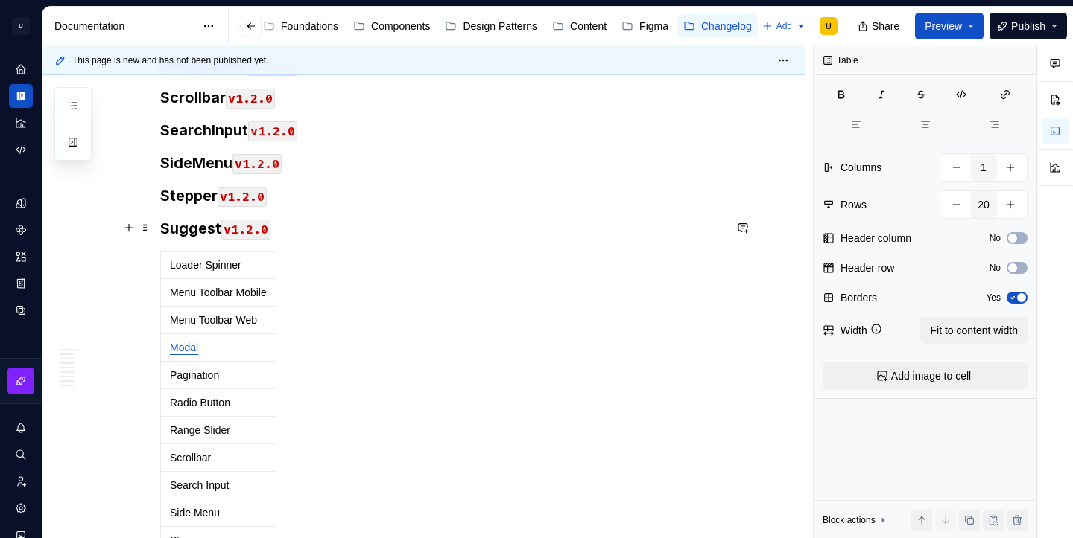
click at [291, 220] on h3 "Suggest v1.2.0" at bounding box center [441, 228] width 563 height 21
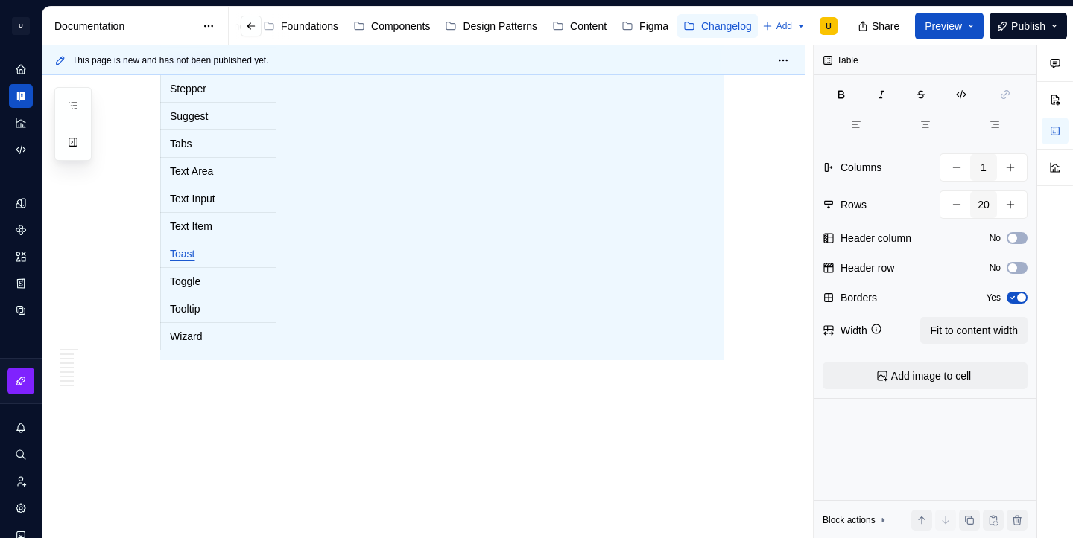
scroll to position [0, 0]
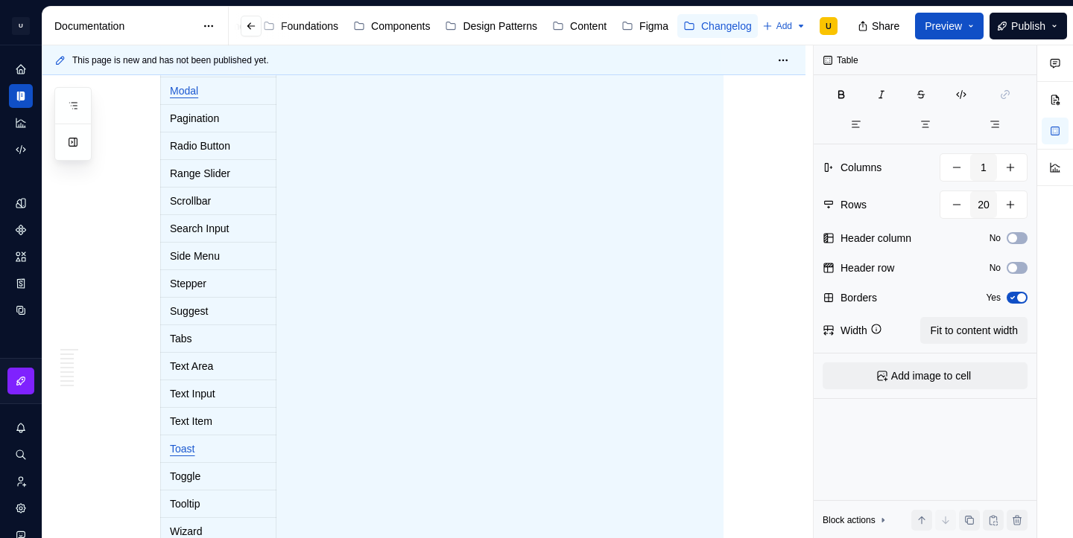
click at [325, 297] on div "Loader Spinner Menu Toolbar Mobile Menu Toolbar Web Modal Pagination Radio Butt…" at bounding box center [441, 273] width 563 height 558
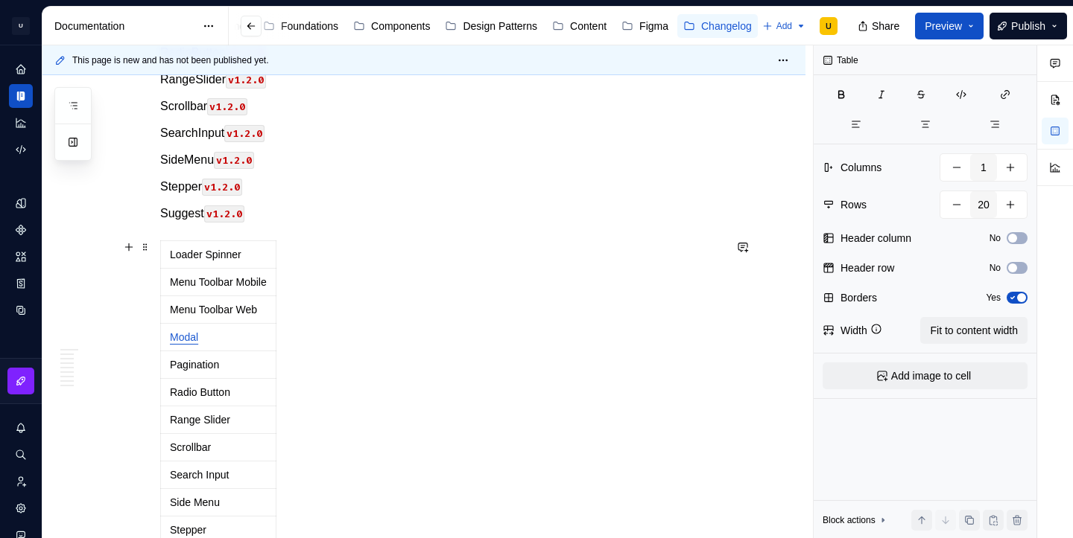
scroll to position [2150, 0]
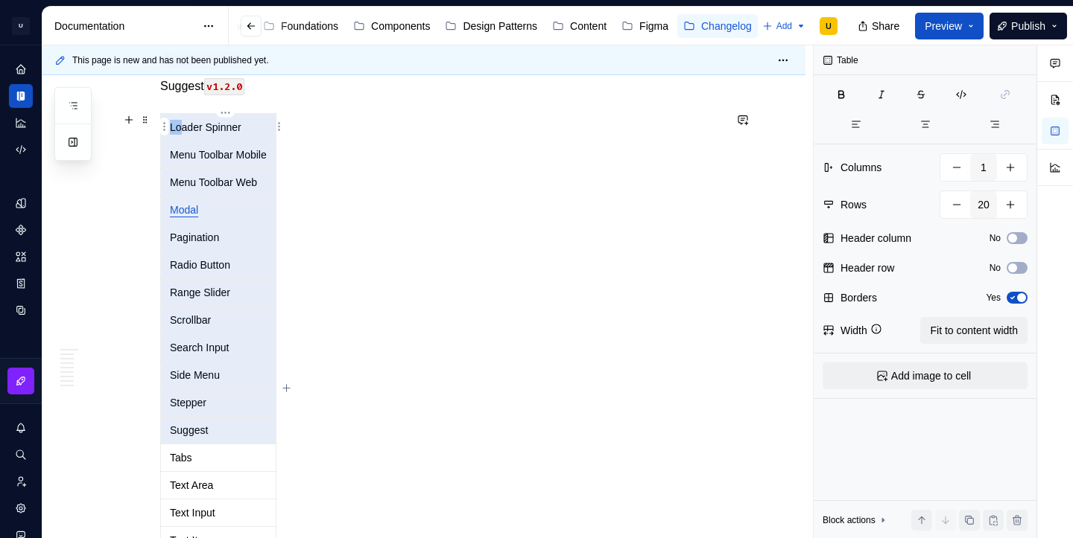
drag, startPoint x: 216, startPoint y: 434, endPoint x: 183, endPoint y: 131, distance: 304.9
click at [183, 131] on tbody "Loader Spinner Menu Toolbar Mobile Menu Toolbar Web Modal Pagination Radio Butt…" at bounding box center [218, 389] width 115 height 551
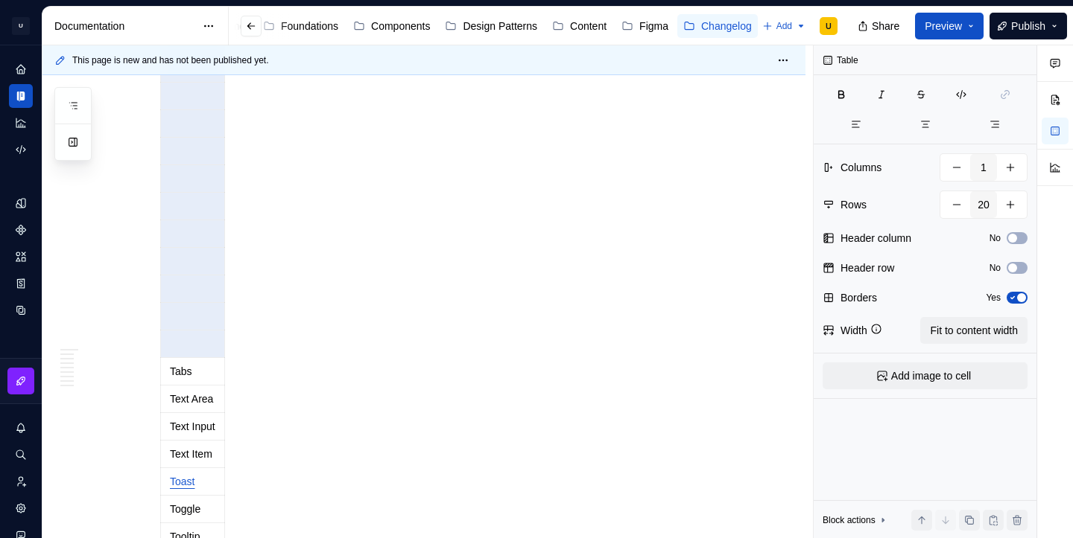
scroll to position [2262, 0]
click at [325, 351] on div "Tabs Text Area Text Input Text Item Toast Toggle Tooltip Wizard" at bounding box center [441, 280] width 563 height 558
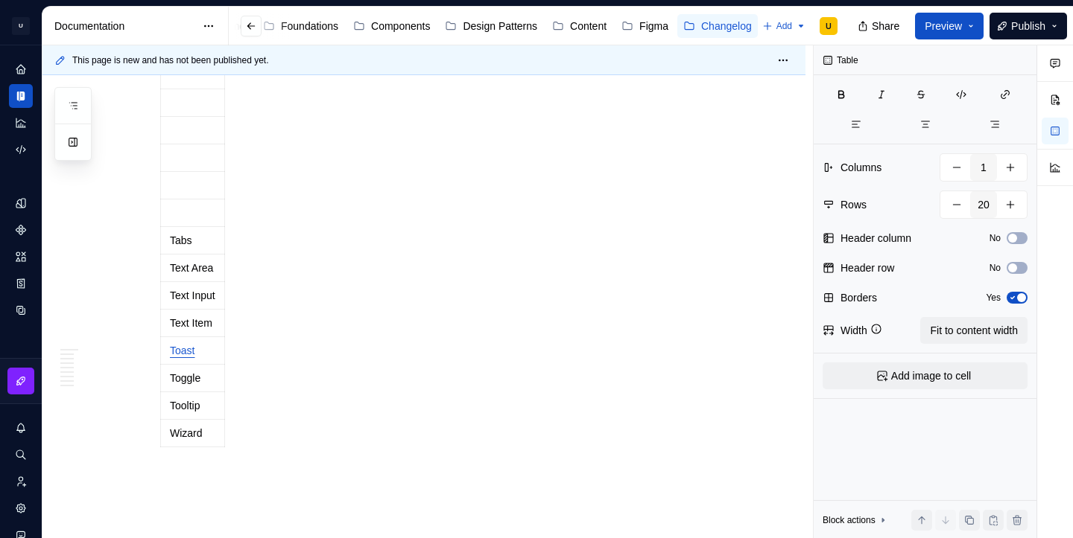
scroll to position [2389, 0]
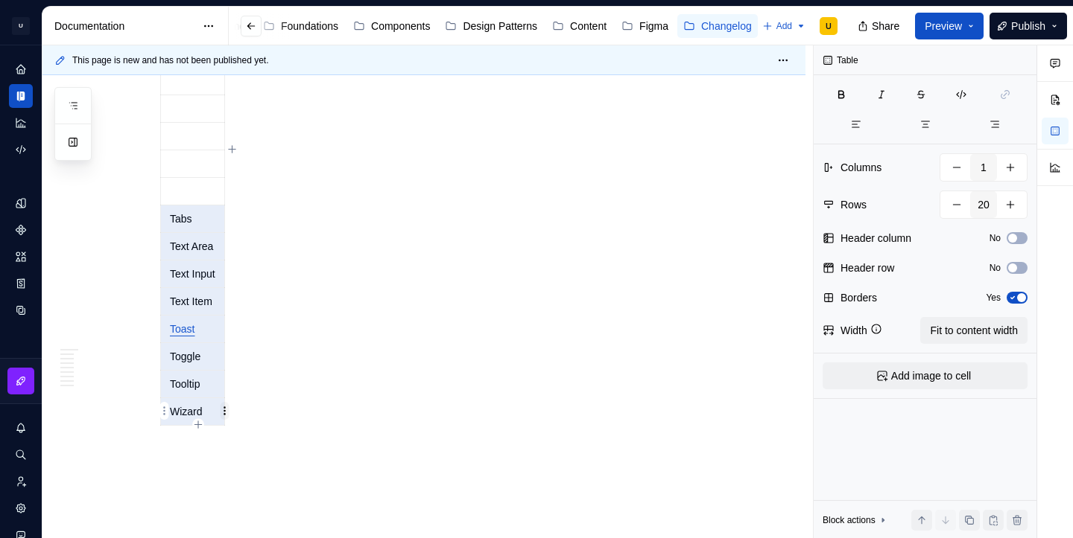
drag, startPoint x: 173, startPoint y: 217, endPoint x: 226, endPoint y: 416, distance: 205.8
click at [226, 416] on body "U [PERSON_NAME].DS U Design system data Documentation Accessibility guide for t…" at bounding box center [536, 269] width 1073 height 538
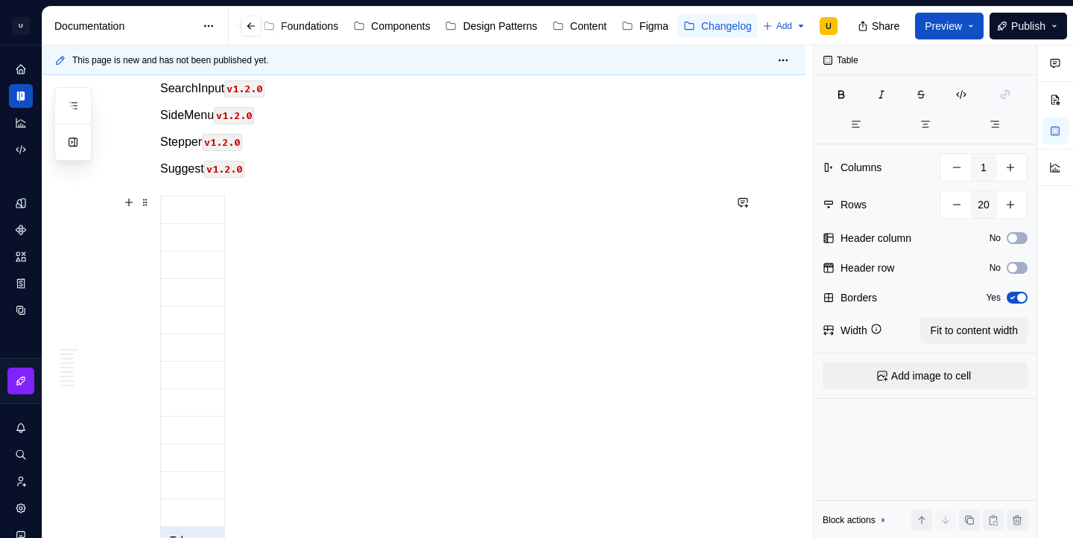
scroll to position [2056, 0]
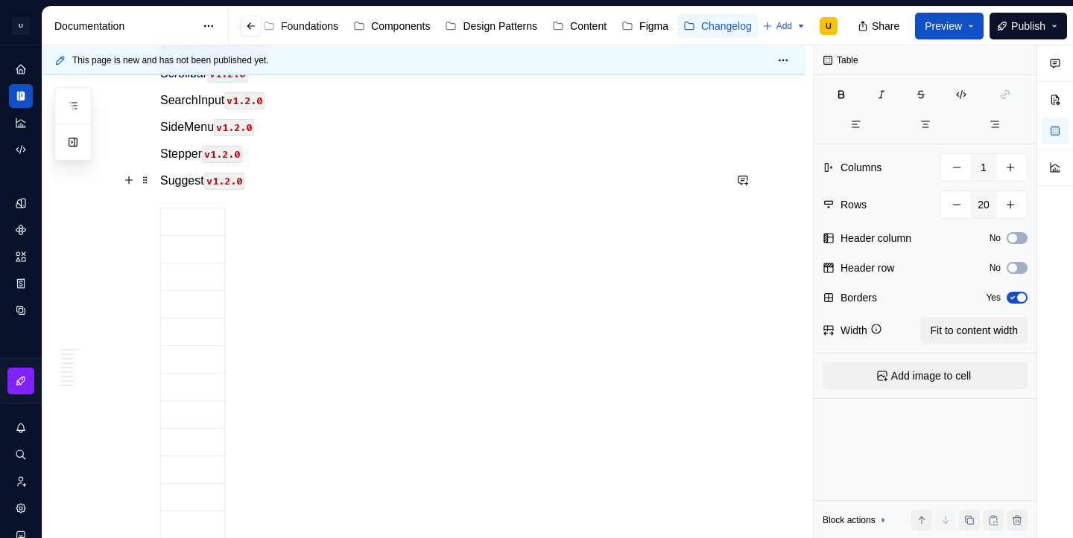
click at [284, 187] on p "Suggest v1.2.0" at bounding box center [441, 181] width 563 height 18
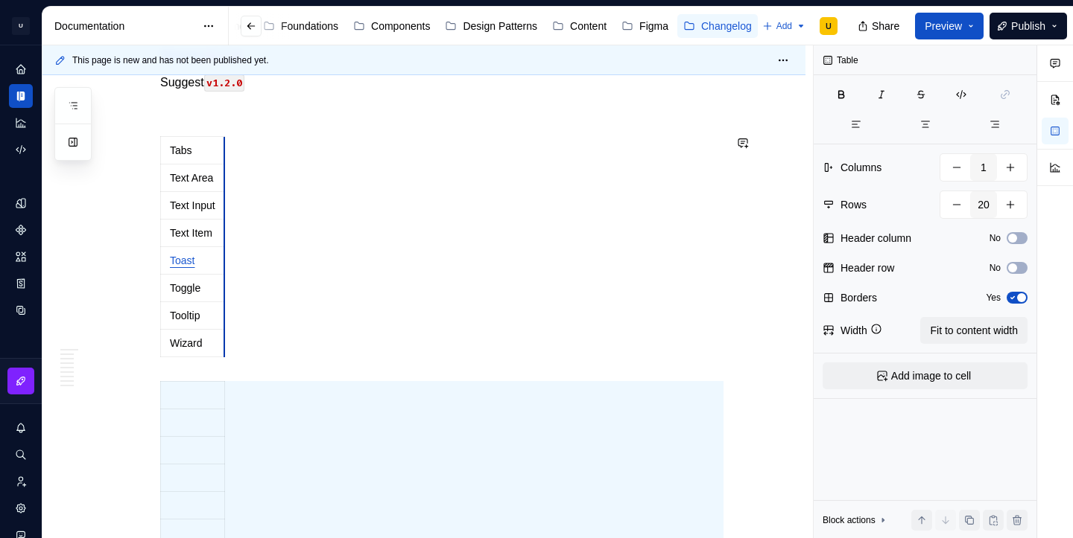
scroll to position [2161, 0]
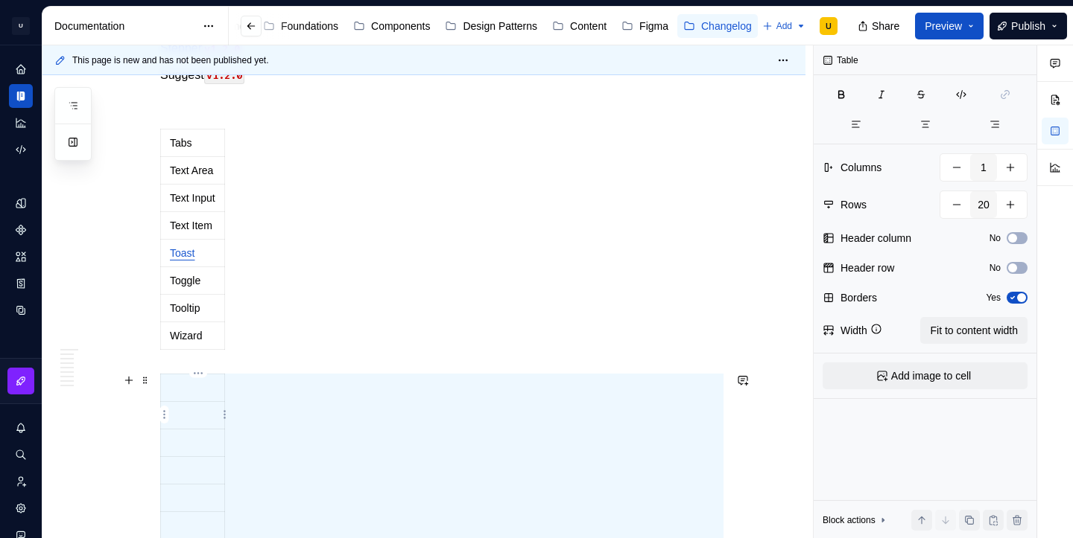
click at [215, 416] on p at bounding box center [192, 415] width 45 height 15
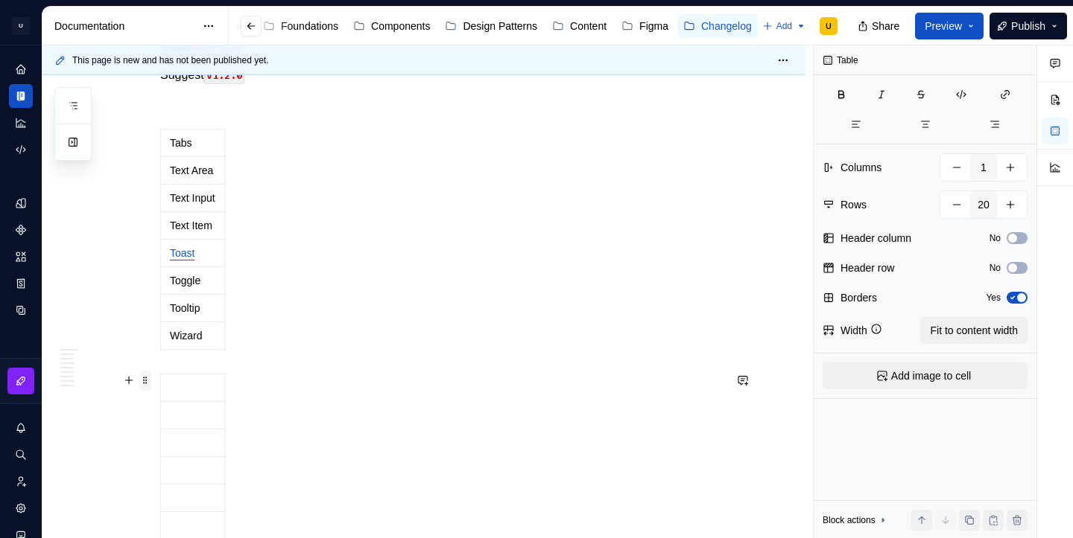
click at [149, 381] on span at bounding box center [145, 380] width 12 height 21
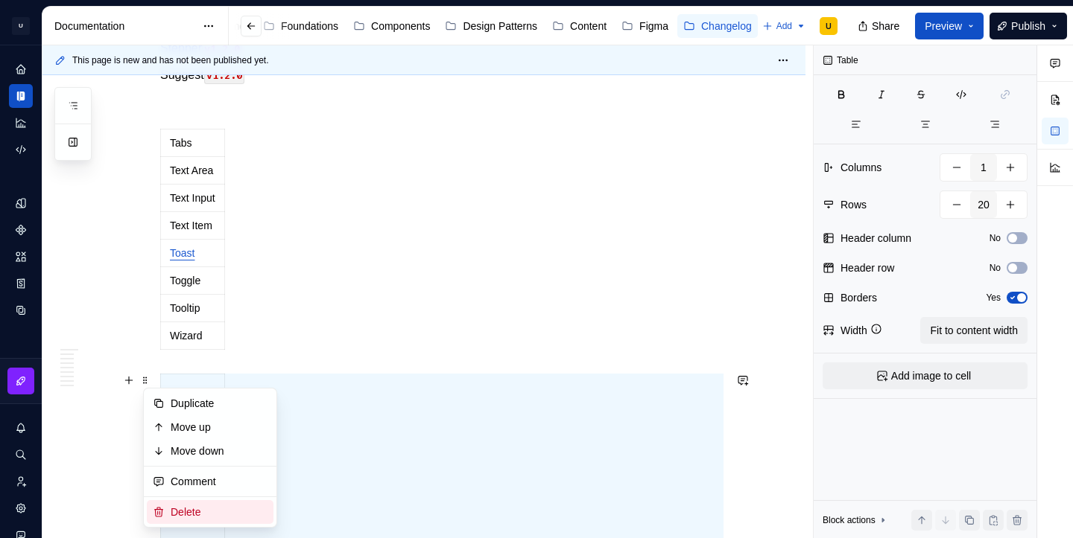
click at [187, 515] on div "Delete" at bounding box center [219, 512] width 97 height 15
type input "8"
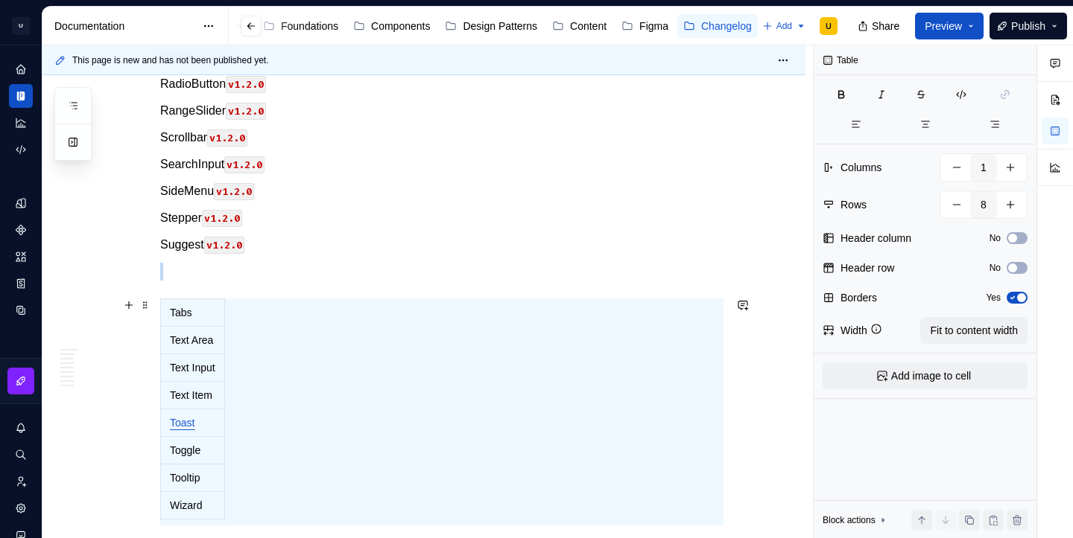
scroll to position [1974, 0]
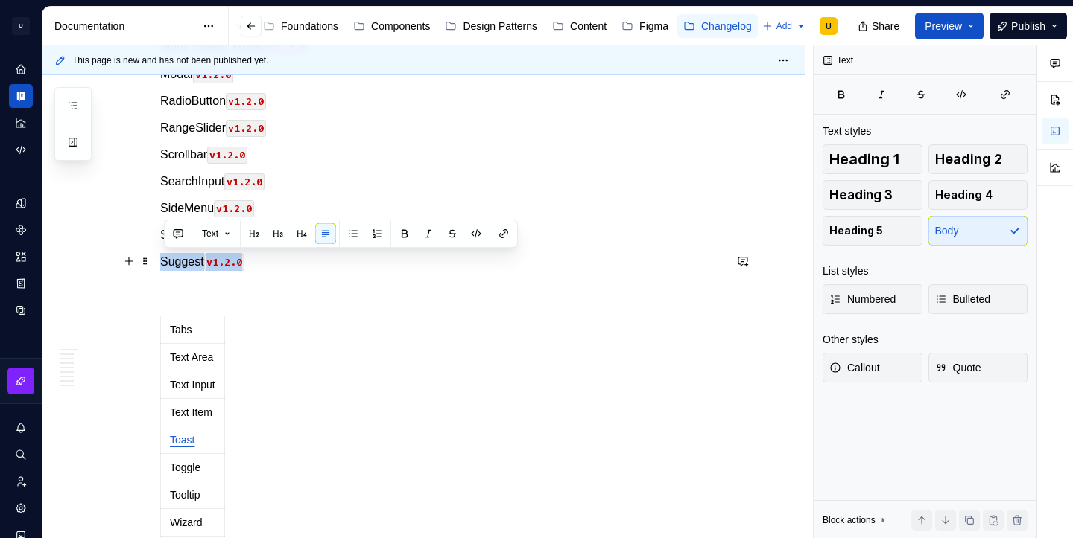
drag, startPoint x: 271, startPoint y: 262, endPoint x: 159, endPoint y: 259, distance: 111.8
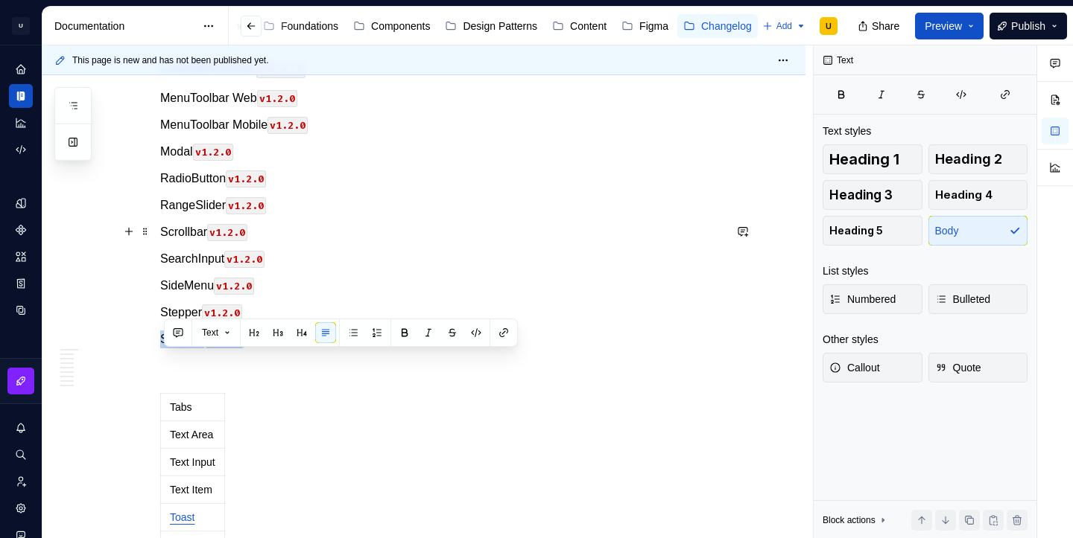
scroll to position [1875, 0]
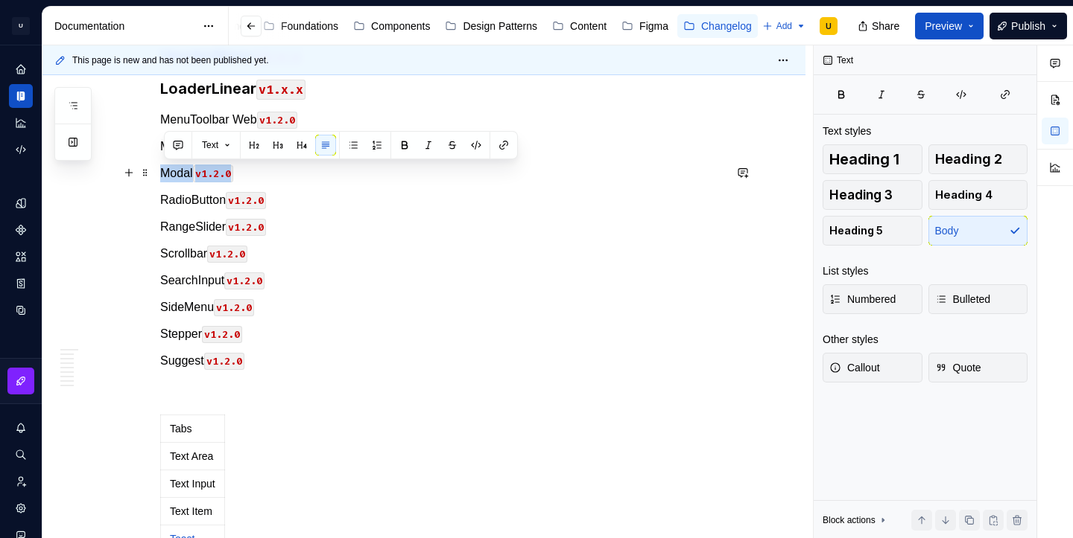
drag, startPoint x: 244, startPoint y: 175, endPoint x: 167, endPoint y: 171, distance: 77.5
click at [167, 171] on p "Modal v1.2.0" at bounding box center [441, 174] width 563 height 18
click at [279, 352] on p "Suggest v1.2.0" at bounding box center [441, 361] width 563 height 18
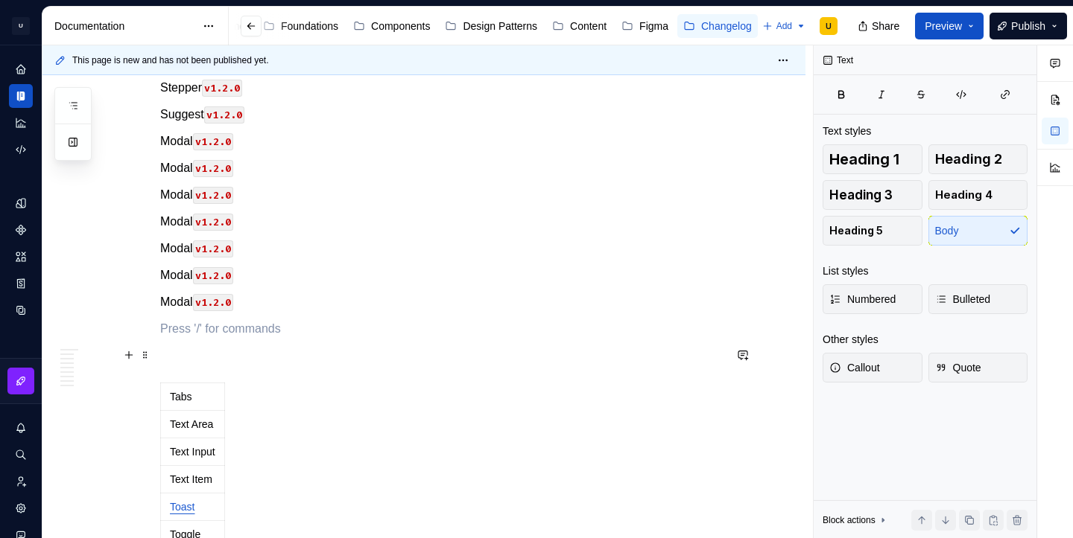
scroll to position [2159, 0]
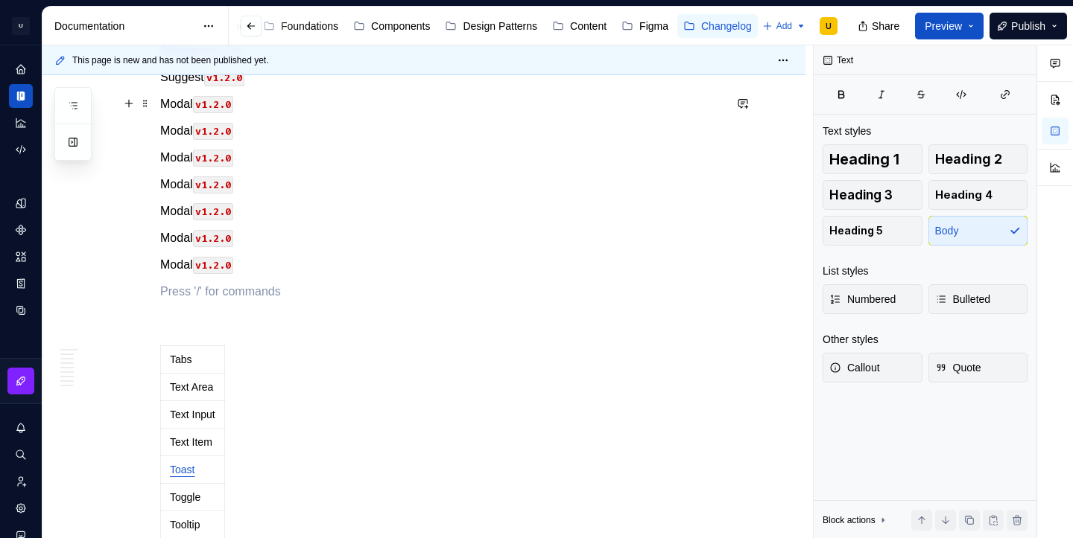
click at [179, 104] on p "Modal v1.2.0" at bounding box center [441, 104] width 563 height 18
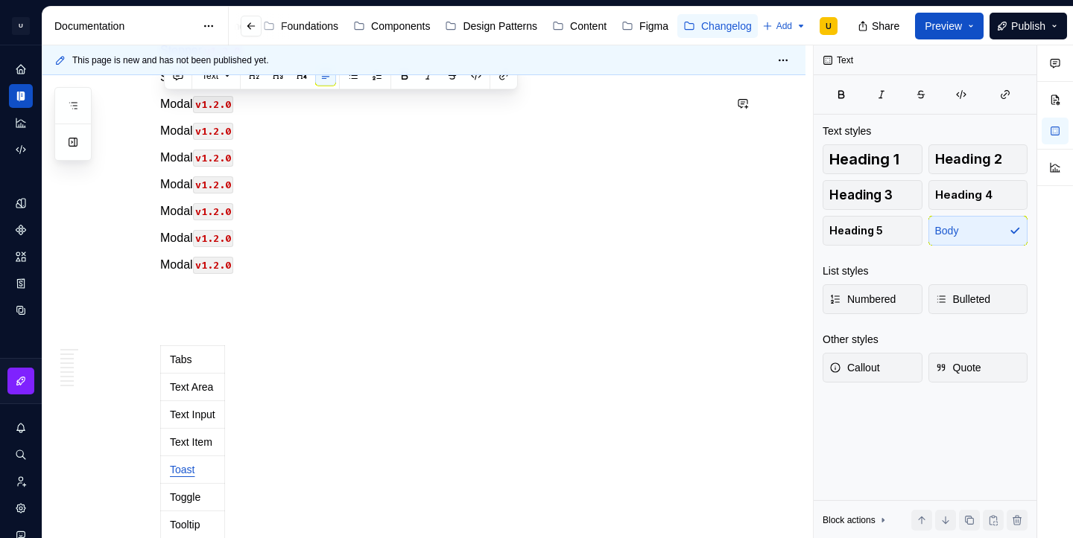
scroll to position [2135, 0]
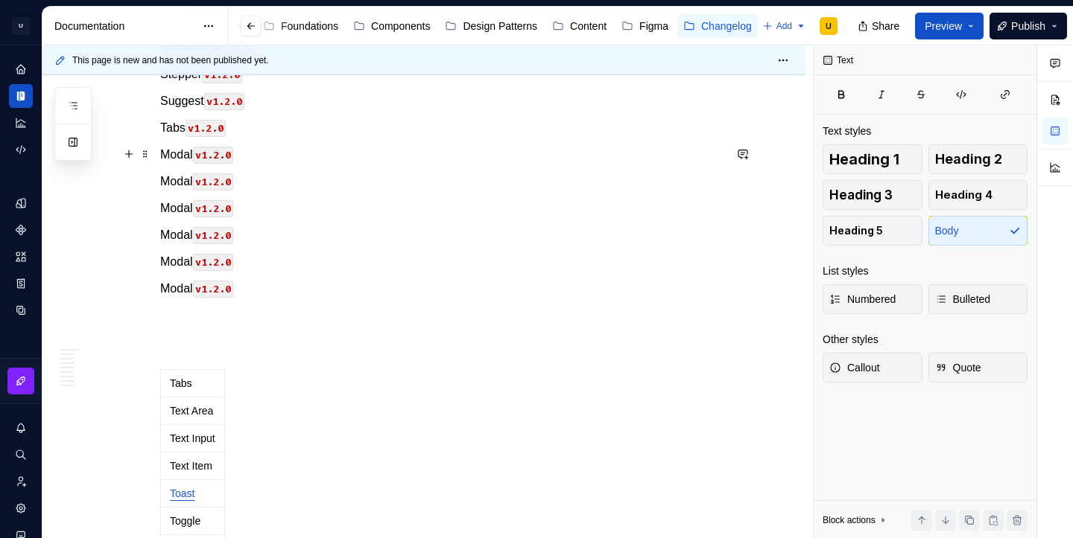
click at [179, 150] on p "Modal v1.2.0" at bounding box center [441, 155] width 563 height 18
click at [175, 180] on p "Modal v1.2.0" at bounding box center [441, 182] width 563 height 18
click at [171, 205] on p "Modal v1.2.0" at bounding box center [441, 209] width 563 height 18
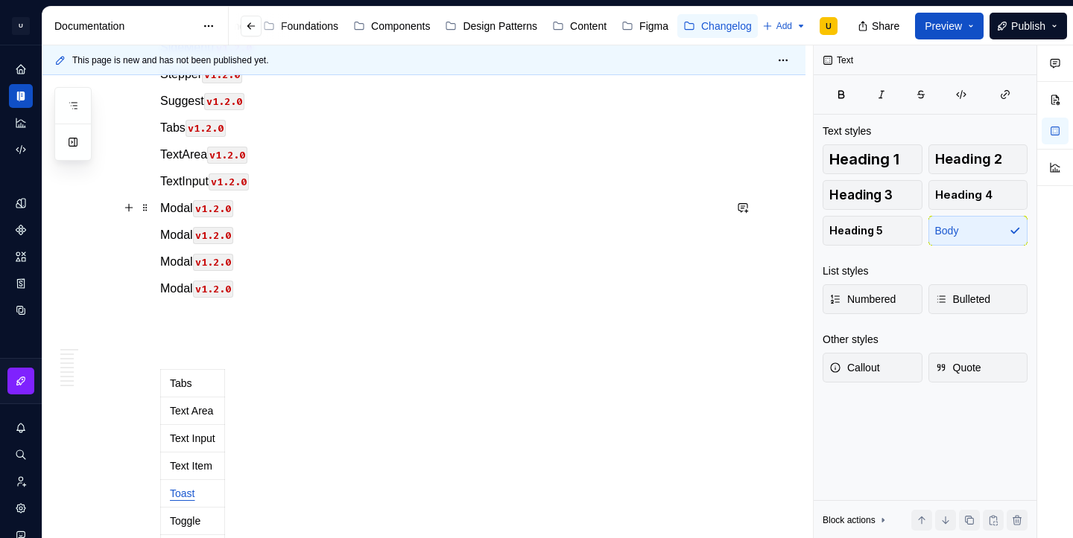
click at [171, 205] on p "Modal v1.2.0" at bounding box center [441, 209] width 563 height 18
click at [171, 235] on p "Modal v1.2.0" at bounding box center [441, 235] width 563 height 18
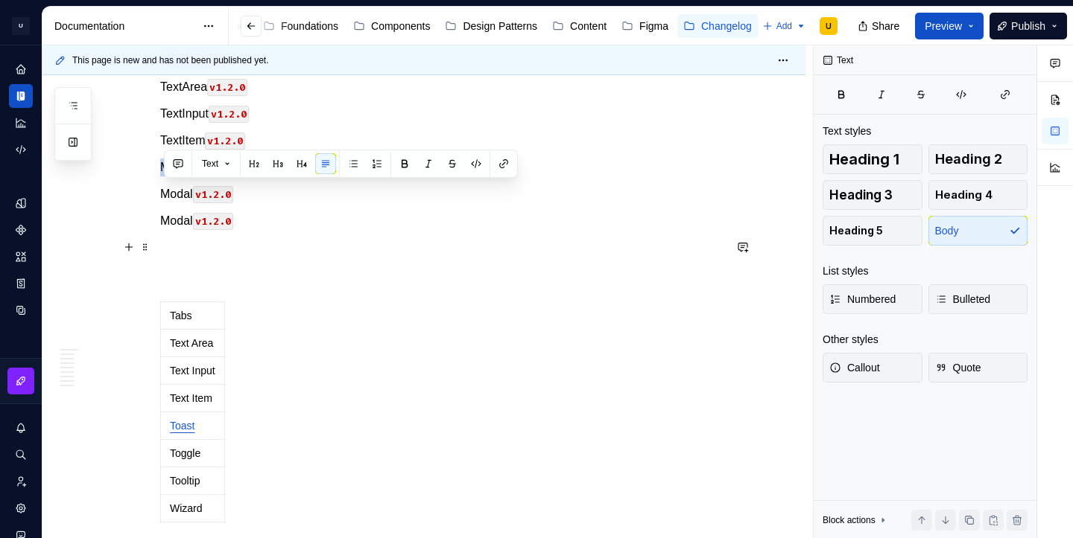
scroll to position [2167, 0]
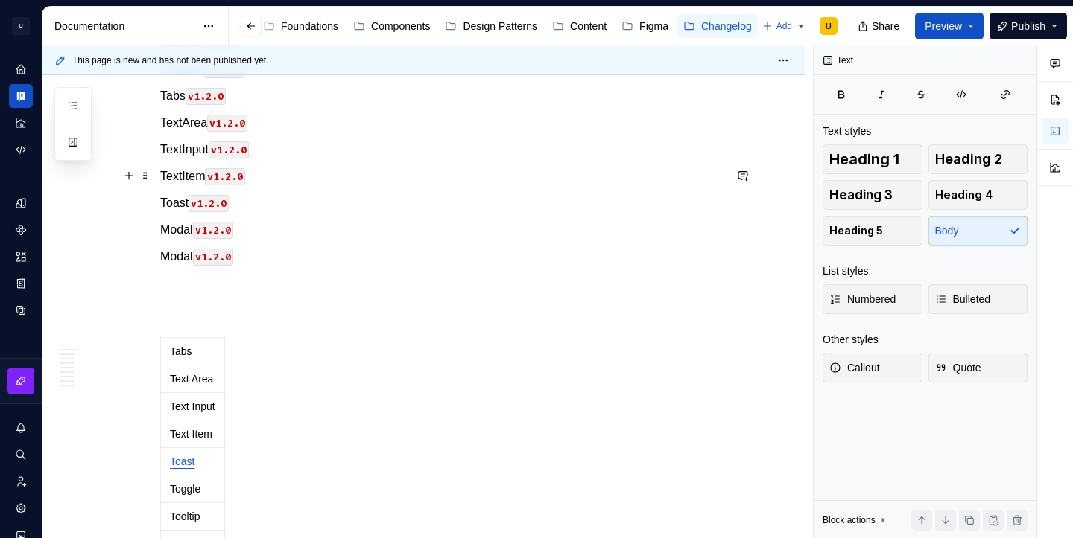
click at [185, 177] on p "TextItem v1.2.0" at bounding box center [441, 177] width 563 height 18
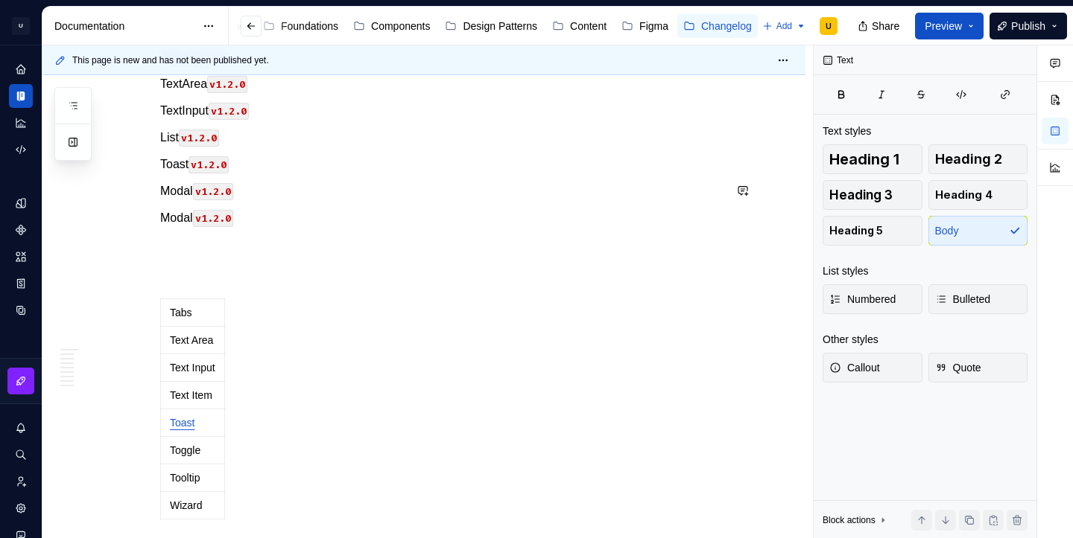
scroll to position [2214, 0]
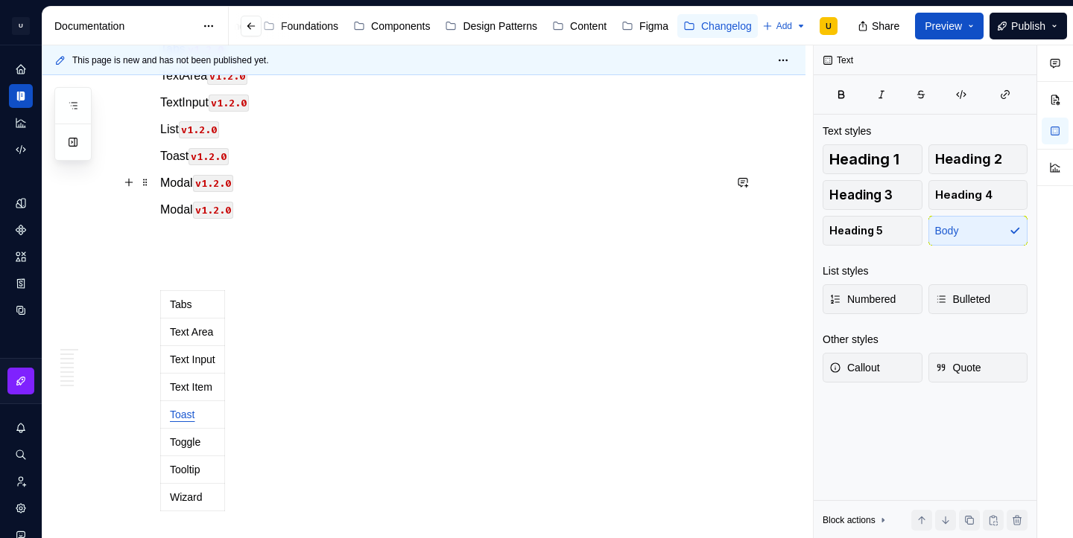
click at [184, 182] on p "Modal v1.2.0" at bounding box center [441, 183] width 563 height 18
click at [178, 206] on p "Modal v1.2.0" at bounding box center [441, 210] width 563 height 18
click at [197, 209] on p "Tooltip v1.2.0" at bounding box center [441, 210] width 563 height 18
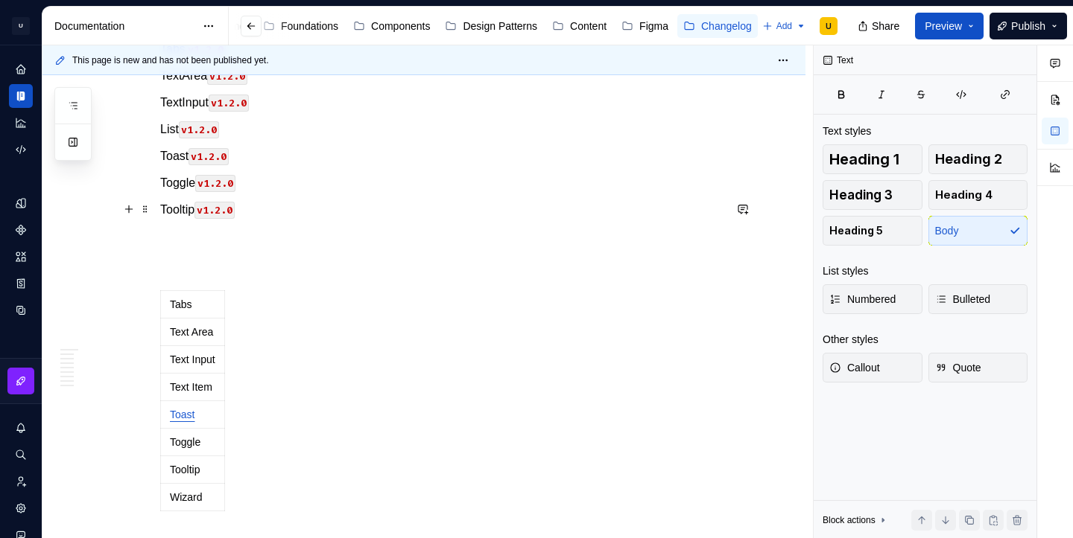
click at [197, 209] on p "Tooltip v1.2.0" at bounding box center [441, 210] width 563 height 18
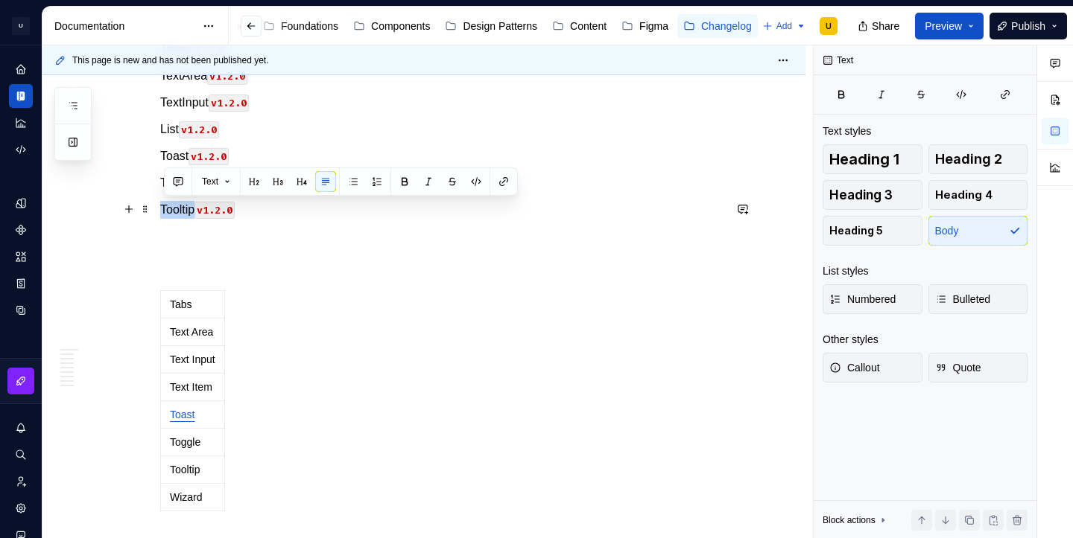
click at [197, 209] on p "Tooltip v1.2.0" at bounding box center [441, 210] width 563 height 18
click at [258, 213] on p "Tooltip v1.2.0" at bounding box center [441, 210] width 563 height 18
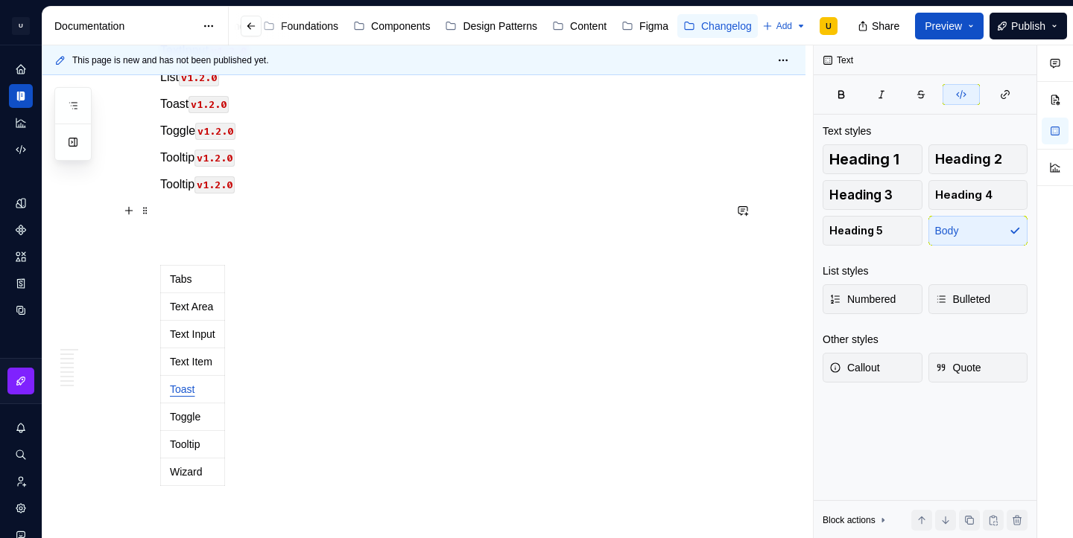
scroll to position [2267, 0]
click at [179, 182] on p "Tooltip v1.2.0" at bounding box center [441, 184] width 563 height 18
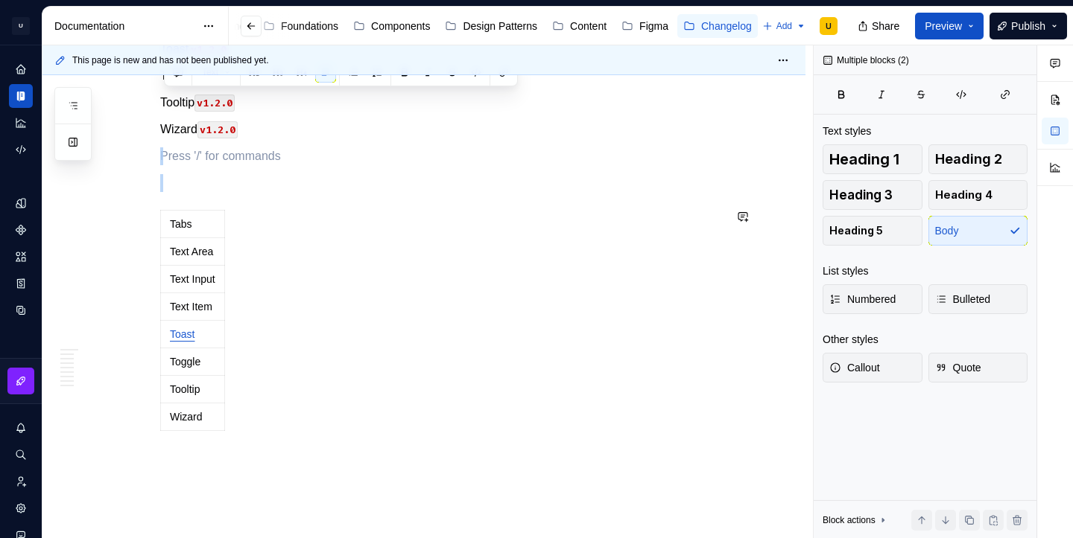
drag, startPoint x: 177, startPoint y: 209, endPoint x: 279, endPoint y: 475, distance: 285.8
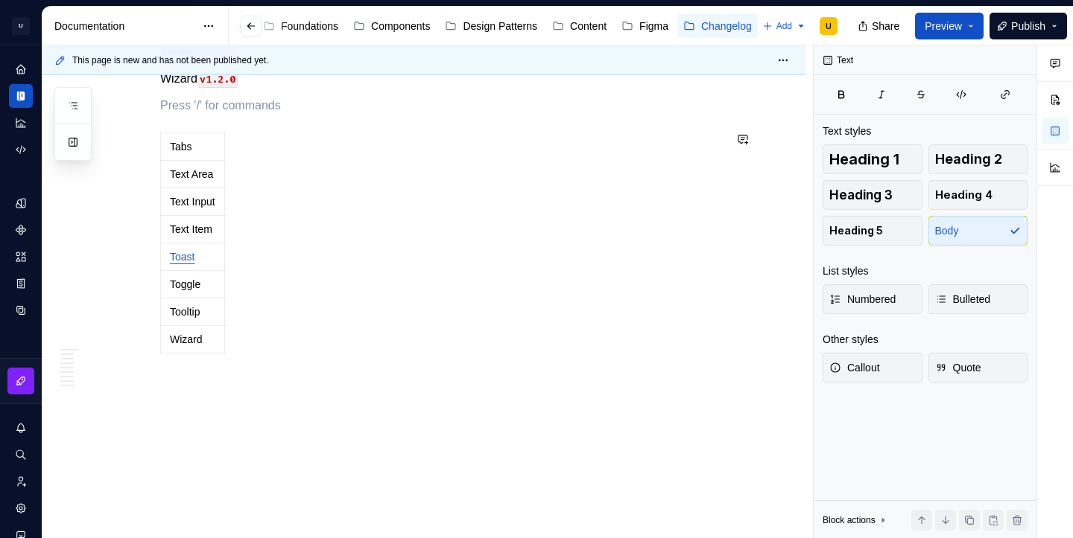
scroll to position [2351, 0]
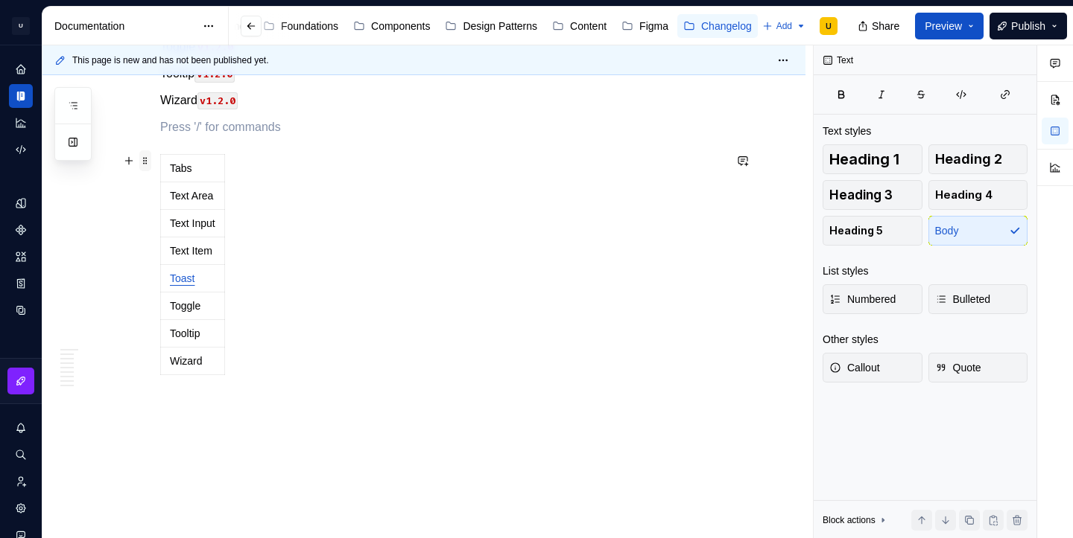
click at [150, 160] on span at bounding box center [145, 160] width 12 height 21
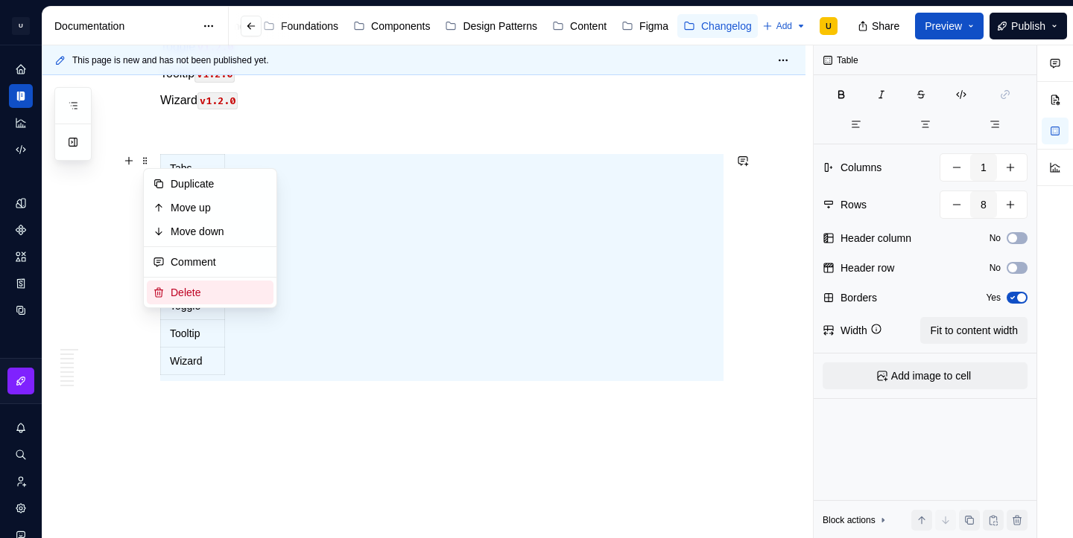
click at [205, 302] on div "Delete" at bounding box center [210, 293] width 127 height 24
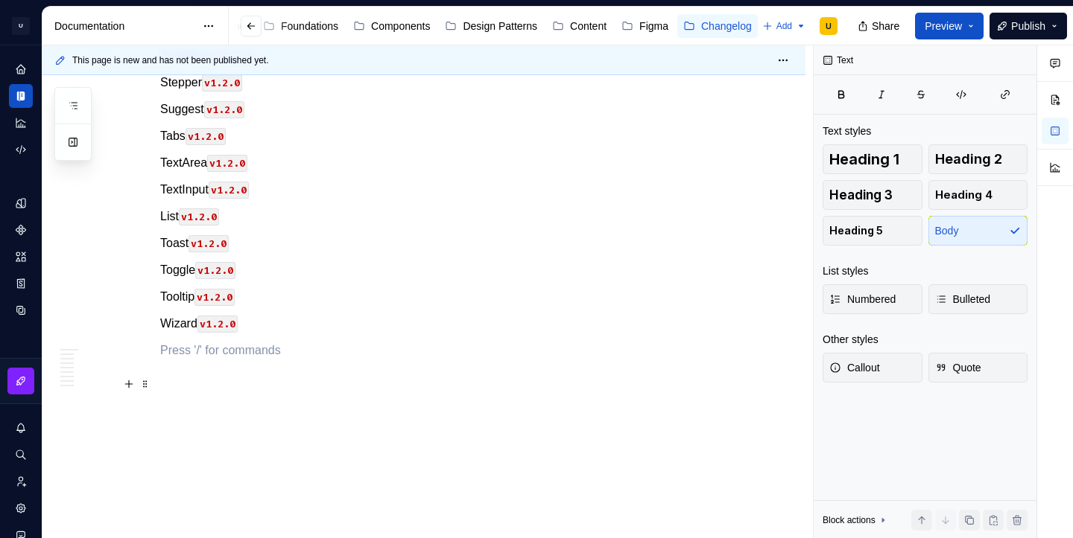
scroll to position [2126, 0]
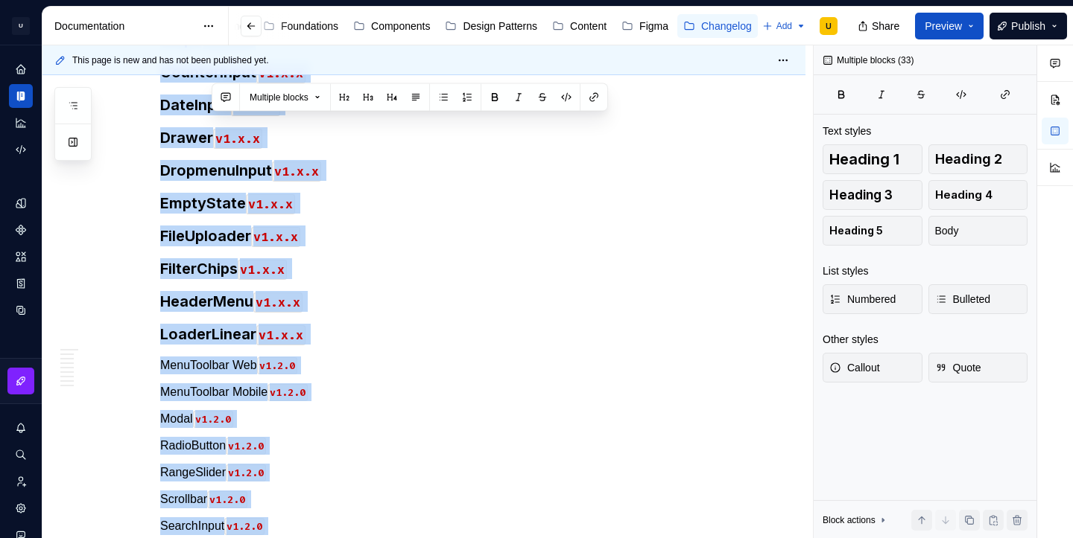
scroll to position [1378, 0]
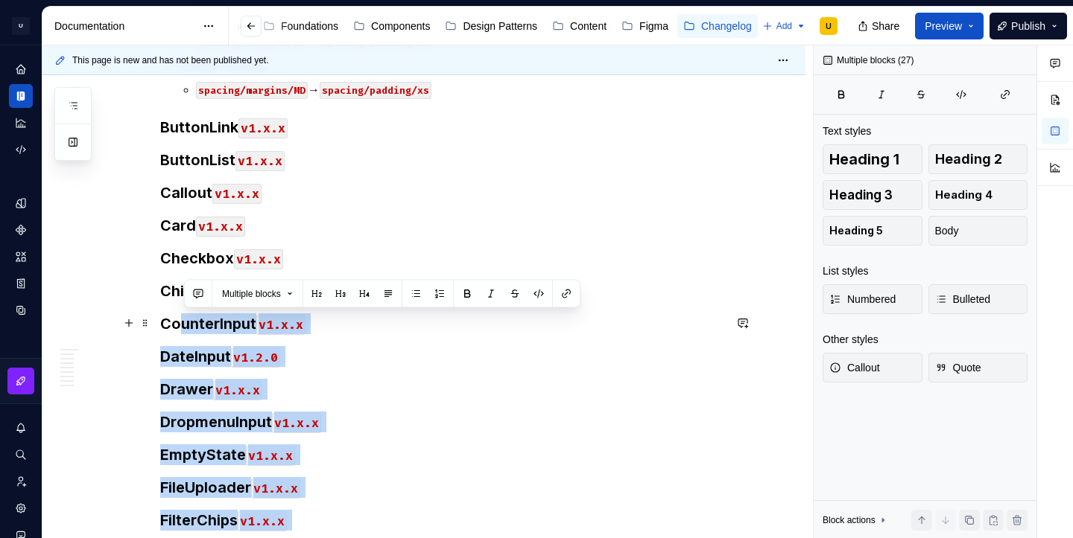
drag, startPoint x: 266, startPoint y: 355, endPoint x: 182, endPoint y: 323, distance: 90.1
click at [348, 296] on button "button" at bounding box center [340, 294] width 21 height 21
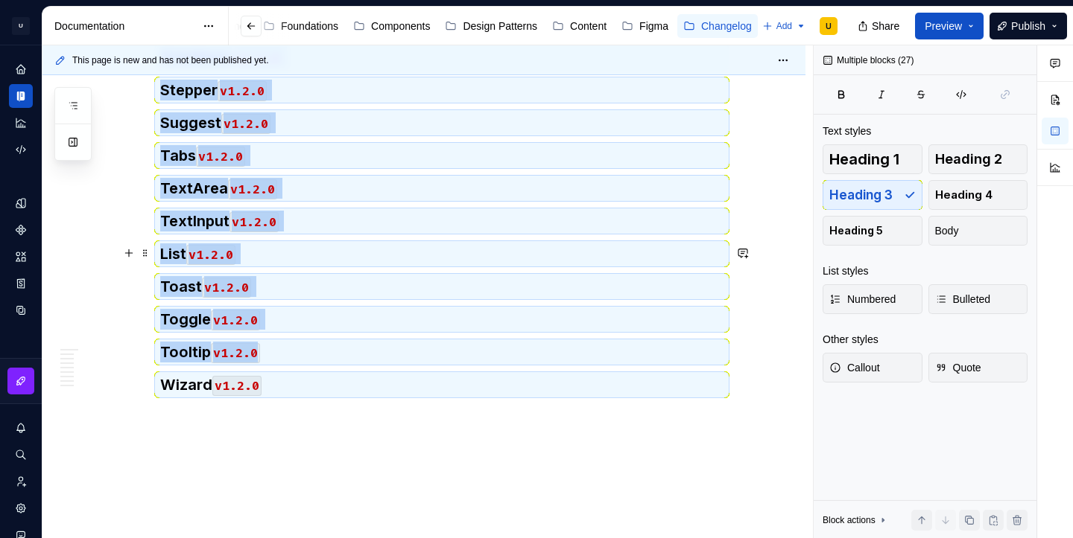
scroll to position [2204, 0]
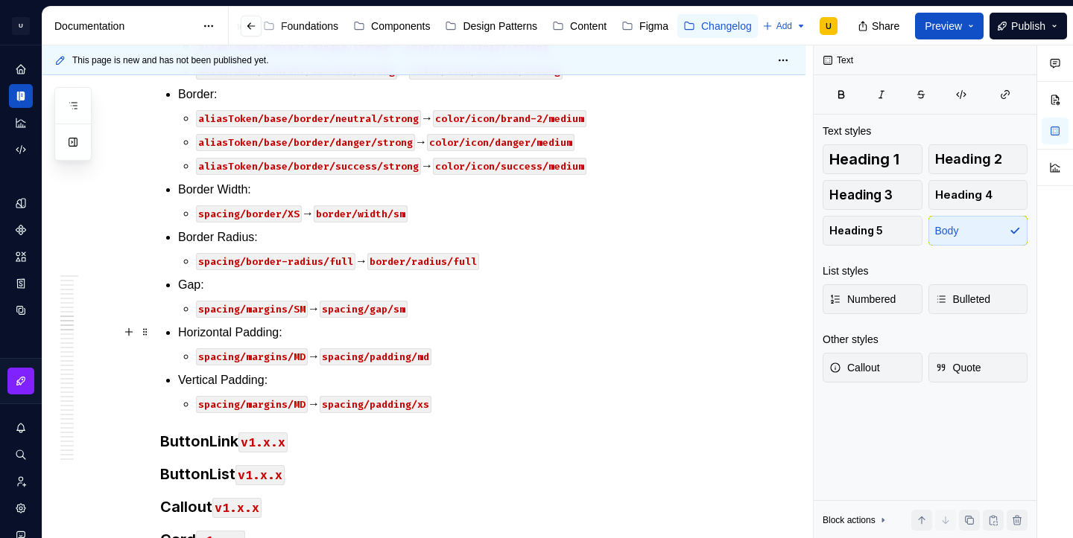
scroll to position [1066, 0]
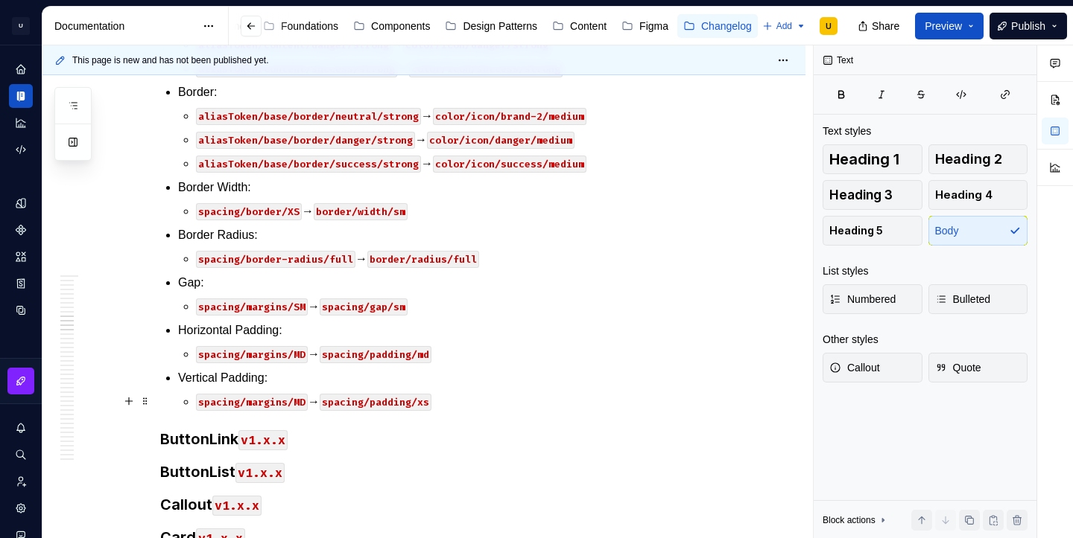
click at [468, 401] on p "spacing/margins/MD → spacing/padding/xs" at bounding box center [459, 402] width 527 height 18
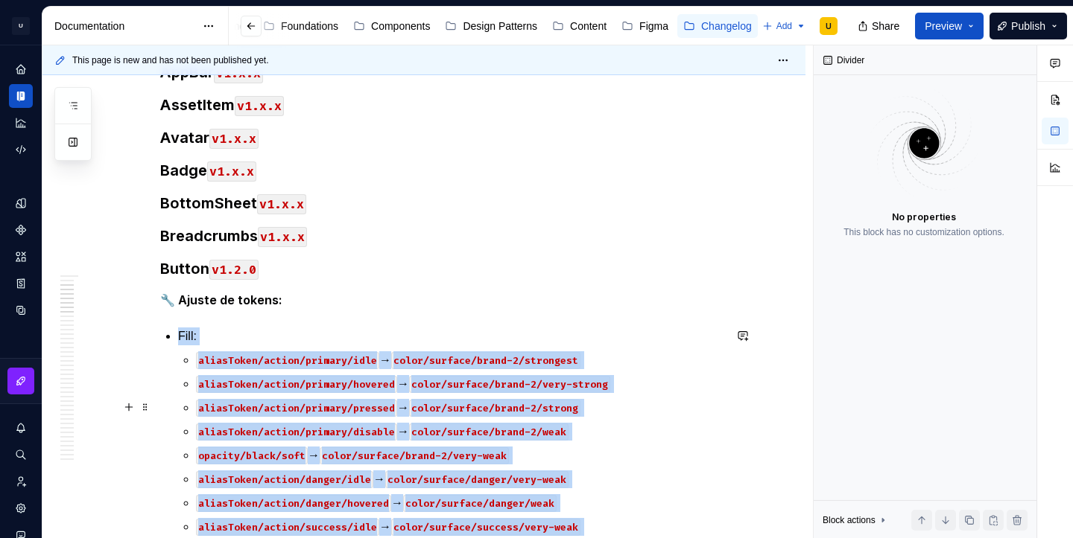
scroll to position [258, 0]
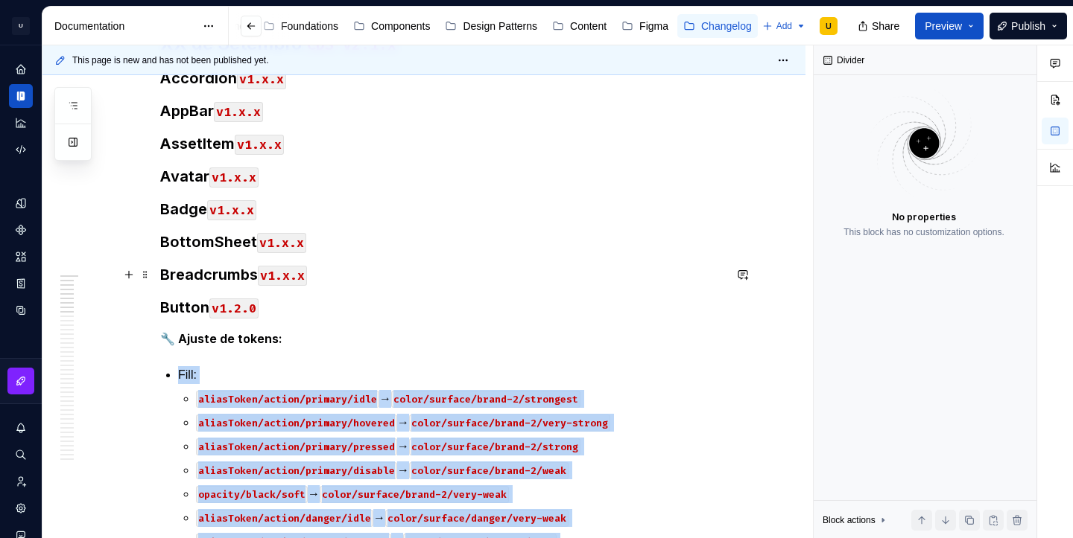
click at [342, 279] on h3 "Breadcrumbs v1.x.x" at bounding box center [441, 274] width 563 height 21
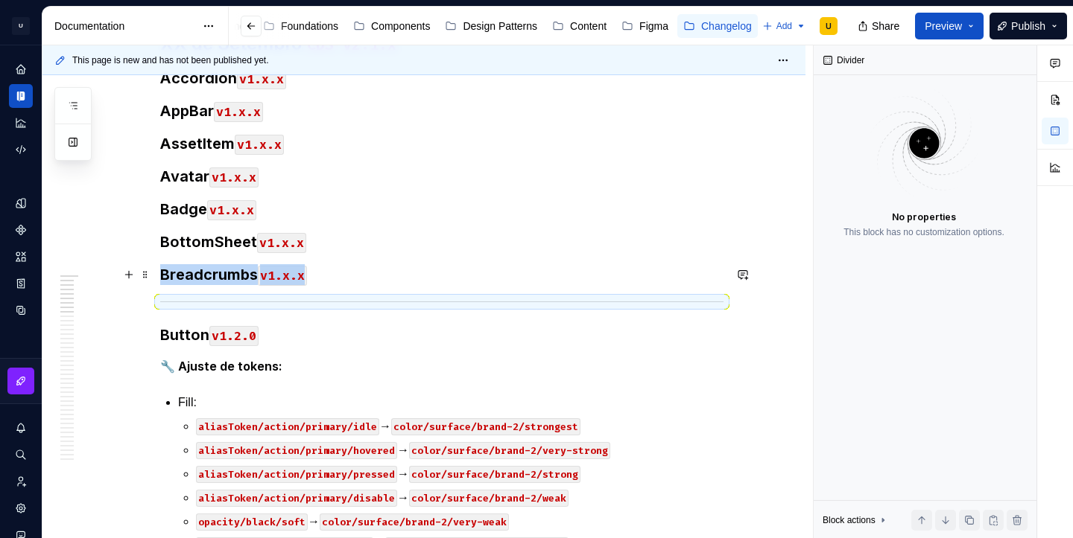
click at [406, 276] on h3 "Breadcrumbs v1.x.x" at bounding box center [441, 274] width 563 height 21
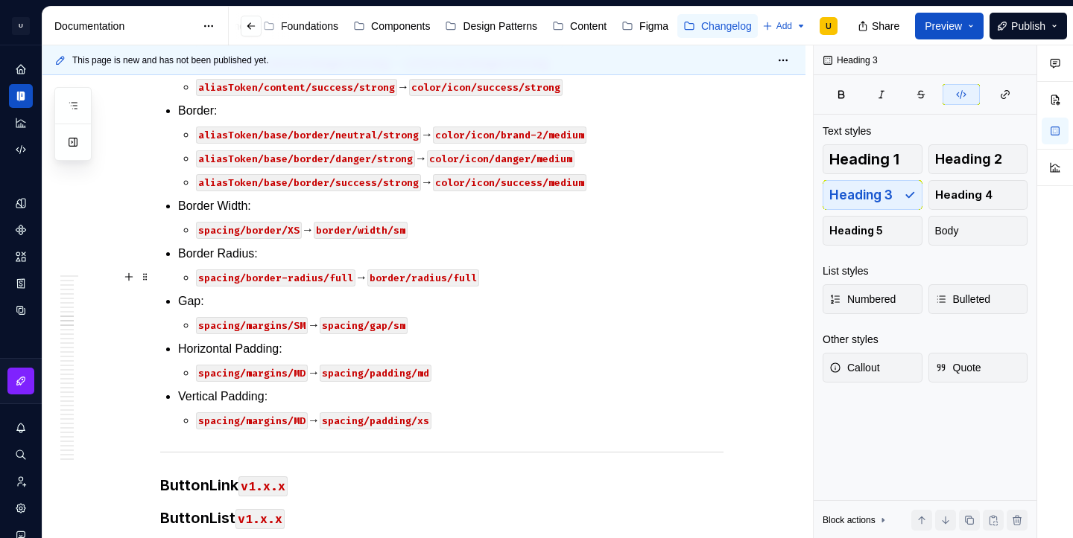
scroll to position [1093, 0]
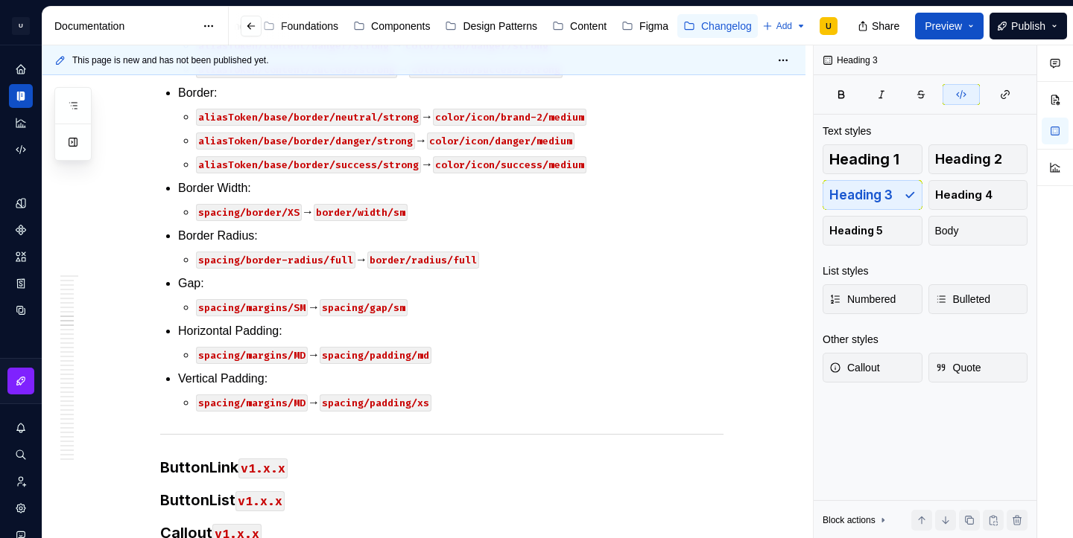
type textarea "*"
